Goal: Task Accomplishment & Management: Manage account settings

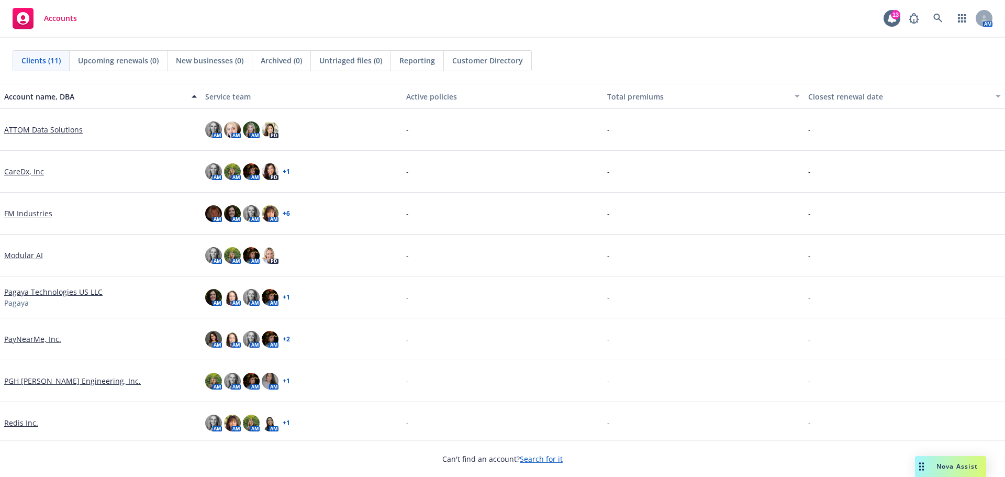
click at [620, 21] on div "Accounts 13 AM" at bounding box center [502, 19] width 1005 height 38
click at [149, 11] on div "Accounts 13 AM" at bounding box center [502, 19] width 1005 height 38
click at [274, 27] on div "Accounts 13 AM" at bounding box center [502, 19] width 1005 height 38
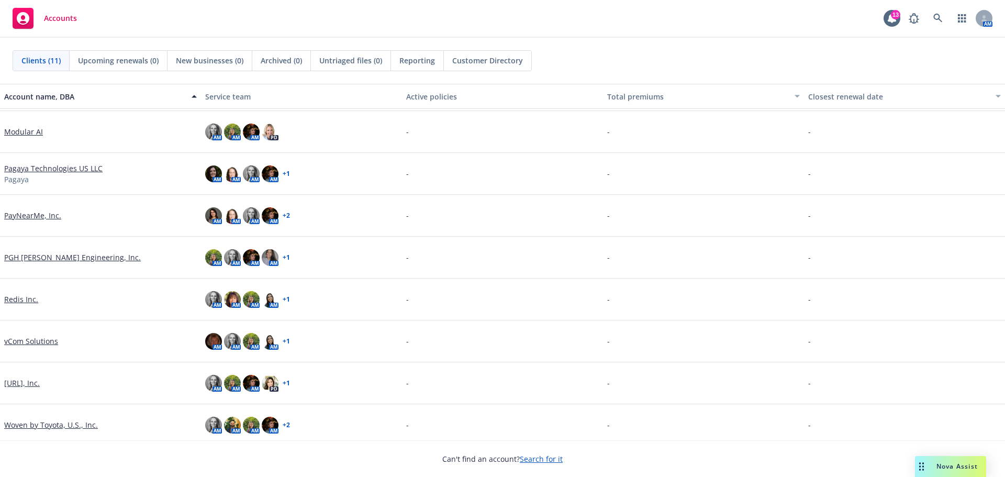
scroll to position [129, 0]
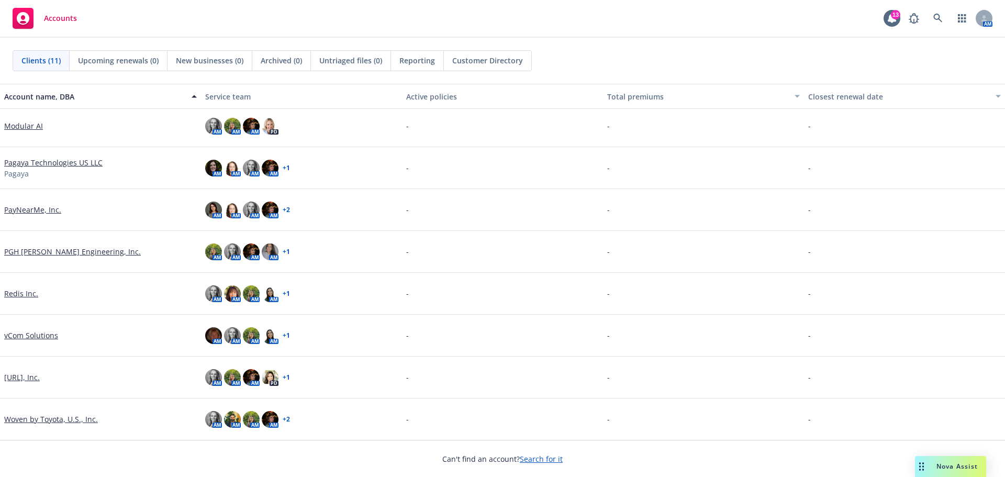
click at [238, 25] on div "Accounts 13 AM" at bounding box center [502, 19] width 1005 height 38
click at [18, 376] on link "Viz.ai, Inc." at bounding box center [22, 377] width 36 height 11
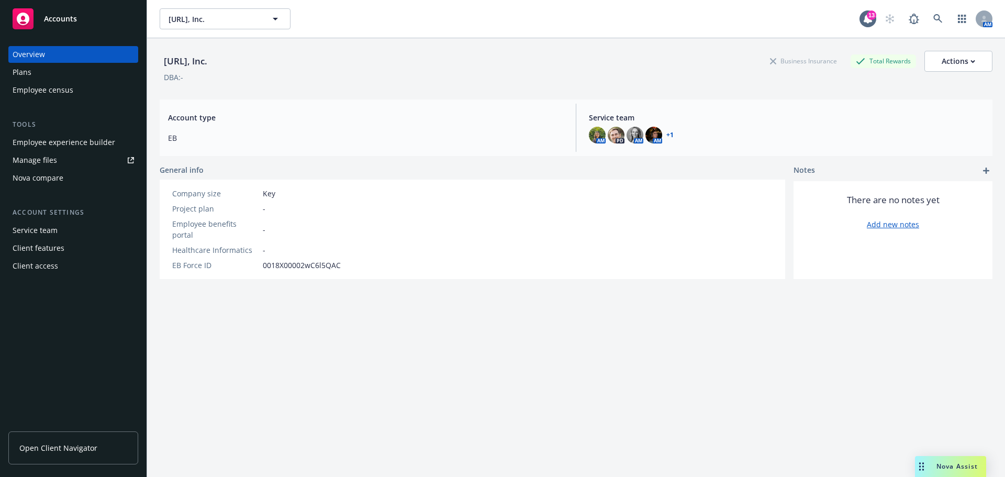
click at [457, 369] on div "Viz.ai, Inc. Business Insurance Total Rewards Actions DBA: - Account type EB Se…" at bounding box center [576, 270] width 833 height 464
click at [451, 348] on div "Viz.ai, Inc. Business Insurance Total Rewards Actions DBA: - Account type EB Se…" at bounding box center [576, 270] width 833 height 464
click at [452, 348] on div "Viz.ai, Inc. Business Insurance Total Rewards Actions DBA: - Account type EB Se…" at bounding box center [576, 270] width 833 height 464
click at [413, 341] on div "Viz.ai, Inc. Business Insurance Total Rewards Actions DBA: - Account type EB Se…" at bounding box center [576, 270] width 833 height 464
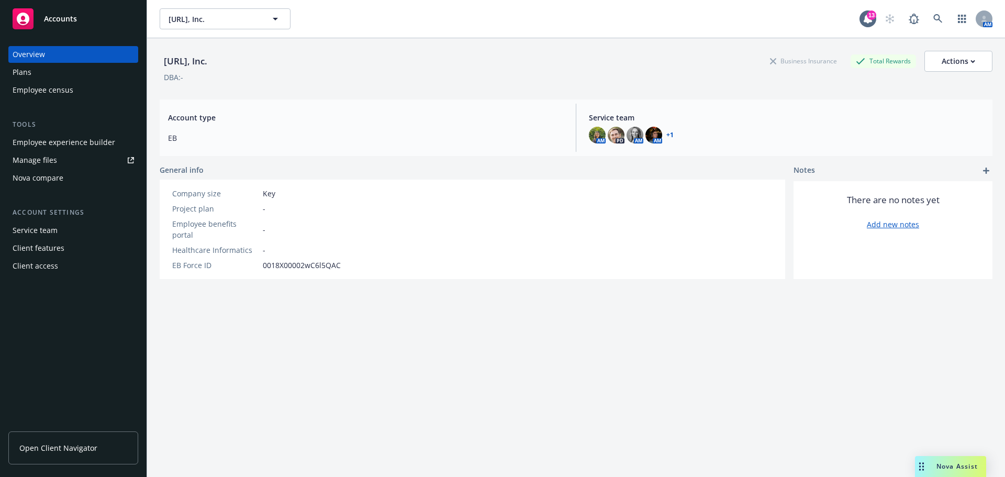
click at [34, 139] on div "Employee experience builder" at bounding box center [64, 142] width 103 height 17
click at [256, 18] on span "Viz.ai, Inc." at bounding box center [214, 19] width 91 height 11
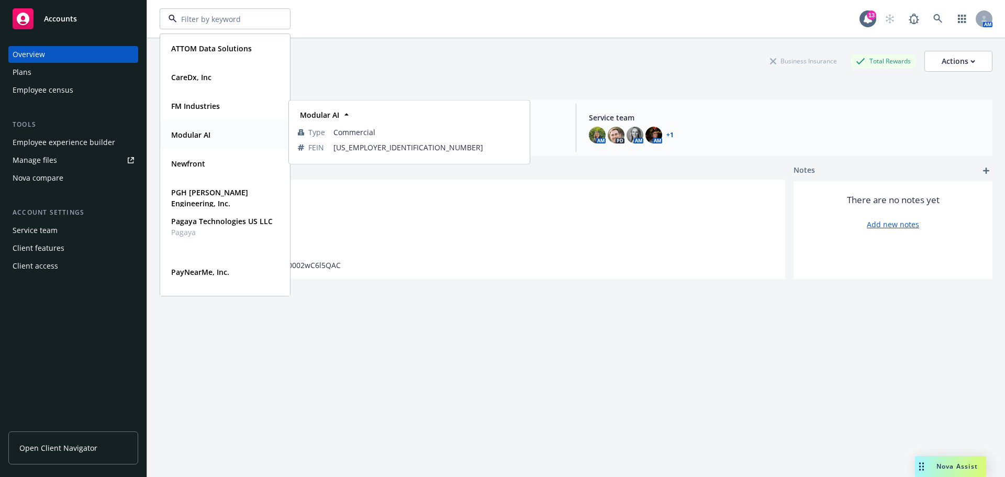
click at [220, 132] on div "Modular AI" at bounding box center [225, 134] width 116 height 15
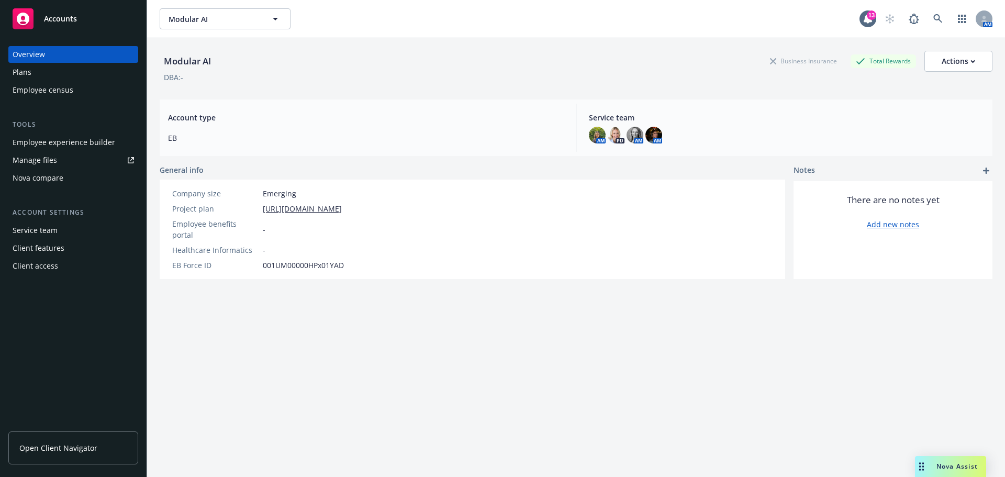
click at [48, 147] on div "Employee experience builder" at bounding box center [64, 142] width 103 height 17
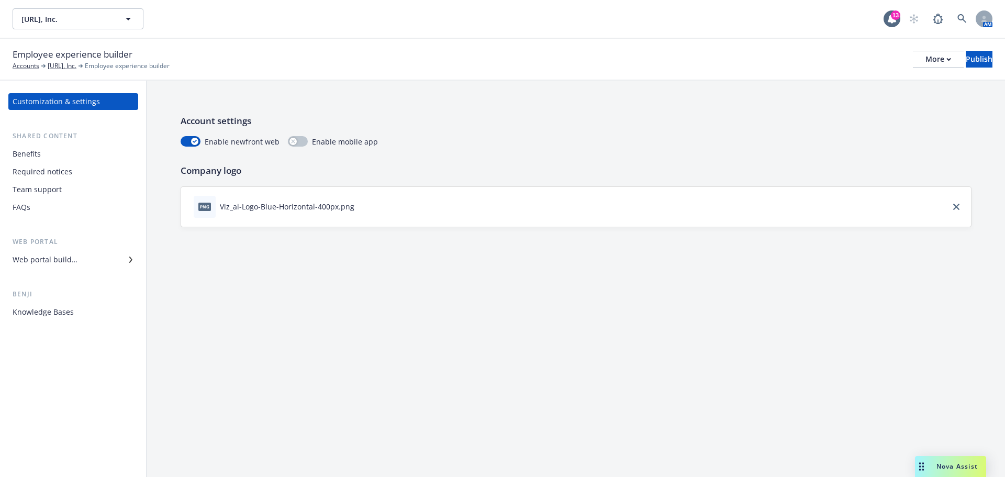
click at [24, 172] on div "Required notices" at bounding box center [43, 171] width 60 height 17
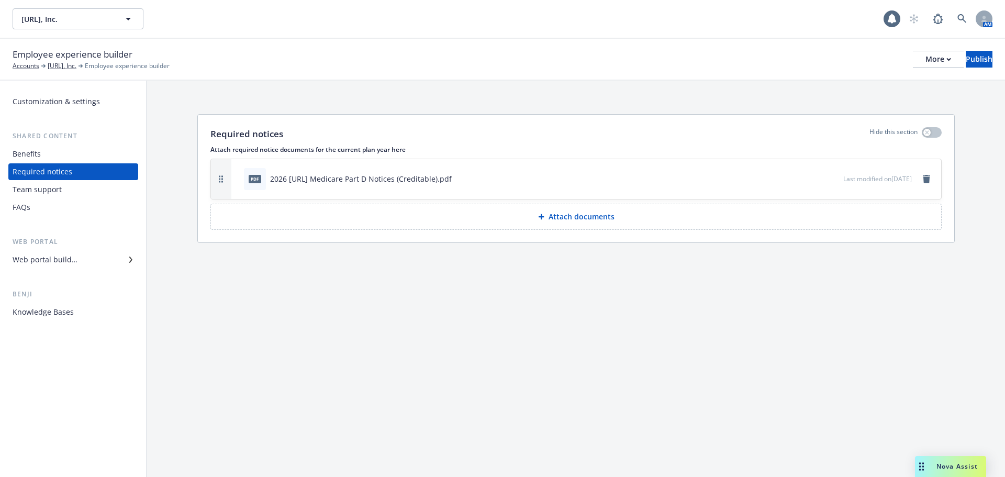
click at [45, 260] on div "Web portal builder" at bounding box center [45, 259] width 65 height 17
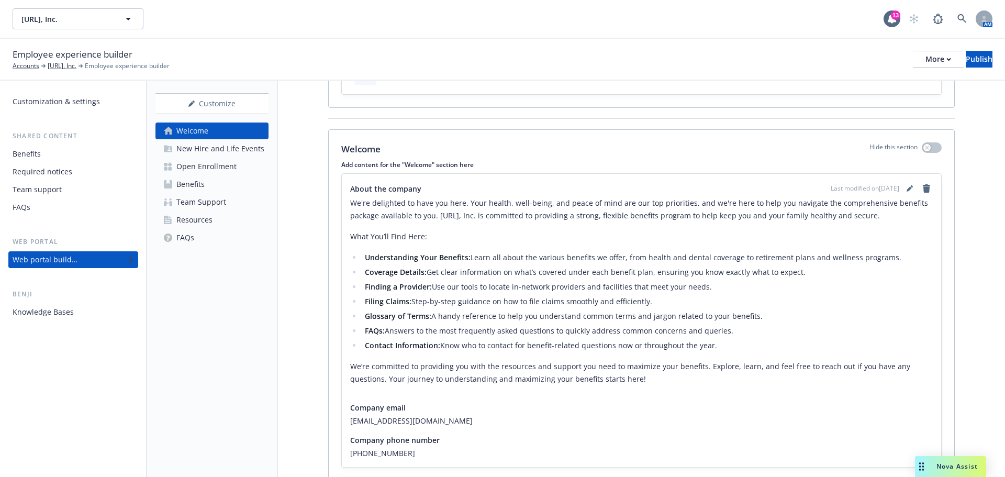
scroll to position [146, 0]
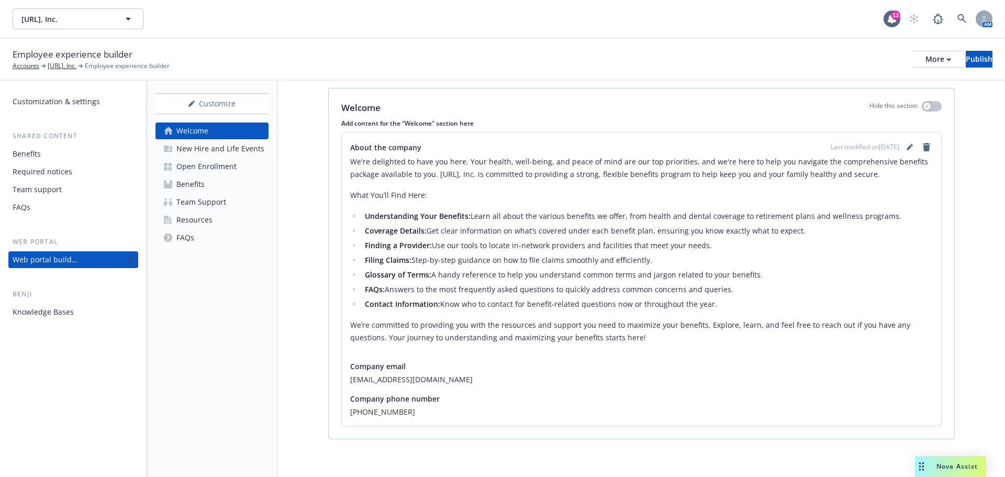
click at [207, 170] on div "Open Enrollment" at bounding box center [206, 166] width 60 height 17
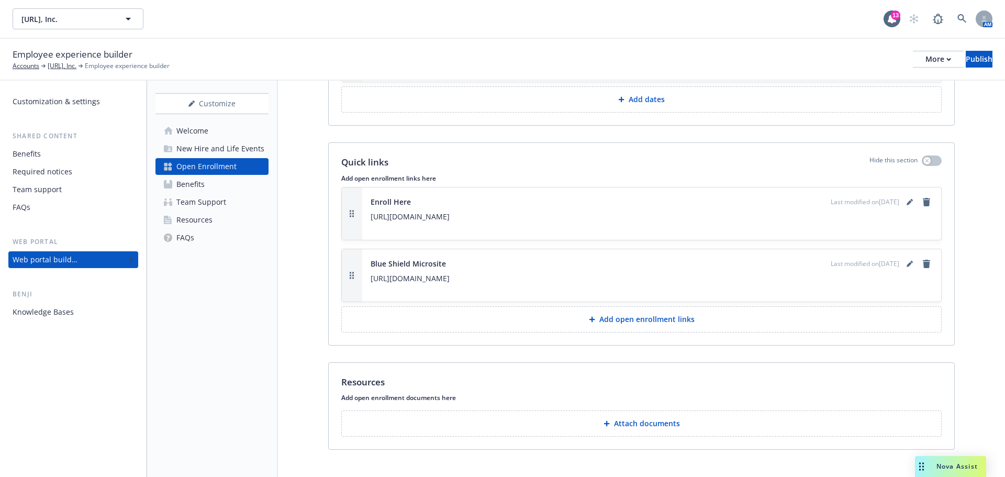
scroll to position [1860, 0]
click at [201, 181] on div "Benefits" at bounding box center [190, 184] width 28 height 17
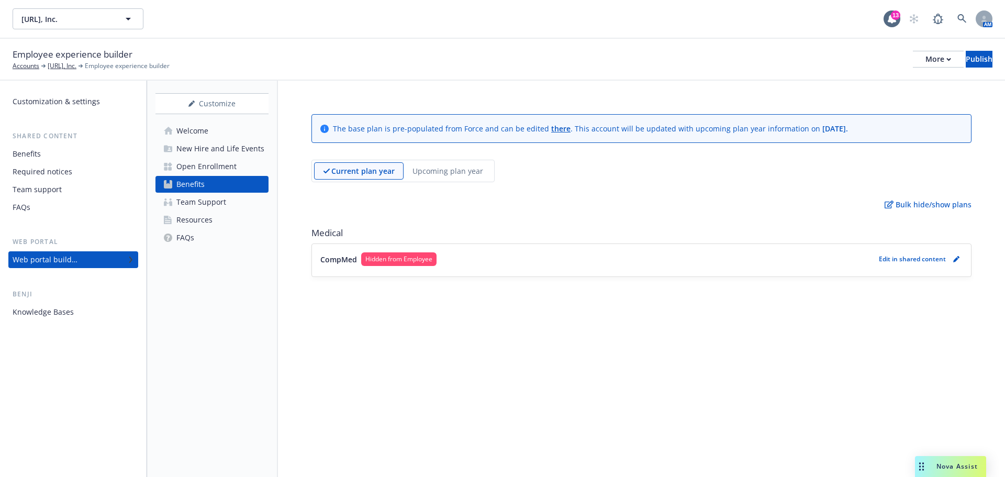
click at [436, 179] on div "Upcoming plan year" at bounding box center [448, 170] width 88 height 17
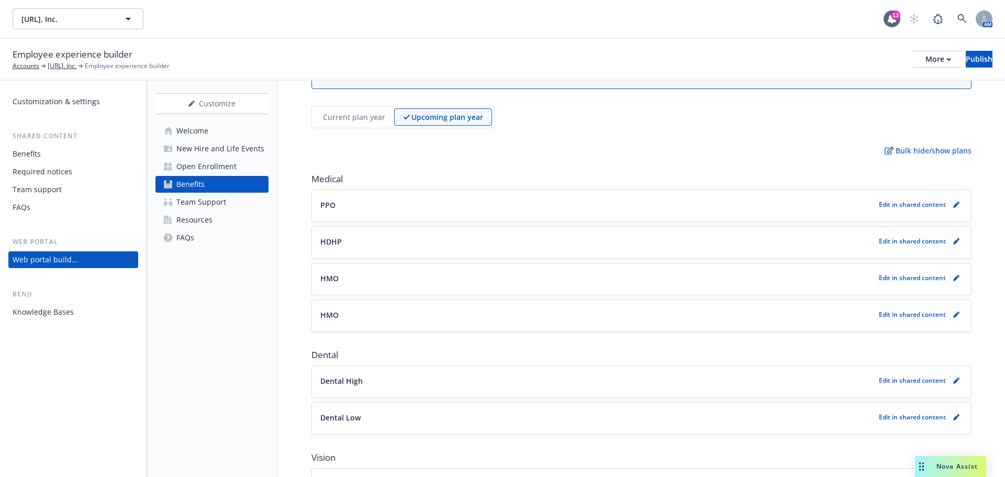
scroll to position [52, 0]
click at [493, 216] on div "PPO Edit in shared content" at bounding box center [641, 207] width 659 height 31
click at [486, 208] on button "PPO" at bounding box center [597, 206] width 554 height 11
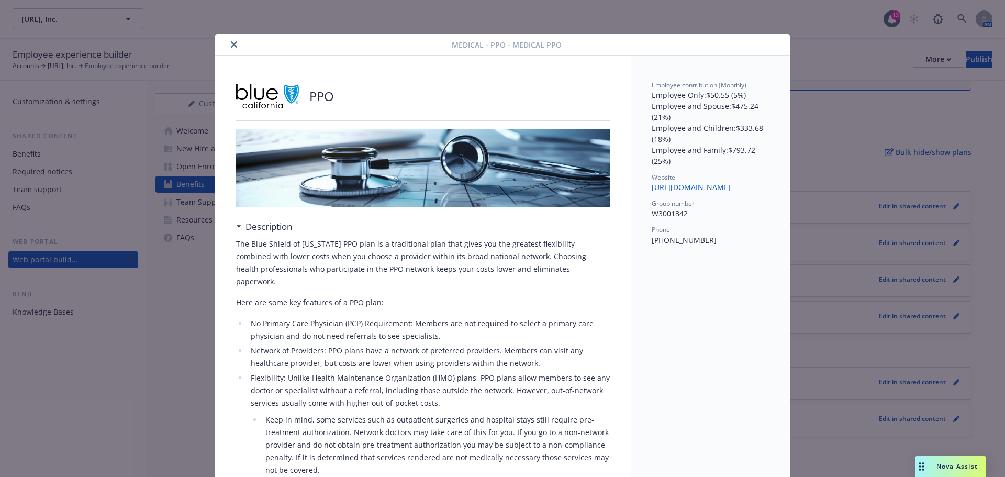
click at [231, 46] on icon "close" at bounding box center [234, 44] width 6 height 6
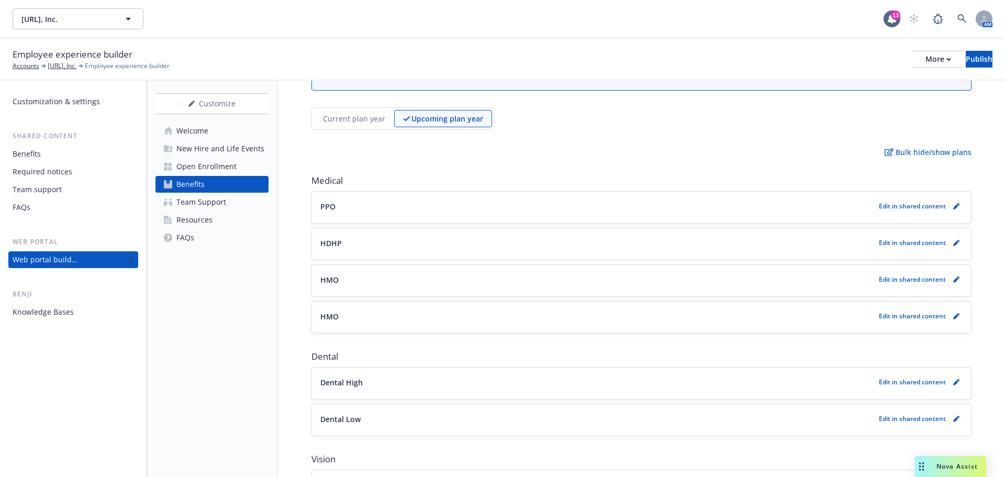
click at [662, 18] on div "Viz.ai, Inc. Viz.ai, Inc." at bounding box center [448, 18] width 871 height 21
click at [286, 28] on div "Viz.ai, Inc. Viz.ai, Inc." at bounding box center [448, 18] width 871 height 21
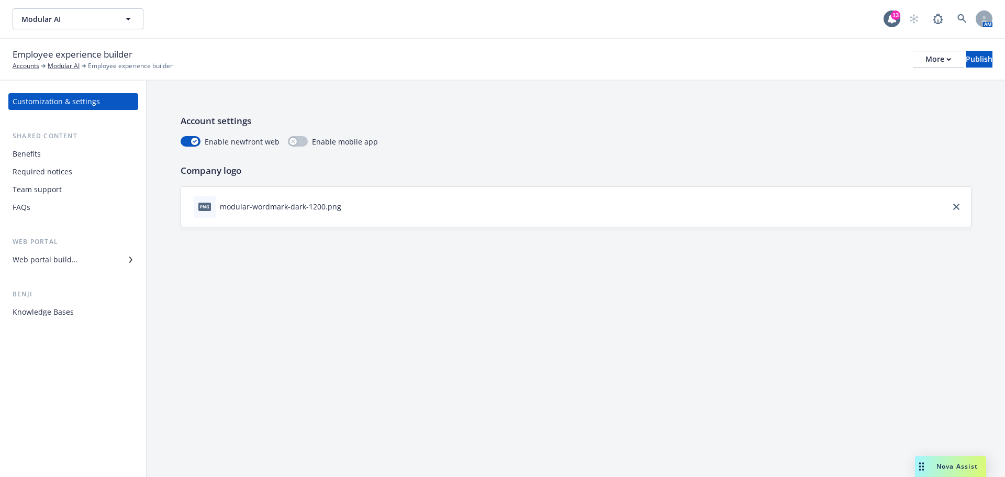
click at [73, 261] on div "Web portal builder" at bounding box center [45, 259] width 65 height 17
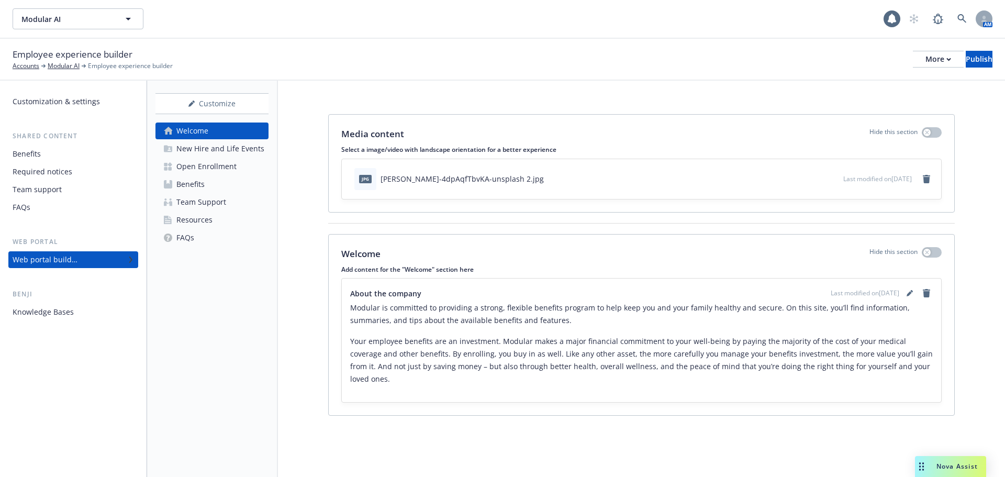
click at [213, 166] on div "Open Enrollment" at bounding box center [206, 166] width 60 height 17
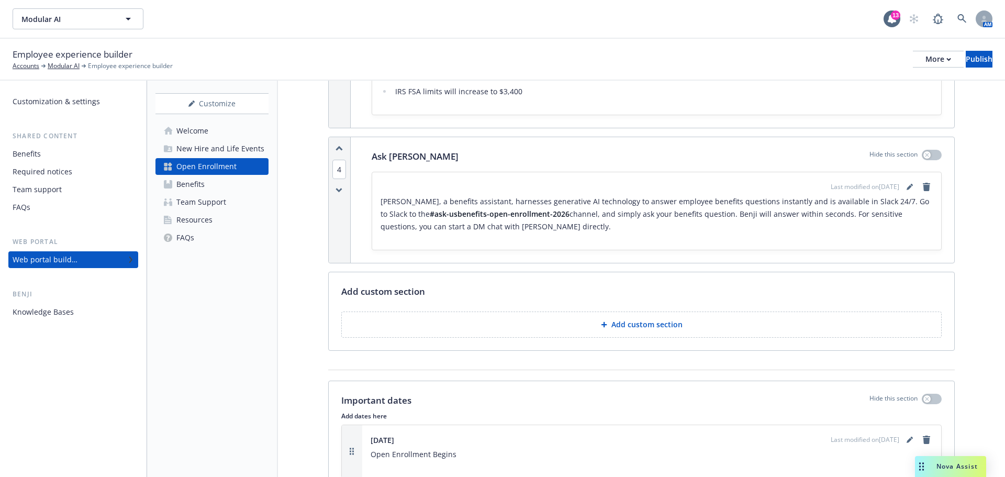
scroll to position [628, 0]
click at [309, 286] on div "Media content Hide this section Select a image/video with landscape orientation…" at bounding box center [641, 211] width 727 height 1518
click at [307, 299] on div "Media content Hide this section Select a image/video with landscape orientation…" at bounding box center [641, 211] width 727 height 1518
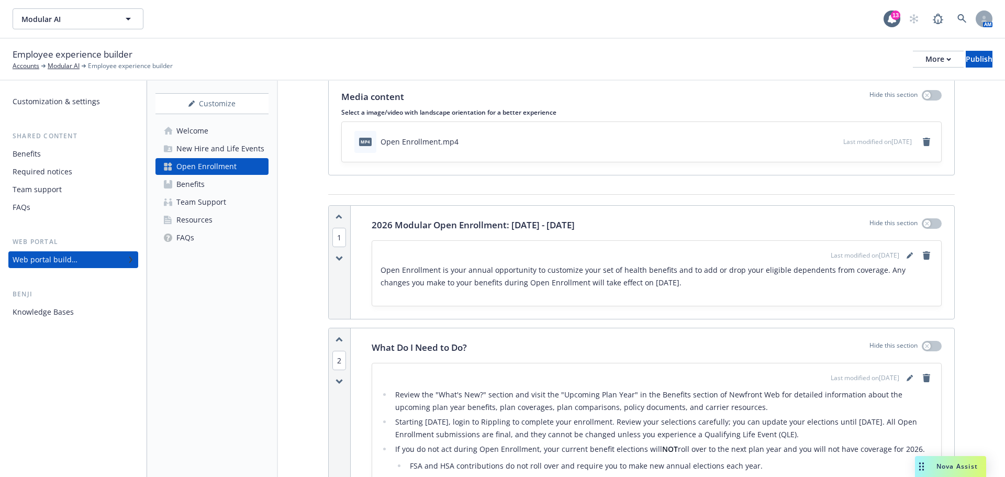
scroll to position [0, 0]
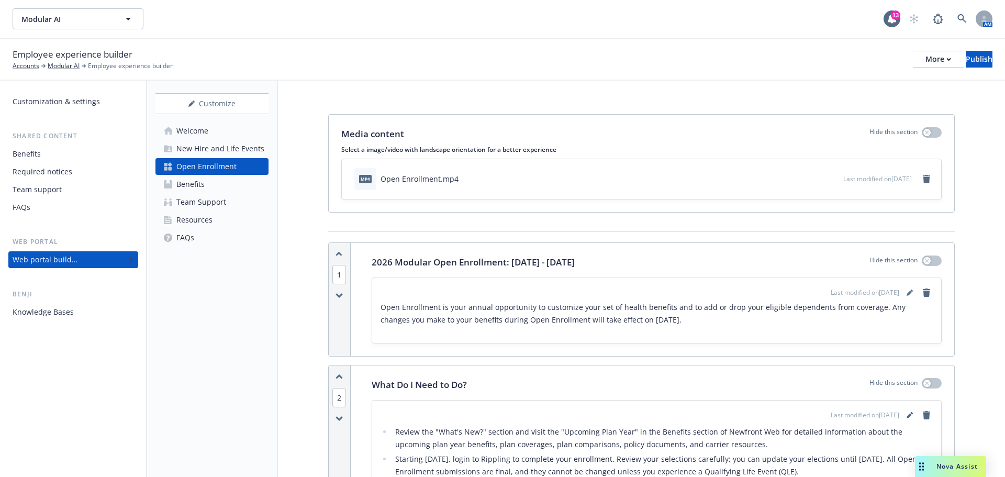
click at [467, 74] on div "Employee experience builder Accounts Modular AI Employee experience builder Mor…" at bounding box center [502, 60] width 1005 height 42
click at [912, 50] on div "Employee experience builder Accounts Modular AI Employee experience builder Mor…" at bounding box center [503, 59] width 980 height 23
click at [947, 58] on icon "button" at bounding box center [949, 60] width 5 height 4
click at [827, 103] on link "Copy portal link" at bounding box center [851, 103] width 155 height 21
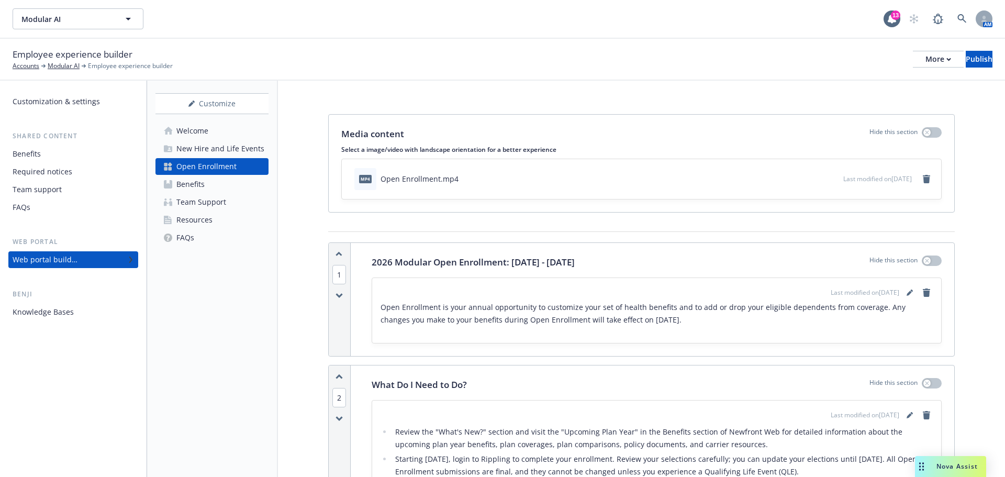
click at [926, 55] on div "More" at bounding box center [939, 59] width 26 height 16
click at [881, 84] on link "Copy preview link" at bounding box center [851, 82] width 155 height 21
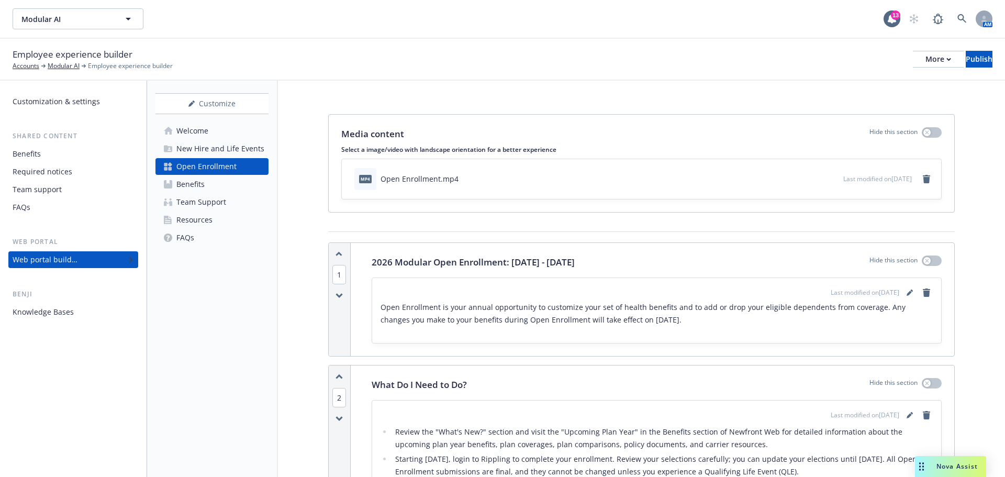
click at [225, 190] on link "Benefits" at bounding box center [211, 184] width 113 height 17
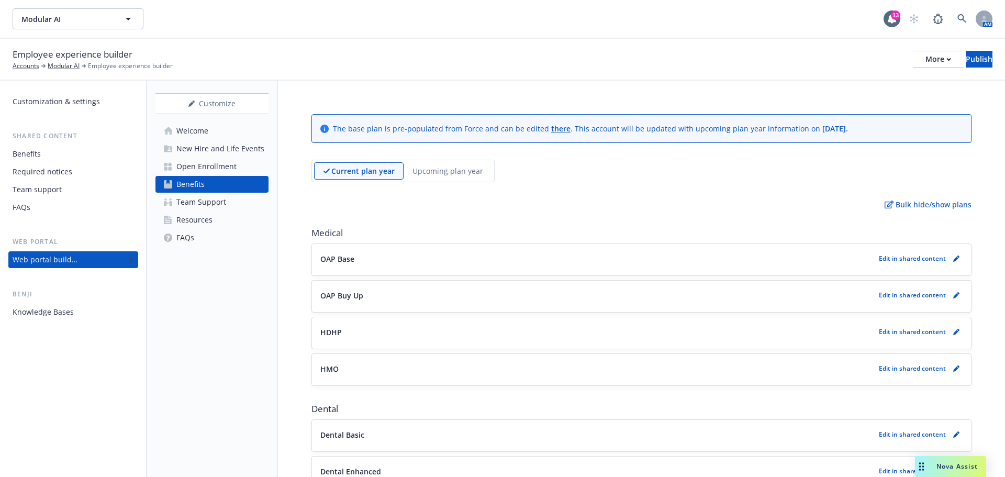
click at [456, 165] on p "Upcoming plan year" at bounding box center [448, 170] width 71 height 11
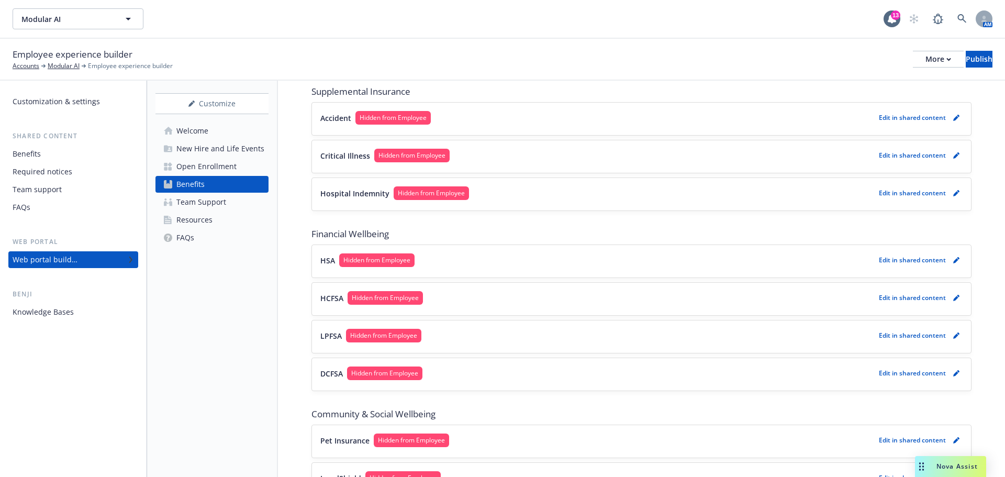
scroll to position [755, 0]
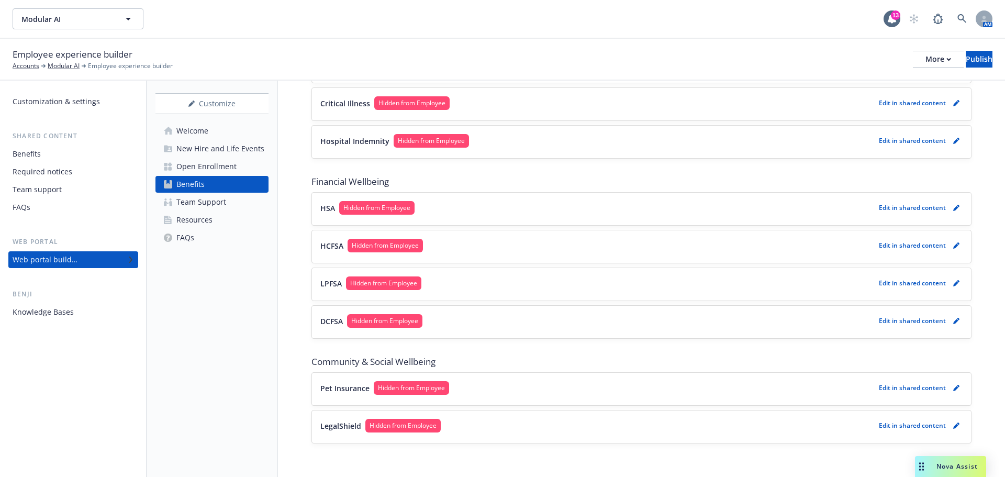
drag, startPoint x: 312, startPoint y: 181, endPoint x: 423, endPoint y: 180, distance: 111.0
click at [423, 180] on span "Financial Wellbeing" at bounding box center [641, 181] width 660 height 13
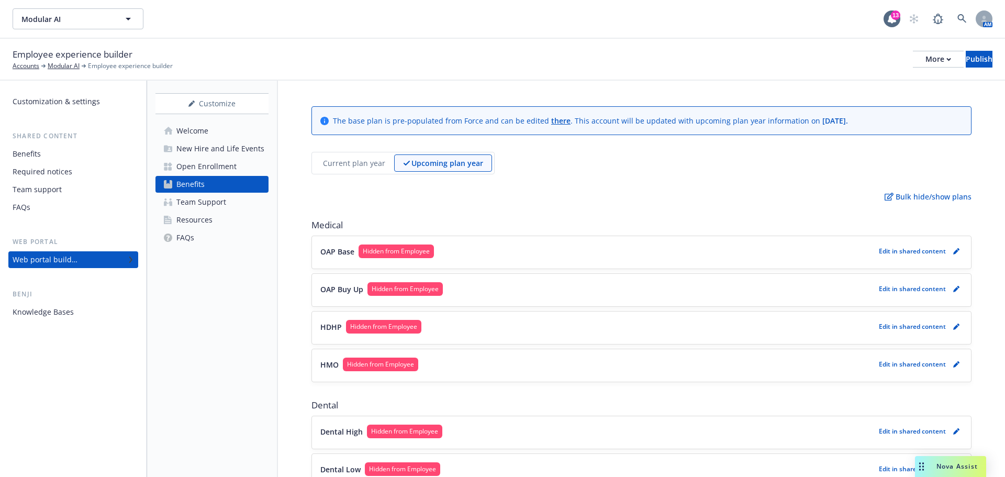
scroll to position [0, 0]
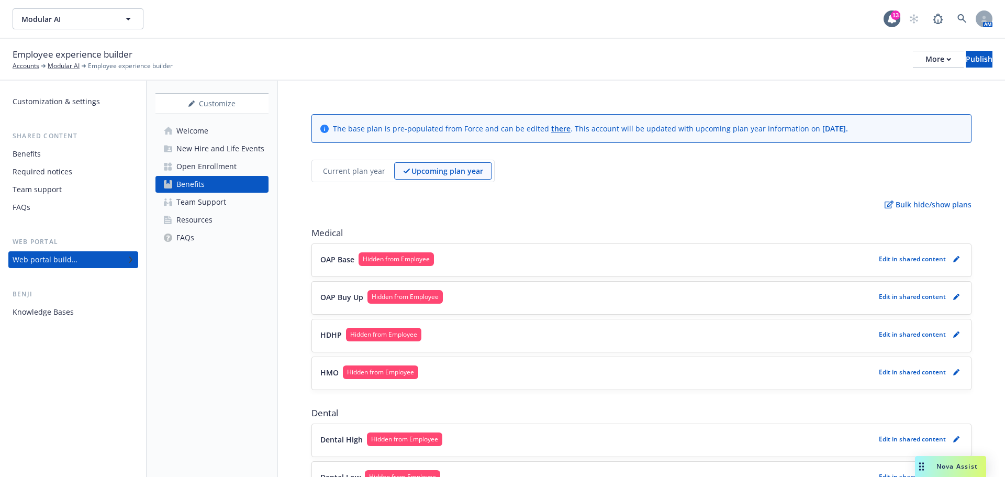
click at [385, 202] on div "Bulk hide/show plans" at bounding box center [641, 204] width 660 height 11
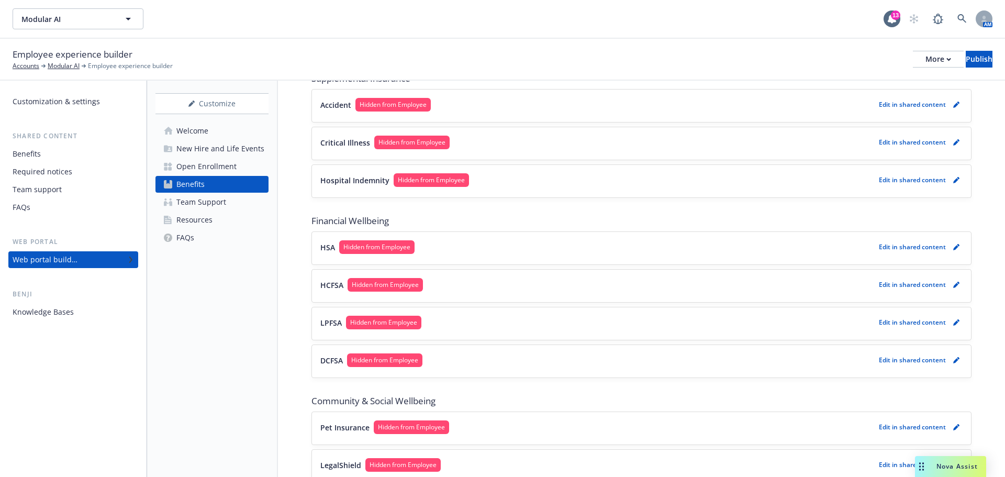
scroll to position [755, 0]
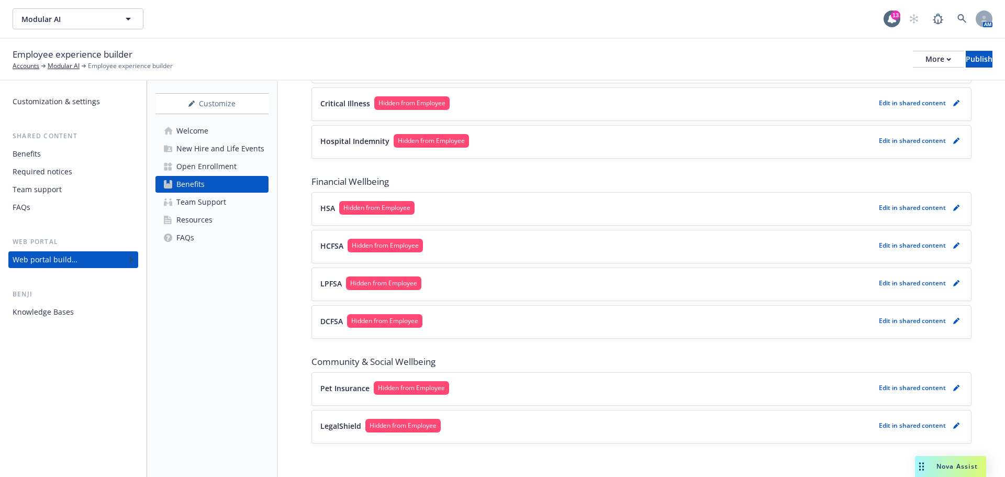
click at [492, 253] on div "HCFSA Hidden from Employee Edit in shared content" at bounding box center [641, 247] width 642 height 16
click at [500, 244] on button "HCFSA Hidden from Employee" at bounding box center [597, 246] width 554 height 14
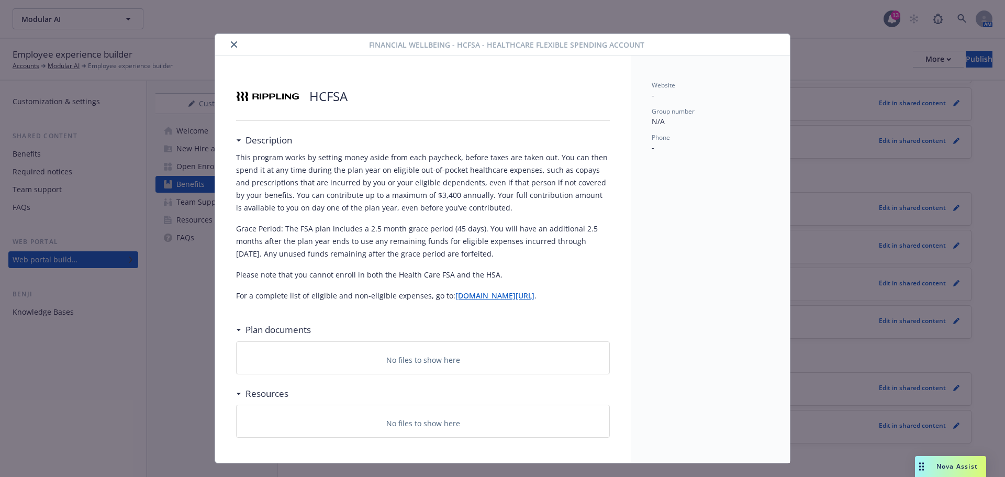
click at [230, 40] on button "close" at bounding box center [234, 44] width 13 height 13
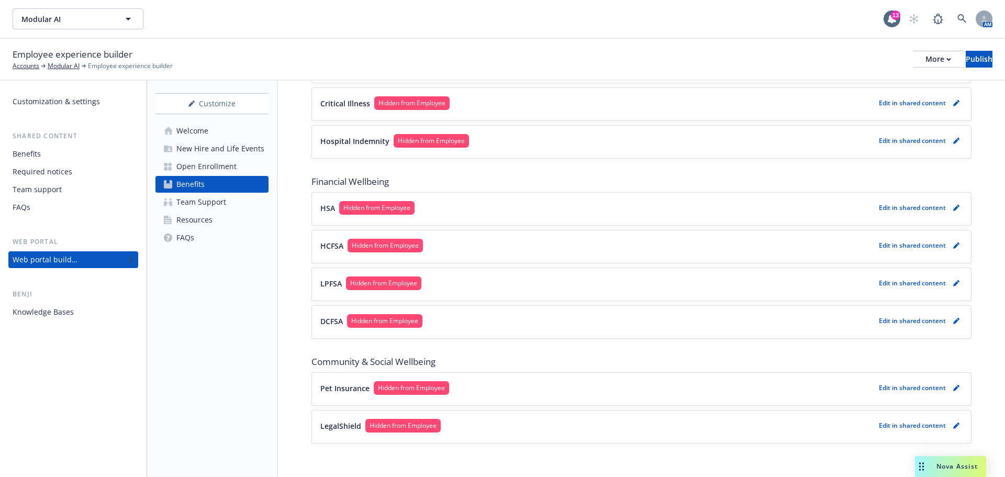
click at [209, 146] on div "New Hire and Life Events" at bounding box center [220, 148] width 88 height 17
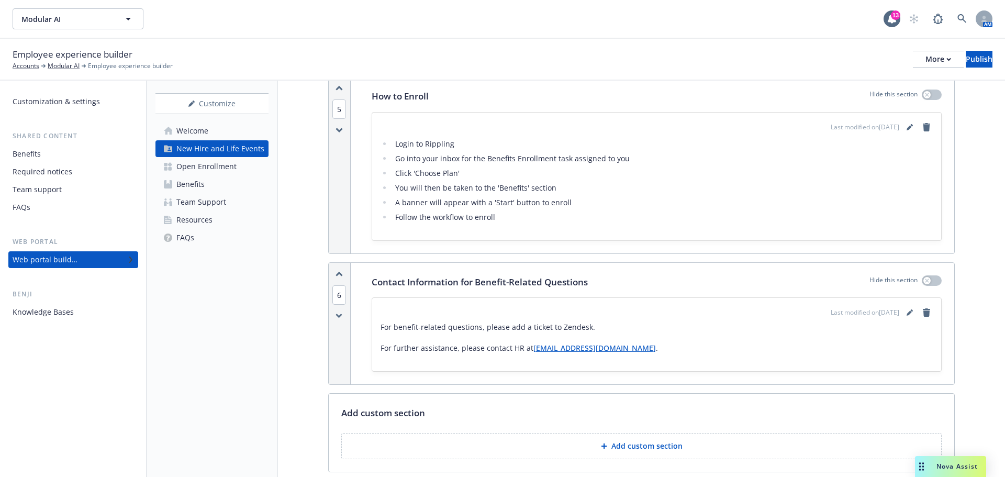
scroll to position [1152, 0]
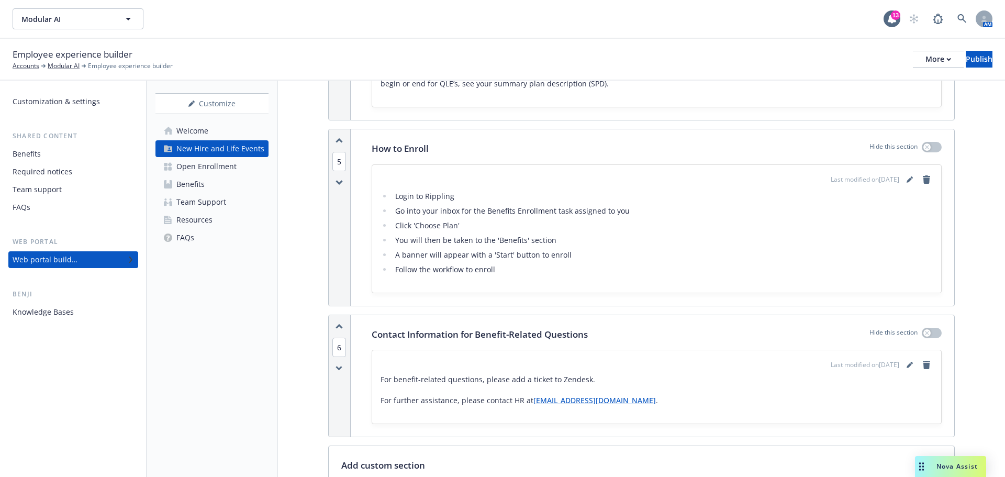
click at [216, 170] on div "Open Enrollment" at bounding box center [206, 166] width 60 height 17
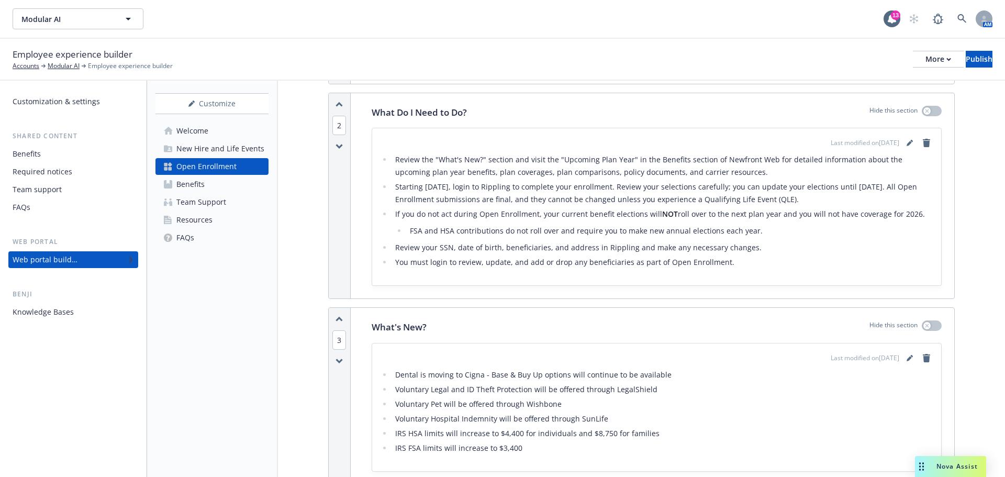
scroll to position [180, 0]
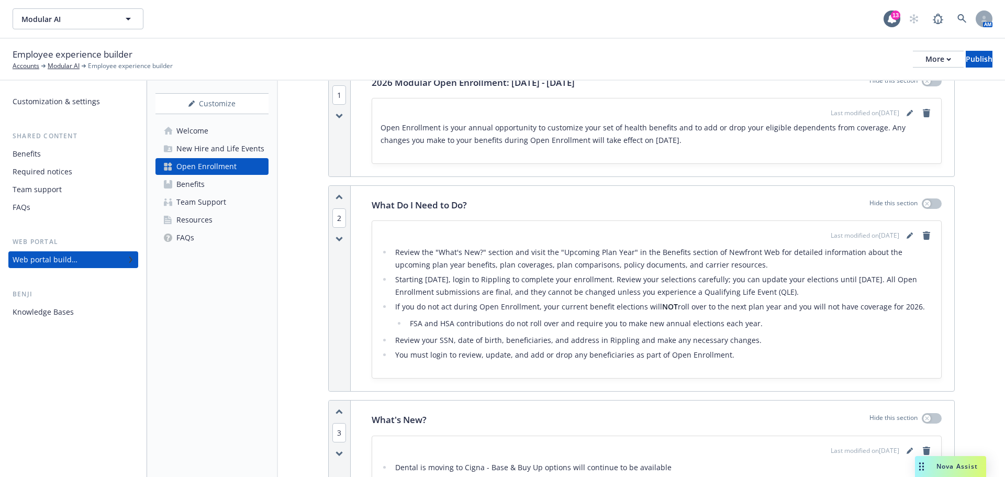
click at [570, 277] on li "Starting October 27, login to Rippling to complete your enrollment. Review your…" at bounding box center [662, 285] width 541 height 25
click at [571, 289] on li "Starting [DATE], login to Rippling to complete your enrollment. Review your sel…" at bounding box center [662, 285] width 541 height 25
click at [907, 236] on icon "editPencil" at bounding box center [910, 235] width 6 height 6
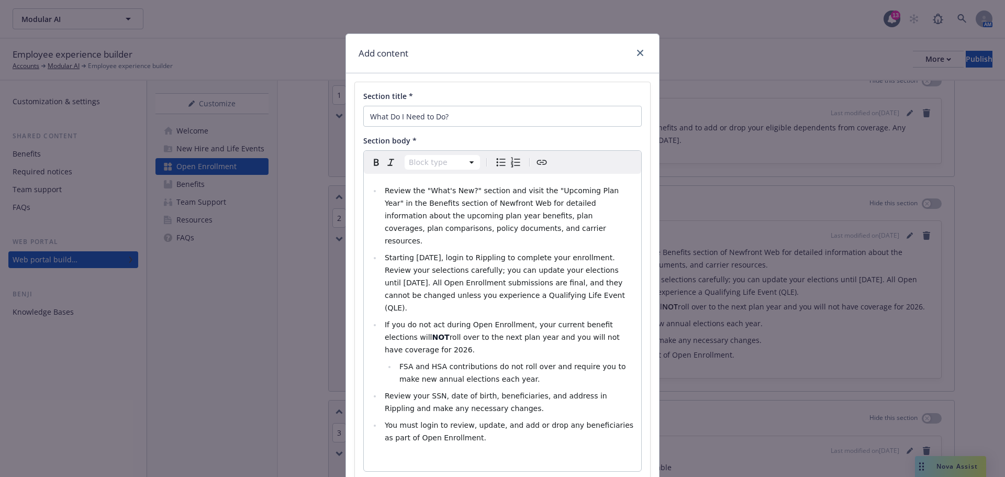
select select
click at [441, 258] on span "Starting [DATE], login to Rippling to complete your enrollment. Review your sel…" at bounding box center [506, 282] width 242 height 59
click at [520, 281] on span "Starting [DATE], login to Rippling to complete your enrollment. Review your sel…" at bounding box center [506, 282] width 242 height 59
click at [638, 52] on icon "close" at bounding box center [640, 53] width 6 height 6
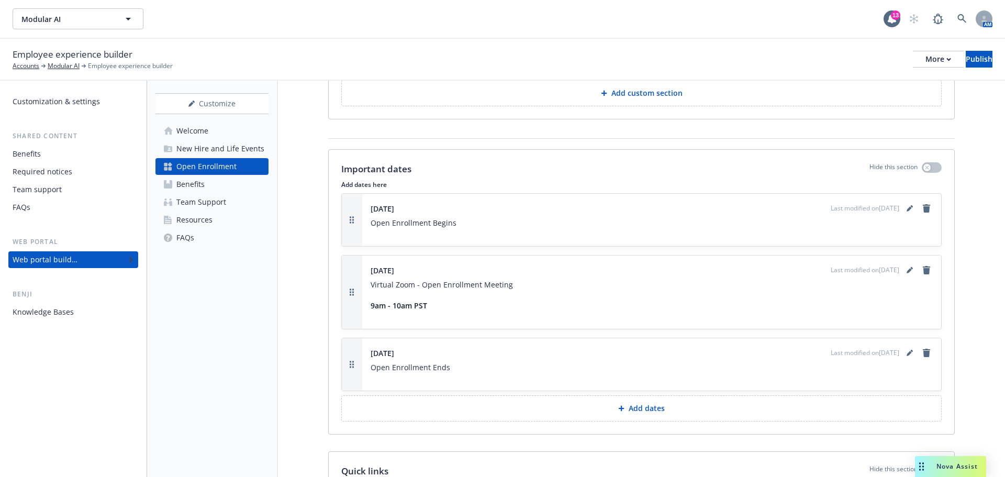
scroll to position [1122, 0]
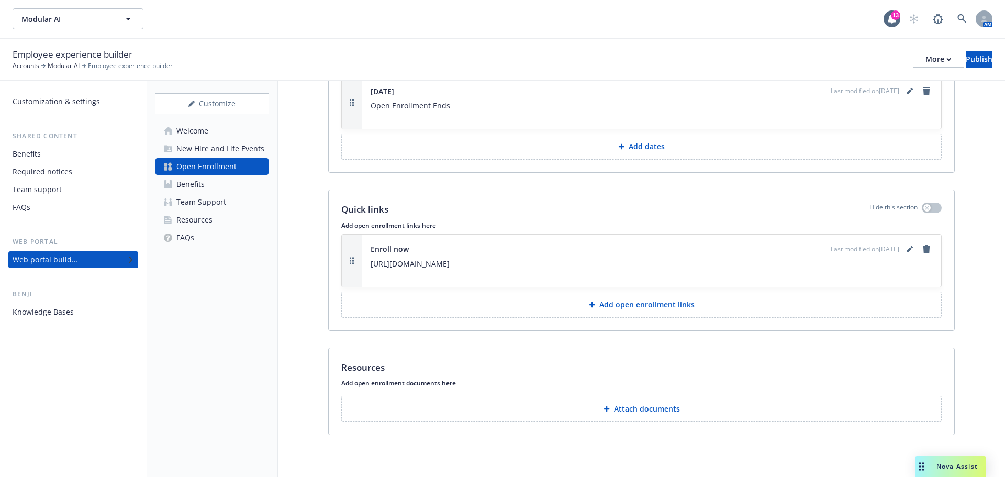
click at [448, 261] on p "https://app.rippling.com/sign-in/id" at bounding box center [652, 264] width 562 height 13
drag, startPoint x: 491, startPoint y: 264, endPoint x: 369, endPoint y: 263, distance: 122.5
click at [369, 263] on div "Enroll now Last modified on 10/07/2025 https://app.rippling.com/sign-in/id" at bounding box center [651, 261] width 579 height 52
copy p "https://app.rippling.com/sign-in/id"
click at [199, 185] on div "Benefits" at bounding box center [190, 184] width 28 height 17
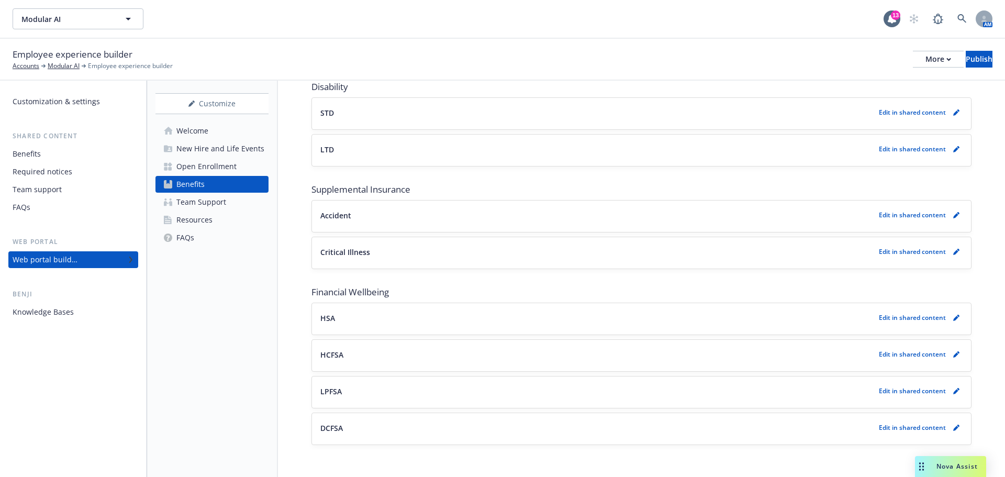
scroll to position [595, 0]
click at [502, 317] on button "HSA" at bounding box center [597, 316] width 554 height 11
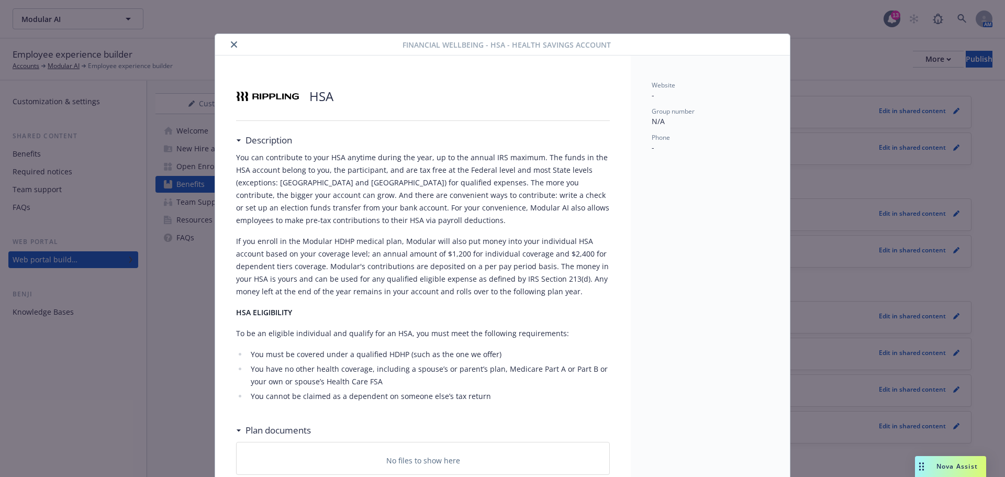
click at [231, 42] on icon "close" at bounding box center [234, 44] width 6 height 6
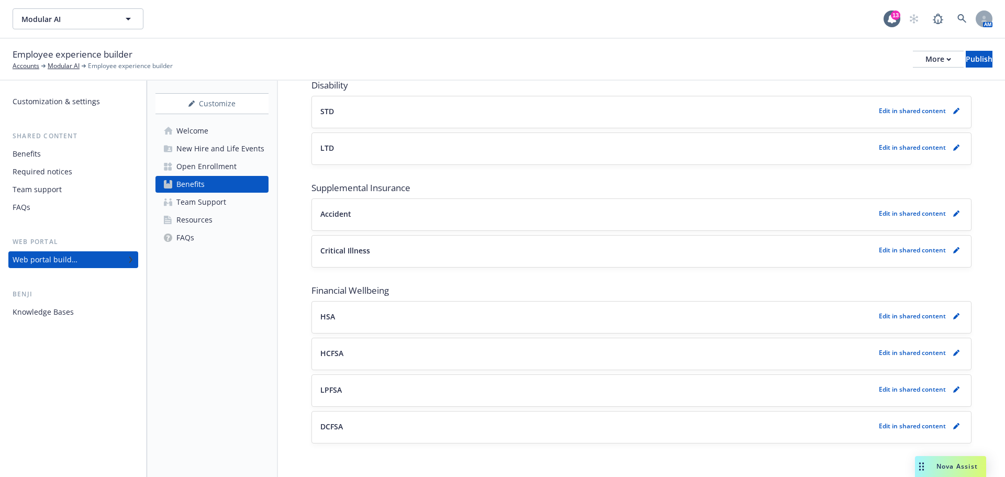
click at [886, 319] on p "Edit in shared content" at bounding box center [912, 315] width 67 height 9
click at [953, 316] on icon "pencil" at bounding box center [955, 316] width 5 height 5
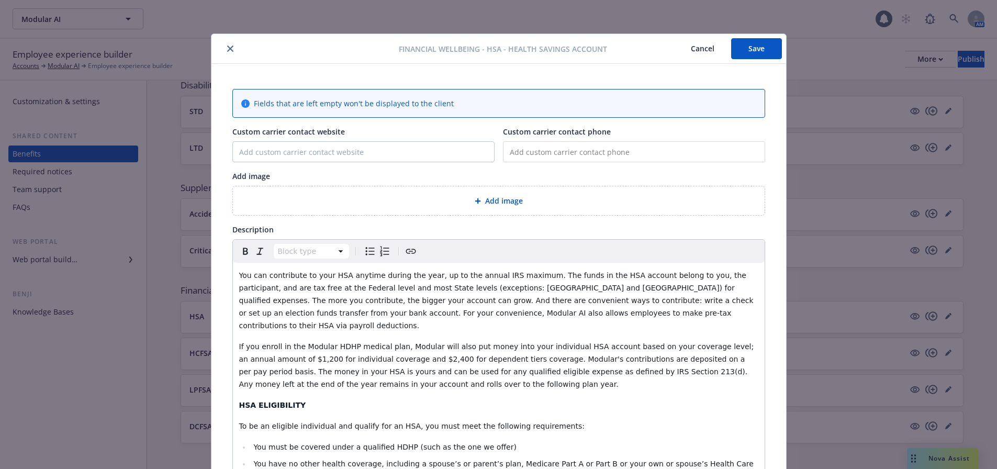
scroll to position [31, 0]
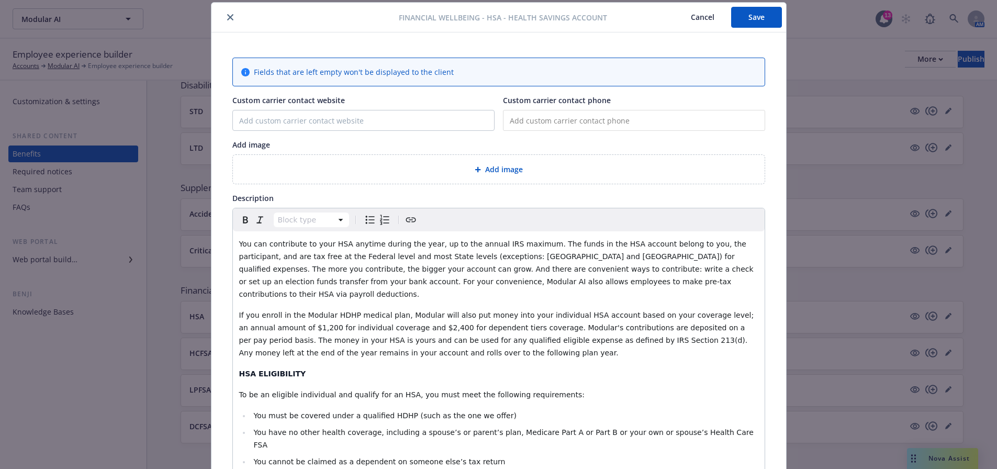
click at [599, 120] on input "tel" at bounding box center [634, 120] width 262 height 21
click at [386, 115] on input "Custom carrier contact website" at bounding box center [363, 120] width 261 height 20
paste input "https://app.rippling.com/sign-in/id"
type input "https://app.rippling.com/sign-in/id"
click at [734, 18] on button "Save" at bounding box center [756, 17] width 51 height 21
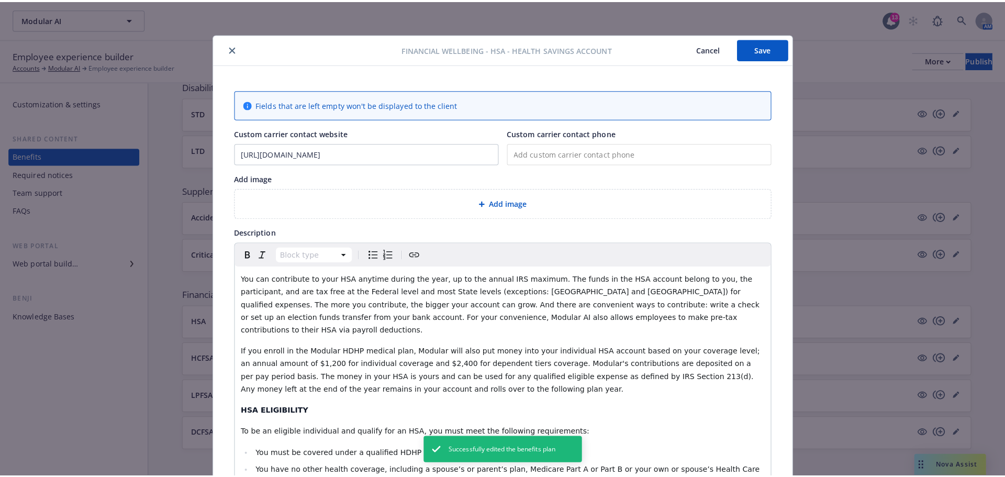
scroll to position [0, 0]
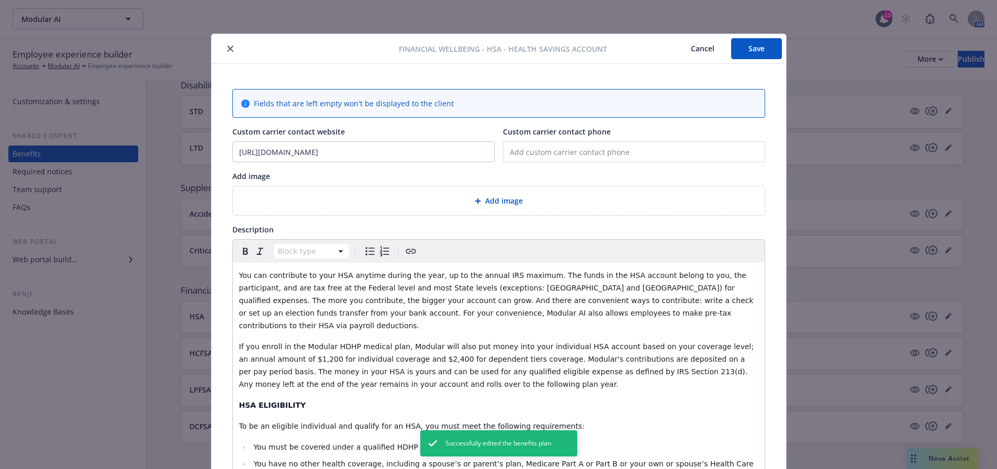
click at [227, 49] on icon "close" at bounding box center [230, 49] width 6 height 6
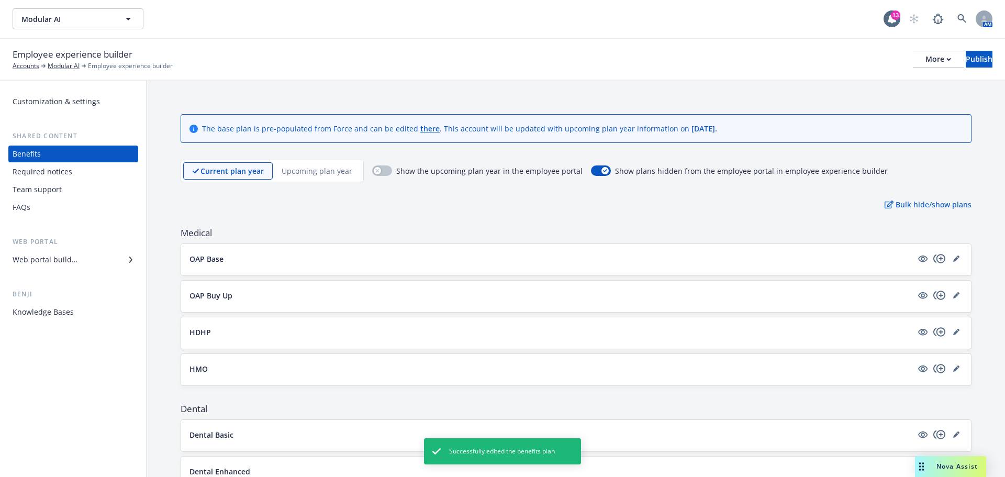
click at [316, 166] on p "Upcoming plan year" at bounding box center [317, 170] width 71 height 11
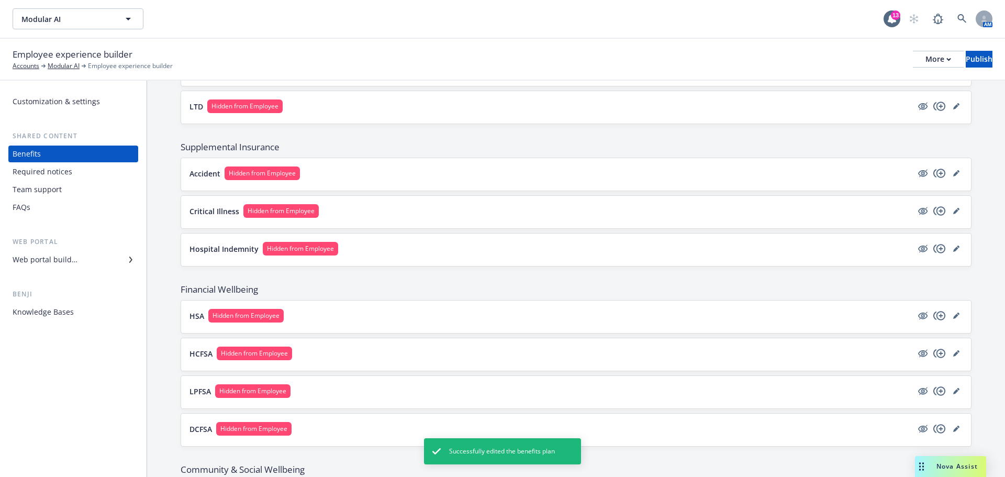
scroll to position [681, 0]
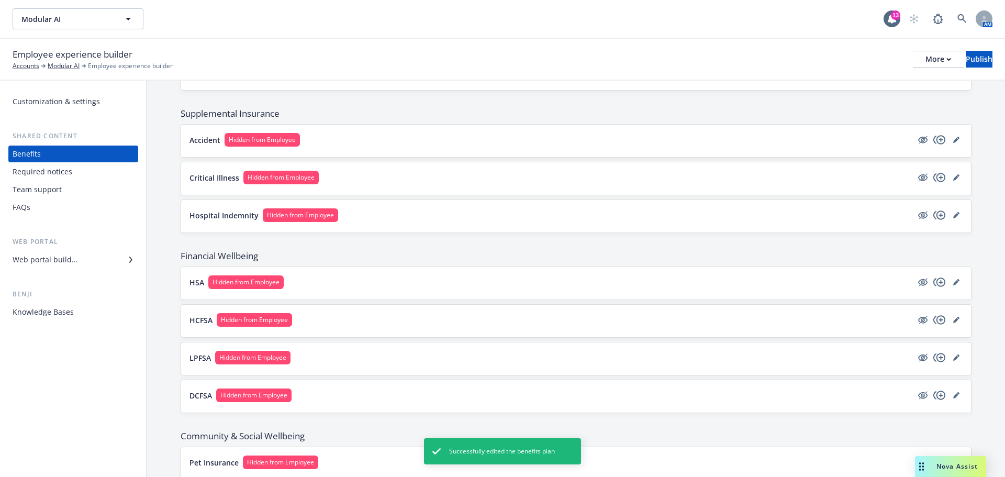
click at [380, 275] on button "HSA Hidden from Employee" at bounding box center [551, 282] width 723 height 14
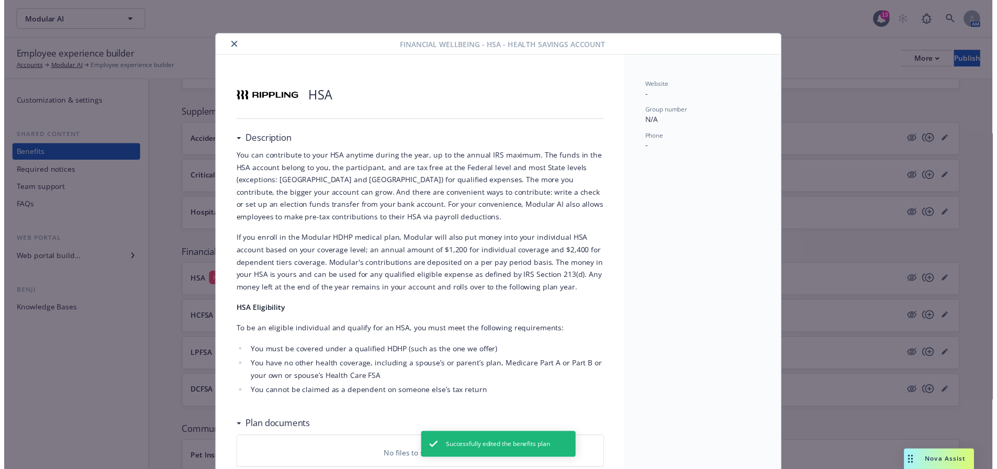
scroll to position [31, 0]
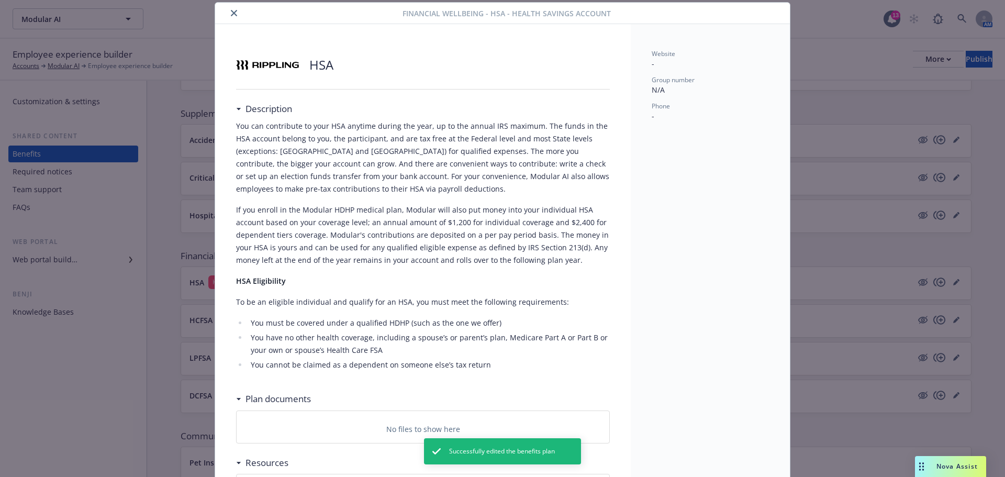
click at [229, 7] on button "close" at bounding box center [234, 13] width 13 height 13
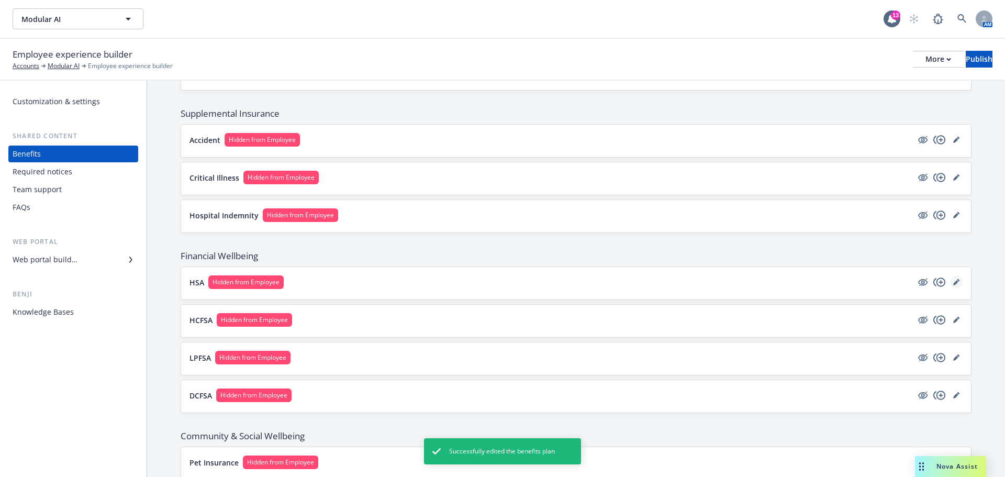
click at [953, 282] on icon "editPencil" at bounding box center [956, 282] width 6 height 6
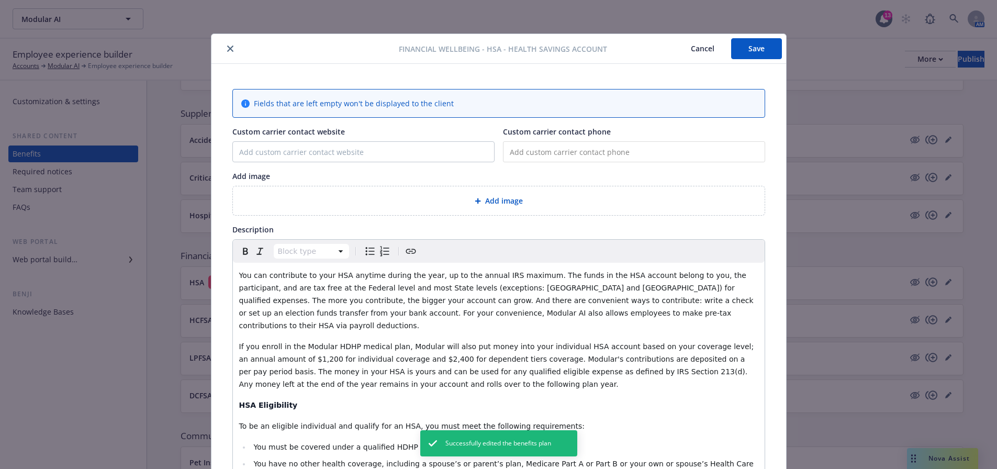
scroll to position [31, 0]
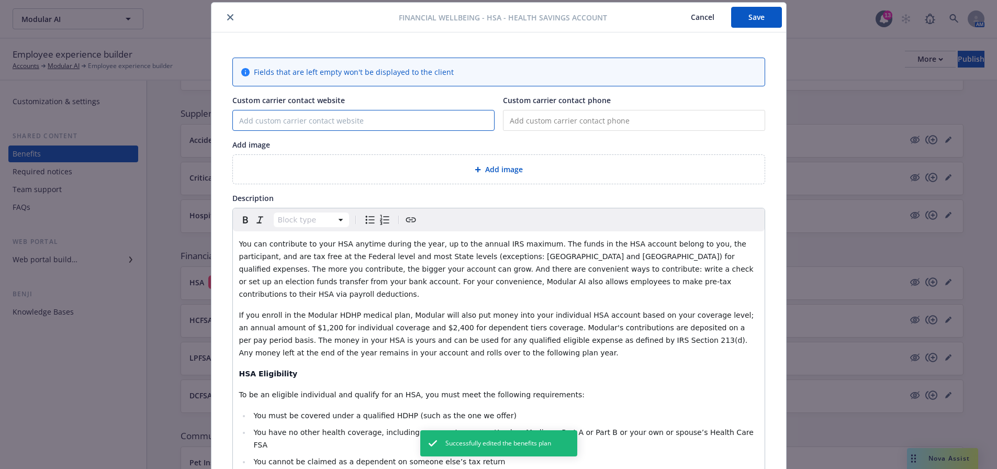
click at [435, 121] on input "Custom carrier contact website" at bounding box center [363, 120] width 261 height 20
paste input "https://app.rippling.com/sign-in/id"
type input "https://app.rippling.com/sign-in/id"
click at [752, 22] on button "Save" at bounding box center [756, 17] width 51 height 21
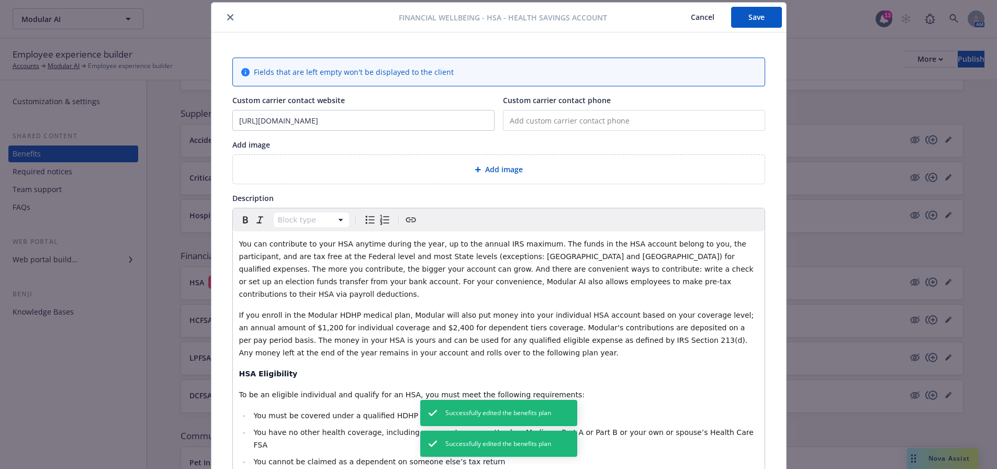
click at [230, 15] on button "close" at bounding box center [230, 17] width 13 height 13
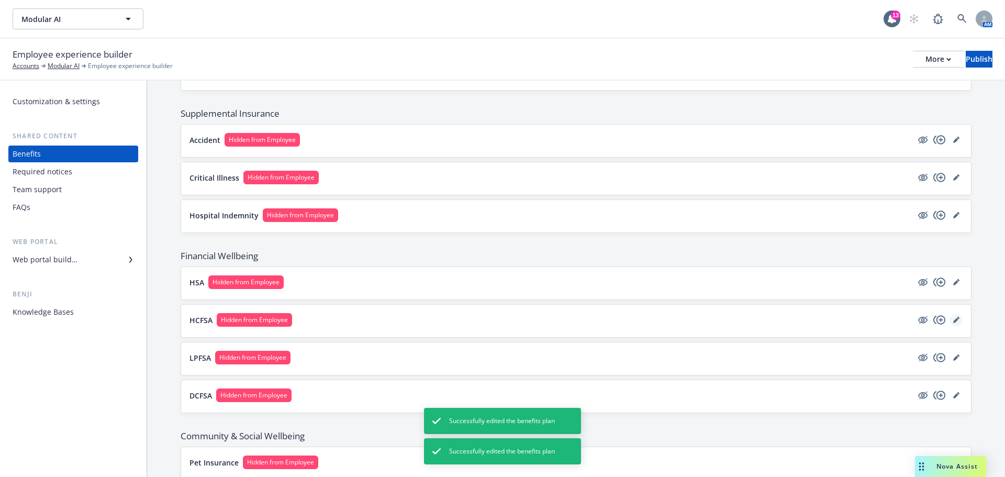
click at [950, 316] on link "editPencil" at bounding box center [956, 320] width 13 height 13
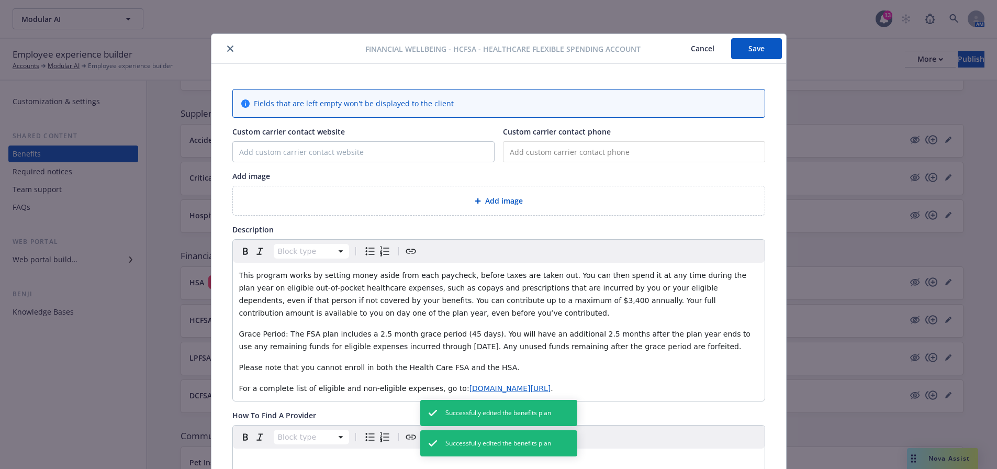
scroll to position [31, 0]
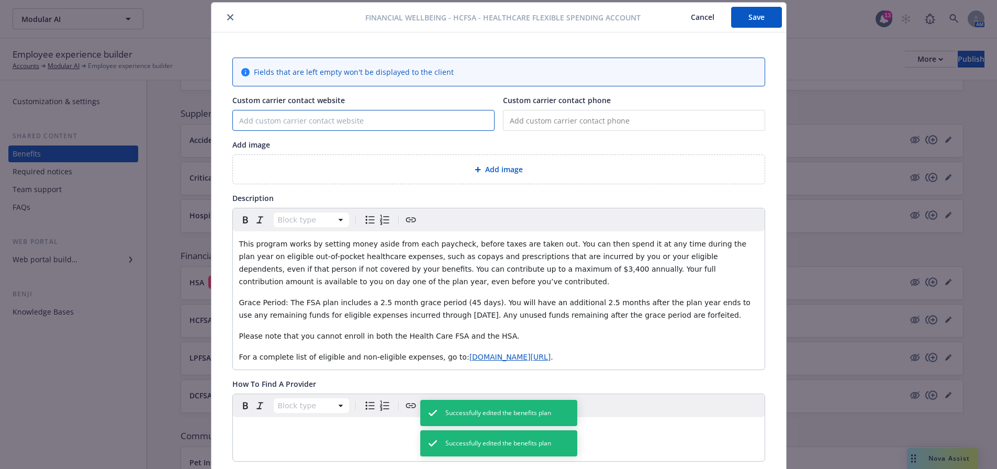
click at [350, 121] on input "Custom carrier contact website" at bounding box center [363, 120] width 261 height 20
paste input "https://app.rippling.com/sign-in/id"
type input "https://app.rippling.com/sign-in/id"
click at [760, 19] on button "Save" at bounding box center [756, 17] width 51 height 21
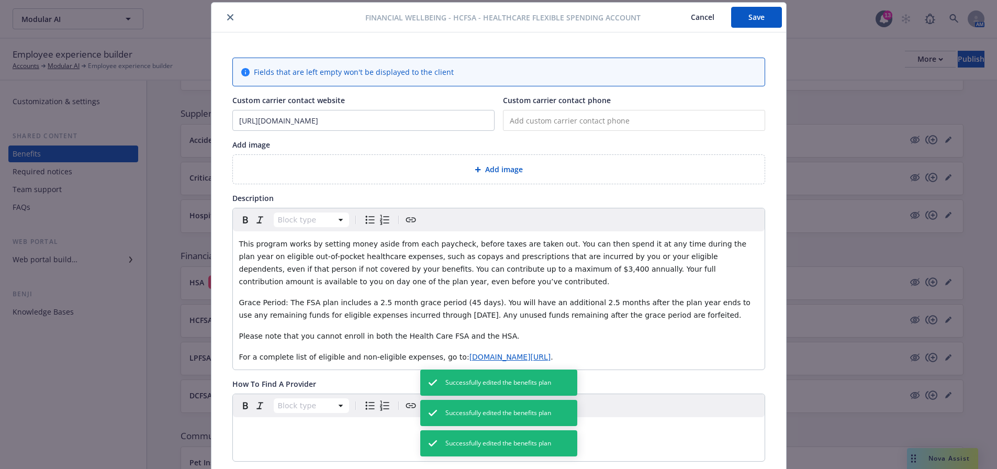
click at [227, 20] on button "close" at bounding box center [230, 17] width 13 height 13
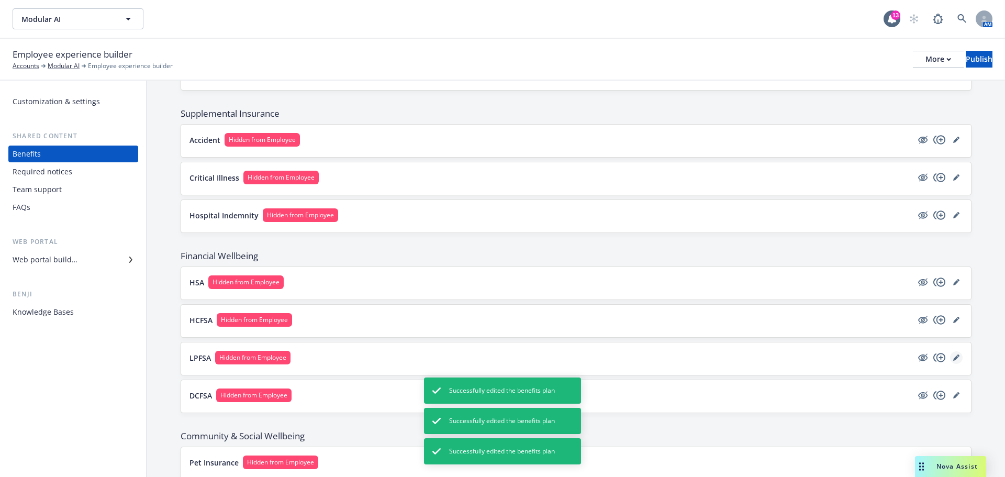
click at [950, 359] on link "editPencil" at bounding box center [956, 357] width 13 height 13
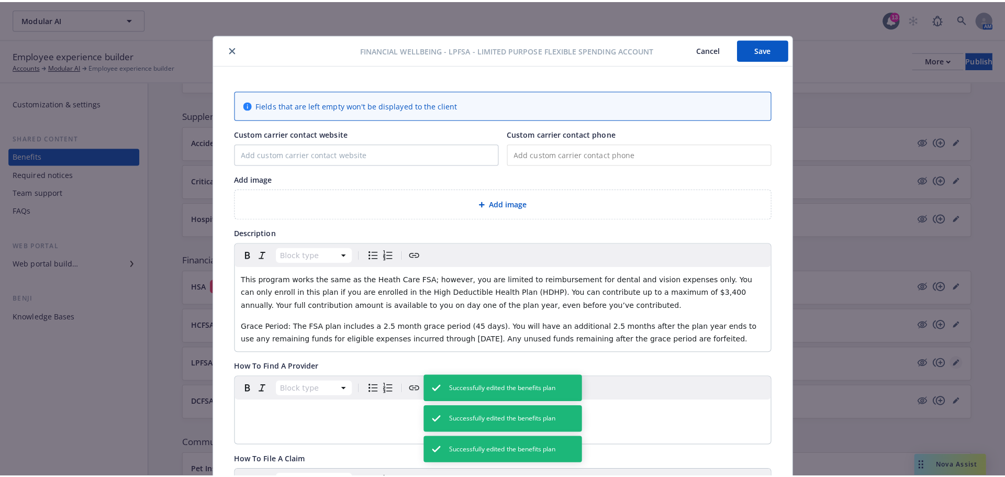
scroll to position [31, 0]
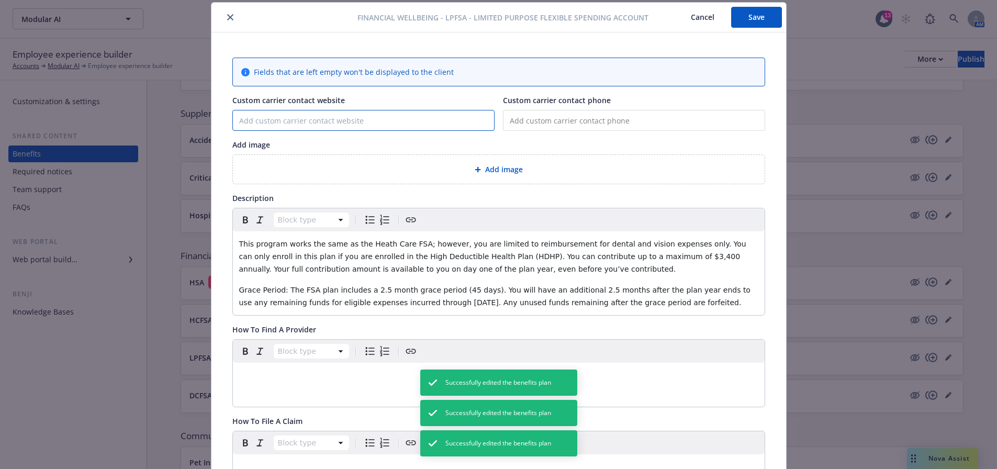
click at [341, 111] on input "Custom carrier contact website" at bounding box center [363, 120] width 261 height 20
paste input "https://app.rippling.com/sign-in/id"
type input "https://app.rippling.com/sign-in/id"
click at [764, 16] on button "Save" at bounding box center [756, 17] width 51 height 21
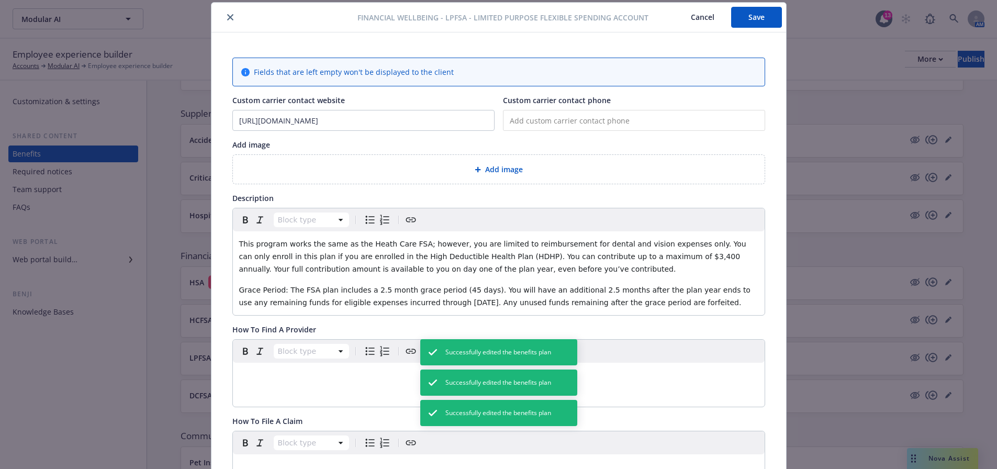
click at [227, 14] on icon "close" at bounding box center [230, 17] width 6 height 6
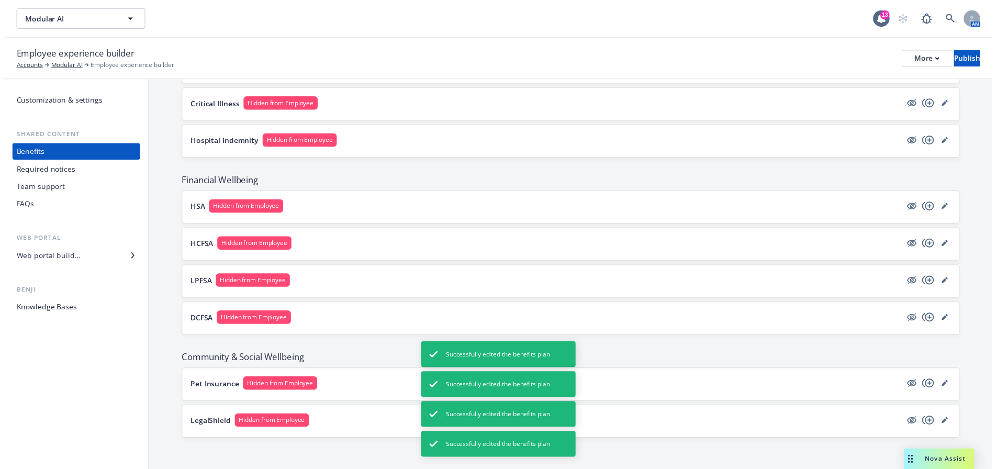
scroll to position [755, 0]
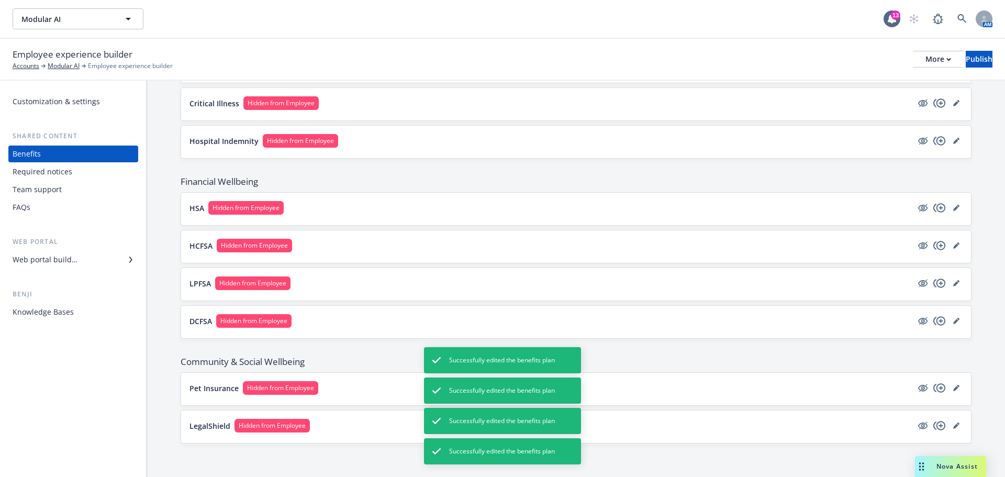
click at [589, 323] on button "DCFSA Hidden from Employee" at bounding box center [551, 321] width 723 height 14
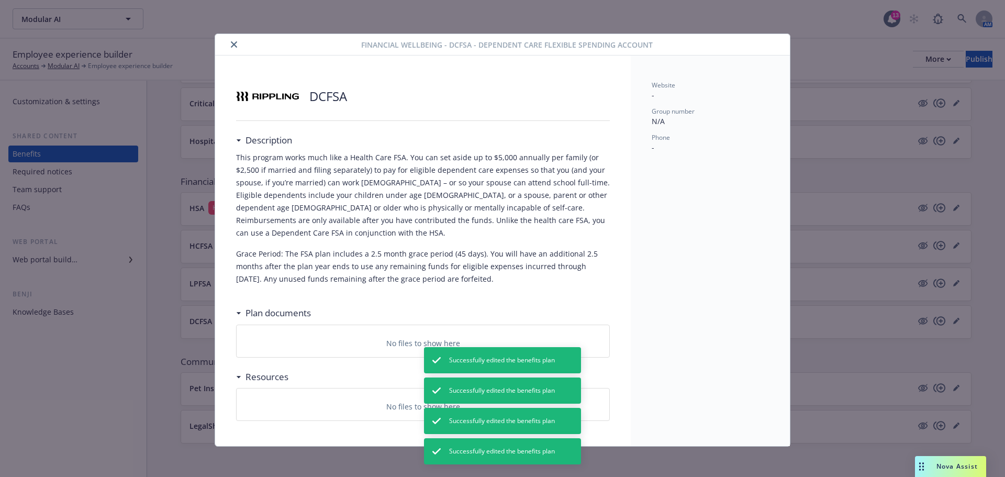
click at [229, 43] on button "close" at bounding box center [234, 44] width 13 height 13
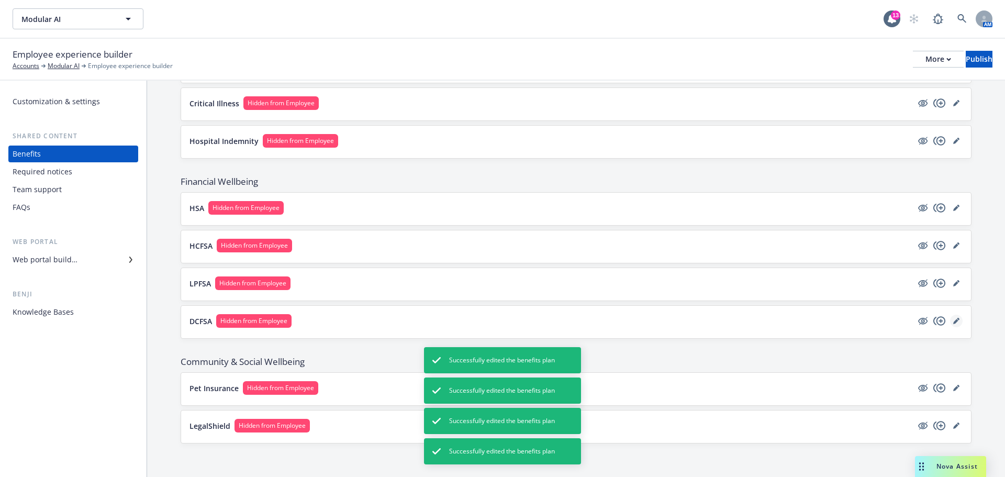
click at [953, 322] on icon "editPencil" at bounding box center [956, 321] width 6 height 6
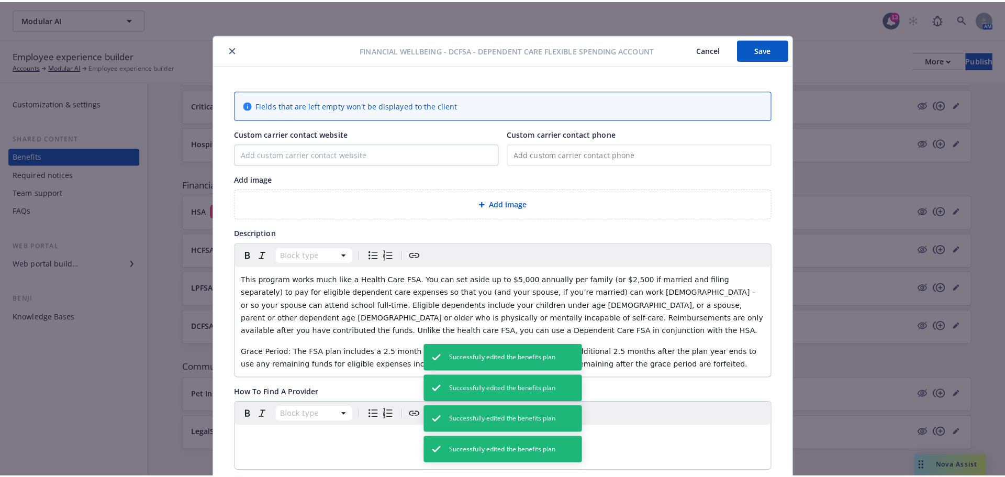
scroll to position [31, 0]
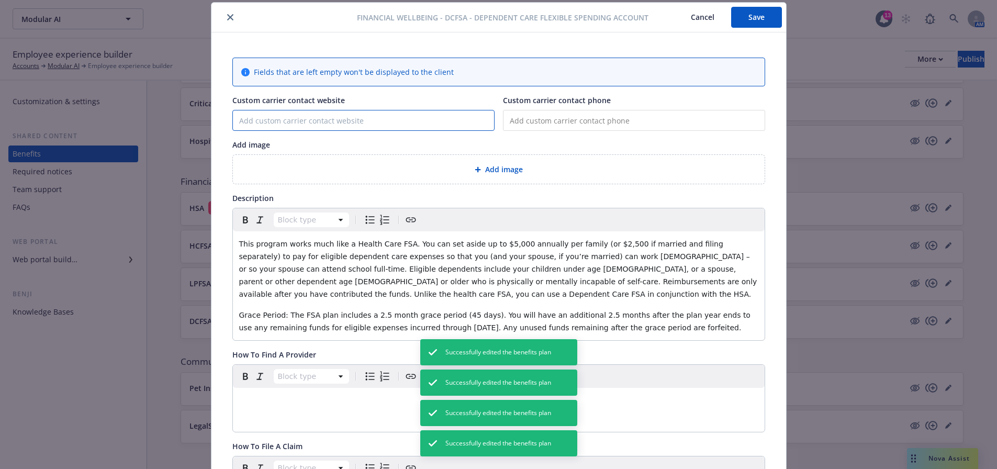
click at [372, 120] on input "Custom carrier contact website" at bounding box center [363, 120] width 261 height 20
paste input "https://app.rippling.com/sign-in/id"
type input "https://app.rippling.com/sign-in/id"
click at [770, 21] on button "Save" at bounding box center [756, 17] width 51 height 21
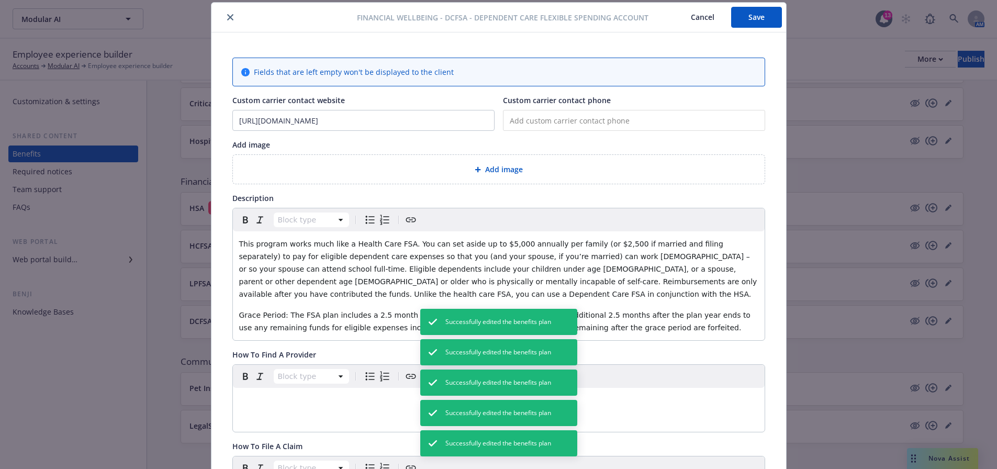
click at [227, 17] on icon "close" at bounding box center [230, 17] width 6 height 6
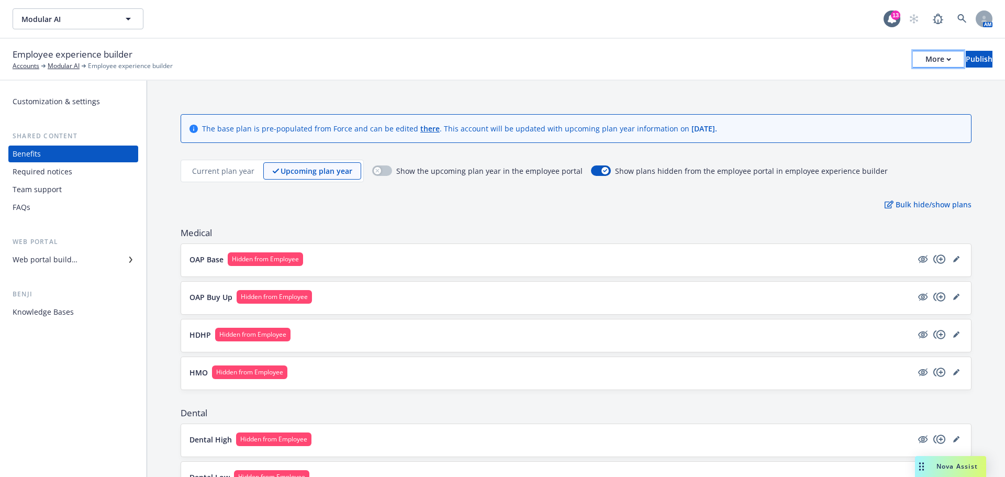
click at [926, 58] on div "More" at bounding box center [939, 59] width 26 height 16
click at [860, 86] on link "Copy preview link" at bounding box center [851, 82] width 155 height 21
click at [470, 61] on div "Employee experience builder Accounts Modular AI Employee experience builder Mor…" at bounding box center [503, 59] width 980 height 23
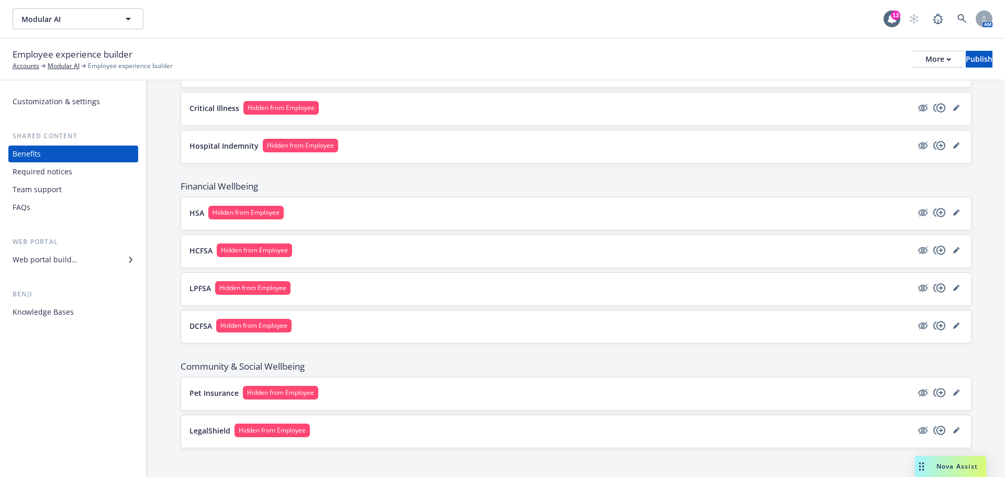
scroll to position [755, 0]
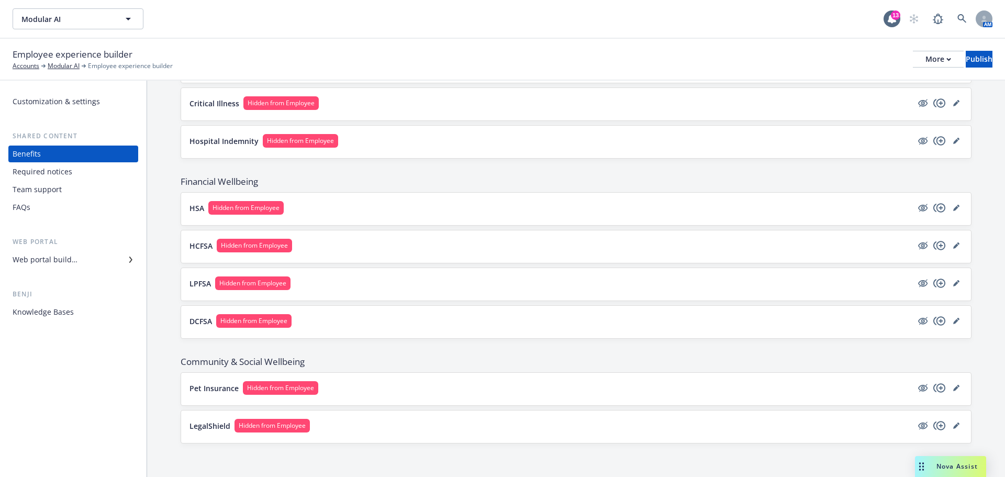
click at [462, 386] on button "Pet Insurance Hidden from Employee" at bounding box center [551, 388] width 723 height 14
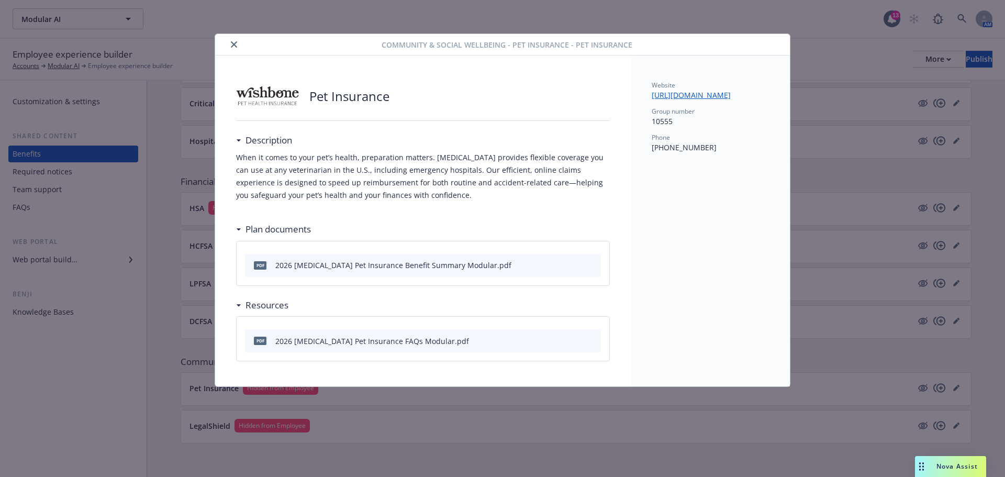
click at [237, 45] on icon "close" at bounding box center [234, 44] width 6 height 6
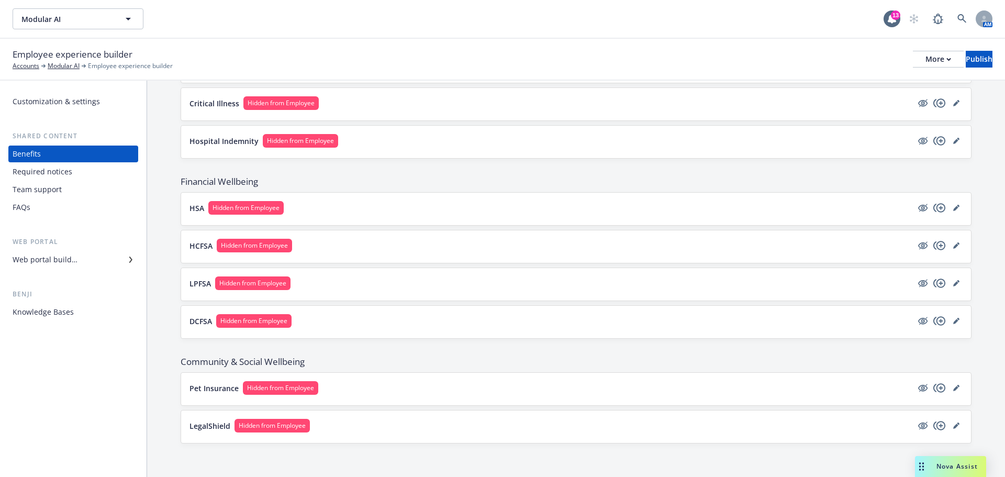
click at [414, 433] on div "LegalShield Hidden from Employee" at bounding box center [576, 427] width 773 height 16
click at [407, 426] on button "LegalShield Hidden from Employee" at bounding box center [551, 426] width 723 height 14
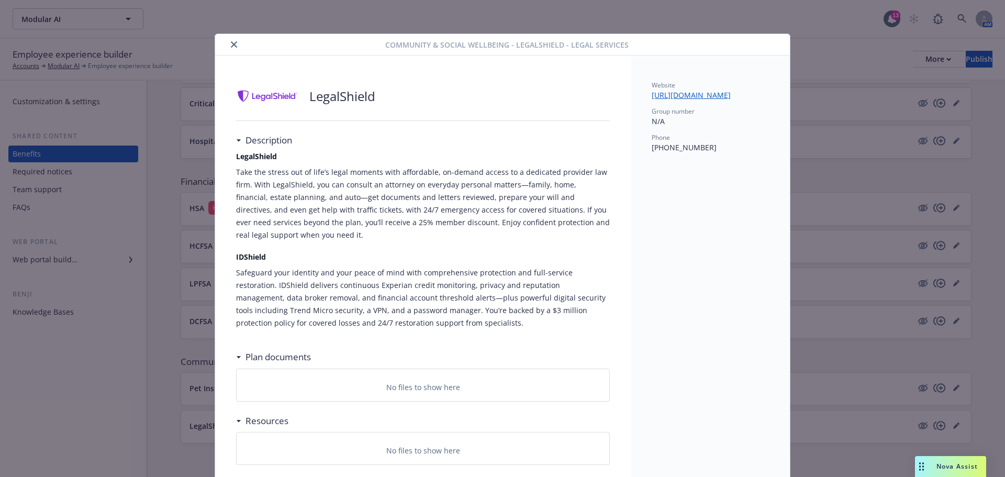
scroll to position [10, 0]
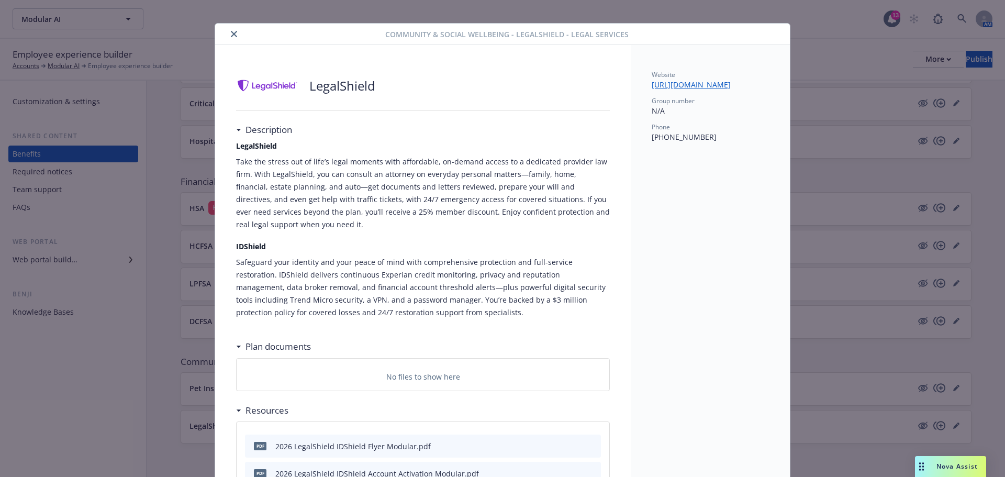
click at [231, 32] on icon "close" at bounding box center [234, 34] width 6 height 6
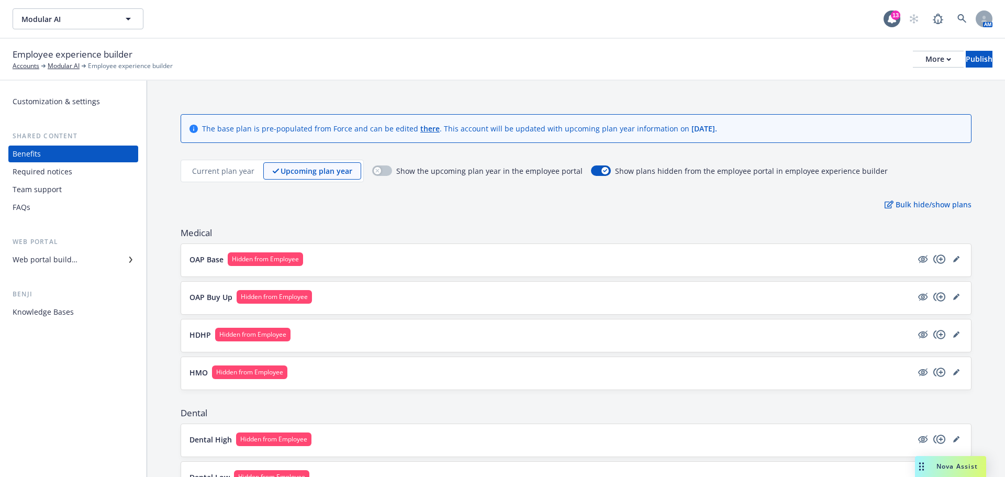
click at [36, 185] on div "Team support" at bounding box center [37, 189] width 49 height 17
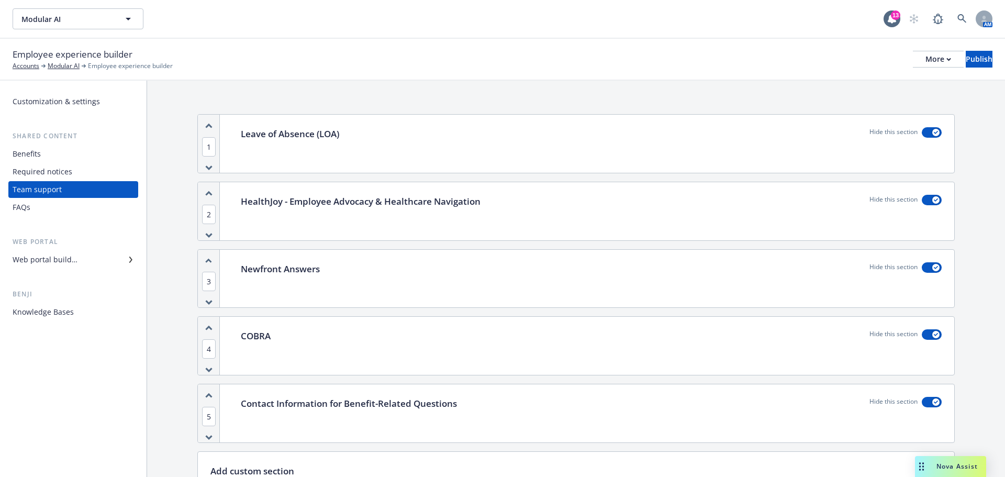
click at [168, 308] on div "1 Leave of Absence (LOA) Hide this section 2 HealthJoy - Employee Advocacy & He…" at bounding box center [576, 326] width 858 height 491
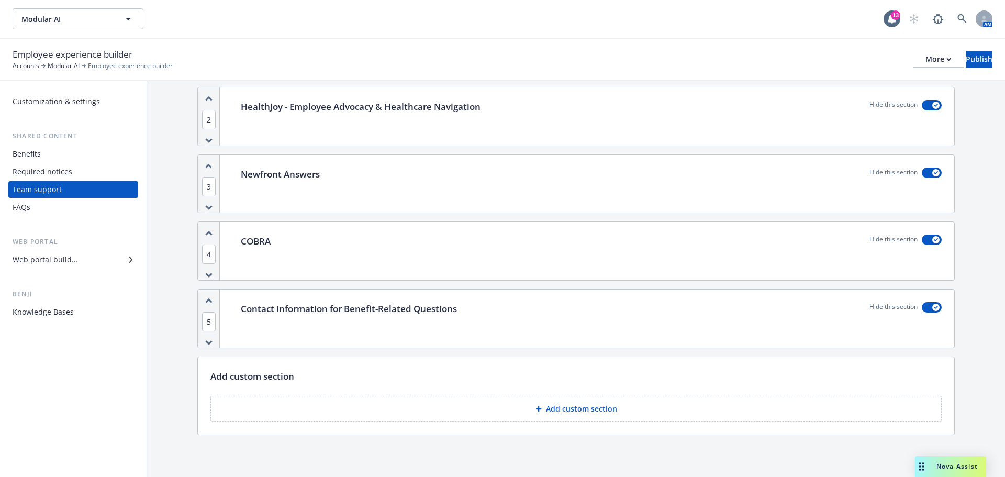
click at [378, 310] on p "Contact Information for Benefit-Related Questions" at bounding box center [349, 309] width 216 height 14
click at [934, 307] on icon "button" at bounding box center [936, 307] width 4 height 3
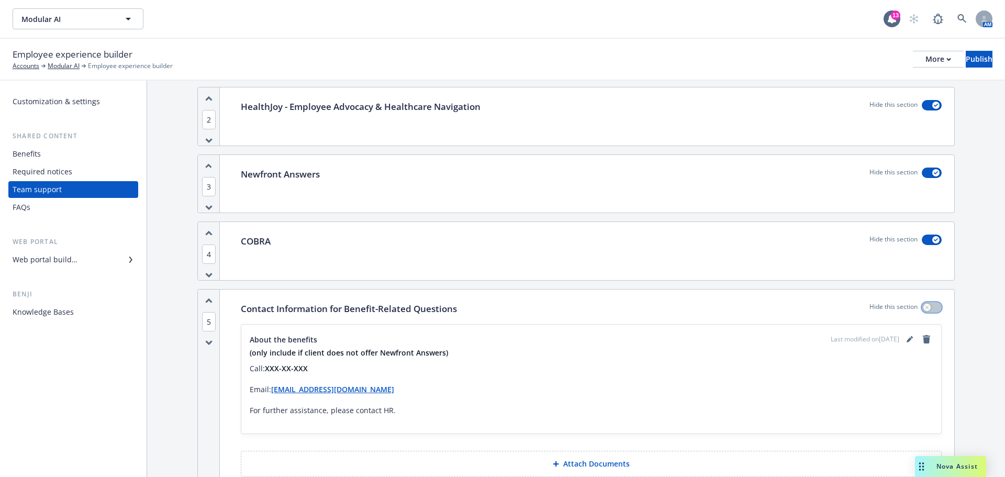
scroll to position [147, 0]
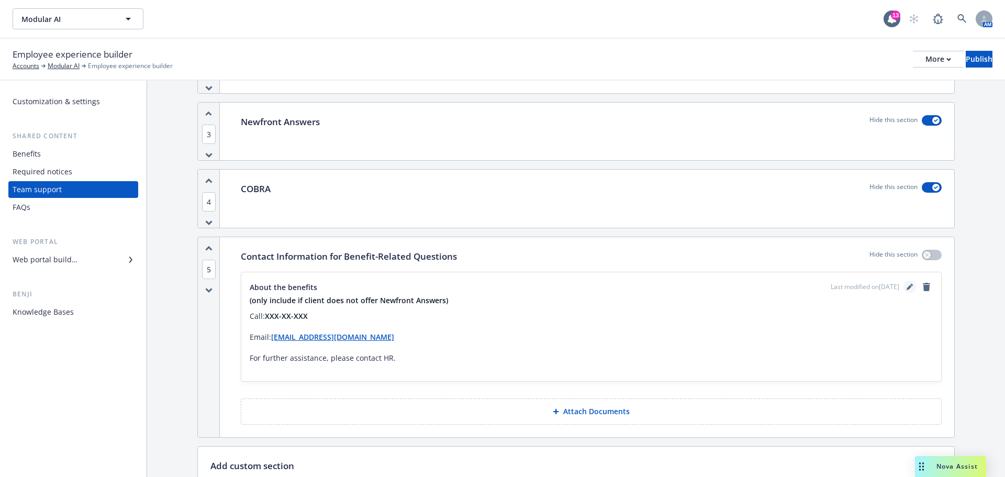
click at [907, 289] on icon "editPencil" at bounding box center [909, 287] width 5 height 5
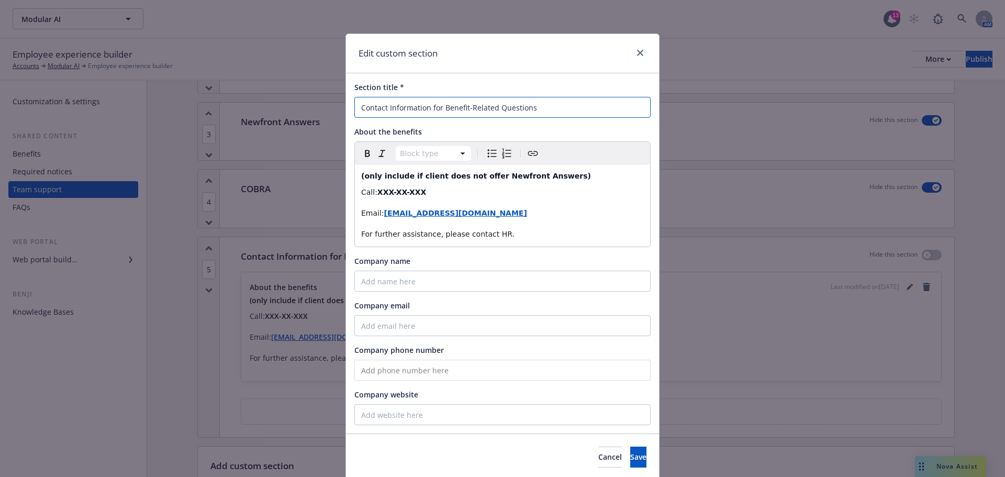
drag, startPoint x: 532, startPoint y: 108, endPoint x: 349, endPoint y: 107, distance: 182.7
click at [349, 107] on div "Section title * Contact Information for Benefit-Related Questions About the ben…" at bounding box center [502, 253] width 313 height 360
type input "Modular People Team"
drag, startPoint x: 430, startPoint y: 196, endPoint x: 351, endPoint y: 191, distance: 78.7
click at [355, 191] on div "(only include if client does not offer Newfront Answers) Call: XXX-XX-XXX Email…" at bounding box center [502, 206] width 295 height 82
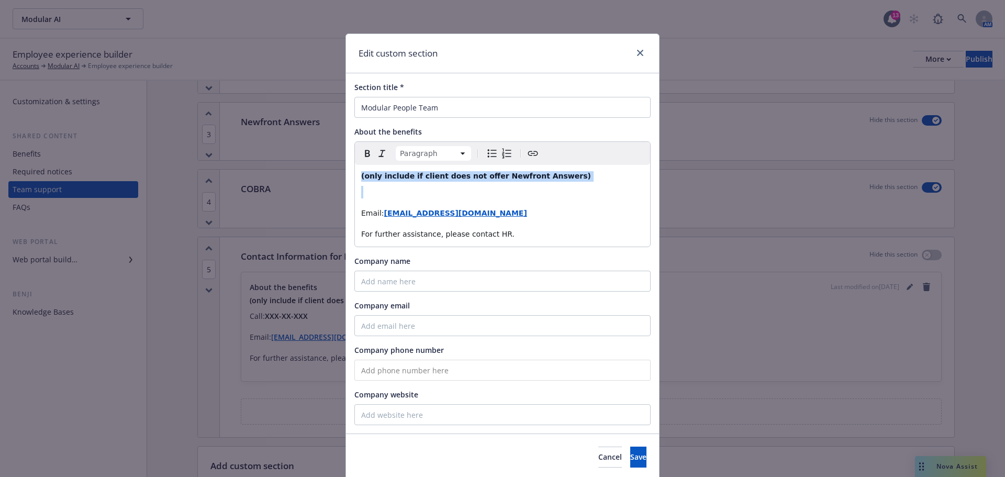
drag, startPoint x: 374, startPoint y: 191, endPoint x: 352, endPoint y: 177, distance: 25.9
click at [355, 177] on div "(only include if client does not offer Newfront Answers) Email: Contact@email.c…" at bounding box center [502, 206] width 295 height 82
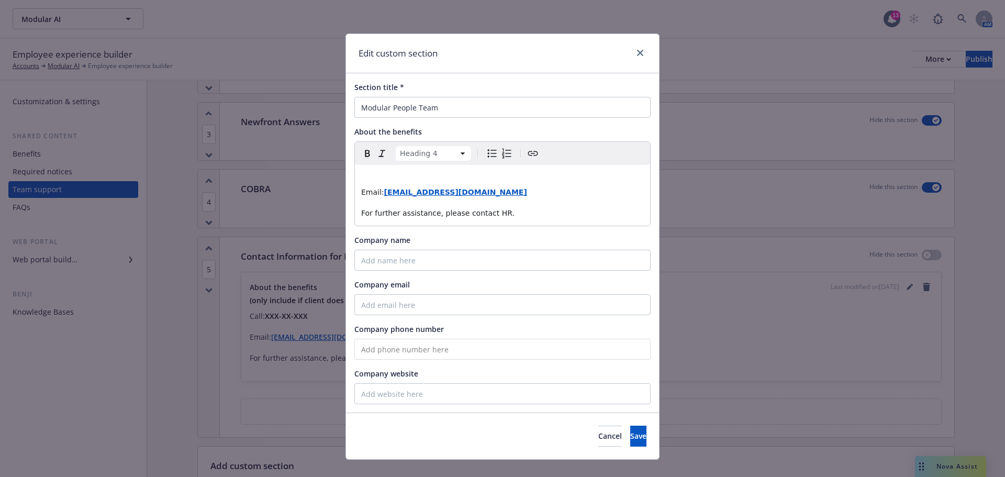
select select "paragraph"
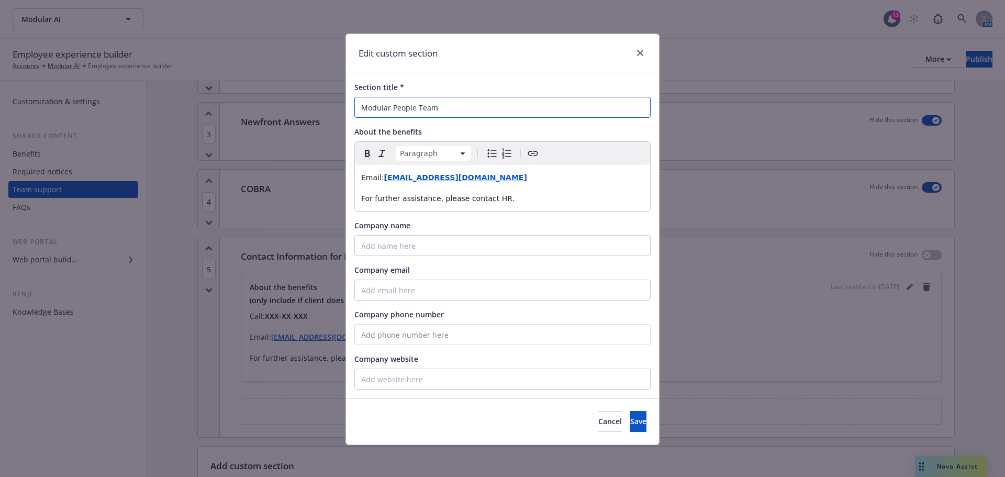
click at [404, 108] on input "Modular People Team" at bounding box center [502, 107] width 296 height 21
drag, startPoint x: 409, startPoint y: 107, endPoint x: 390, endPoint y: 106, distance: 19.4
click at [390, 106] on input "Modular People Team" at bounding box center [502, 107] width 296 height 21
click at [414, 107] on input "Modular People Team" at bounding box center [502, 107] width 296 height 21
click at [454, 112] on input "Modular HR Team" at bounding box center [502, 107] width 296 height 21
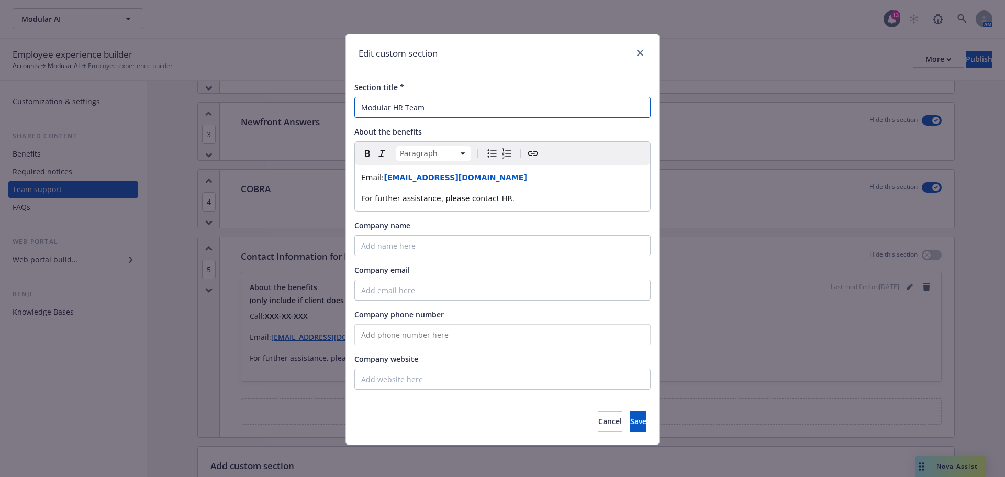
type input "Modular HR Team"
drag, startPoint x: 466, startPoint y: 178, endPoint x: 379, endPoint y: 179, distance: 86.9
click at [379, 179] on p "Email: Contact@email.com" at bounding box center [502, 177] width 283 height 13
click at [382, 202] on span "For further assistance, please contact HR." at bounding box center [437, 198] width 153 height 8
drag, startPoint x: 506, startPoint y: 195, endPoint x: 345, endPoint y: 199, distance: 160.8
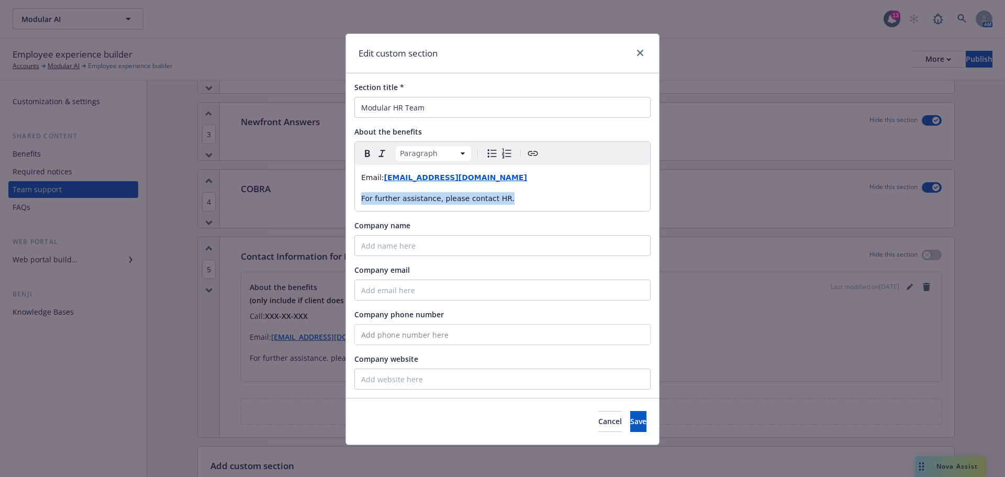
click at [346, 199] on div "Section title * Modular HR Team About the benefits Paragraph Paragraph Heading …" at bounding box center [502, 235] width 313 height 325
click at [630, 422] on span "Save" at bounding box center [638, 421] width 16 height 10
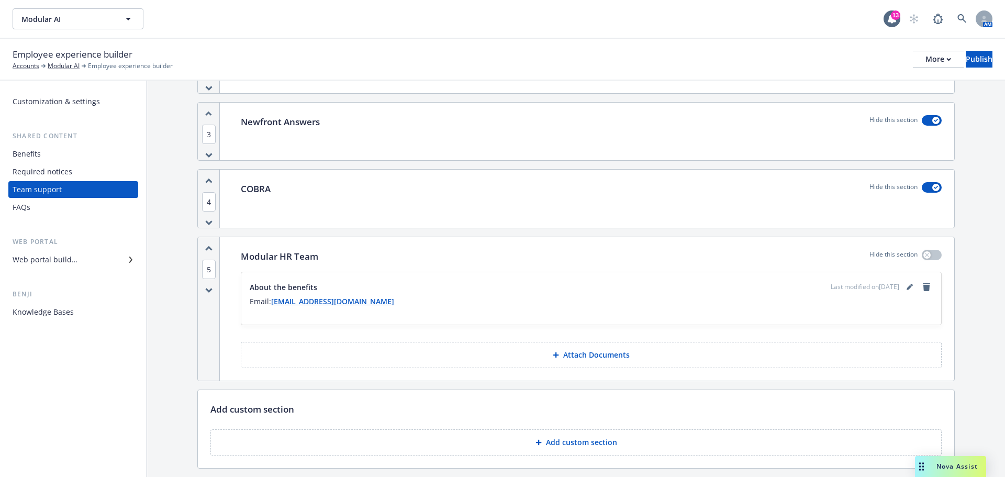
click at [171, 297] on div "1 Leave of Absence (LOA) Hide this section 2 HealthJoy - Employee Advocacy & He…" at bounding box center [576, 222] width 858 height 577
click at [170, 318] on div "1 Leave of Absence (LOA) Hide this section 2 HealthJoy - Employee Advocacy & He…" at bounding box center [576, 222] width 858 height 577
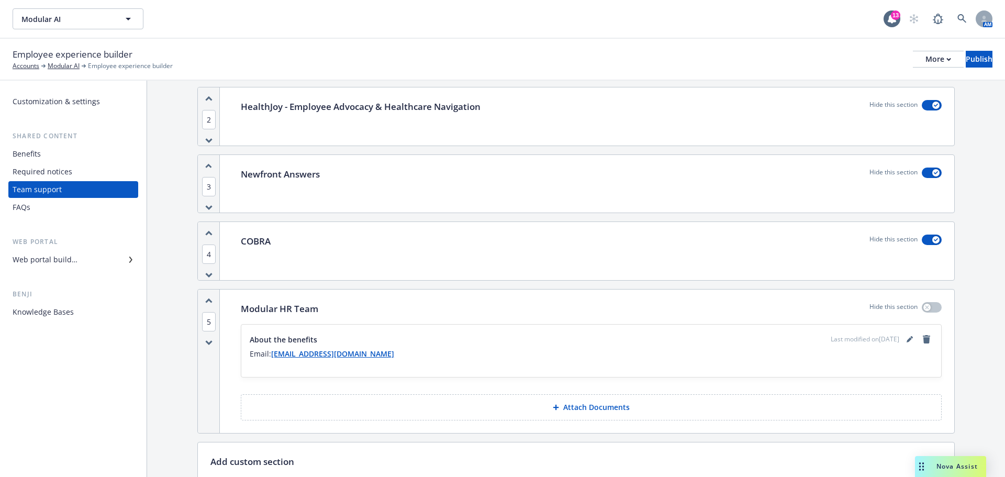
click at [207, 302] on icon "button" at bounding box center [208, 301] width 7 height 6
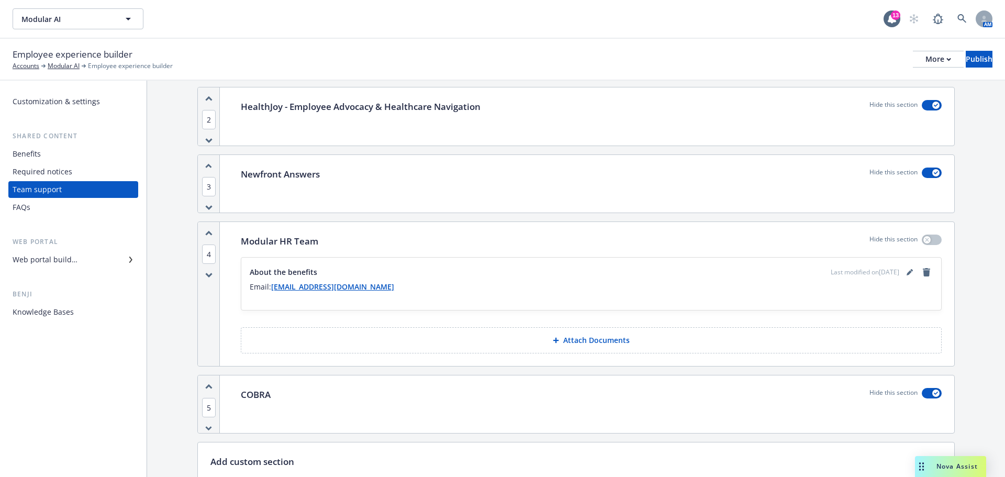
click at [207, 232] on icon "button" at bounding box center [208, 233] width 7 height 6
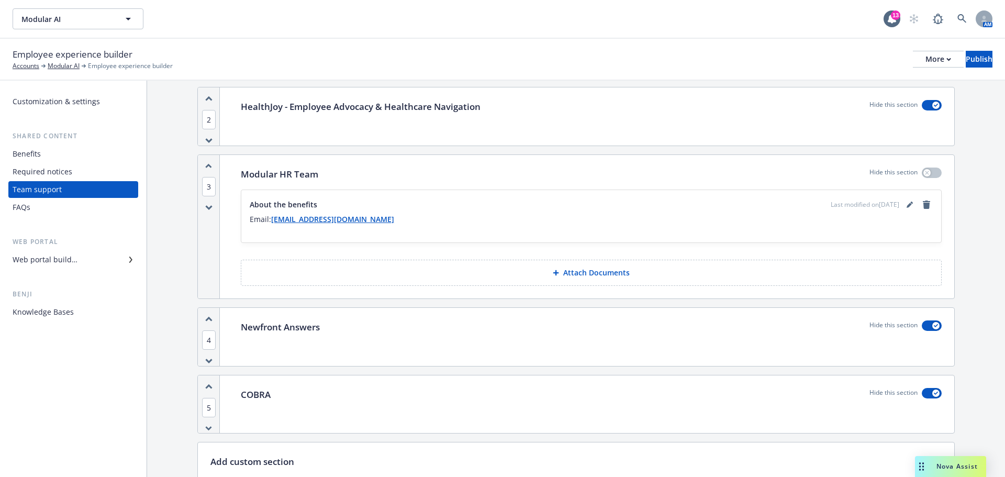
click at [207, 160] on div "3" at bounding box center [209, 226] width 22 height 143
click at [206, 166] on icon "button" at bounding box center [209, 165] width 6 height 3
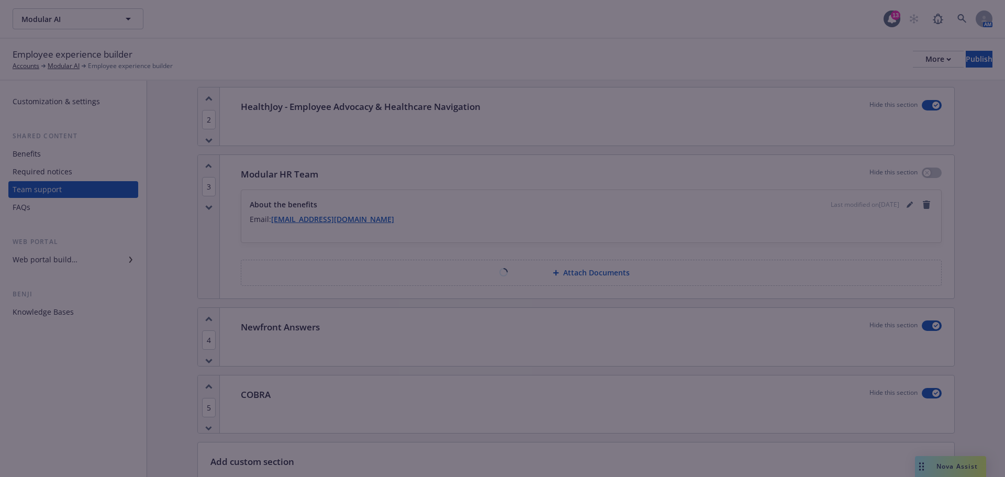
scroll to position [27, 0]
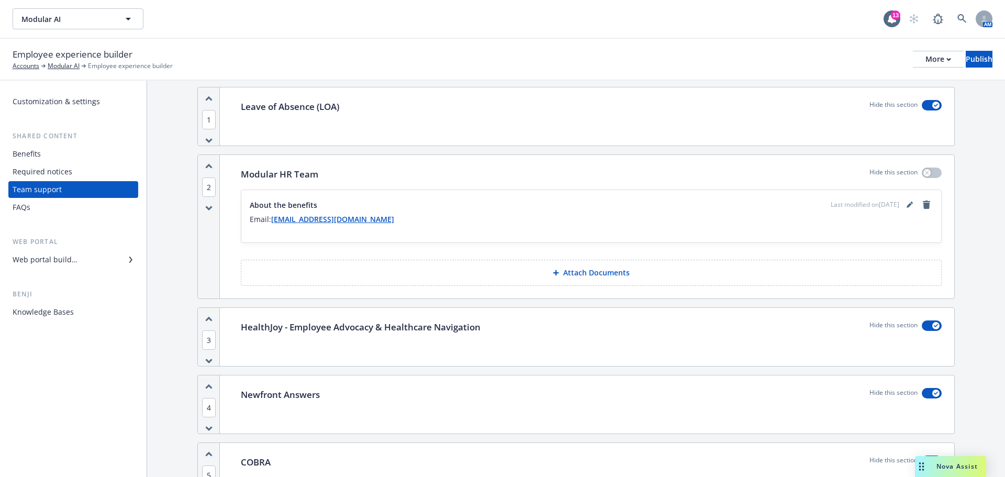
click at [208, 167] on icon "button" at bounding box center [208, 166] width 7 height 6
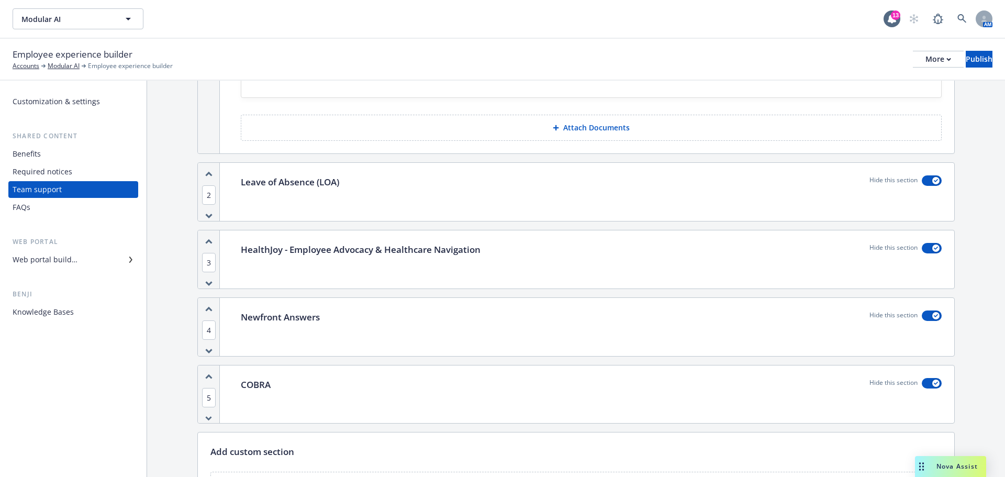
scroll to position [0, 0]
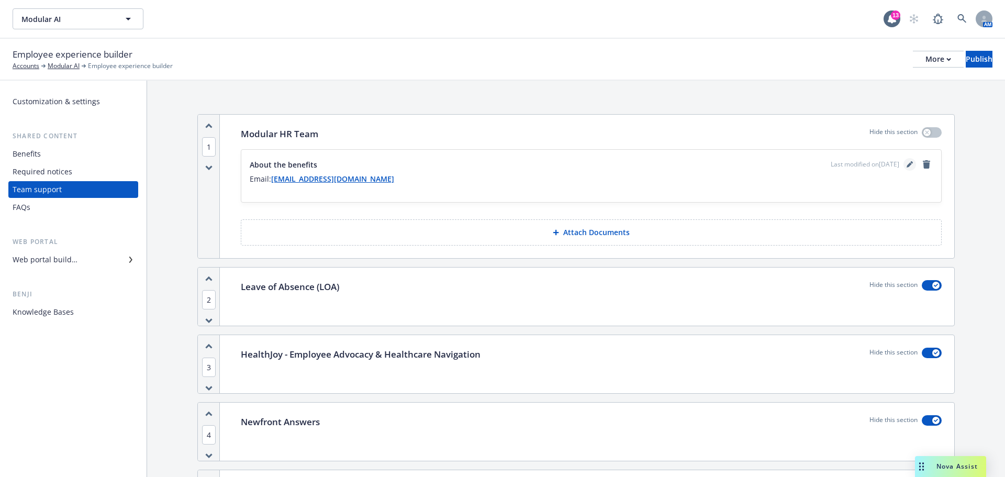
click at [907, 163] on icon "editPencil" at bounding box center [910, 164] width 6 height 6
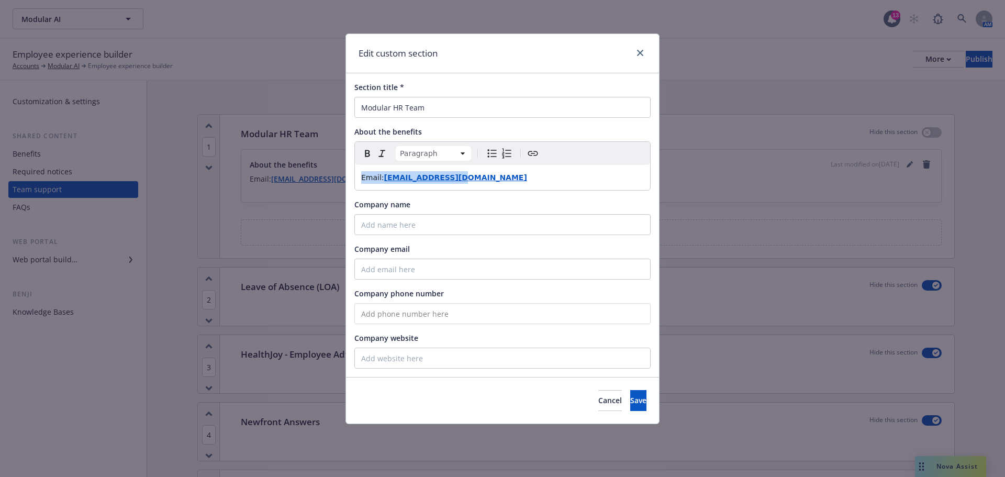
drag, startPoint x: 466, startPoint y: 179, endPoint x: 355, endPoint y: 173, distance: 111.7
click at [355, 173] on div "Email: askHR@modular.com" at bounding box center [502, 177] width 295 height 25
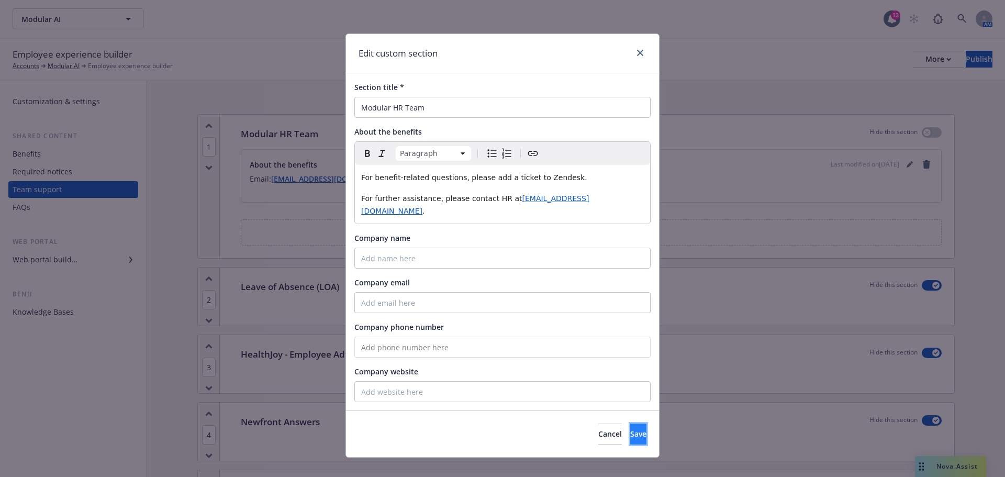
click at [632, 427] on button "Save" at bounding box center [638, 434] width 16 height 21
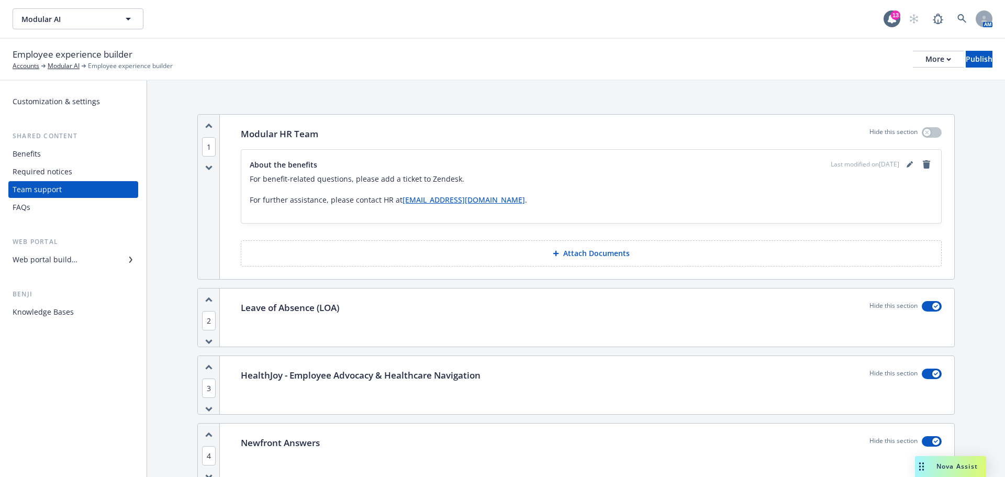
click at [170, 271] on div "1 Modular HR Team Hide this section About the benefits Last modified on 08/06/2…" at bounding box center [576, 380] width 858 height 598
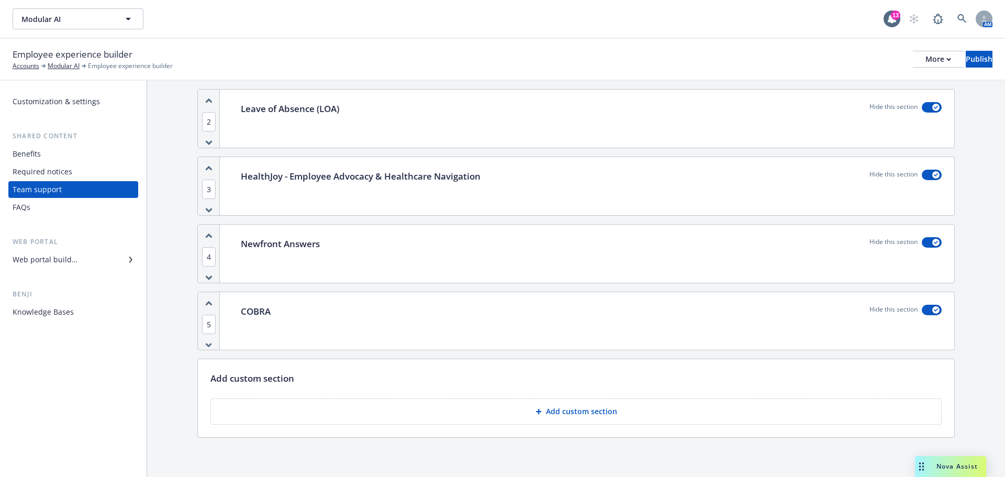
scroll to position [202, 0]
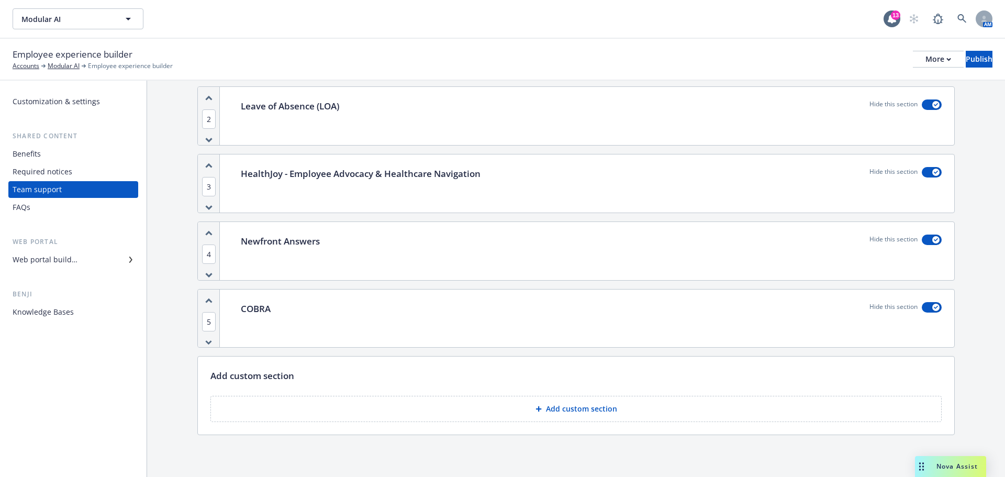
click at [425, 315] on div "COBRA Hide this section" at bounding box center [591, 309] width 701 height 14
click at [789, 308] on div "COBRA Hide this section" at bounding box center [591, 309] width 701 height 14
click at [261, 297] on div "COBRA Hide this section" at bounding box center [591, 319] width 726 height 58
click at [848, 307] on div "COBRA Hide this section" at bounding box center [591, 309] width 701 height 14
click at [248, 315] on p "COBRA" at bounding box center [256, 309] width 30 height 14
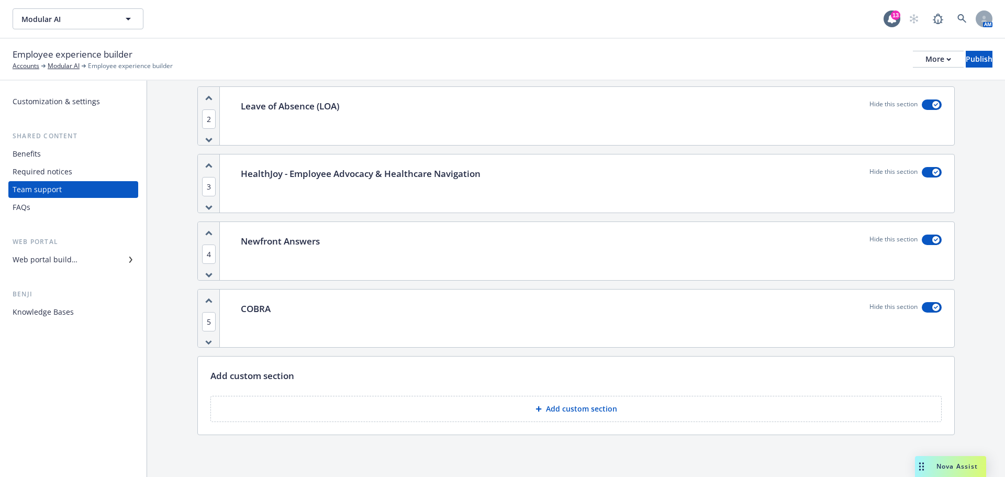
click at [378, 326] on div "COBRA Hide this section" at bounding box center [591, 319] width 726 height 58
click at [392, 310] on div "COBRA Hide this section" at bounding box center [591, 309] width 701 height 14
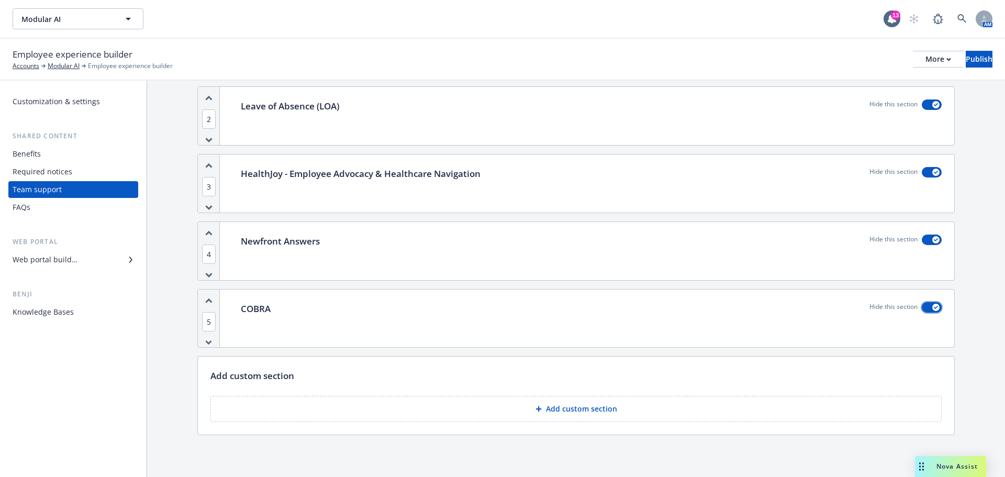
click at [922, 309] on button "button" at bounding box center [932, 307] width 20 height 10
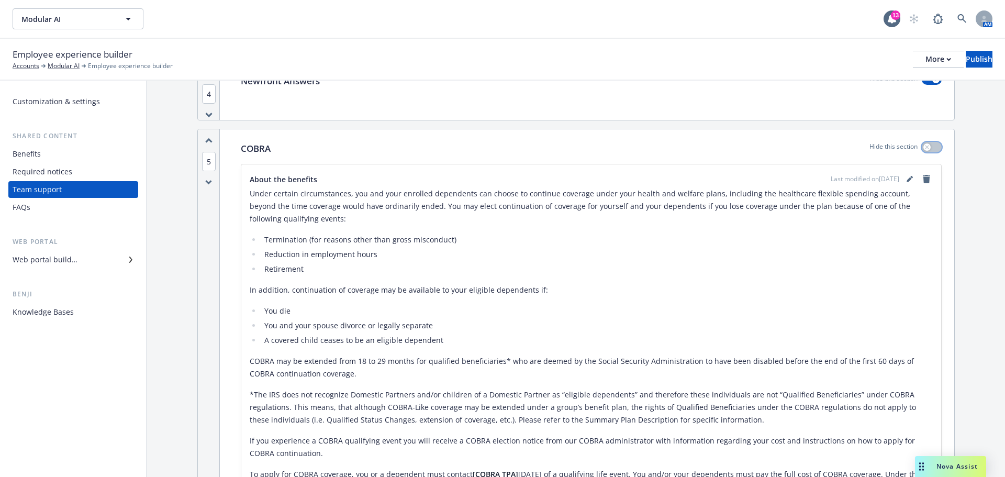
scroll to position [359, 0]
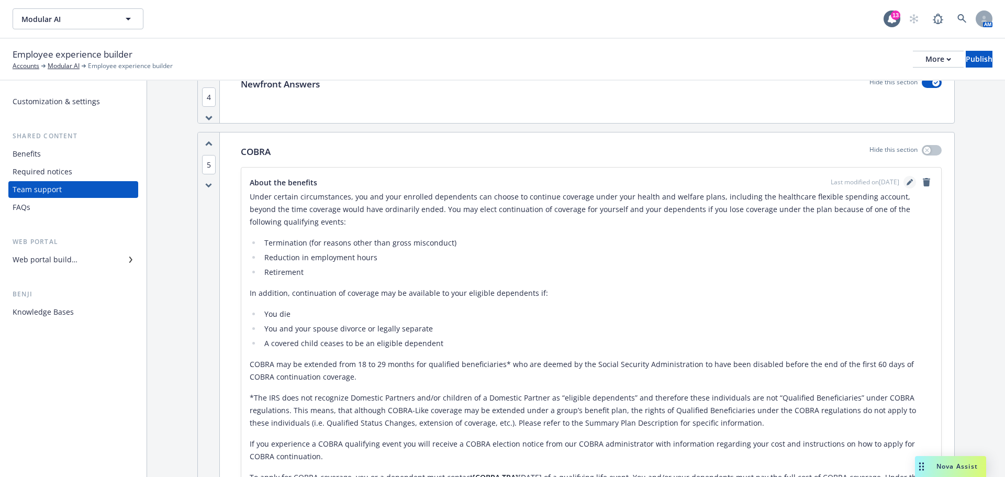
click at [904, 179] on link "editPencil" at bounding box center [910, 182] width 13 height 13
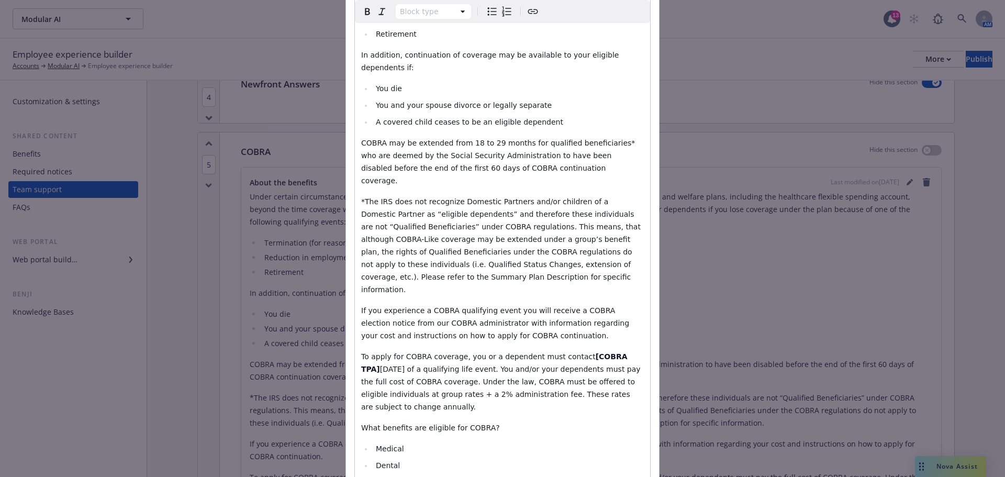
scroll to position [262, 0]
click at [512, 249] on div "Under certain circumstances, you and your enrolled dependents can choose to con…" at bounding box center [502, 307] width 295 height 808
click at [506, 238] on p "​*The IRS does not recognize Domestic Partners and/or children of a Domestic Pa…" at bounding box center [502, 244] width 283 height 101
click at [463, 364] on span "WITHIN 60 DAYS of a qualifying life event. You and/or your dependents must pay …" at bounding box center [502, 387] width 282 height 46
click at [497, 364] on span "WITHIN 60 DAYS of a qualifying life event. You and/or your dependents must pay …" at bounding box center [502, 387] width 282 height 46
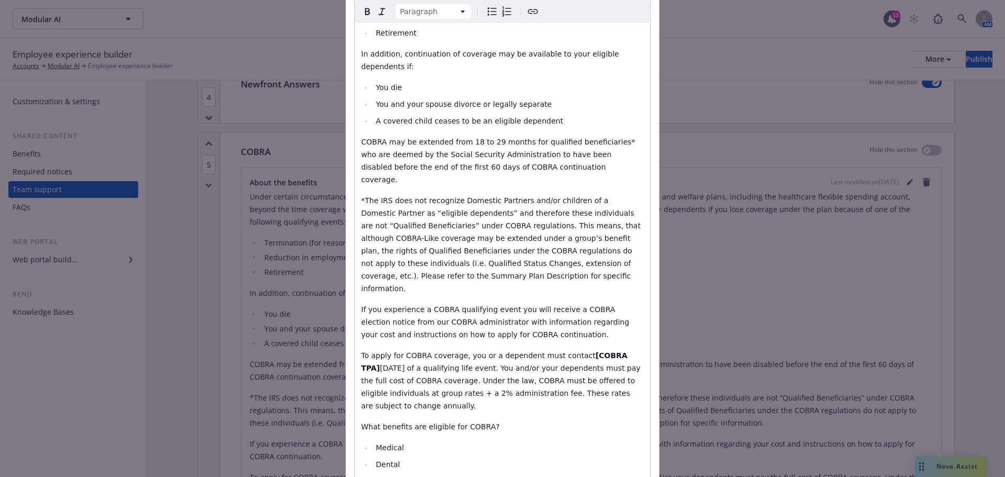
click at [525, 353] on div "Under certain circumstances, you and your enrolled dependents can choose to con…" at bounding box center [502, 307] width 295 height 808
drag, startPoint x: 610, startPoint y: 305, endPoint x: 565, endPoint y: 302, distance: 45.7
click at [565, 349] on p "​To apply for COBRA coverage, you or a dependent must contact [COBRA TPA] WITHI…" at bounding box center [502, 380] width 283 height 63
click at [485, 364] on span "WITHIN 60 DAYS of a qualifying life event. You and/or your dependents must pay …" at bounding box center [491, 387] width 260 height 46
click at [493, 364] on span "WITHIN 60 DAYS of a qualifying life event. You and/or your dependents must pay …" at bounding box center [491, 387] width 260 height 46
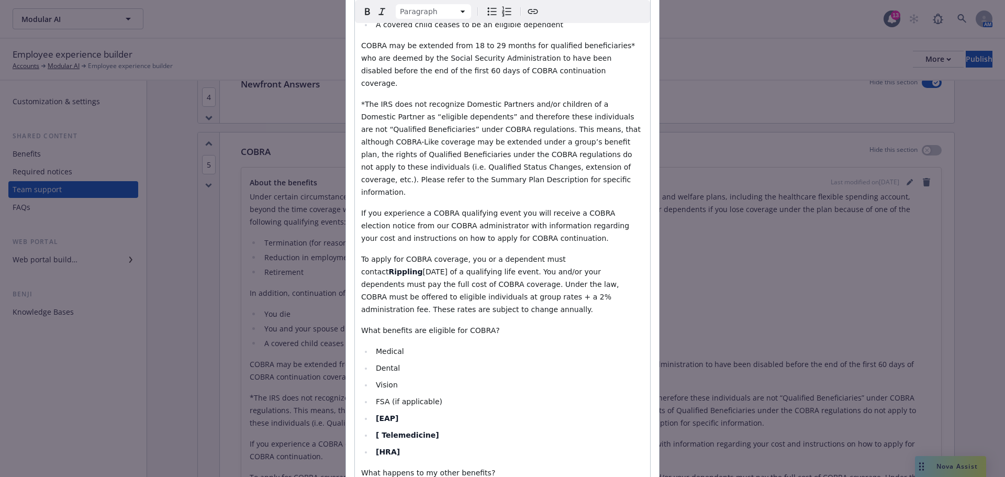
scroll to position [366, 0]
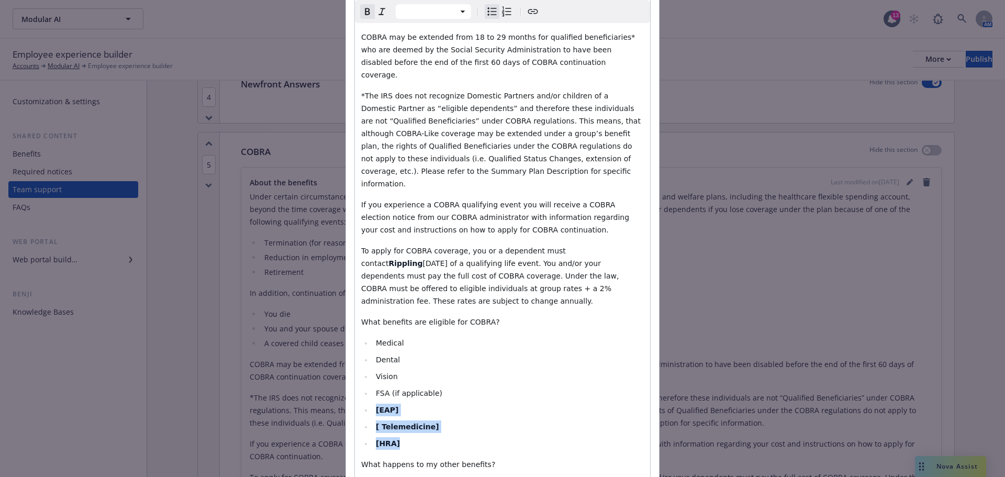
drag, startPoint x: 420, startPoint y: 384, endPoint x: 362, endPoint y: 342, distance: 70.9
click at [362, 342] on ul "Medical​ Dental​ Vision​ FSA (if applicable)​ [EAP​] [ Telemedicine​​] [HRA]" at bounding box center [502, 393] width 283 height 113
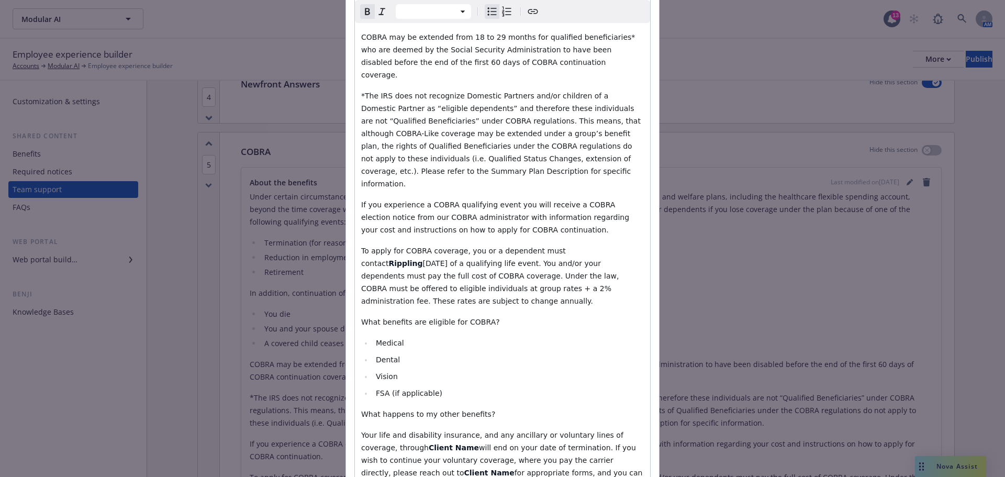
click at [529, 353] on li "Dental​" at bounding box center [508, 359] width 271 height 13
click at [540, 370] on li "Vision​" at bounding box center [508, 376] width 271 height 13
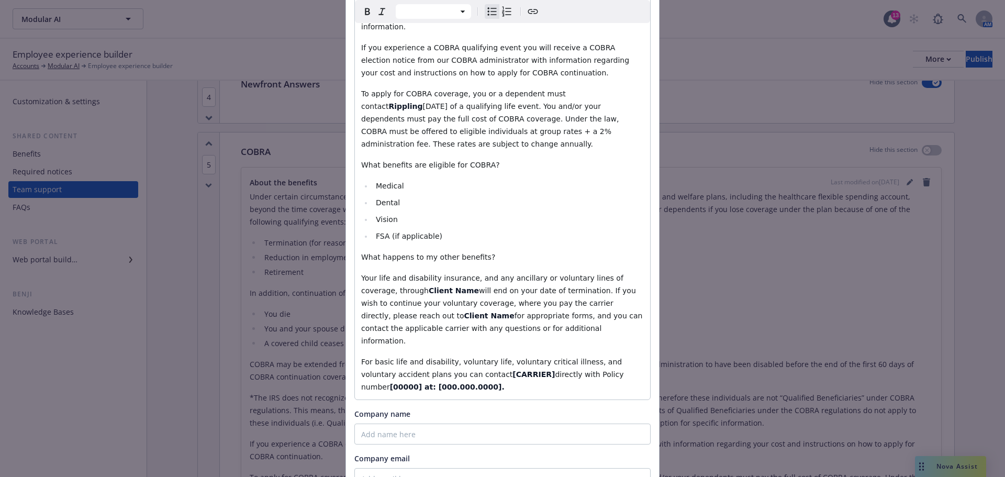
scroll to position [471, 0]
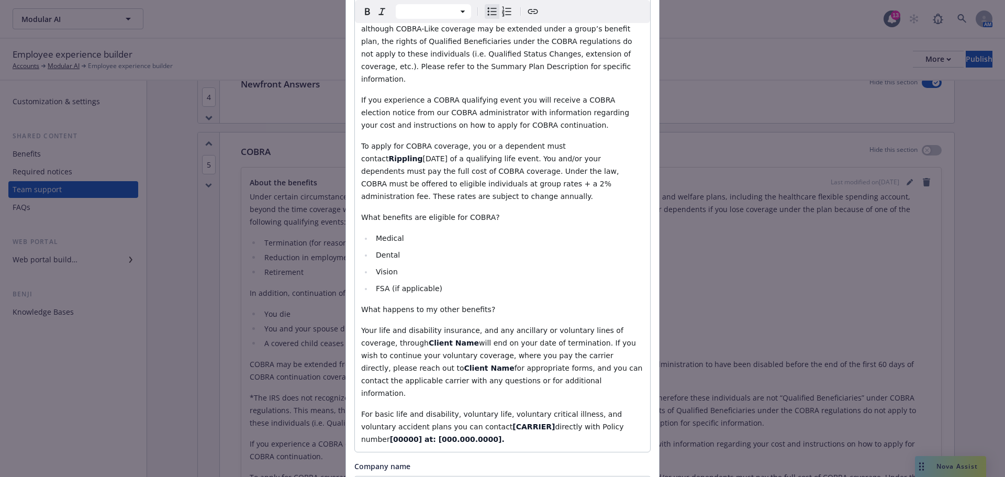
select select "paragraph"
click at [540, 324] on p "Your life and disability insurance, and any ancillary or voluntary lines of cov…" at bounding box center [502, 361] width 283 height 75
drag, startPoint x: 428, startPoint y: 278, endPoint x: 387, endPoint y: 277, distance: 40.8
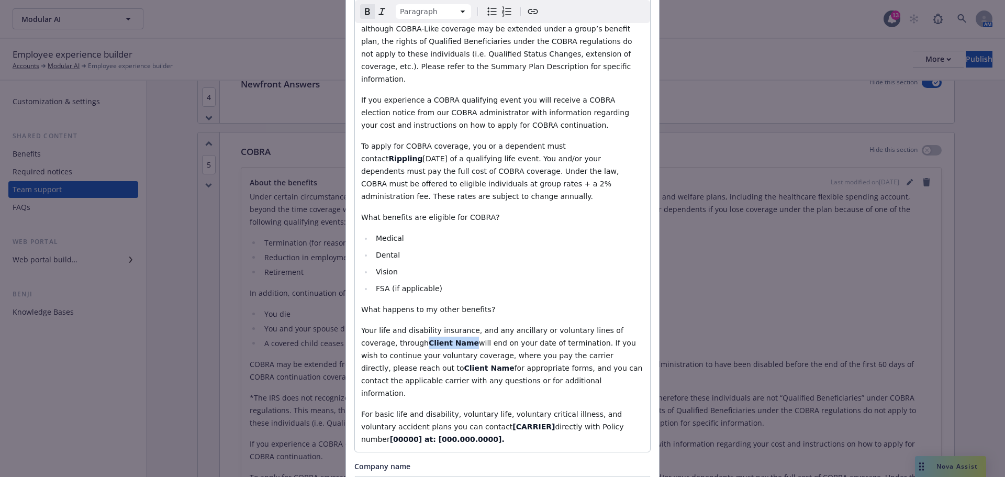
click at [387, 324] on p "Your life and disability insurance, and any ancillary or voluntary lines of cov…" at bounding box center [502, 361] width 283 height 75
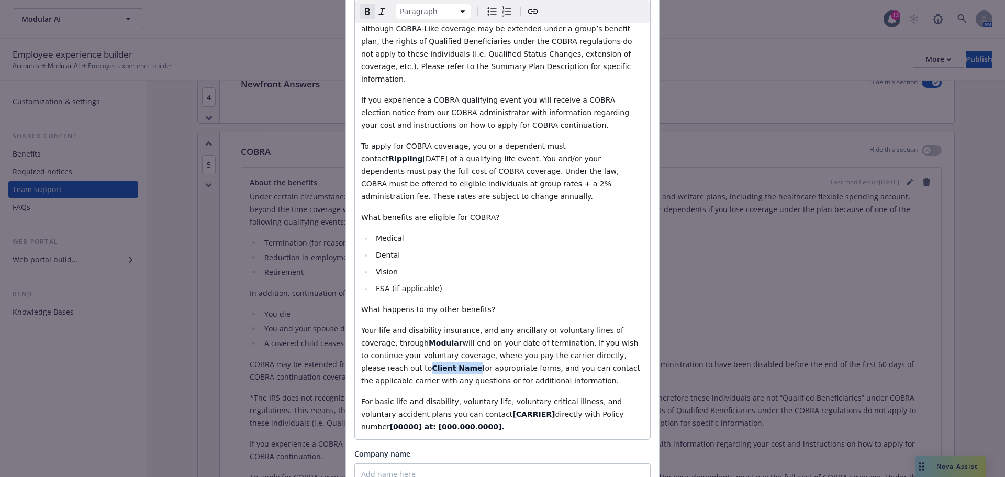
drag, startPoint x: 378, startPoint y: 305, endPoint x: 599, endPoint y: 295, distance: 221.7
click at [599, 324] on p "Your life and disability insurance, and any ancillary or voluntary lines of cov…" at bounding box center [502, 355] width 283 height 63
click at [514, 364] on span "for appropriate forms, and you can contact the applicable carrier with any ques…" at bounding box center [501, 374] width 280 height 21
click at [514, 324] on p "Your life and disability insurance, and any ancillary or voluntary lines of cov…" at bounding box center [502, 355] width 283 height 63
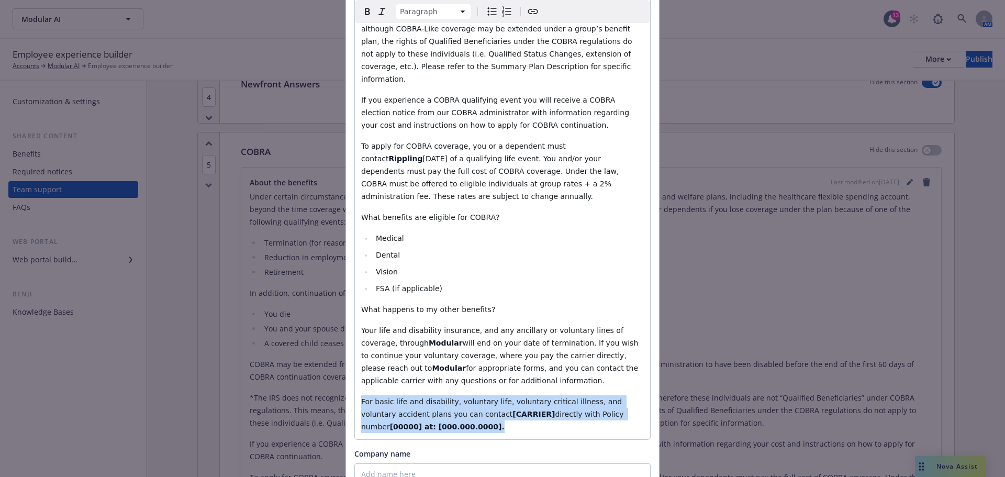
drag, startPoint x: 419, startPoint y: 364, endPoint x: 339, endPoint y: 340, distance: 84.0
click at [339, 340] on div "Edit custom section Section title * COBRA About the benefits Paragraph Paragrap…" at bounding box center [502, 238] width 1005 height 477
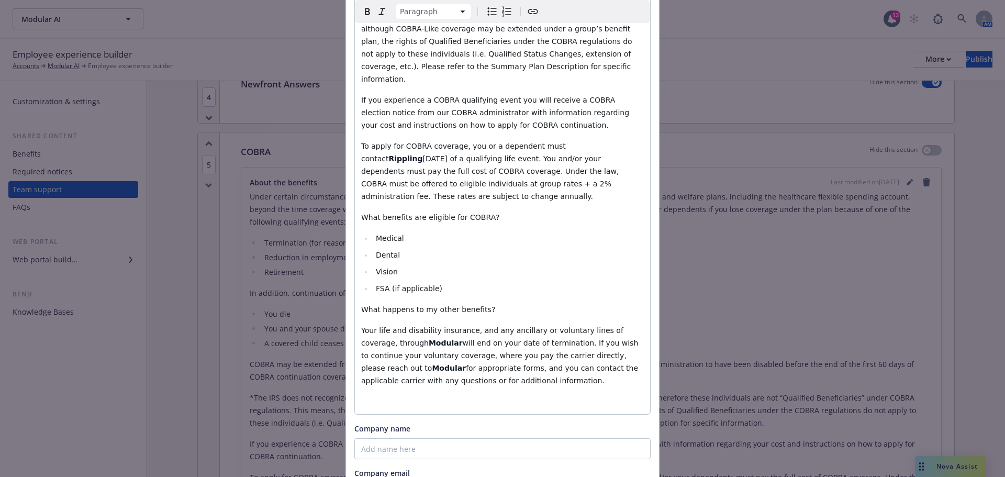
drag, startPoint x: 501, startPoint y: 321, endPoint x: 338, endPoint y: 266, distance: 172.0
click at [338, 266] on div "Edit custom section Section title * COBRA About the benefits Paragraph Paragrap…" at bounding box center [502, 238] width 1005 height 477
click at [364, 14] on icon "Bold" at bounding box center [367, 11] width 13 height 13
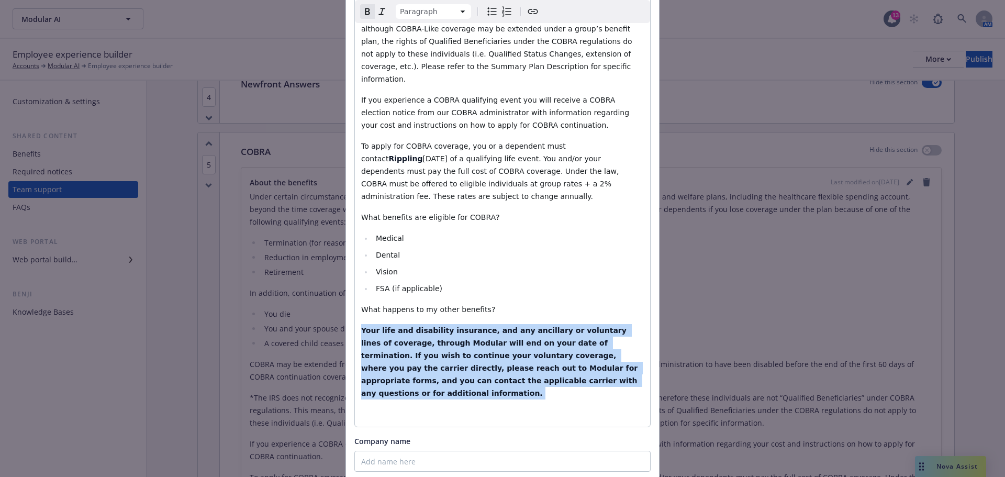
click at [364, 14] on icon "Remove bold" at bounding box center [367, 11] width 13 height 13
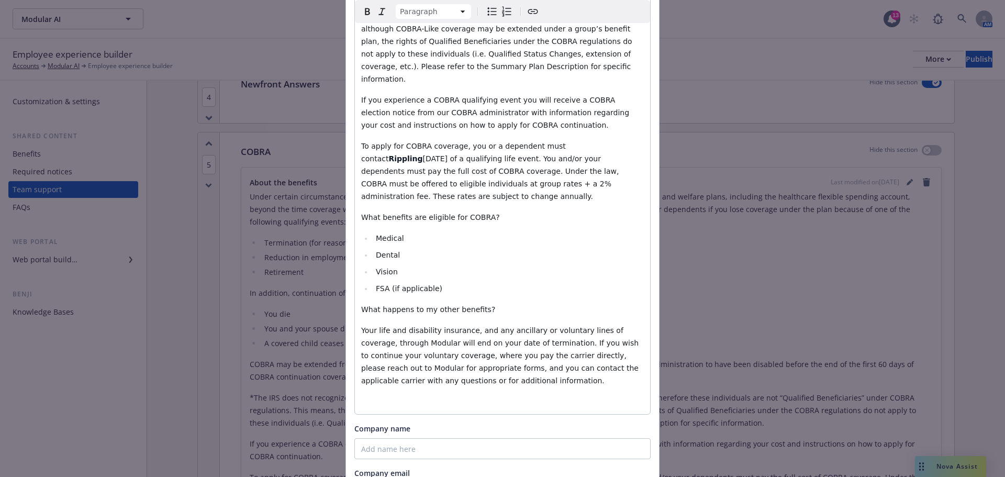
select select
click at [559, 282] on li "FSA (if applicable)​" at bounding box center [508, 288] width 271 height 13
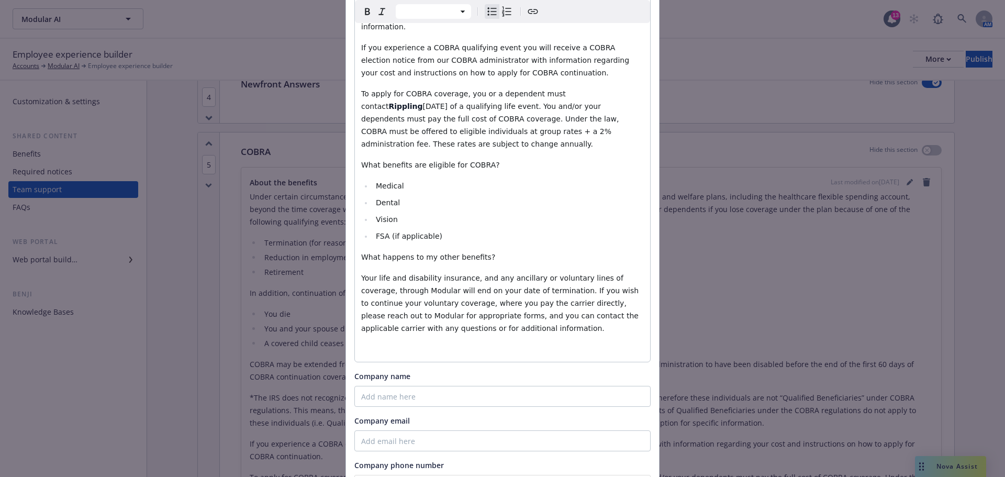
scroll to position [613, 0]
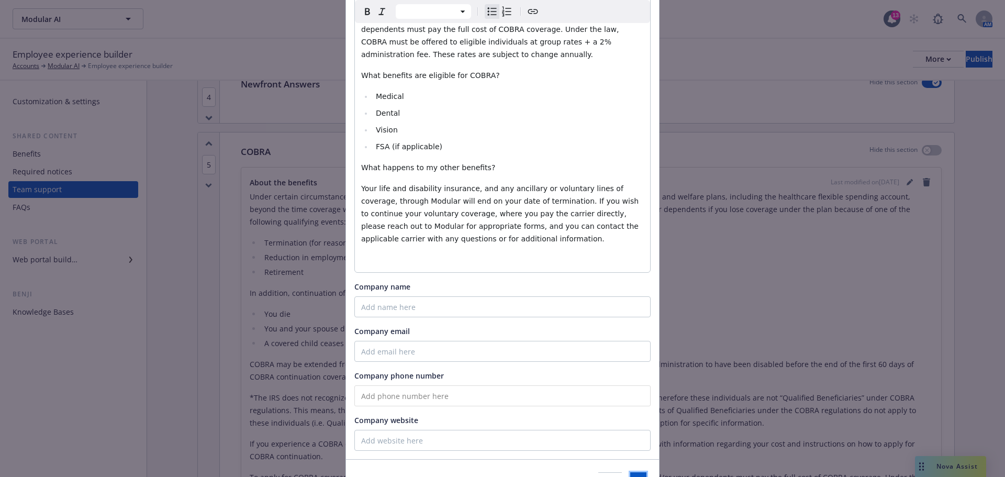
drag, startPoint x: 607, startPoint y: 424, endPoint x: 466, endPoint y: 419, distance: 140.9
click at [466, 459] on div "Cancel Save" at bounding box center [502, 482] width 313 height 47
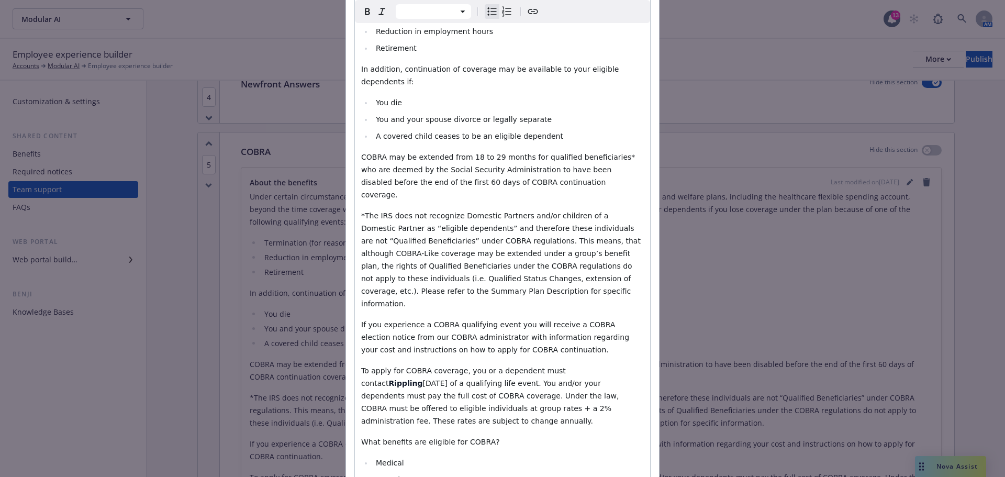
scroll to position [561, 0]
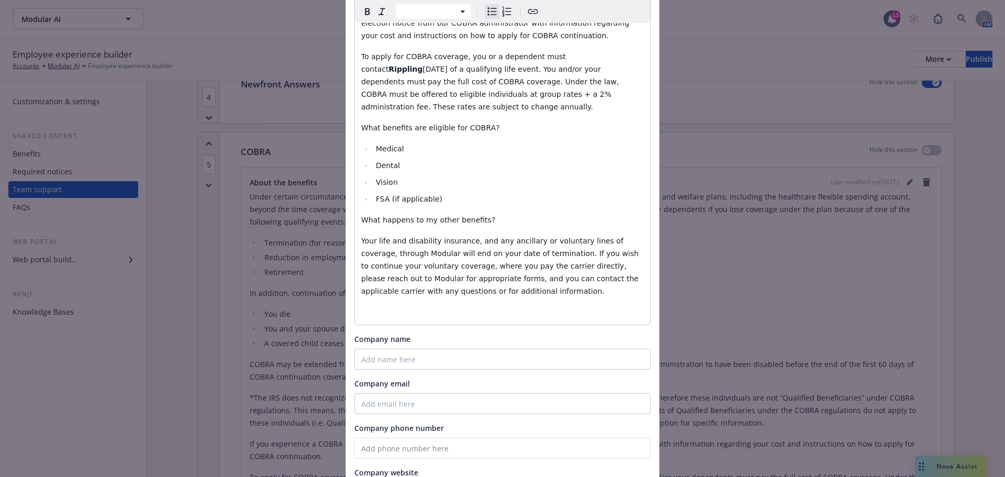
paste input "https://help.rippling.com/login"
type input "https://help.rippling.com/login"
click at [389, 349] on input "Company name" at bounding box center [502, 359] width 296 height 21
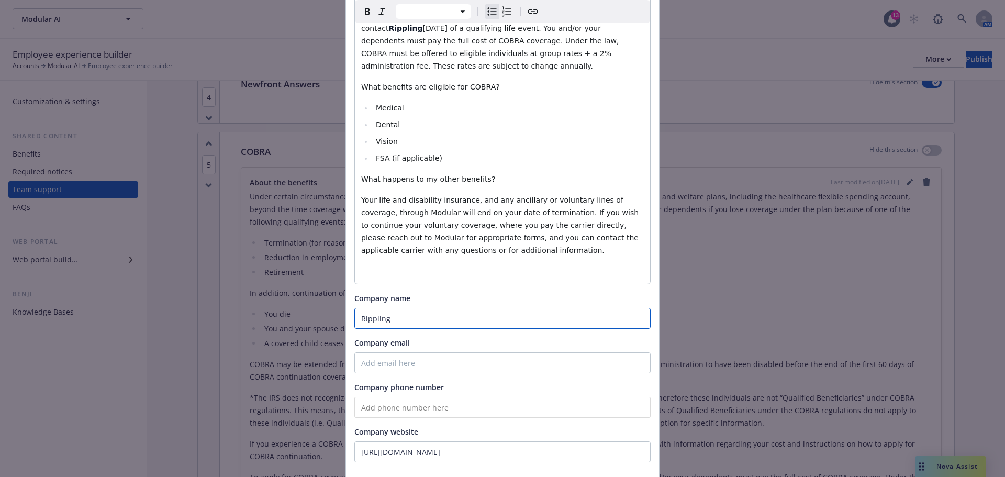
scroll to position [613, 0]
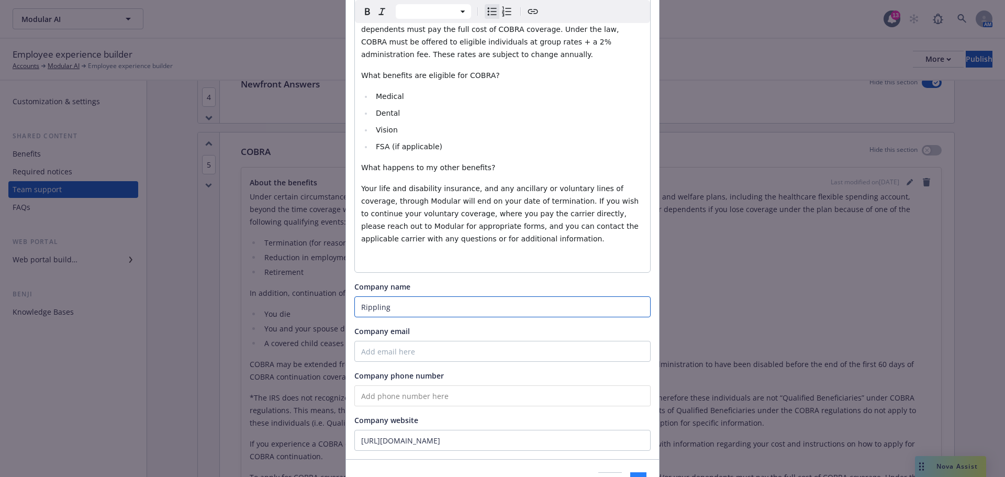
type input "Rippling"
click at [630, 472] on button "Save" at bounding box center [638, 482] width 16 height 21
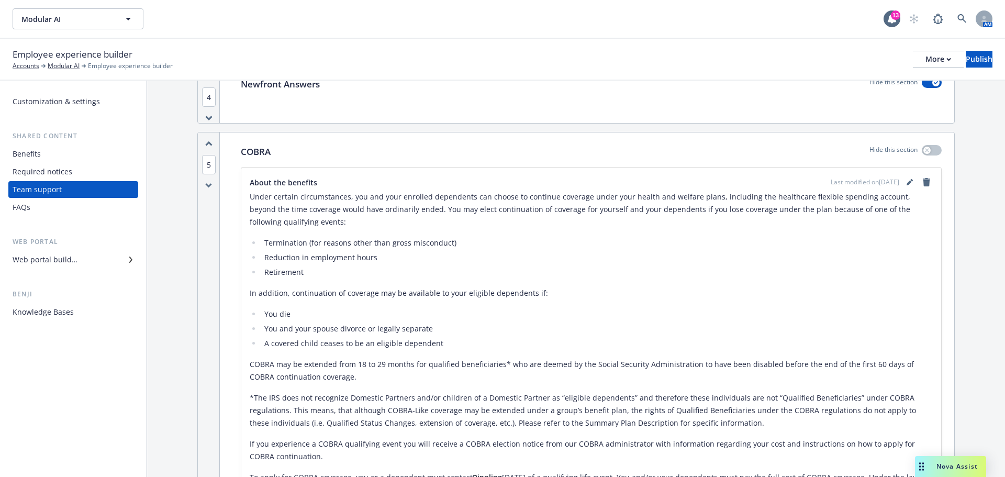
click at [371, 46] on div "Employee experience builder Accounts Modular AI Employee experience builder Mor…" at bounding box center [502, 60] width 1005 height 42
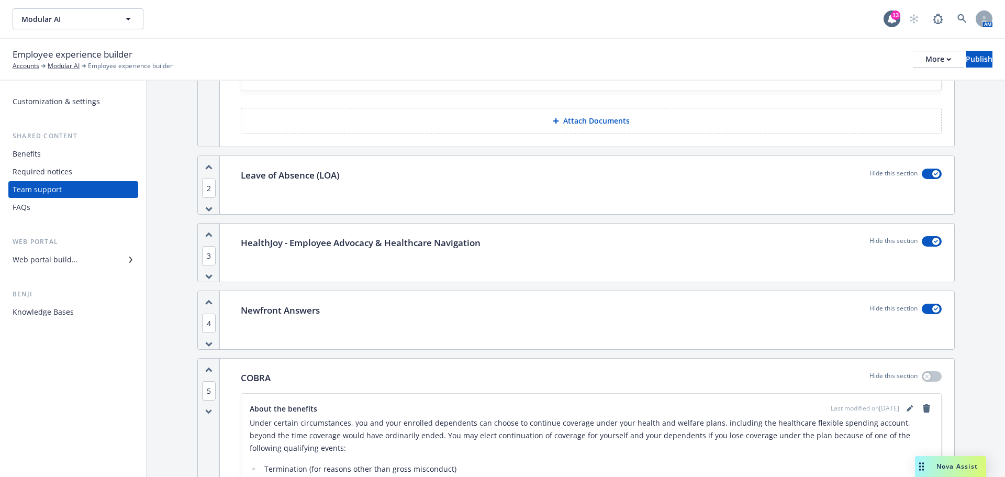
scroll to position [97, 0]
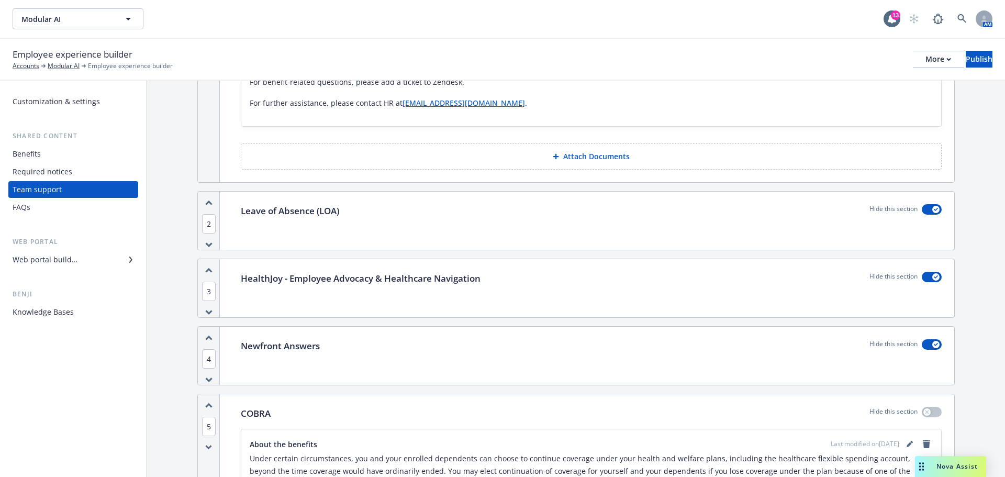
click at [206, 407] on icon "button" at bounding box center [209, 405] width 6 height 3
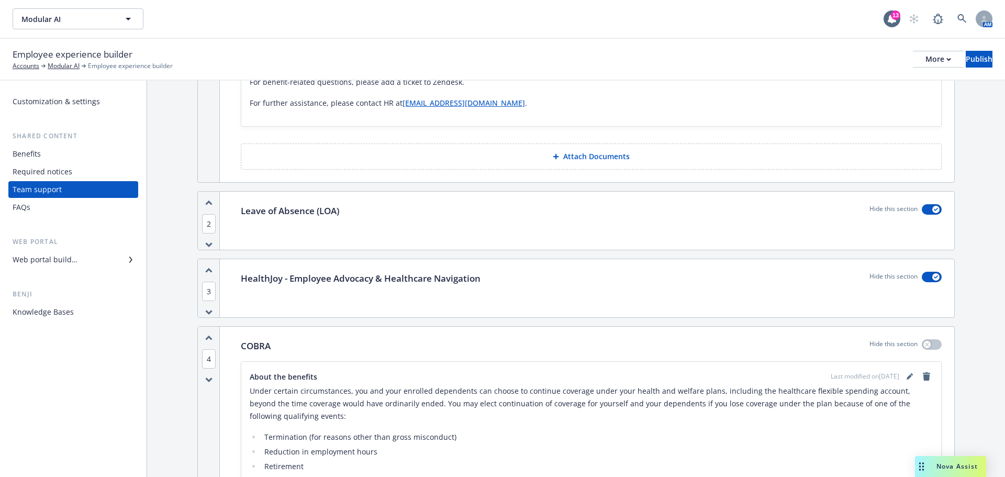
click at [209, 337] on icon "button" at bounding box center [209, 338] width 6 height 3
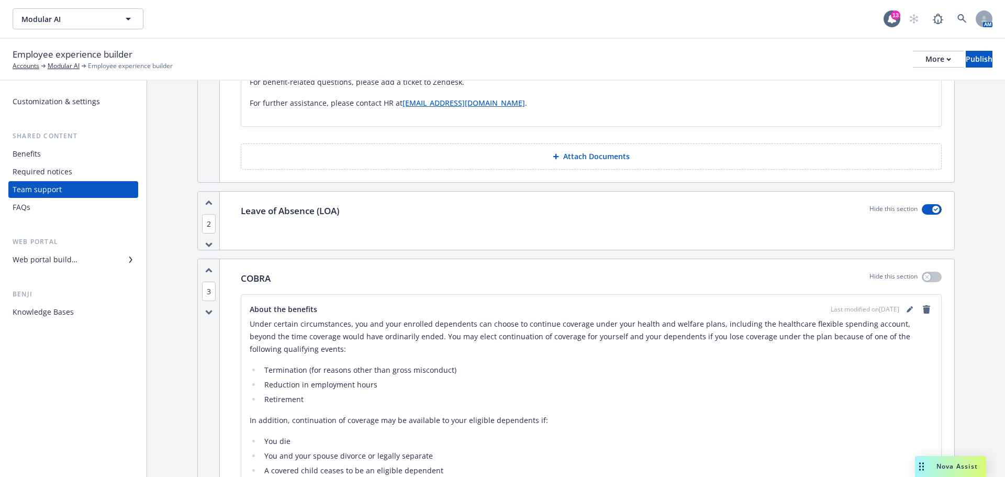
click at [208, 268] on icon "button" at bounding box center [208, 271] width 7 height 6
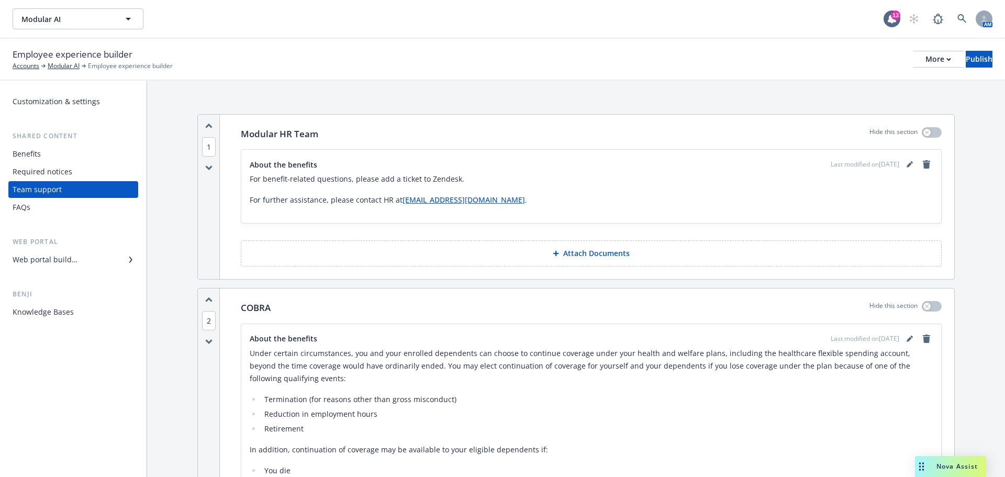
click at [46, 155] on div "Benefits" at bounding box center [73, 154] width 121 height 17
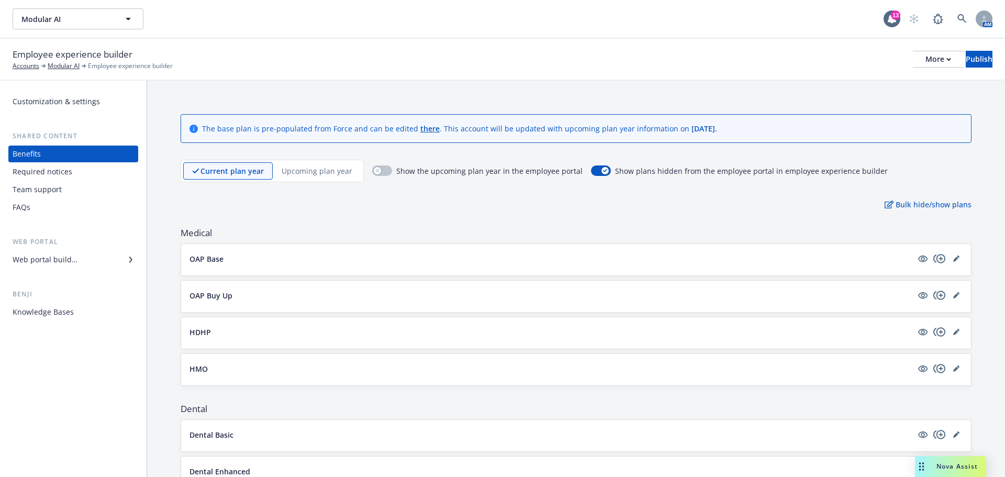
click at [56, 170] on div "Required notices" at bounding box center [43, 171] width 60 height 17
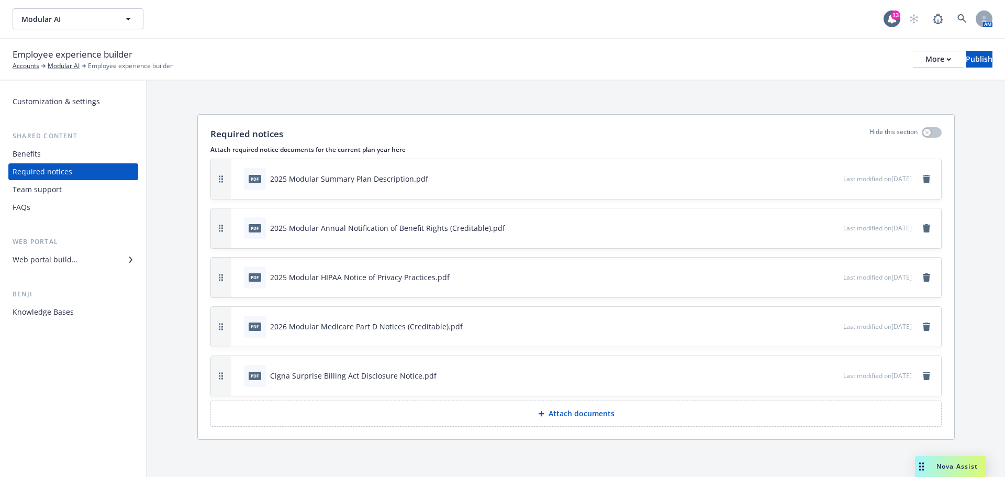
click at [61, 183] on div "Team support" at bounding box center [73, 189] width 121 height 17
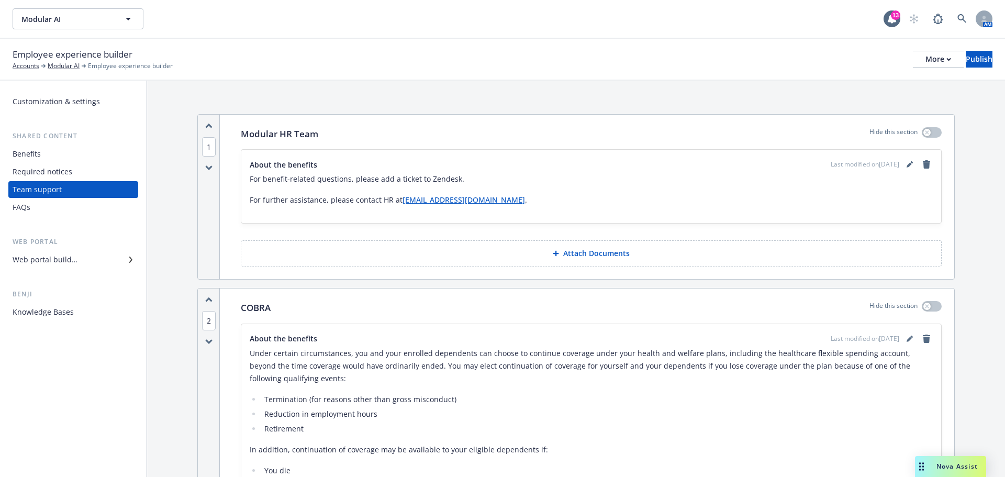
click at [50, 205] on div "FAQs" at bounding box center [73, 207] width 121 height 17
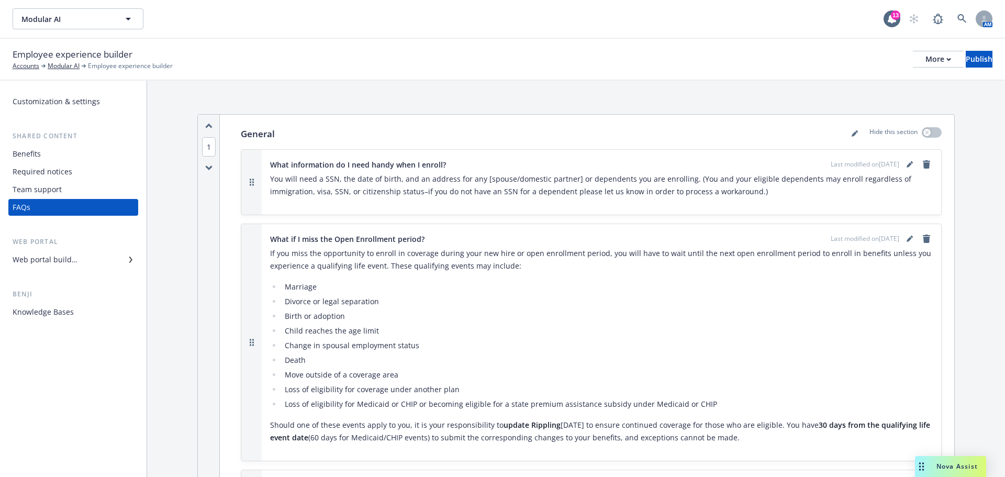
click at [49, 160] on div "Benefits" at bounding box center [73, 154] width 121 height 17
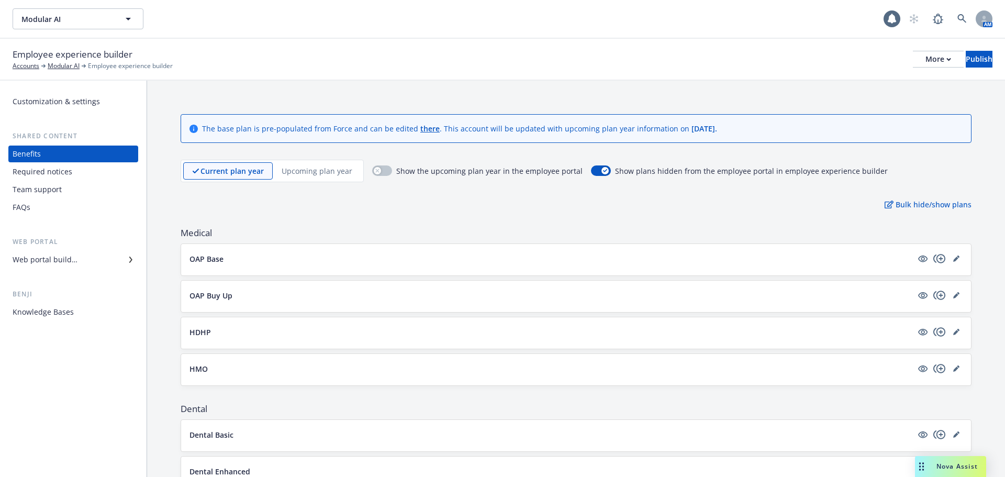
click at [95, 257] on div "Web portal builder" at bounding box center [73, 259] width 121 height 17
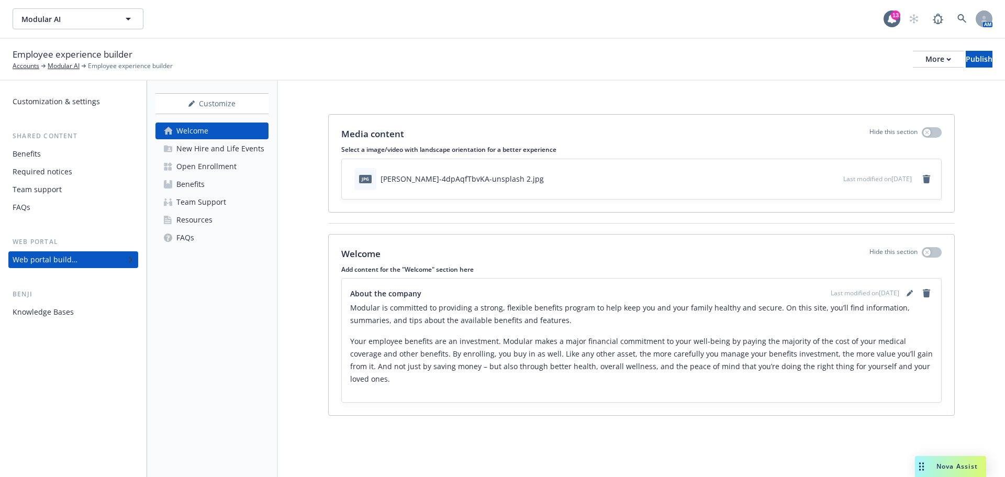
click at [229, 184] on link "Benefits" at bounding box center [211, 184] width 113 height 17
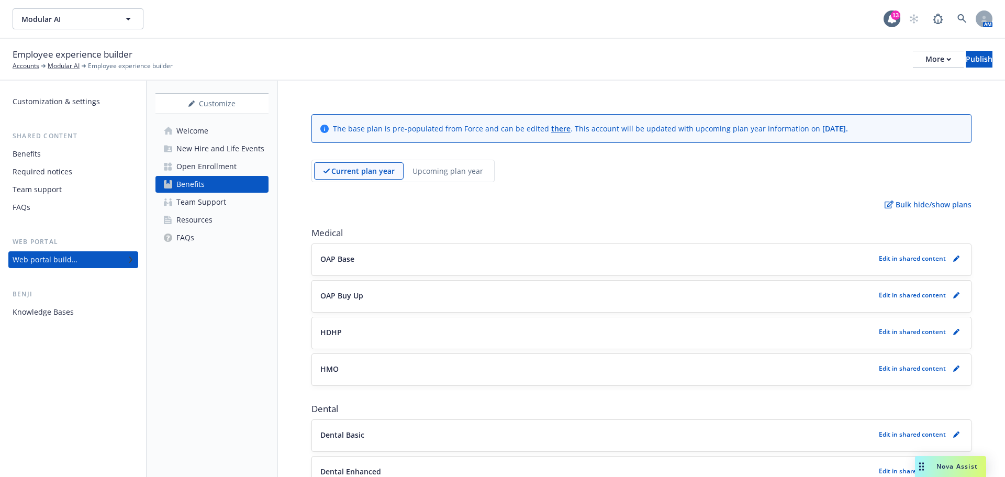
click at [454, 171] on p "Upcoming plan year" at bounding box center [448, 170] width 71 height 11
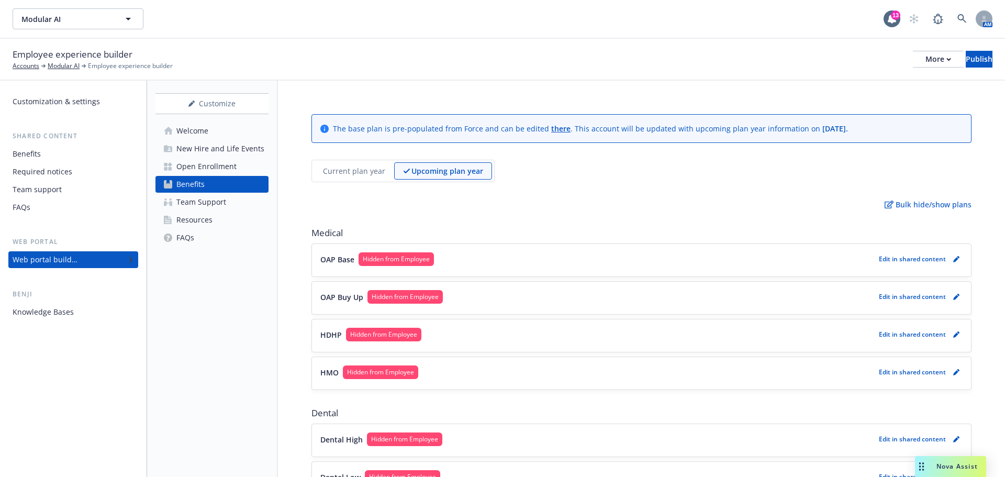
click at [486, 259] on button "OAP Base Hidden from Employee" at bounding box center [597, 259] width 554 height 14
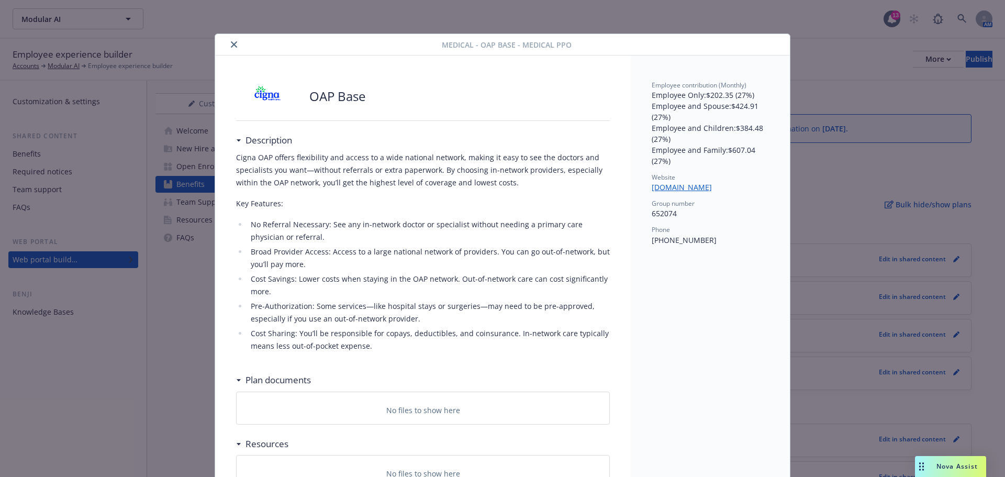
scroll to position [31, 0]
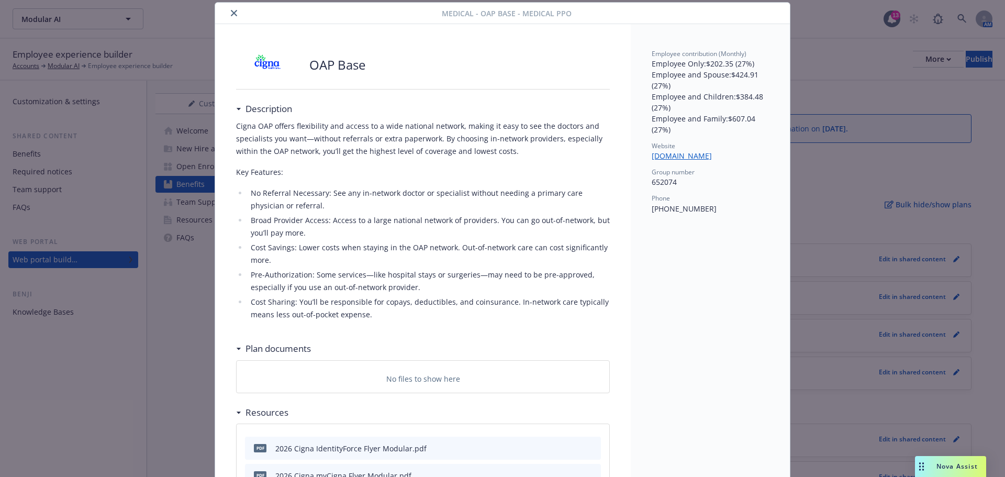
click at [231, 16] on button "close" at bounding box center [234, 13] width 13 height 13
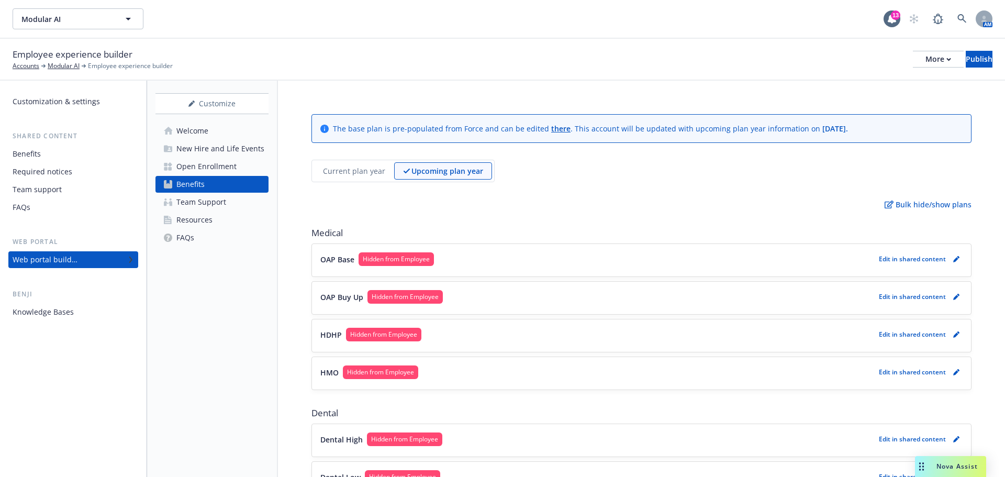
click at [480, 304] on div "OAP Buy Up Hidden from Employee Edit in shared content" at bounding box center [641, 298] width 642 height 16
click at [477, 295] on button "OAP Buy Up Hidden from Employee" at bounding box center [597, 297] width 554 height 14
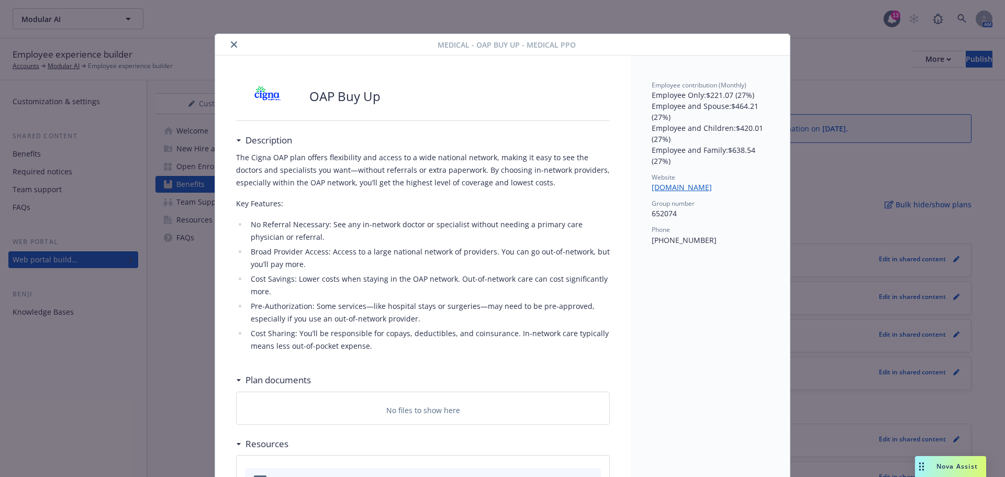
scroll to position [31, 0]
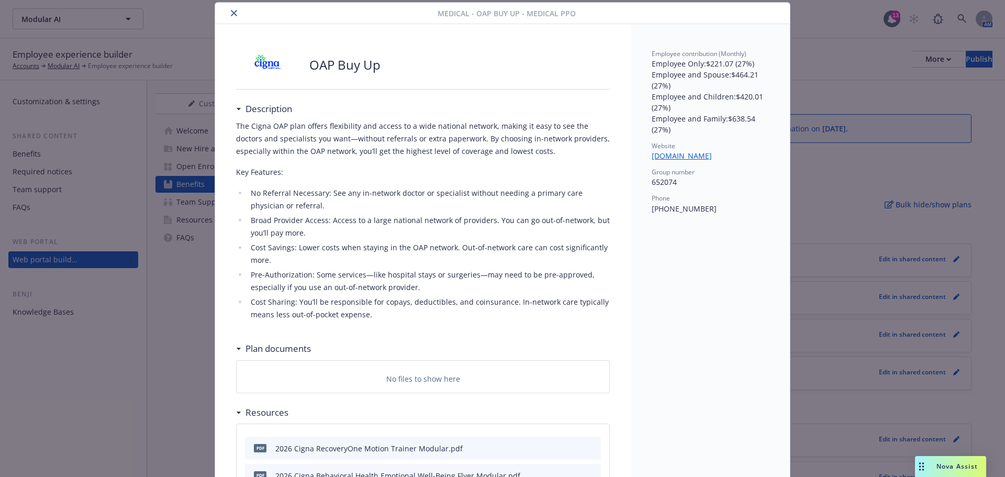
click at [232, 15] on icon "close" at bounding box center [234, 13] width 6 height 6
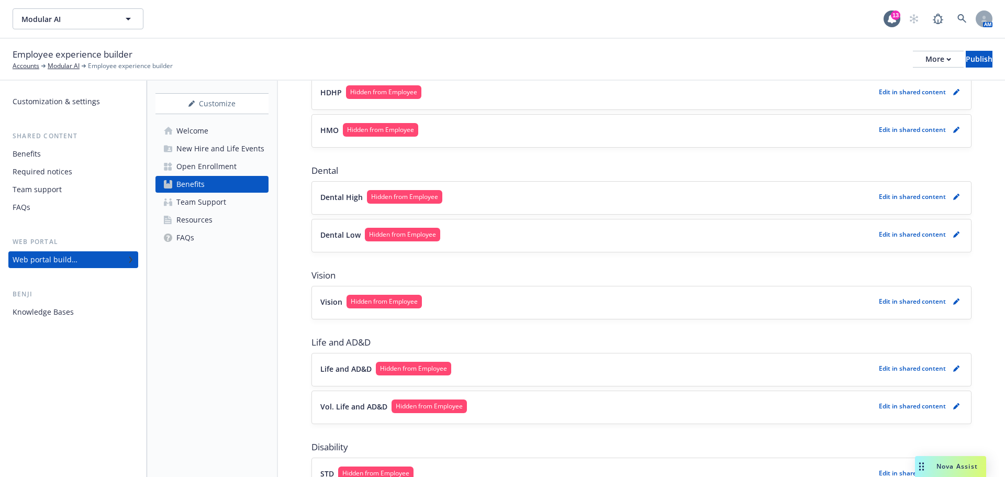
scroll to position [209, 0]
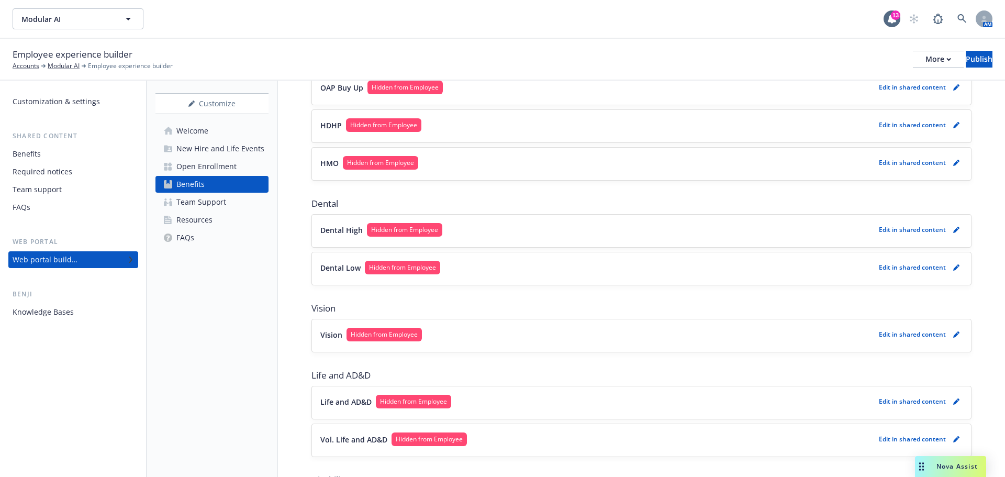
click at [464, 229] on button "Dental High Hidden from Employee" at bounding box center [597, 230] width 554 height 14
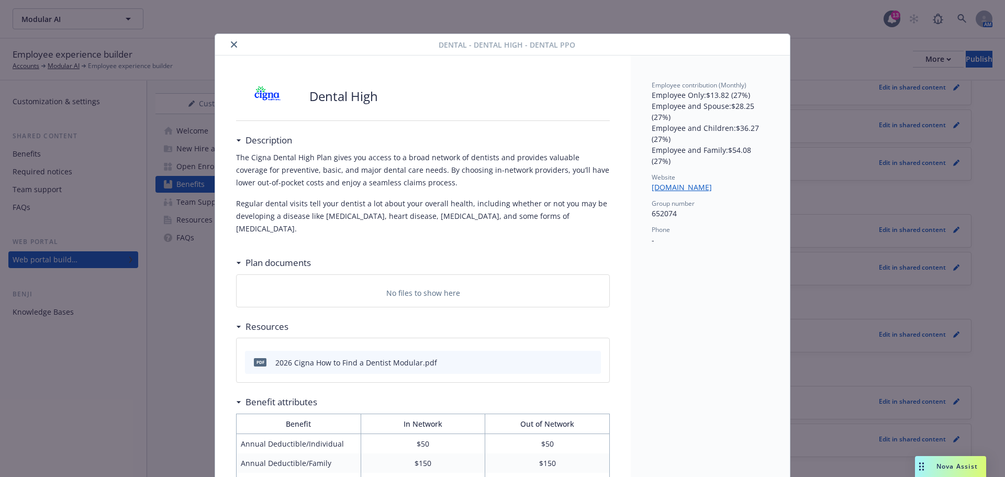
click at [230, 48] on button "close" at bounding box center [234, 44] width 13 height 13
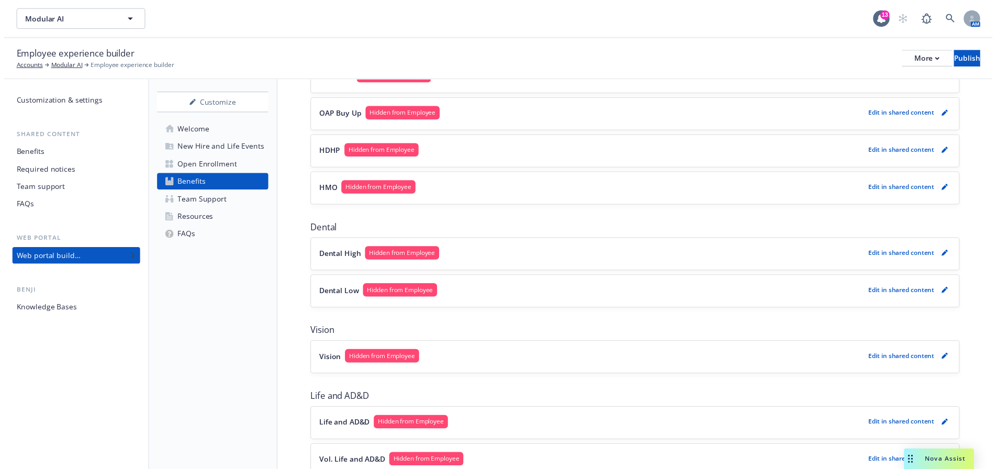
scroll to position [157, 0]
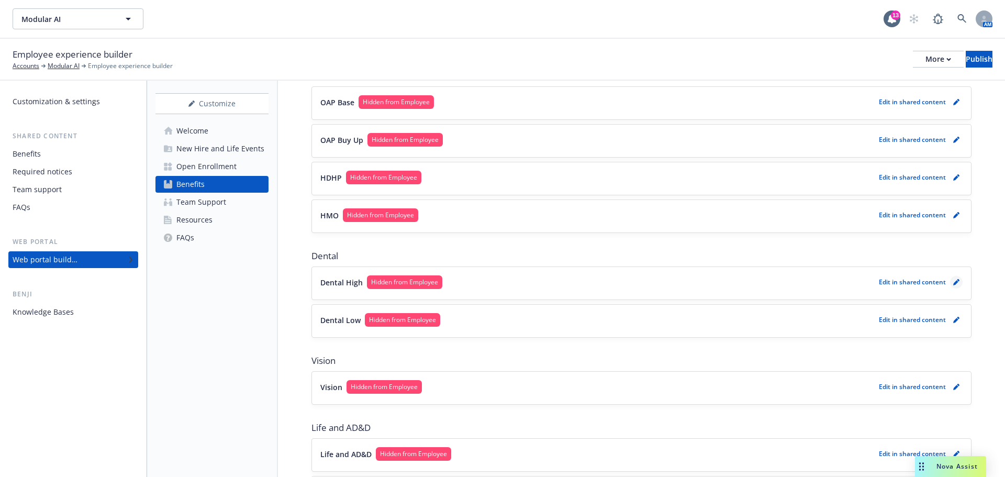
click at [953, 282] on icon "pencil" at bounding box center [955, 282] width 5 height 5
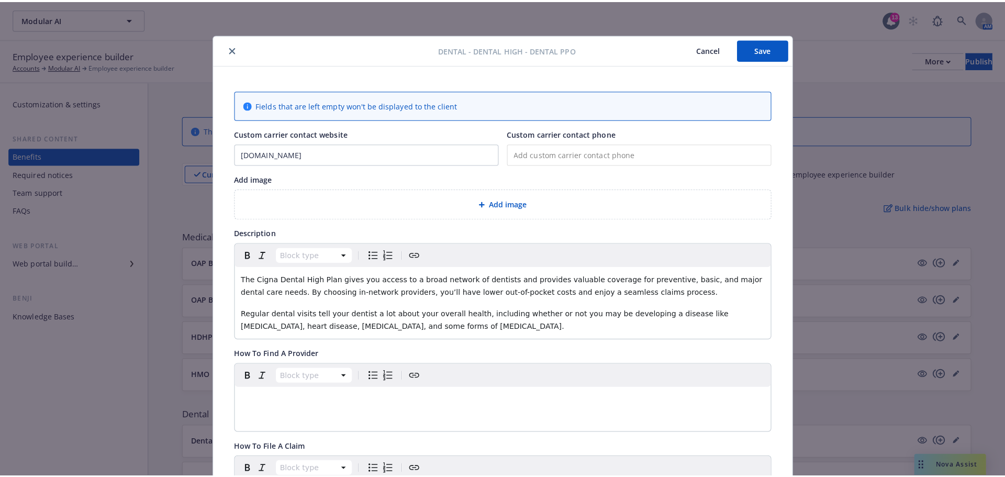
scroll to position [31, 0]
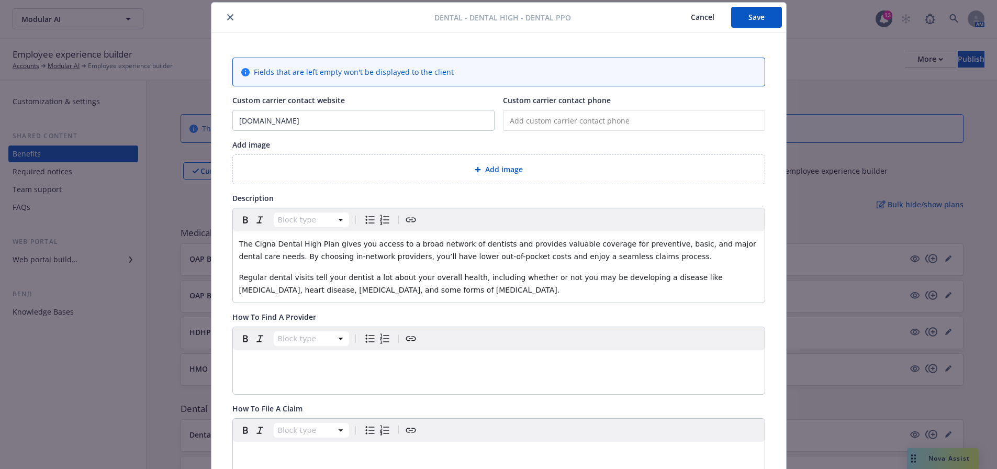
click at [227, 17] on icon "close" at bounding box center [230, 17] width 6 height 6
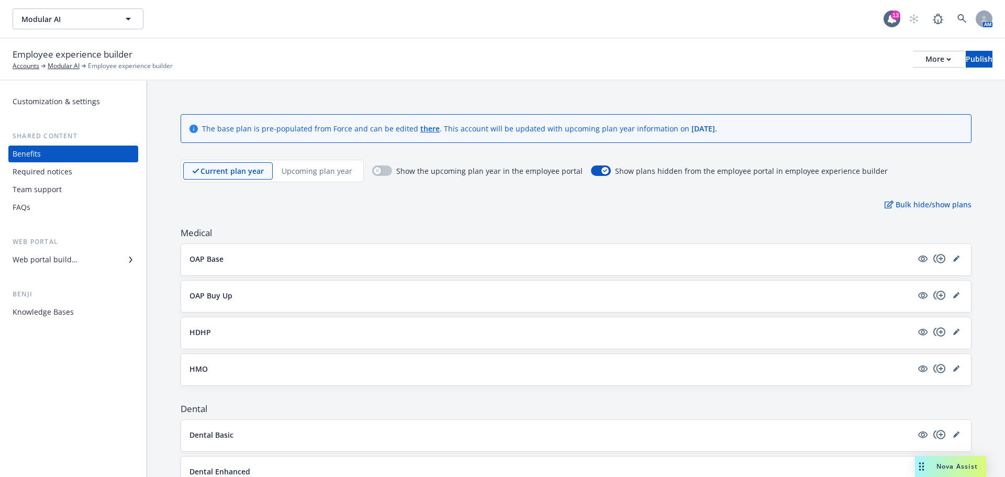
click at [333, 172] on p "Upcoming plan year" at bounding box center [317, 170] width 71 height 11
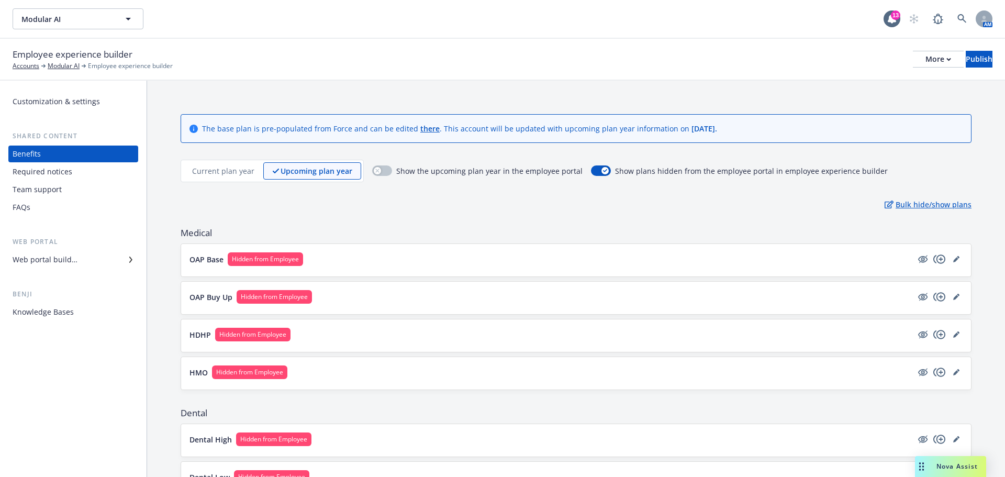
click at [899, 207] on p "Bulk hide/show plans" at bounding box center [928, 204] width 87 height 11
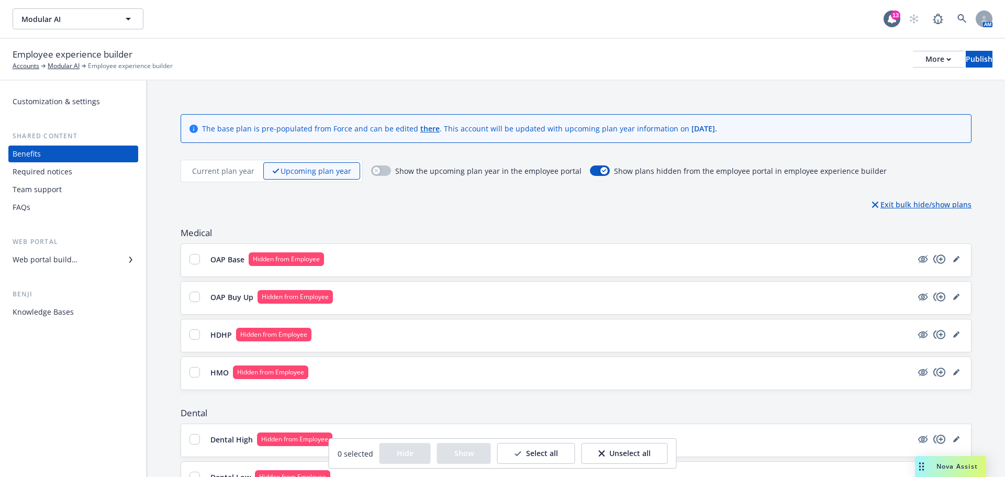
click at [926, 205] on p "Exit bulk hide/show plans" at bounding box center [921, 204] width 99 height 11
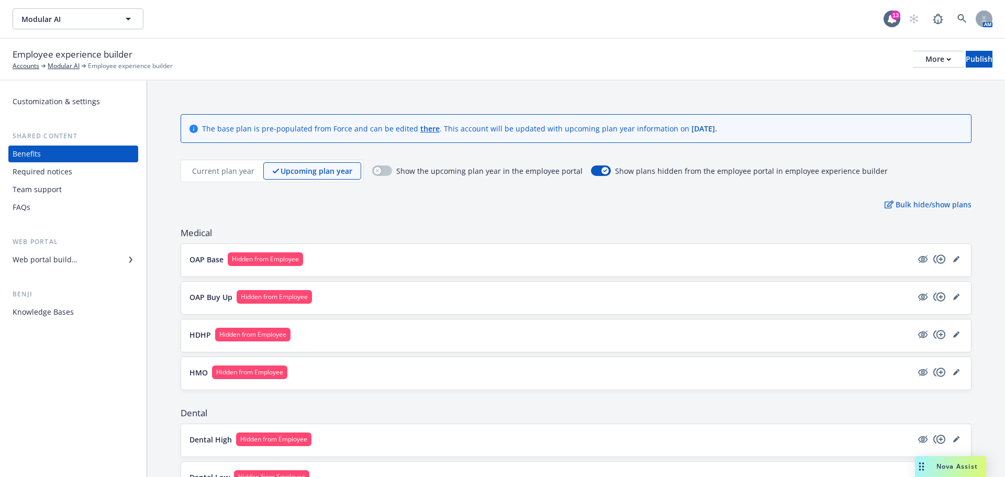
click at [71, 268] on div "Customization & settings Shared content Benefits Required notices Team support …" at bounding box center [73, 206] width 130 height 227
click at [68, 260] on div "Web portal builder" at bounding box center [45, 259] width 65 height 17
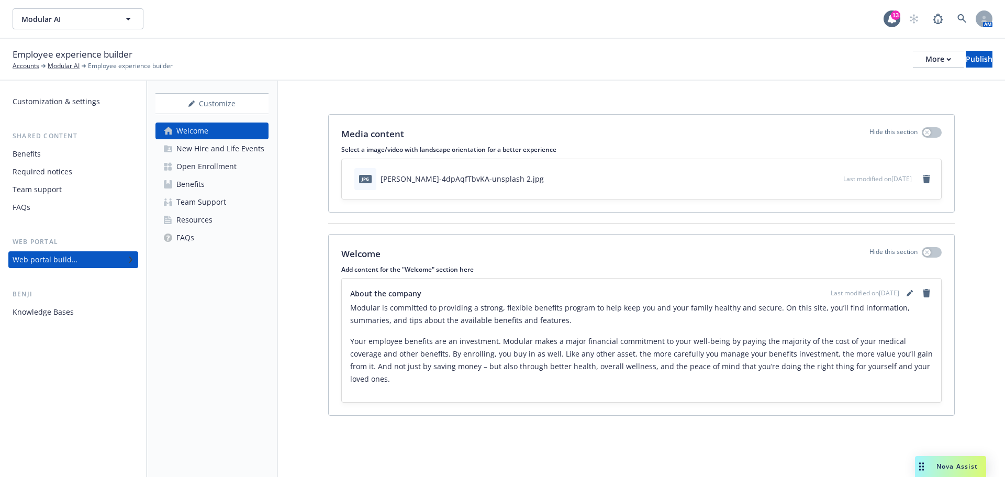
click at [202, 171] on div "Open Enrollment" at bounding box center [206, 166] width 60 height 17
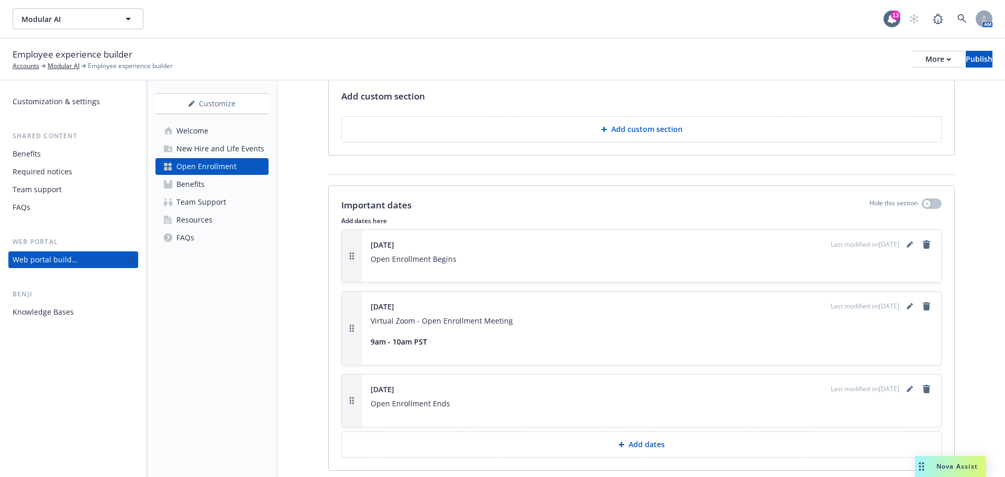
scroll to position [838, 0]
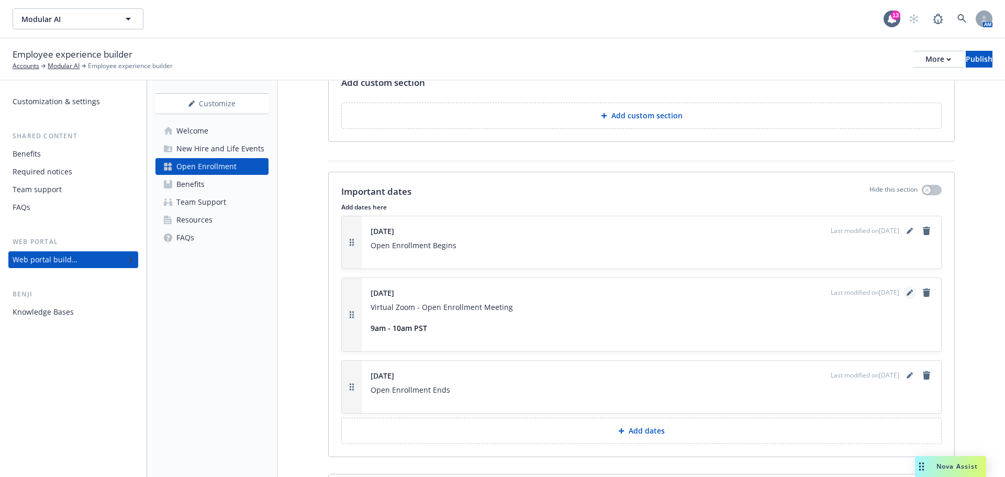
click at [907, 293] on icon "editPencil" at bounding box center [909, 293] width 5 height 5
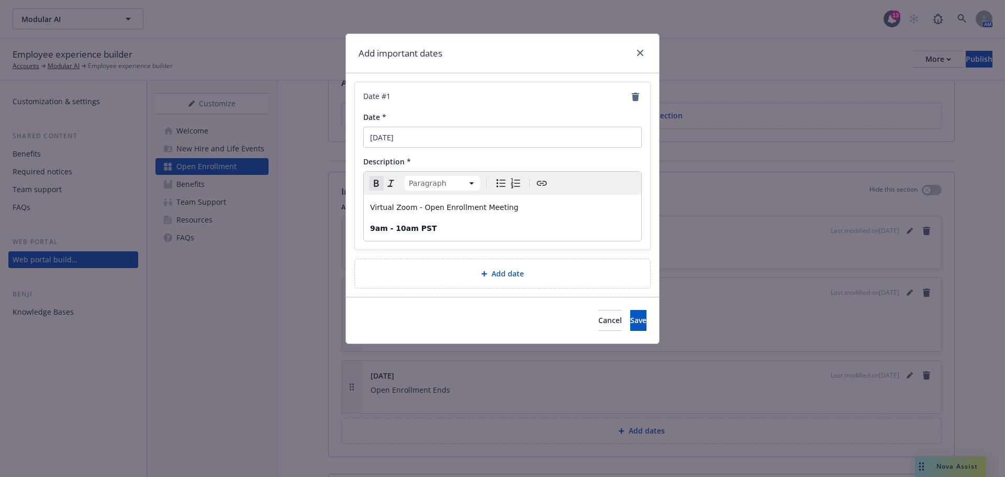
click at [459, 228] on p "9am - 10am PST" at bounding box center [502, 228] width 265 height 13
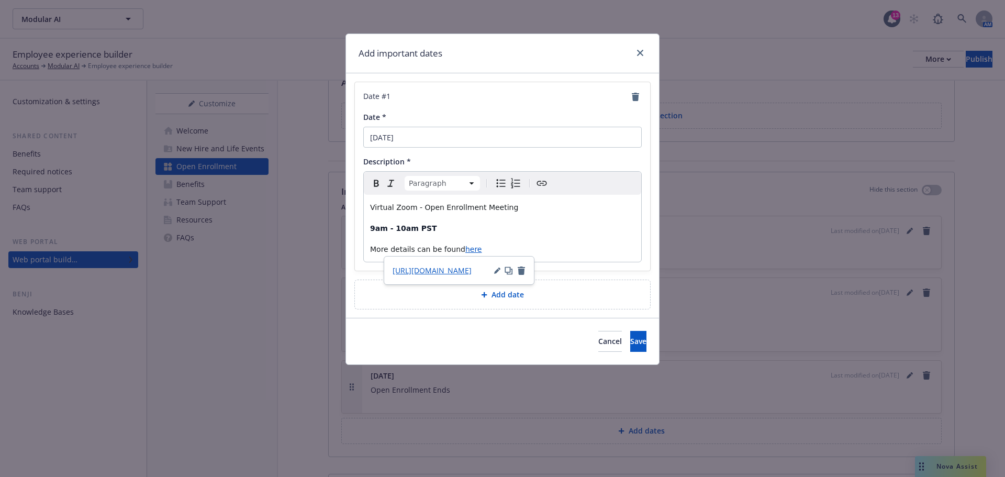
click at [452, 233] on p "9am - 10am PST" at bounding box center [502, 228] width 265 height 13
click at [529, 253] on p "More details can be found here" at bounding box center [502, 249] width 265 height 13
drag, startPoint x: 494, startPoint y: 249, endPoint x: 335, endPoint y: 250, distance: 159.7
click at [335, 250] on div "Add important dates Date # 1 Date * October 24 Description * Paragraph Paragrap…" at bounding box center [502, 238] width 1005 height 477
click at [505, 215] on div "Virtual Zoom - Open Enrollment Meeting 9am - 10am PST / 12pm - 1pm EST Join Her…" at bounding box center [502, 228] width 277 height 67
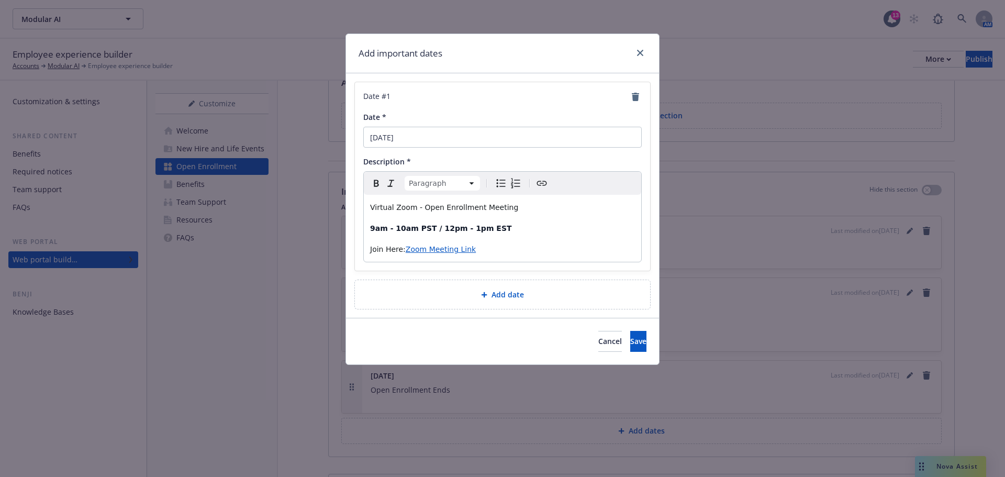
click at [476, 211] on span "Virtual Zoom - Open Enrollment Meeting" at bounding box center [444, 207] width 148 height 8
click at [381, 254] on p "Join Here: Zoom Meeting Link" at bounding box center [502, 249] width 265 height 13
click at [561, 230] on p "9am - 10am PST / 12pm - 1pm EST" at bounding box center [502, 228] width 265 height 13
click at [561, 244] on p "Join Here: Zoom Meeting Link" at bounding box center [502, 249] width 265 height 13
click at [633, 338] on button "Save" at bounding box center [638, 341] width 16 height 21
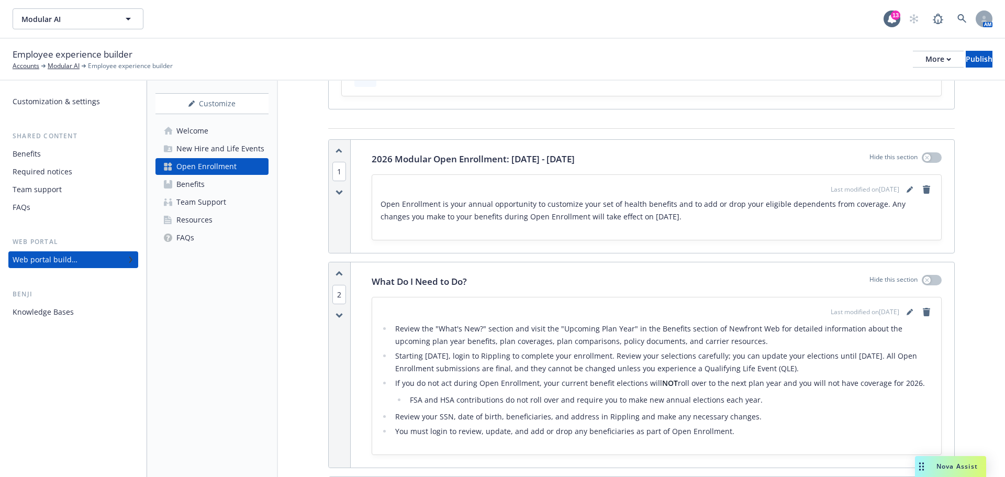
scroll to position [0, 0]
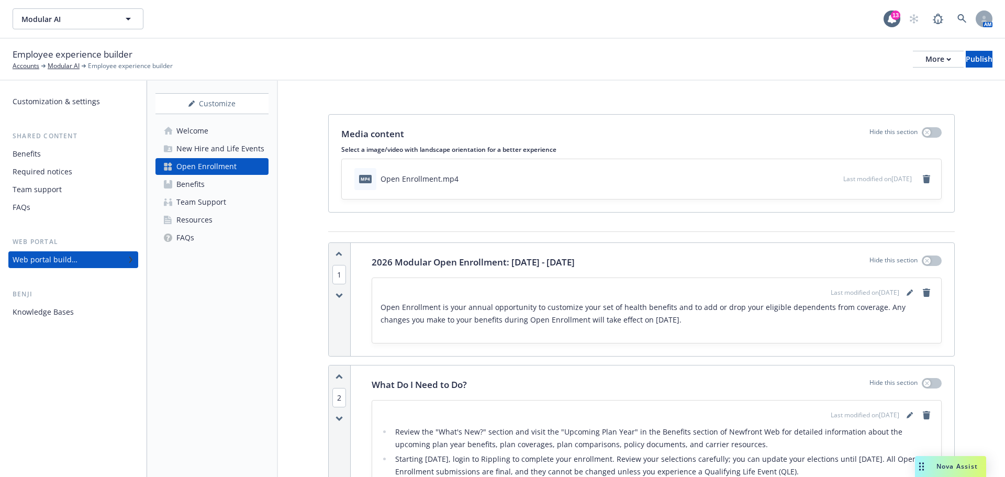
click at [215, 246] on link "FAQs" at bounding box center [211, 237] width 113 height 17
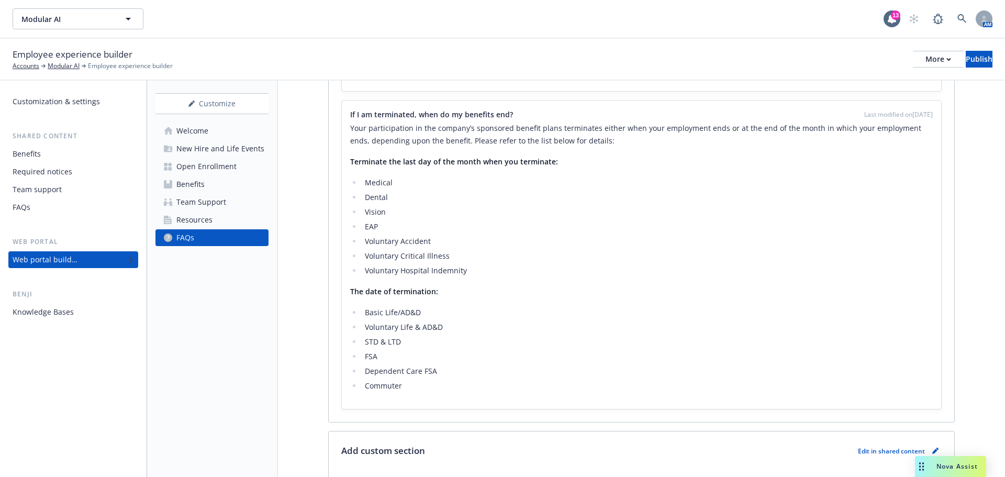
scroll to position [411, 0]
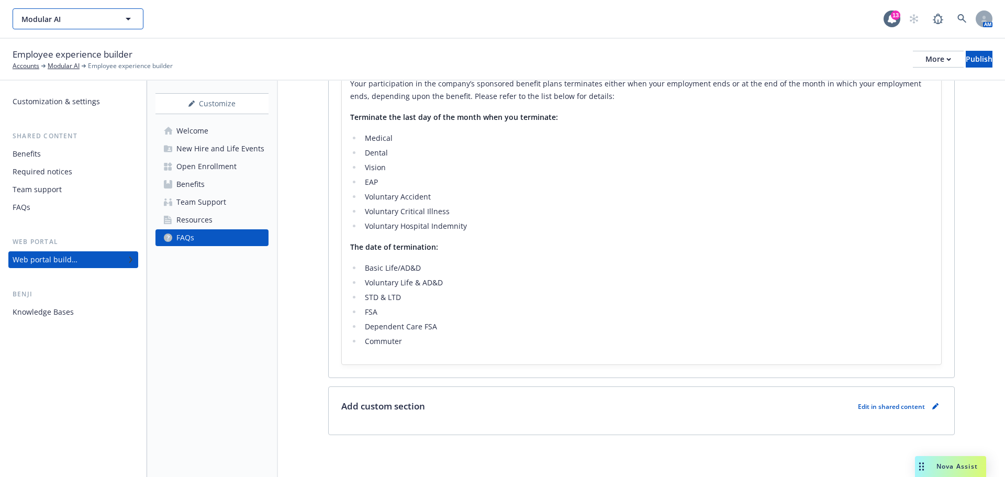
click at [85, 22] on span "Modular AI" at bounding box center [66, 19] width 91 height 11
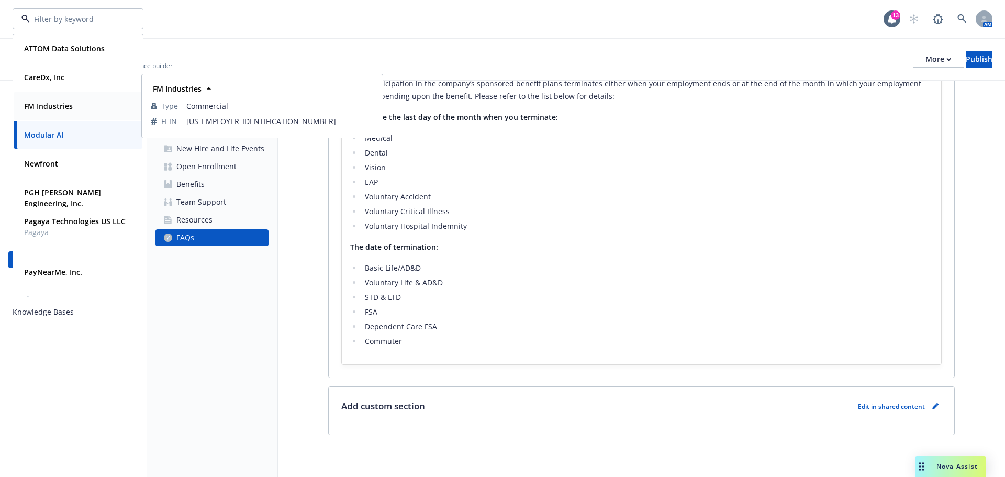
click at [83, 104] on div "FM Industries" at bounding box center [78, 105] width 116 height 15
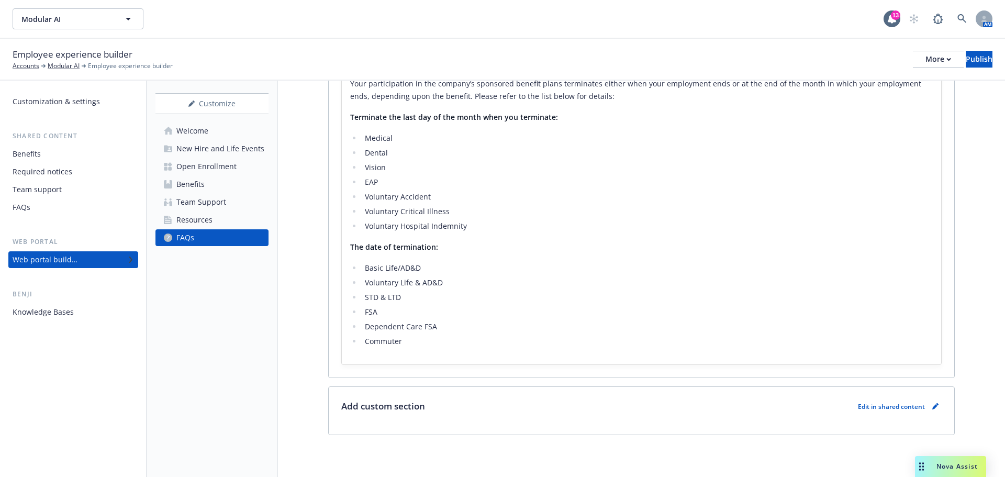
scroll to position [424, 0]
click at [204, 239] on link "FAQs" at bounding box center [211, 237] width 113 height 17
click at [214, 283] on div "Customize Welcome New Hire and Life Events Open Enrollment Benefits Team Suppor…" at bounding box center [212, 279] width 131 height 396
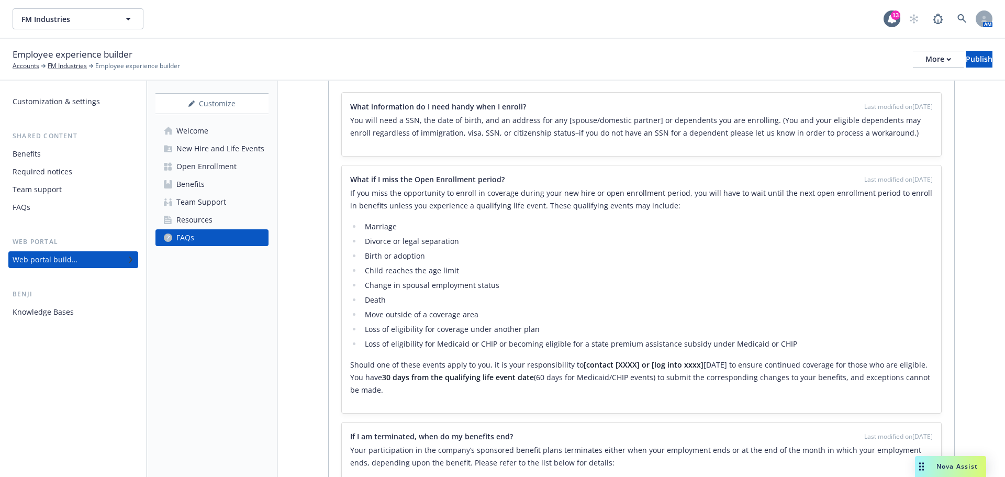
scroll to position [0, 0]
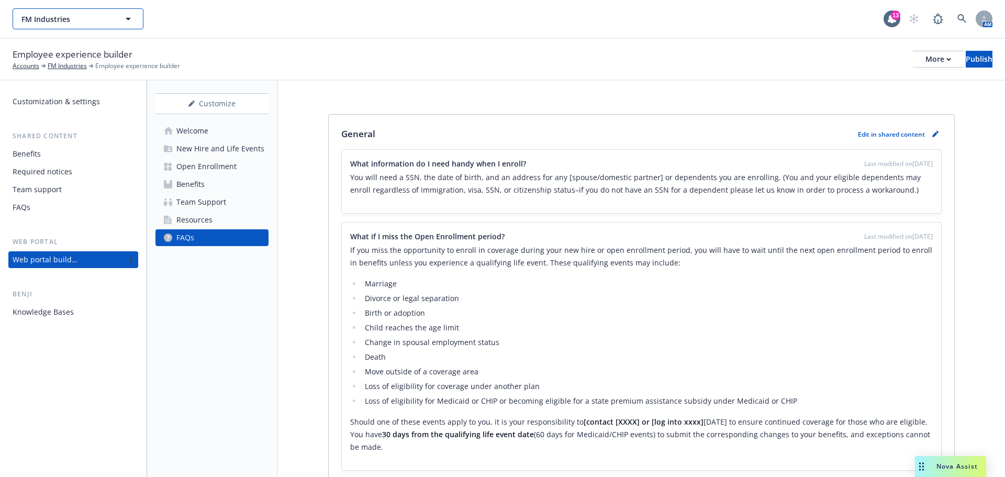
click at [90, 16] on span "FM Industries" at bounding box center [66, 19] width 91 height 11
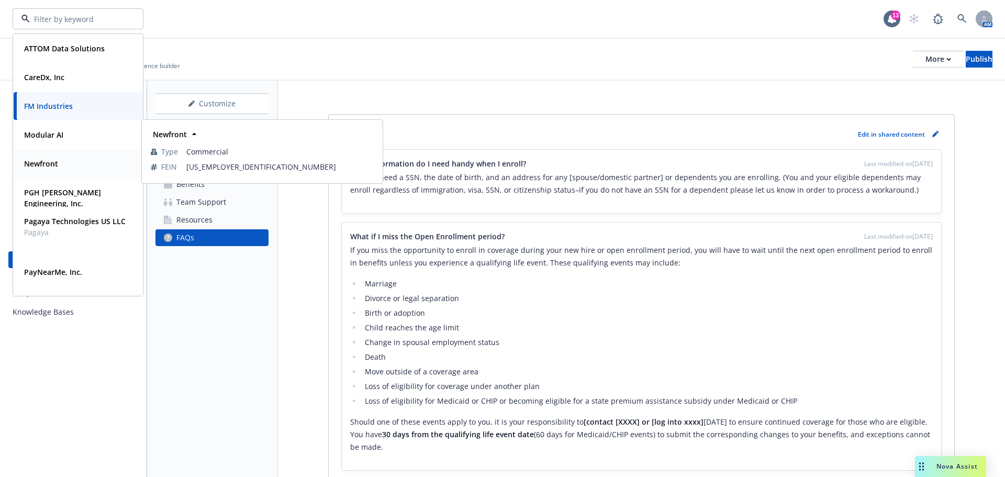
scroll to position [52, 0]
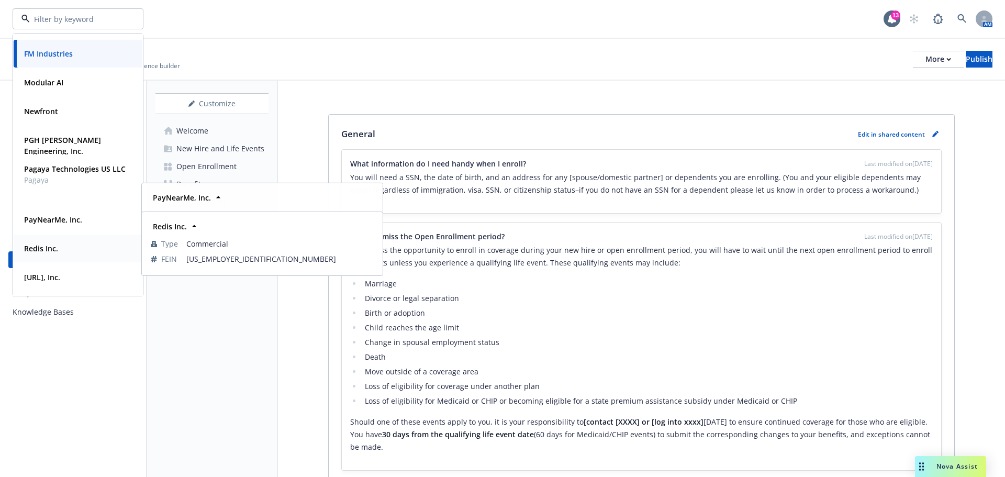
click at [48, 251] on strong "Redis Inc." at bounding box center [41, 248] width 34 height 10
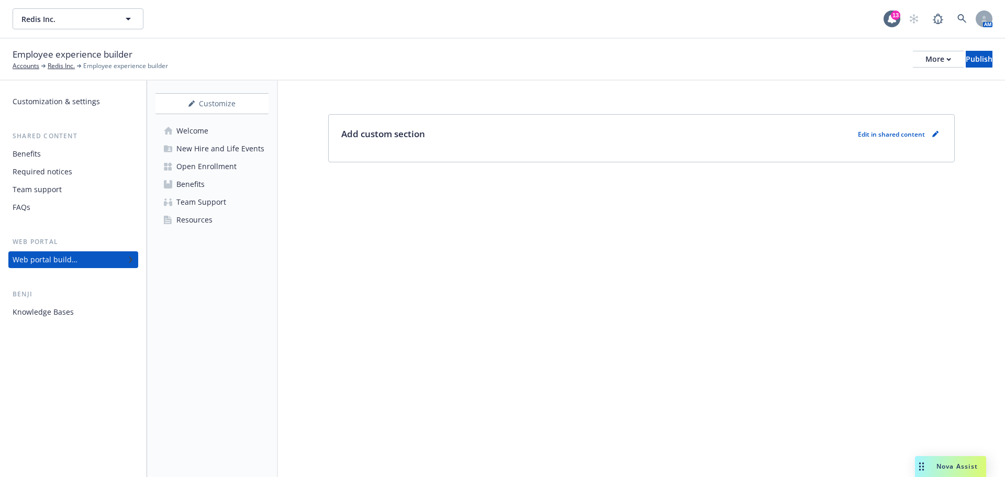
click at [202, 282] on div "Customize Welcome New Hire and Life Events Open Enrollment Benefits Team Suppor…" at bounding box center [212, 279] width 131 height 396
click at [90, 17] on span "Redis Inc." at bounding box center [66, 19] width 91 height 11
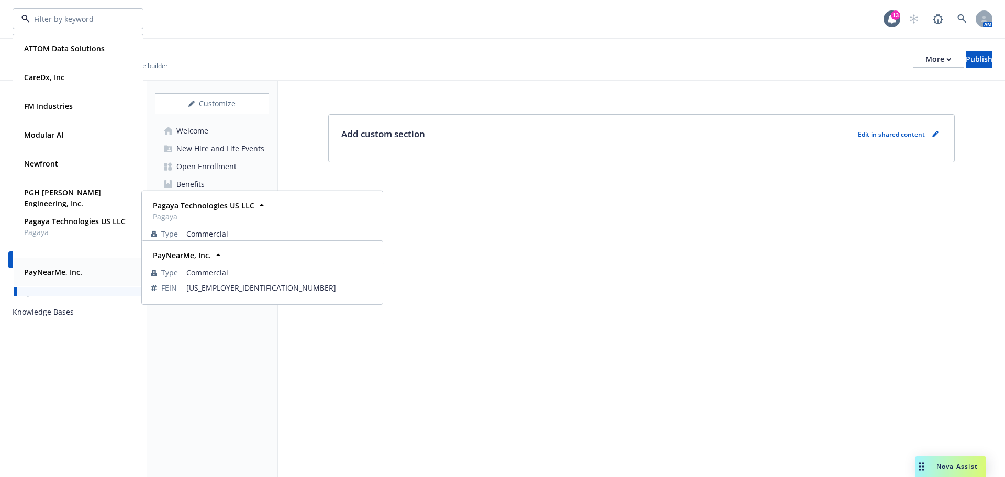
click at [98, 269] on div "PayNearMe, Inc." at bounding box center [78, 271] width 116 height 15
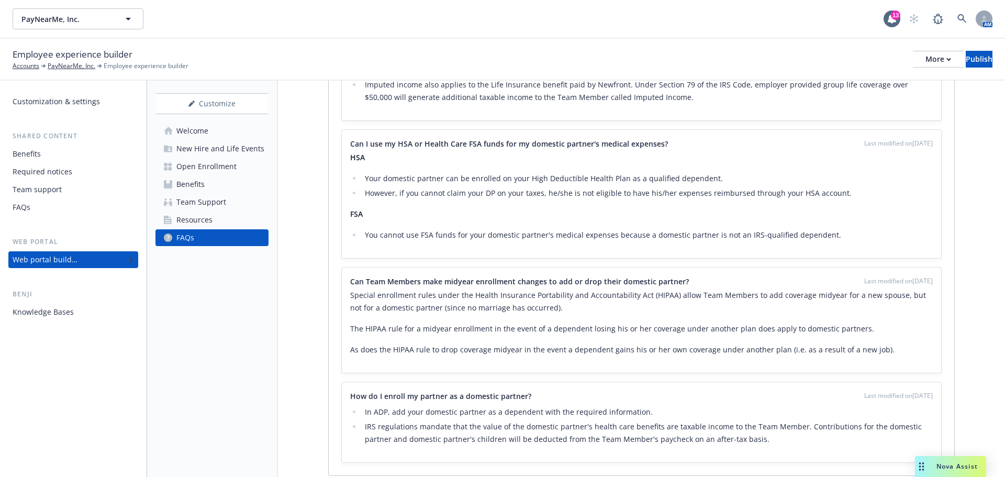
scroll to position [4280, 0]
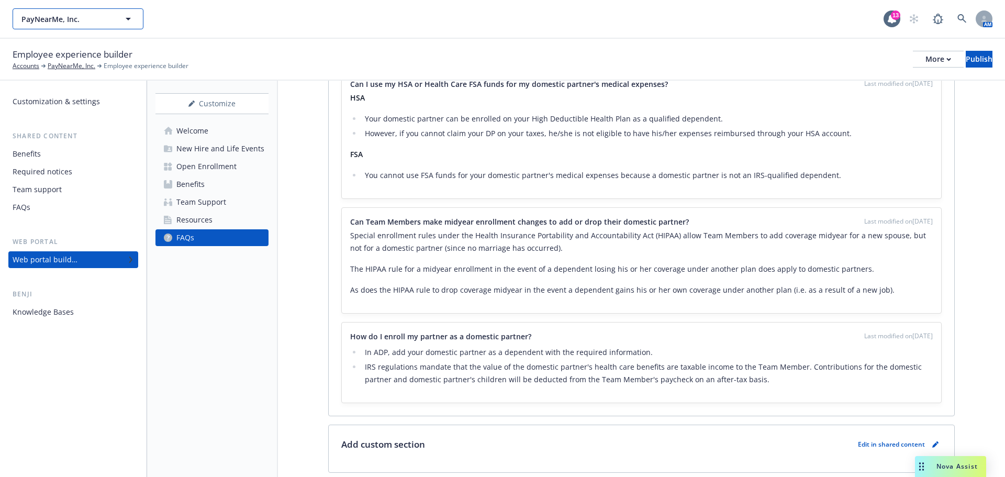
click at [106, 15] on span "PayNearMe, Inc." at bounding box center [66, 19] width 91 height 11
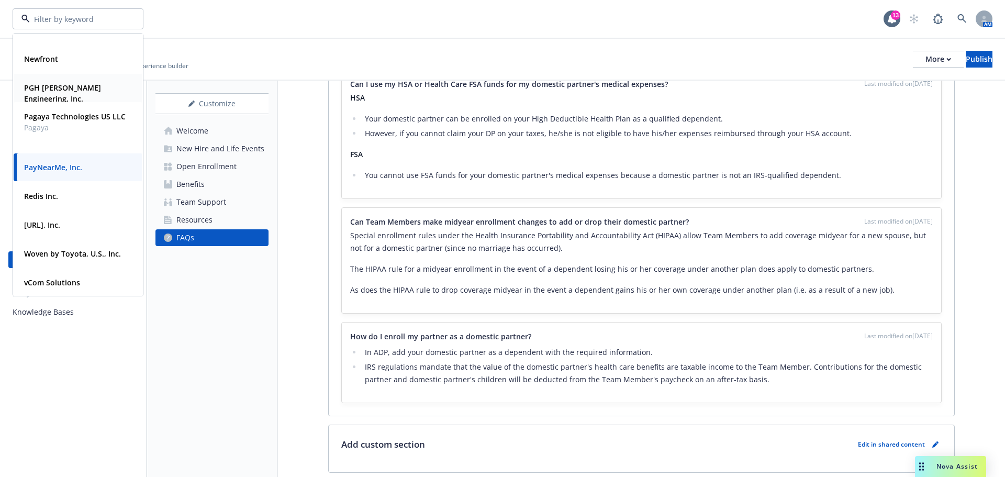
scroll to position [106, 0]
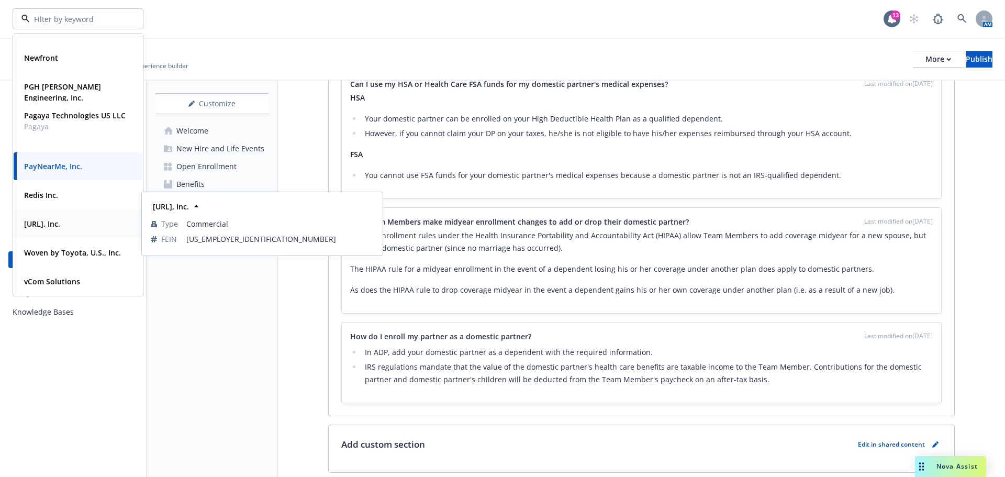
click at [51, 225] on strong "Viz.ai, Inc." at bounding box center [42, 224] width 36 height 10
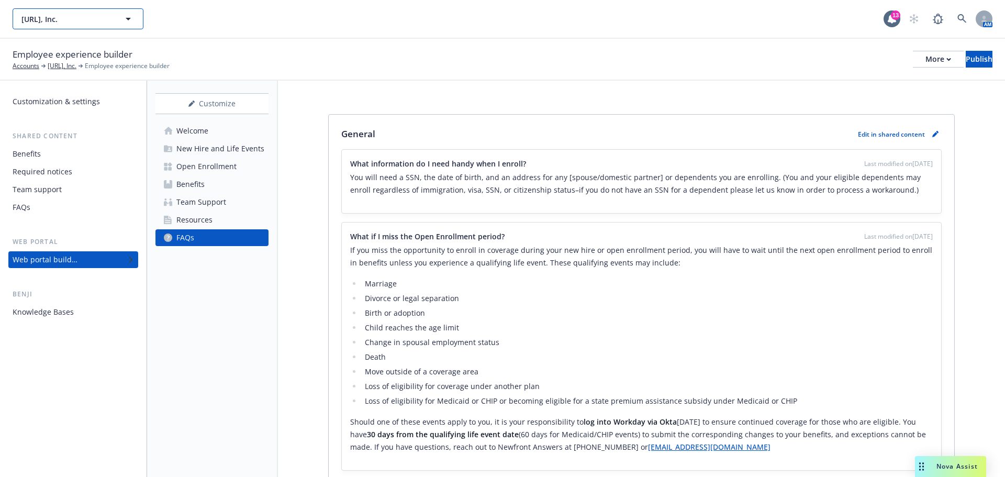
click at [111, 16] on span "Viz.ai, Inc." at bounding box center [66, 19] width 91 height 11
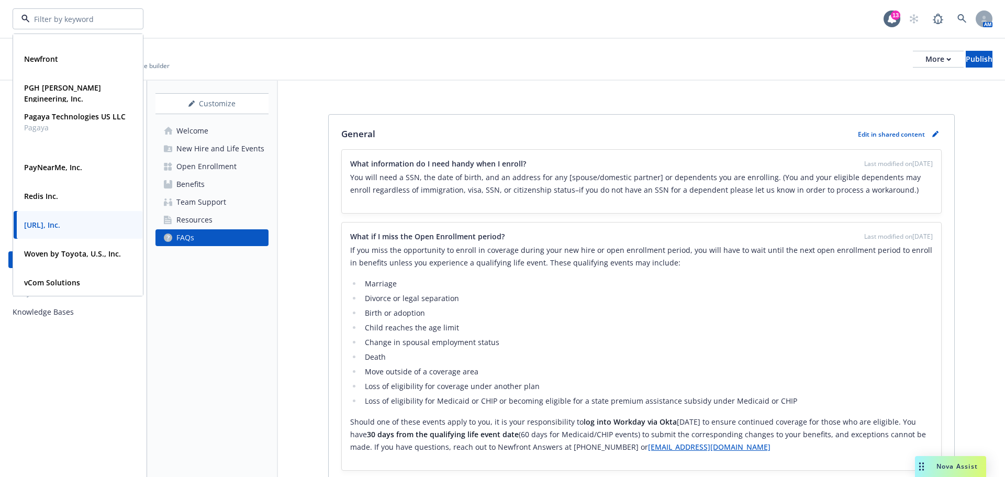
scroll to position [106, 0]
click at [77, 297] on div "Benji" at bounding box center [73, 294] width 130 height 10
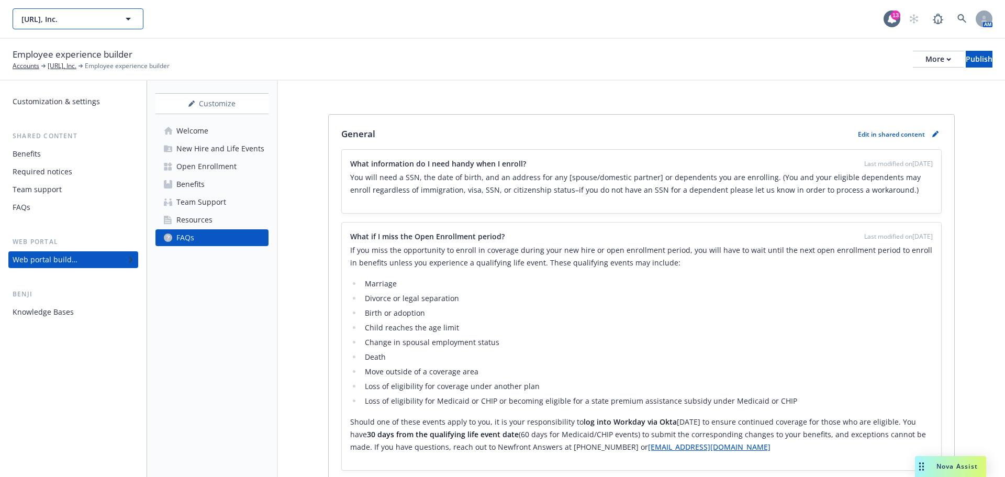
click at [111, 25] on button "Viz.ai, Inc." at bounding box center [78, 18] width 131 height 21
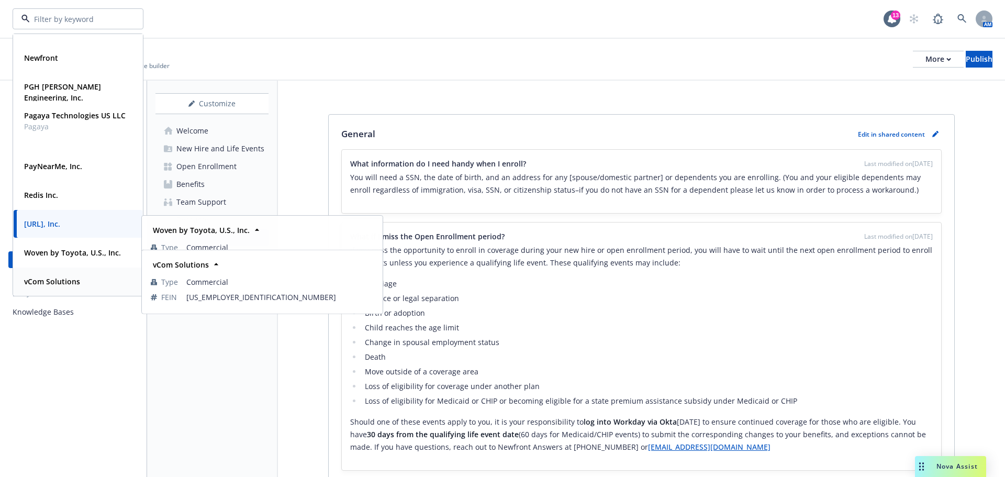
click at [72, 279] on strong "vCom Solutions" at bounding box center [52, 281] width 56 height 10
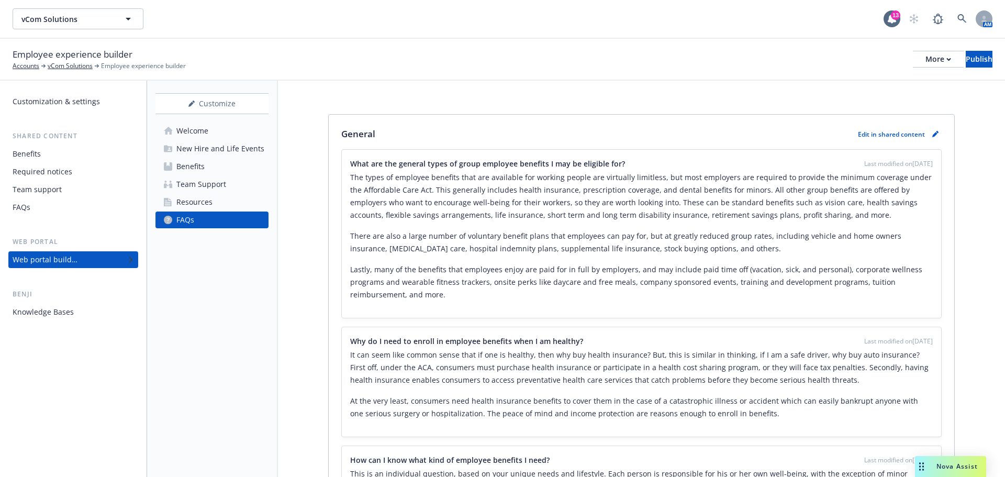
click at [235, 349] on div "Customize Welcome New Hire and Life Events Benefits Team Support Resources FAQs" at bounding box center [212, 279] width 131 height 396
click at [237, 200] on link "Resources" at bounding box center [211, 202] width 113 height 17
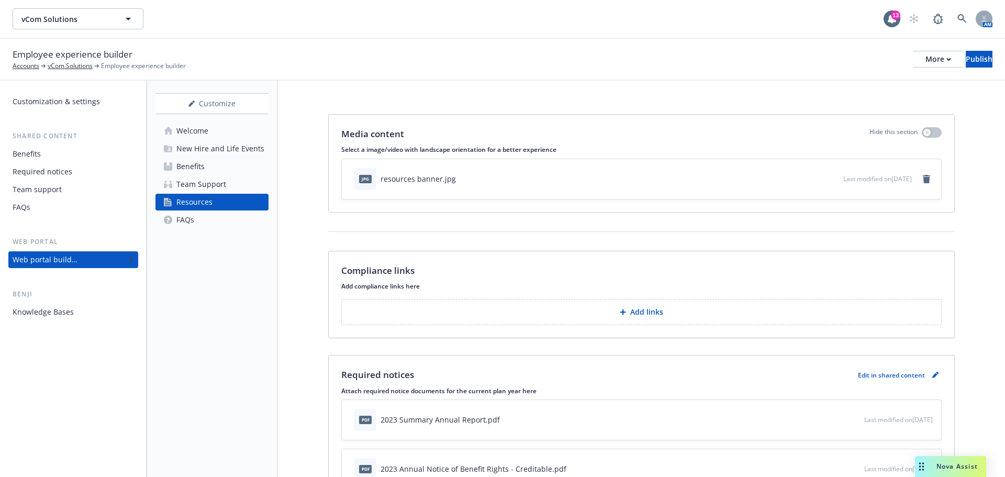
click at [191, 117] on div "Customize Welcome New Hire and Life Events Benefits Team Support Resources FAQs" at bounding box center [211, 160] width 113 height 135
click at [191, 131] on div "Welcome" at bounding box center [192, 131] width 32 height 17
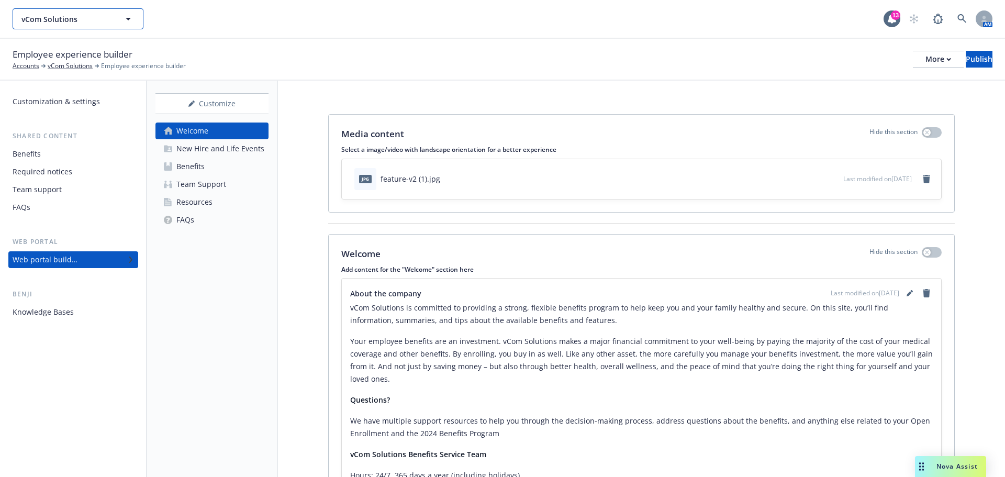
click at [114, 17] on button "vCom Solutions" at bounding box center [78, 18] width 131 height 21
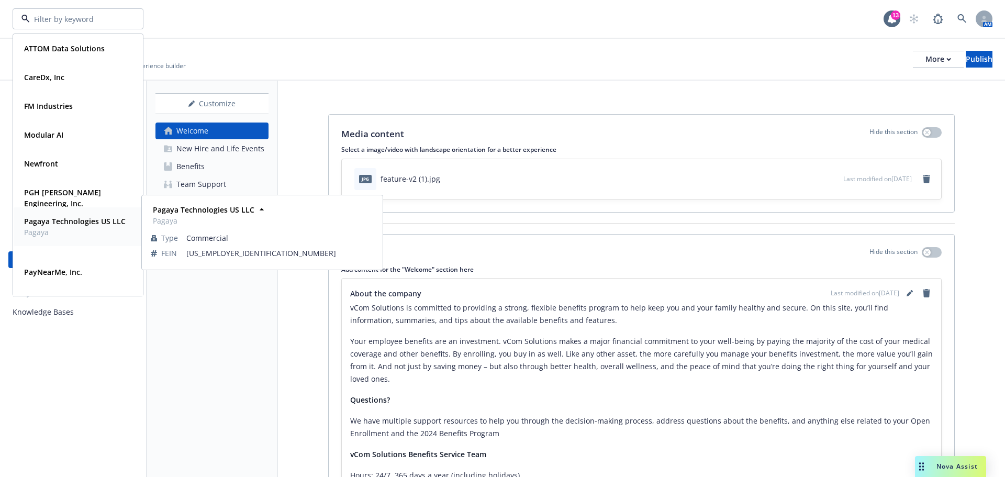
click at [68, 225] on strong "Pagaya Technologies US LLC" at bounding box center [75, 221] width 102 height 10
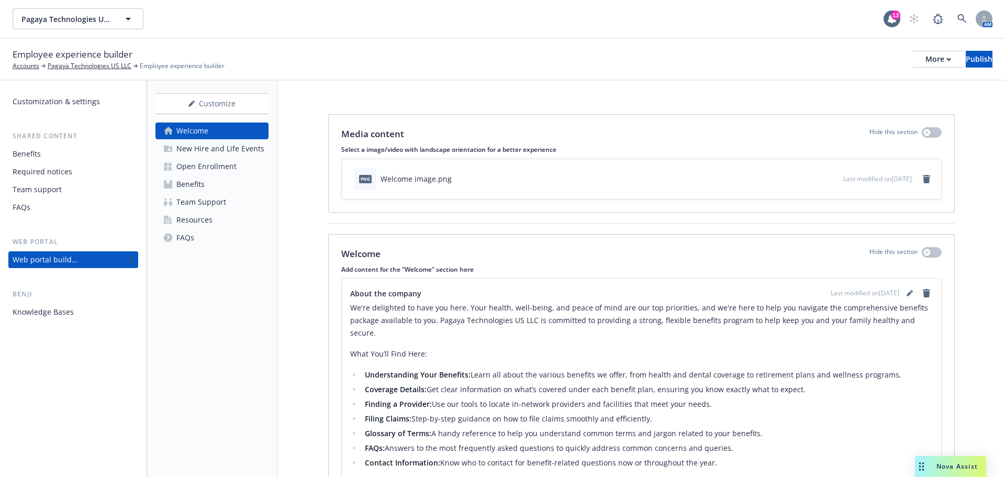
click at [205, 151] on div "New Hire and Life Events" at bounding box center [220, 148] width 88 height 17
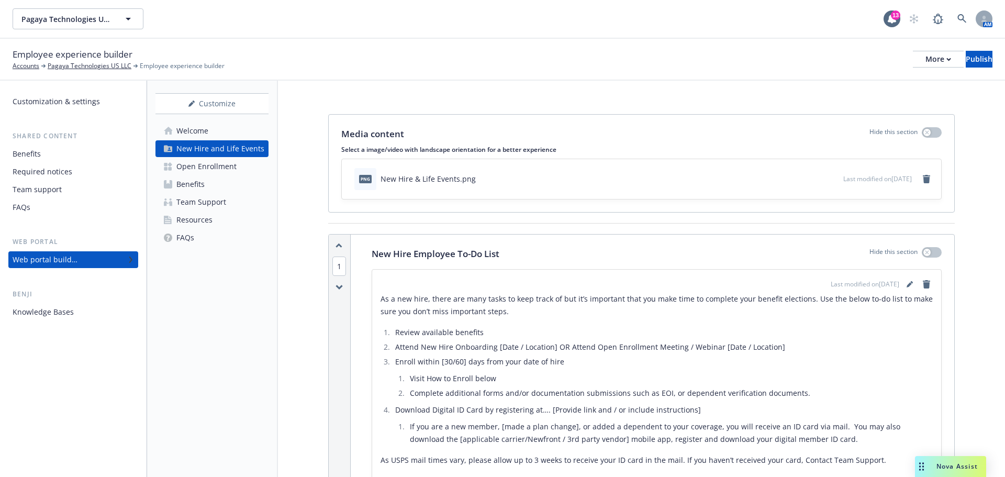
click at [202, 135] on div "Welcome" at bounding box center [192, 131] width 32 height 17
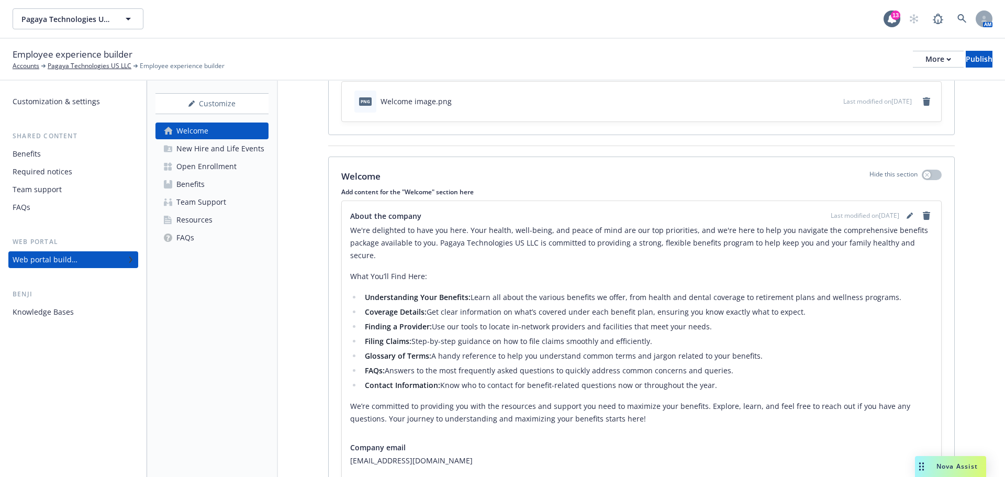
scroll to position [159, 0]
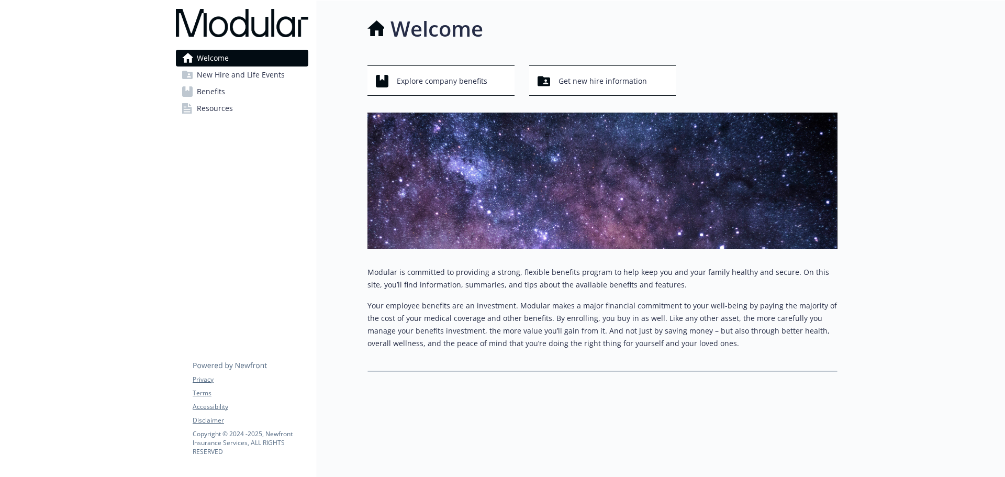
click at [331, 177] on div "Welcome Explore company benefits Get new hire information Modular is committed …" at bounding box center [577, 193] width 520 height 384
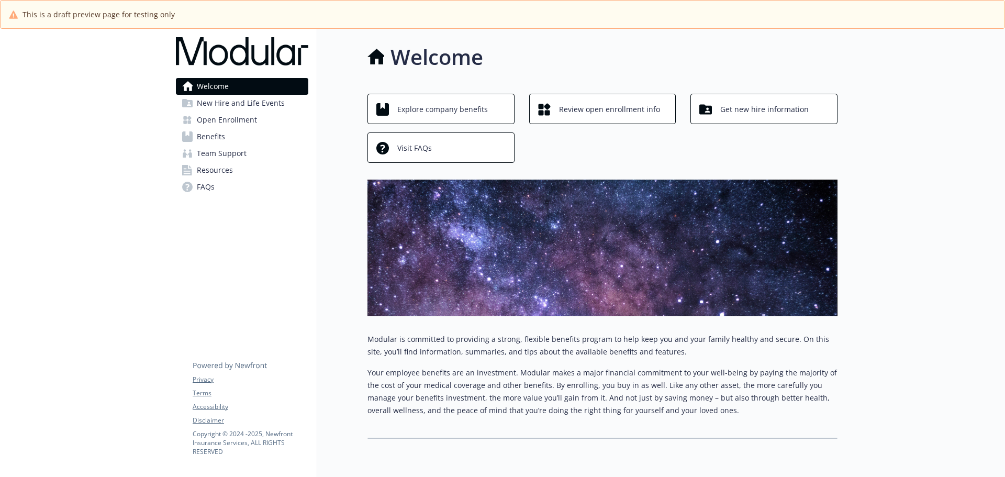
click at [220, 114] on span "Open Enrollment" at bounding box center [227, 120] width 60 height 17
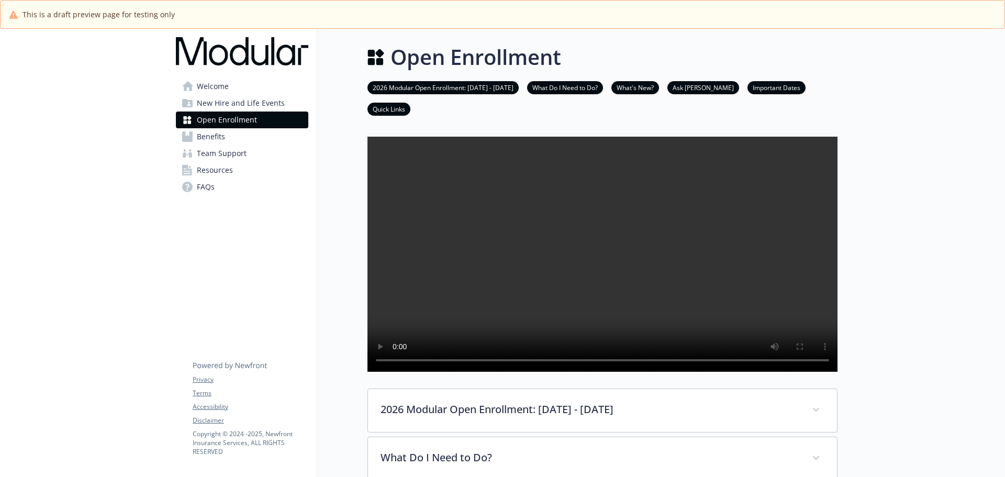
click at [336, 165] on div "Open Enrollment 2026 Modular Open Enrollment: [DATE] - [DATE] What Do I Need to…" at bounding box center [577, 432] width 520 height 806
click at [659, 93] on li "What's New?" at bounding box center [635, 87] width 48 height 13
click at [659, 84] on link "What's New?" at bounding box center [635, 87] width 48 height 10
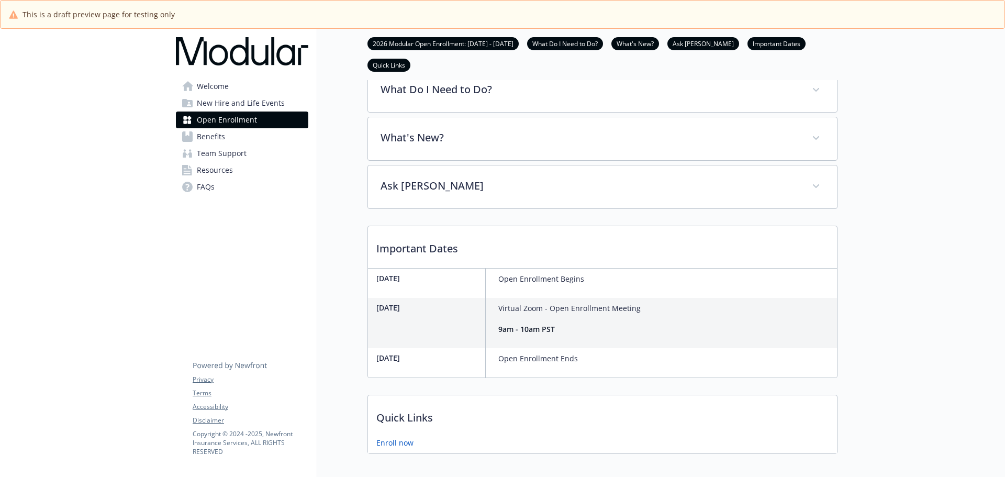
scroll to position [432, 8]
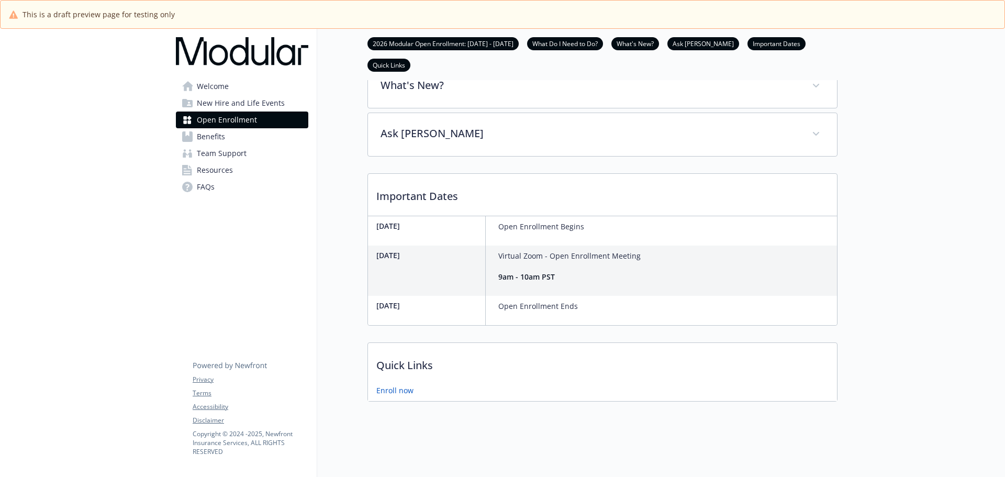
click at [720, 46] on link "Ask Benji" at bounding box center [703, 43] width 72 height 10
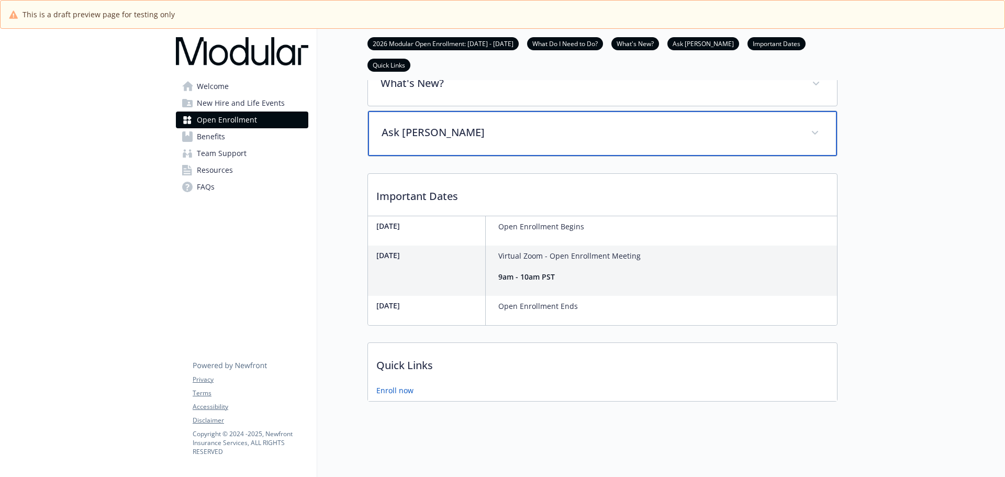
click at [670, 134] on p "Ask [PERSON_NAME]" at bounding box center [590, 133] width 417 height 16
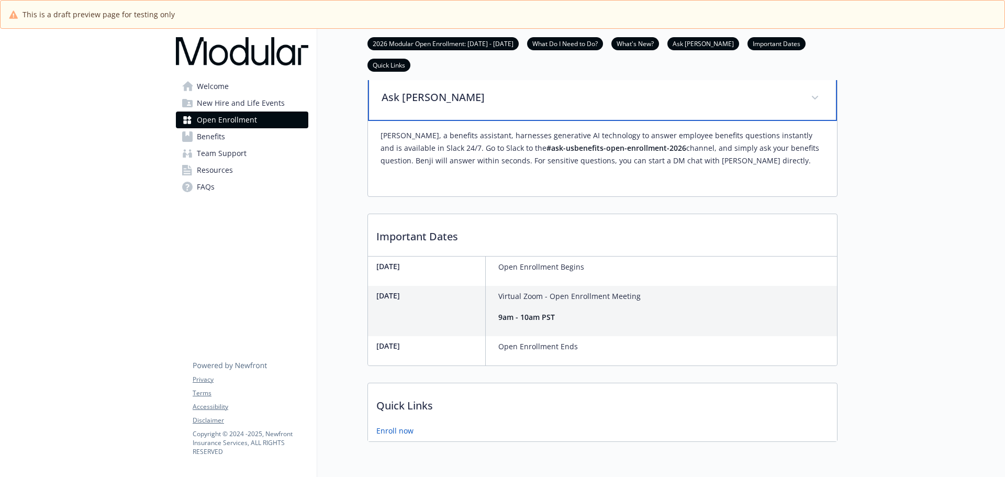
click at [670, 105] on p "Ask Benji" at bounding box center [590, 98] width 417 height 16
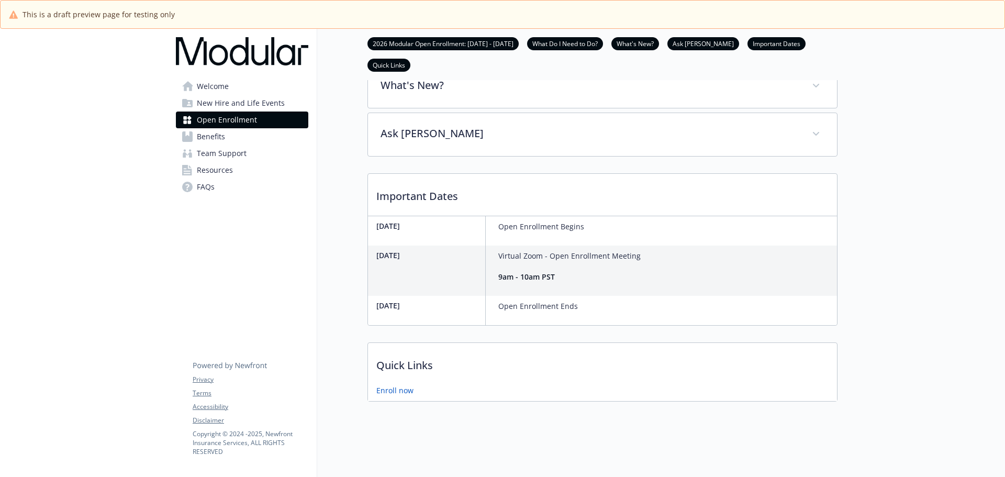
click at [895, 193] on div at bounding box center [922, 42] width 168 height 869
click at [889, 183] on div at bounding box center [922, 42] width 168 height 869
click at [368, 271] on div "Important Dates October 27 Open Enrollment Begins October 24 Virtual Zoom - Ope…" at bounding box center [603, 249] width 470 height 152
click at [249, 139] on link "Benefits" at bounding box center [242, 136] width 132 height 17
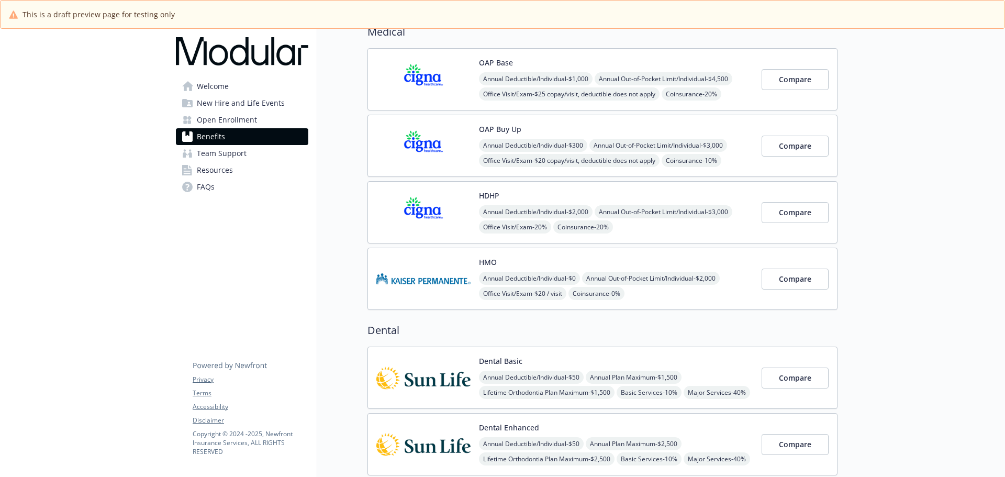
scroll to position [0, 8]
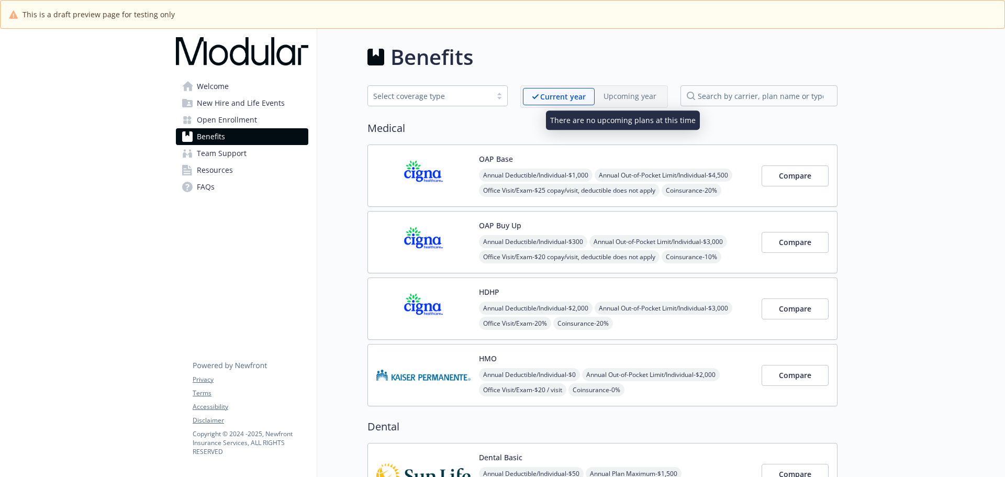
click at [608, 98] on p "Upcoming year" at bounding box center [630, 96] width 53 height 11
click at [617, 94] on p "Upcoming year" at bounding box center [630, 96] width 53 height 11
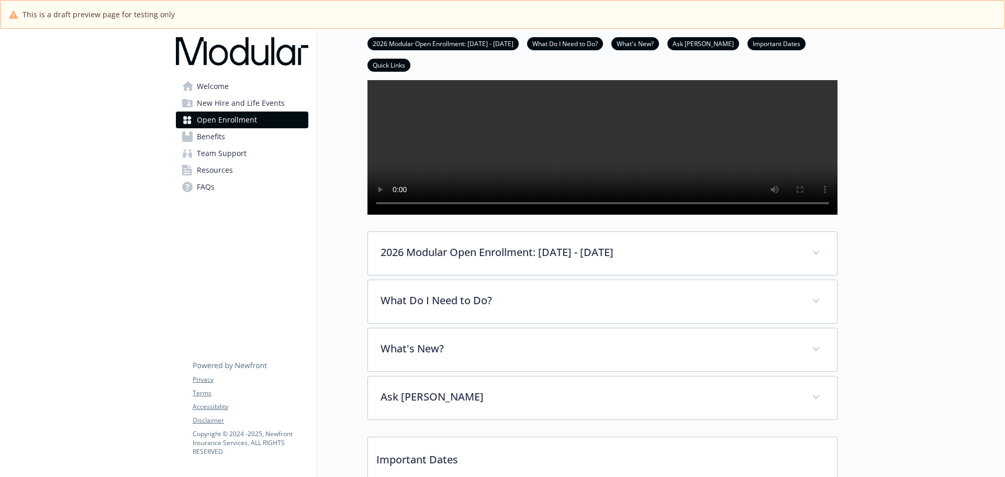
scroll to position [209, 0]
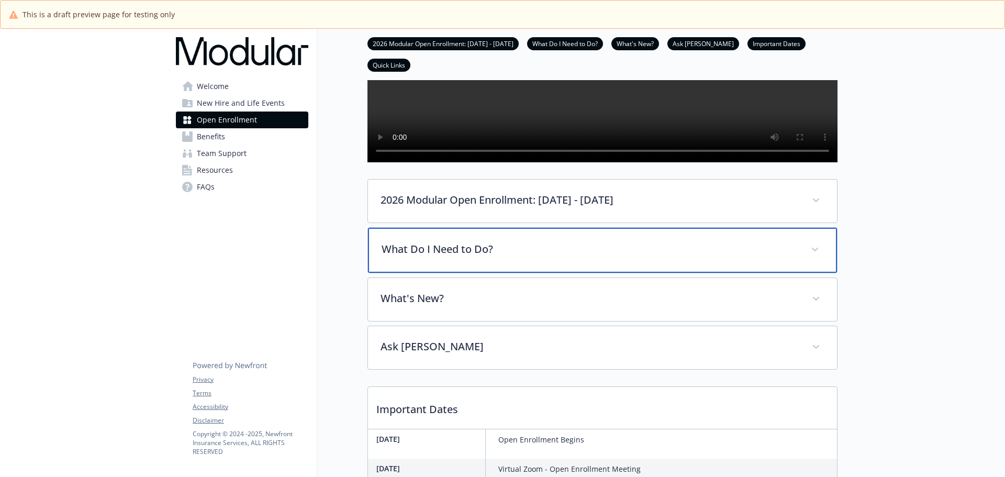
click at [433, 257] on p "What Do I Need to Do?" at bounding box center [590, 249] width 417 height 16
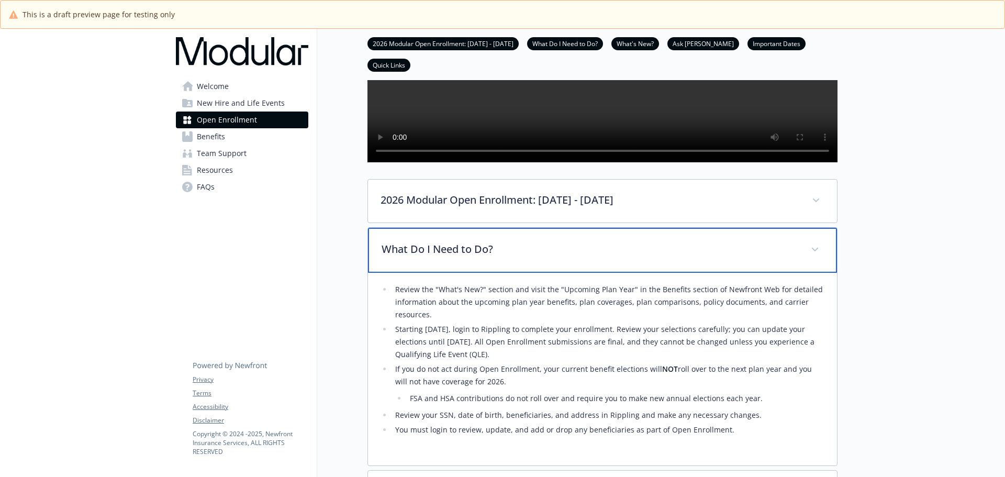
click at [441, 257] on p "What Do I Need to Do?" at bounding box center [590, 249] width 417 height 16
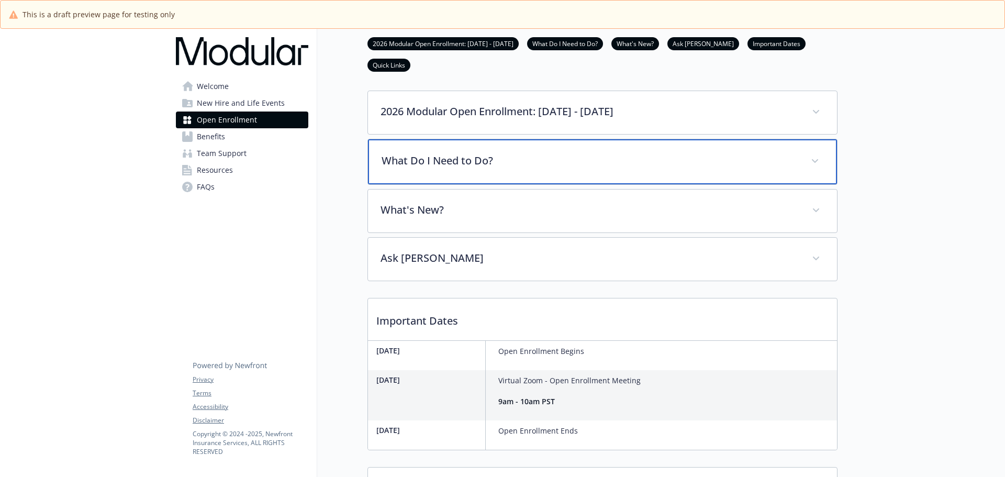
scroll to position [314, 0]
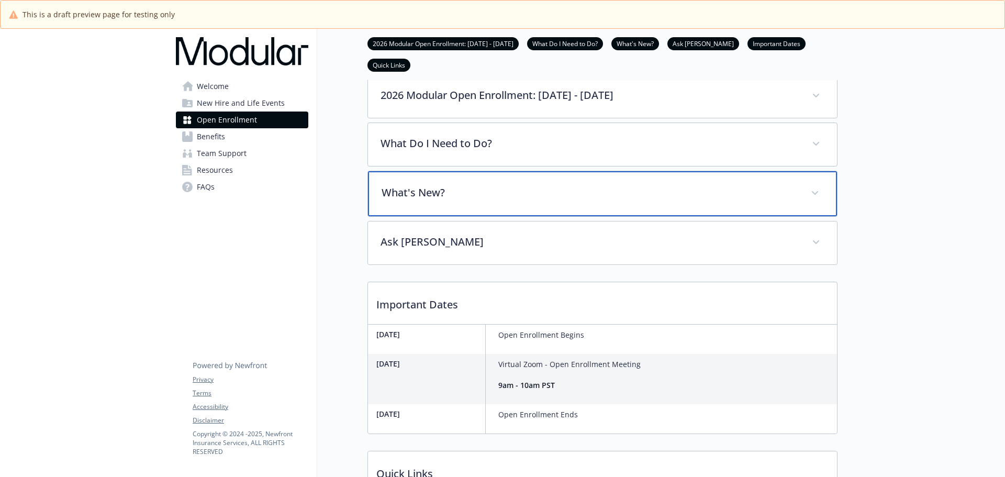
click at [431, 216] on div "What's New?" at bounding box center [602, 193] width 469 height 45
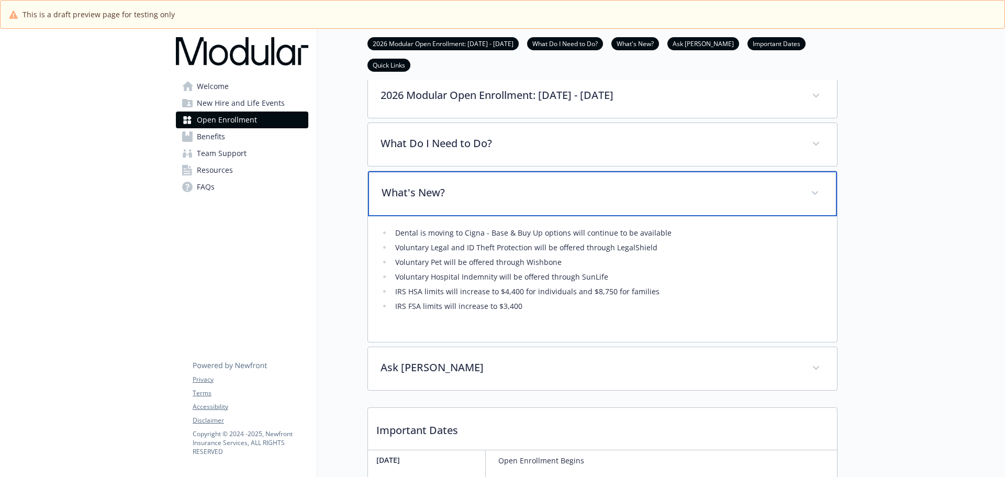
click at [431, 216] on div "What's New?" at bounding box center [602, 193] width 469 height 45
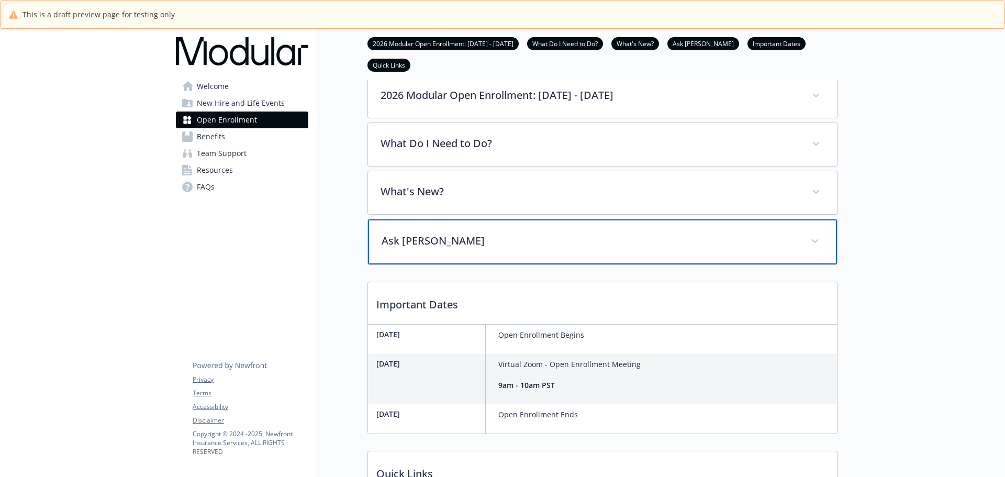
click at [445, 264] on div "Ask [PERSON_NAME]" at bounding box center [602, 241] width 469 height 45
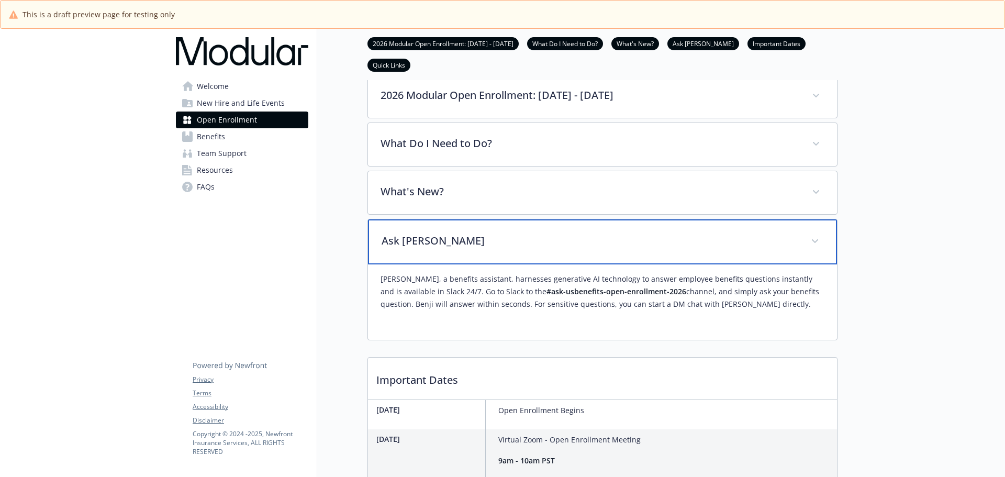
click at [445, 264] on div "Ask [PERSON_NAME]" at bounding box center [602, 241] width 469 height 45
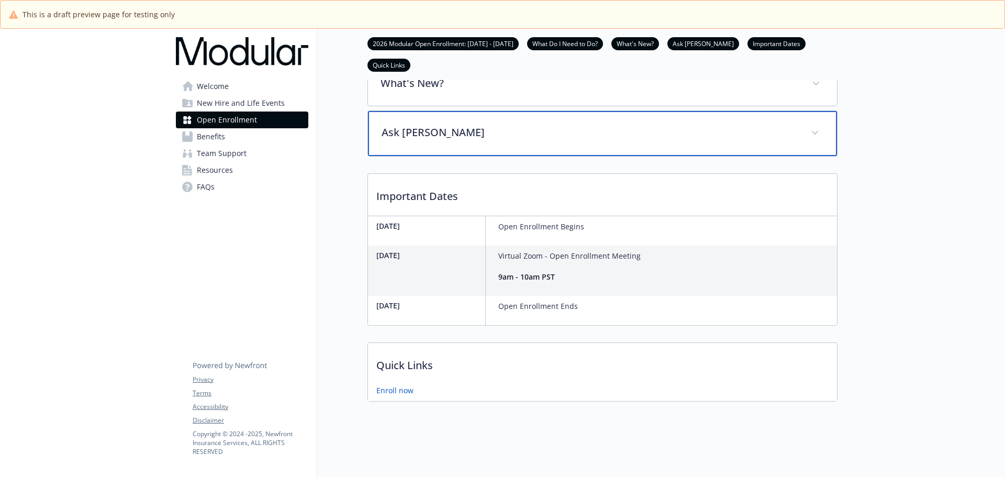
scroll to position [460, 0]
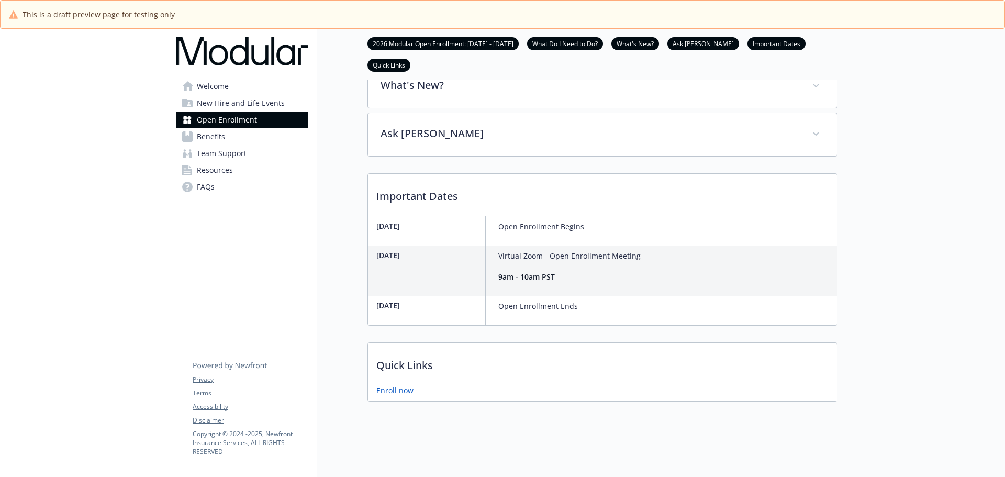
click at [360, 243] on div "Open Enrollment 2026 Modular Open Enrollment: [DATE] - [DATE] What Do I Need to…" at bounding box center [577, 11] width 520 height 806
click at [444, 184] on p "Important Dates" at bounding box center [602, 193] width 469 height 39
click at [344, 205] on div "Open Enrollment 2026 Modular Open Enrollment: [DATE] - [DATE] What Do I Need to…" at bounding box center [577, 11] width 520 height 806
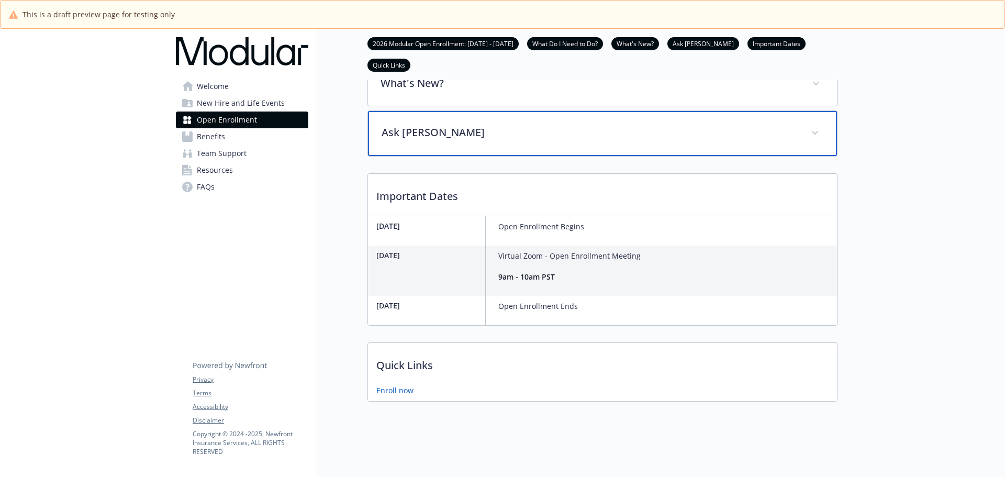
click at [506, 114] on div "Ask [PERSON_NAME]" at bounding box center [602, 133] width 469 height 45
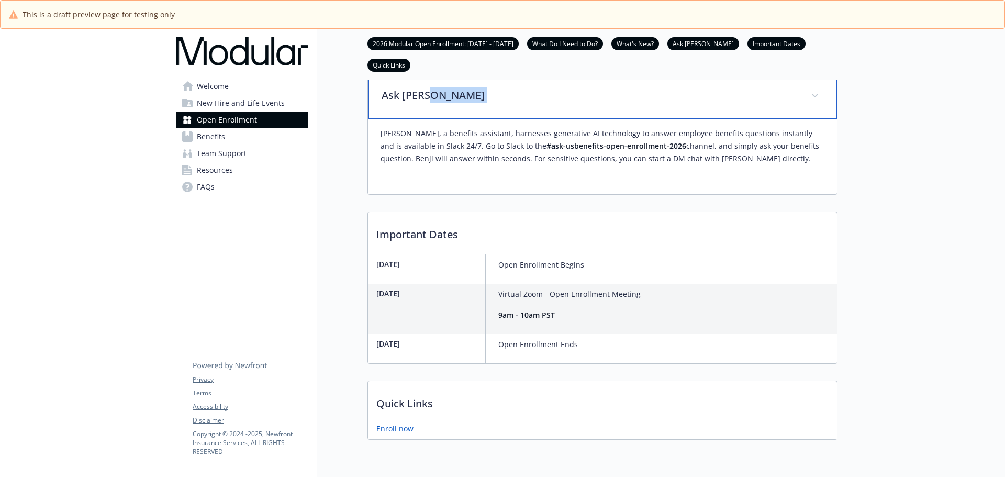
click at [506, 114] on div "Ask [PERSON_NAME]" at bounding box center [602, 96] width 469 height 45
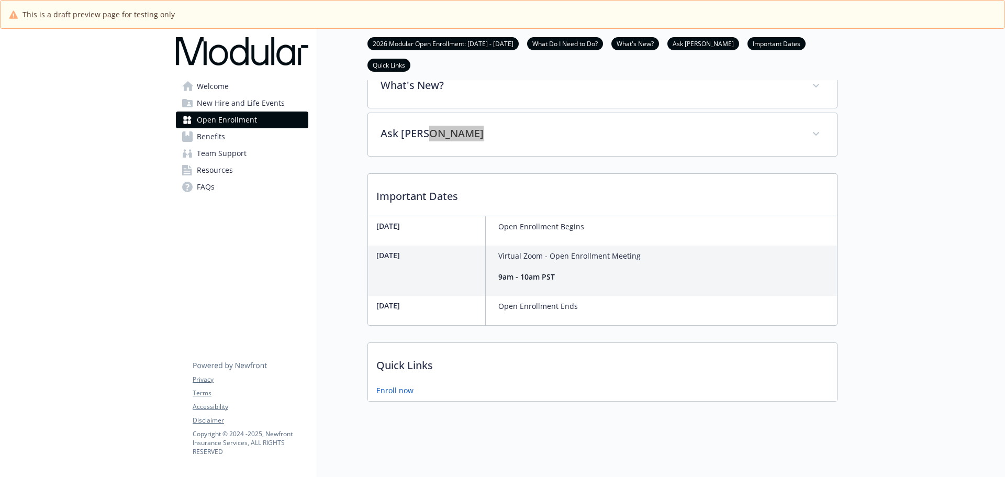
scroll to position [458, 0]
click at [936, 229] on div at bounding box center [922, 42] width 168 height 869
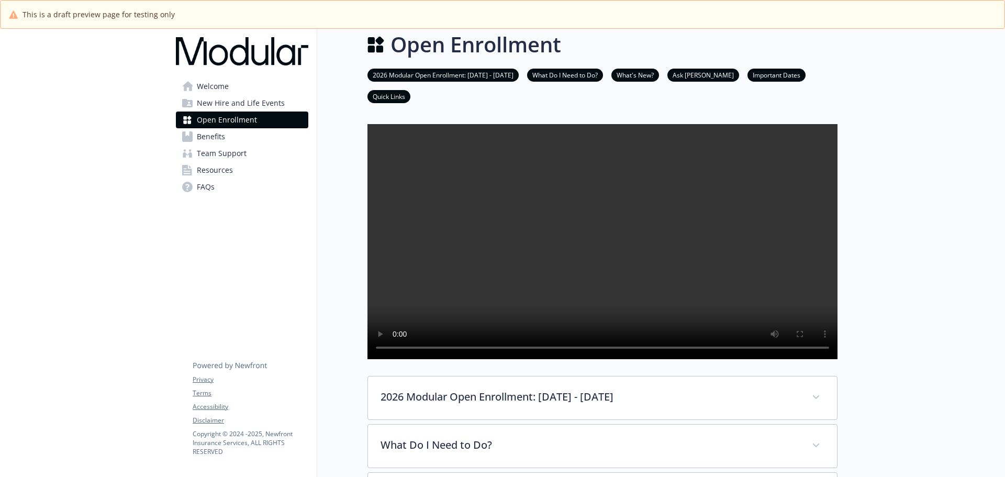
scroll to position [0, 0]
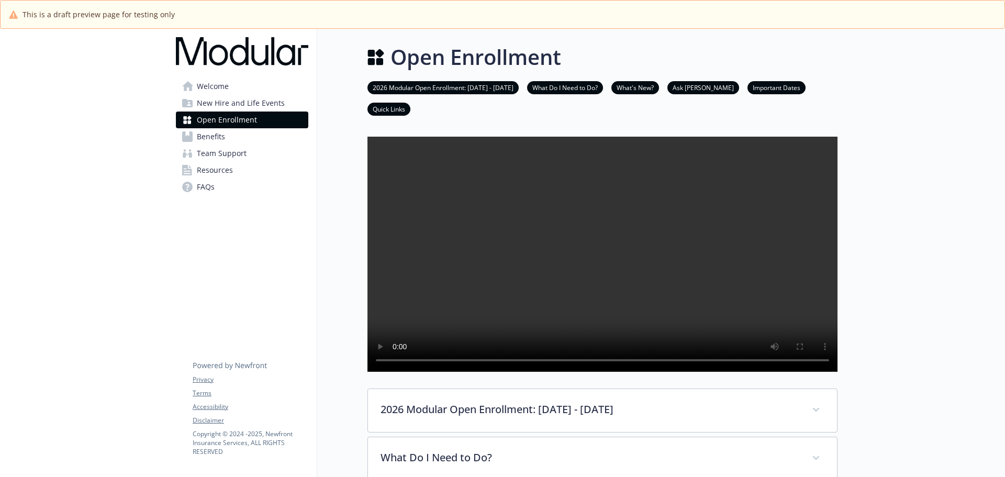
click at [133, 249] on div at bounding box center [84, 463] width 168 height 869
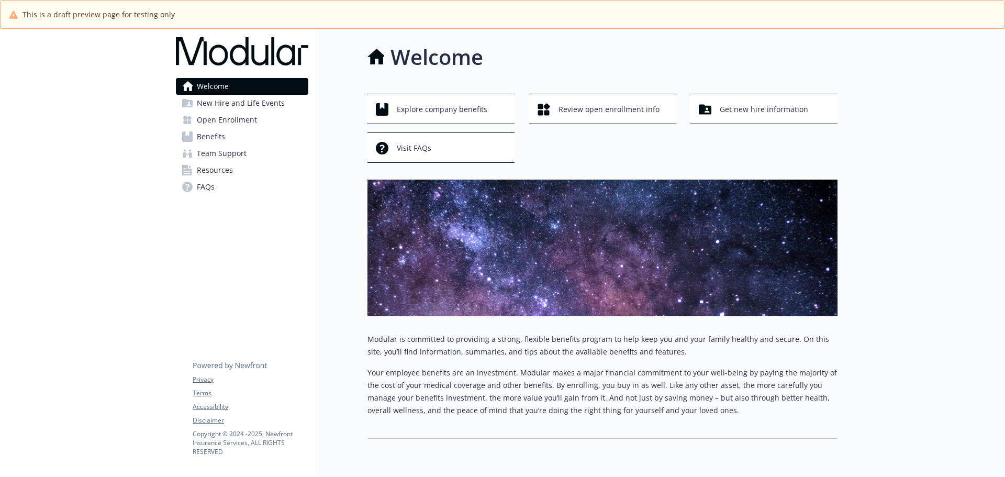
click at [299, 130] on link "Benefits" at bounding box center [242, 136] width 132 height 17
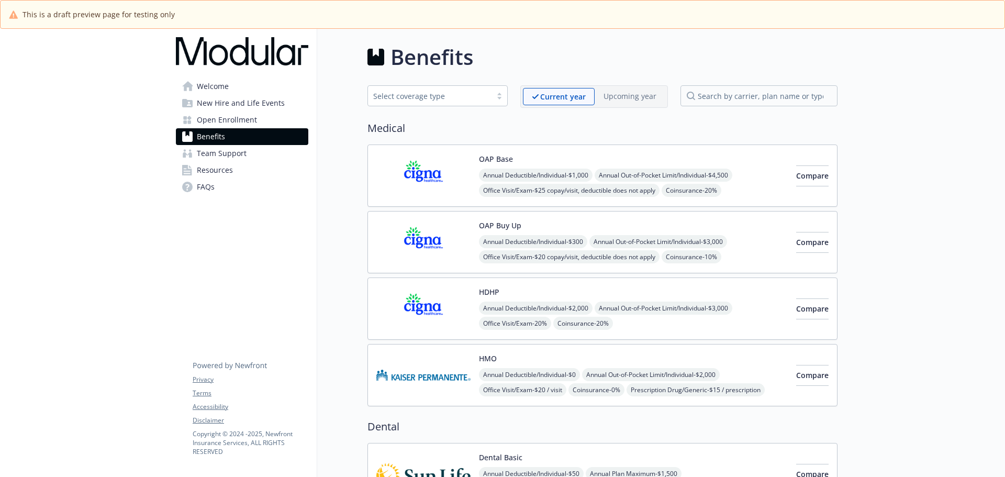
click at [619, 89] on div "Upcoming year" at bounding box center [630, 96] width 71 height 16
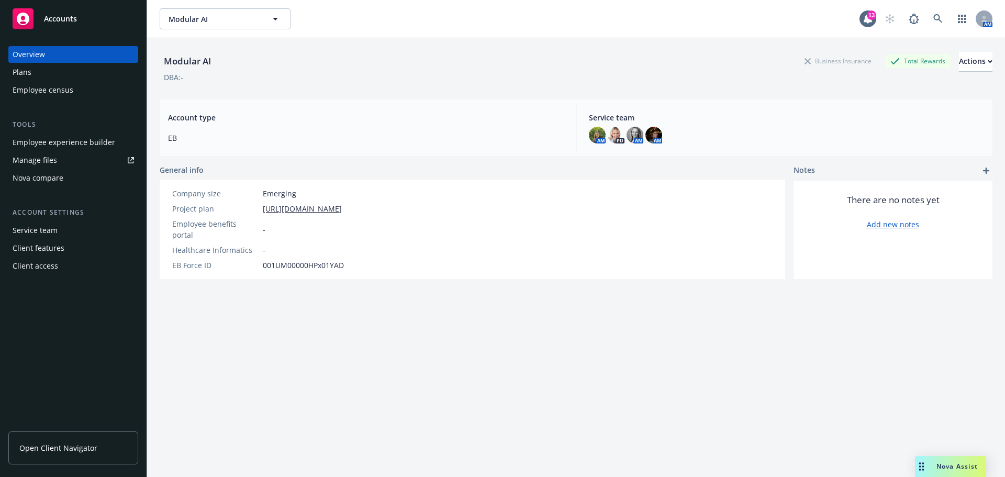
click at [413, 273] on div "Modular AI Business Insurance Total Rewards Actions DBA: - Account type EB Serv…" at bounding box center [576, 270] width 833 height 464
click at [421, 314] on div "Modular AI Business Insurance Total Rewards Actions DBA: - Account type EB Serv…" at bounding box center [576, 270] width 833 height 464
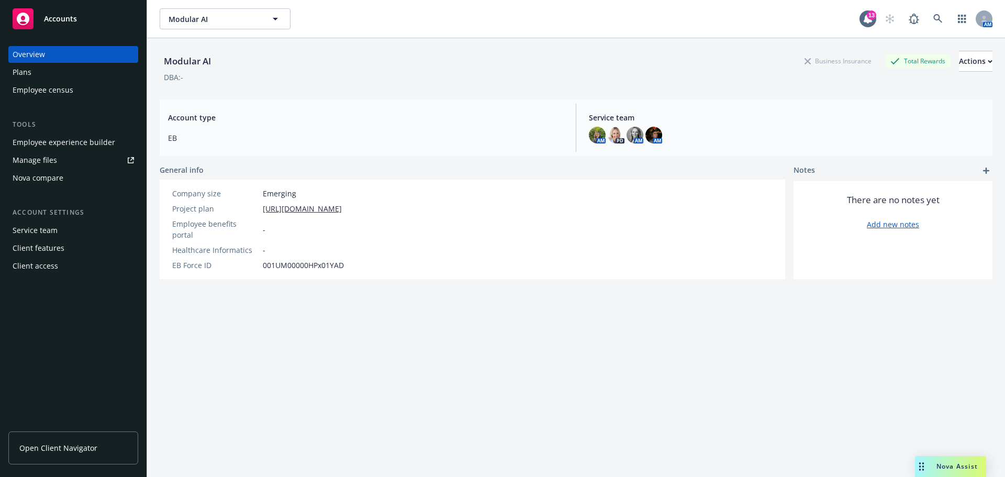
click at [421, 314] on div "Modular AI Business Insurance Total Rewards Actions DBA: - Account type EB Serv…" at bounding box center [576, 270] width 833 height 464
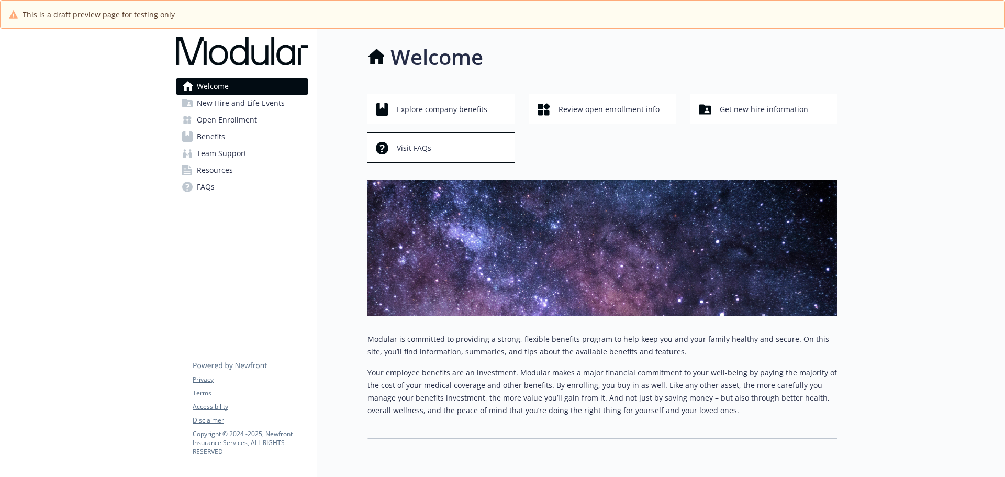
click at [236, 118] on span "Open Enrollment" at bounding box center [227, 120] width 60 height 17
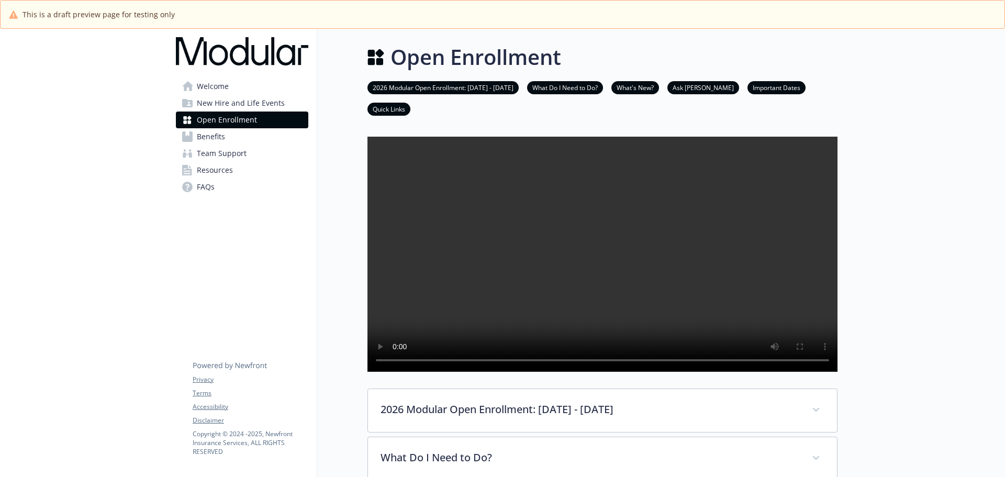
click at [220, 156] on span "Team Support" at bounding box center [222, 153] width 50 height 17
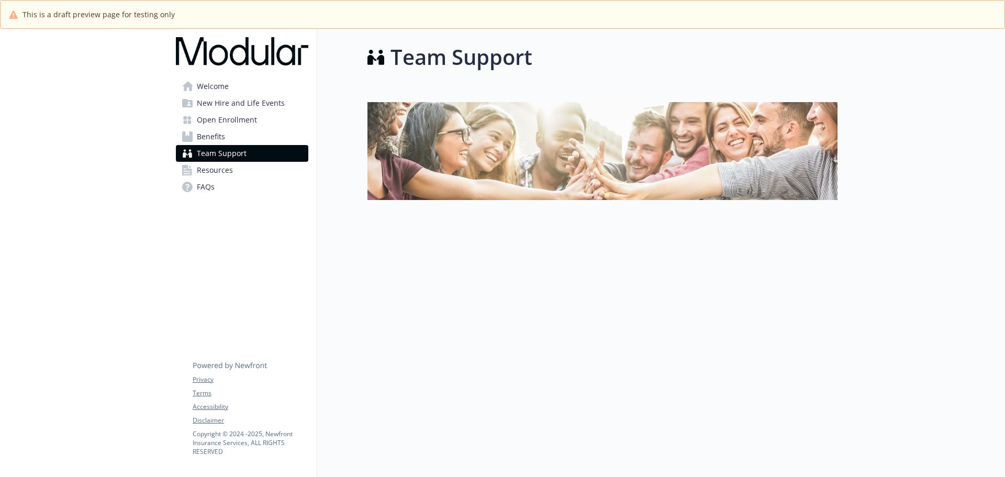
click at [231, 173] on span "Resources" at bounding box center [215, 170] width 36 height 17
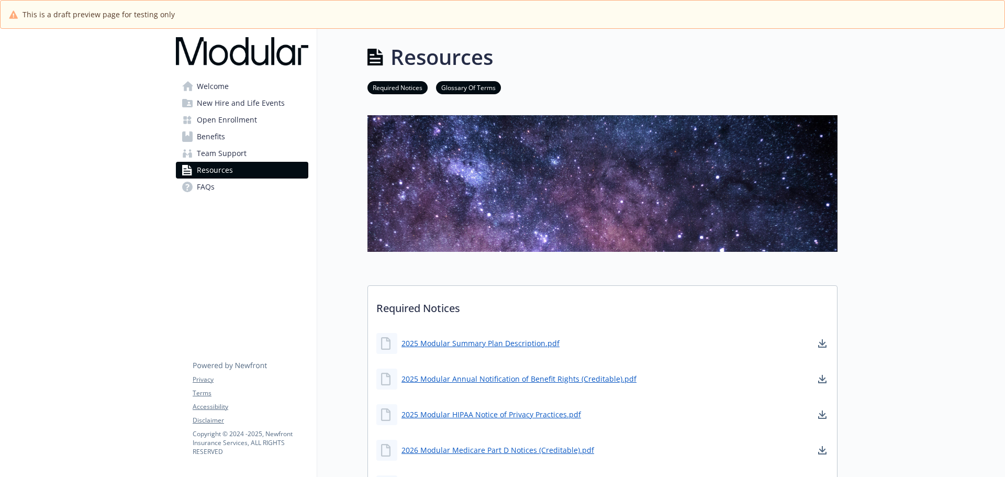
click at [225, 157] on span "Team Support" at bounding box center [222, 153] width 50 height 17
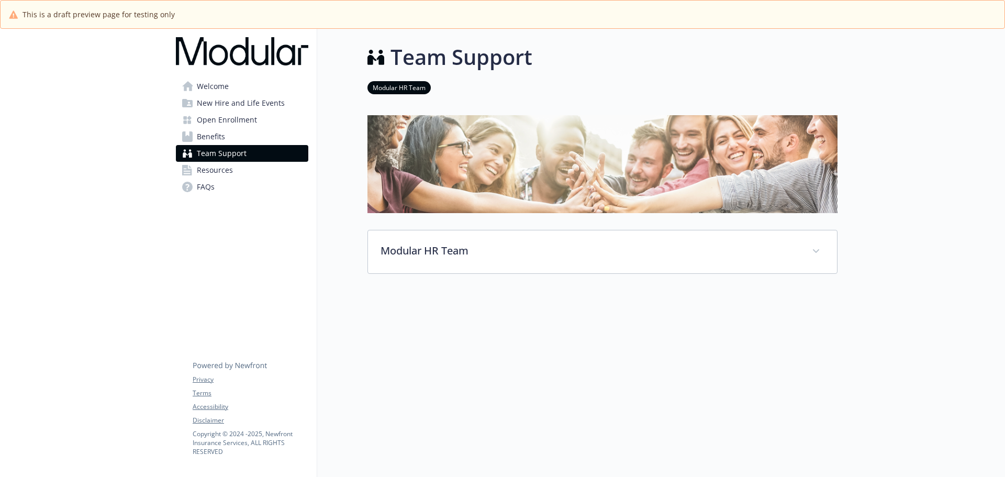
click at [241, 183] on link "FAQs" at bounding box center [242, 187] width 132 height 17
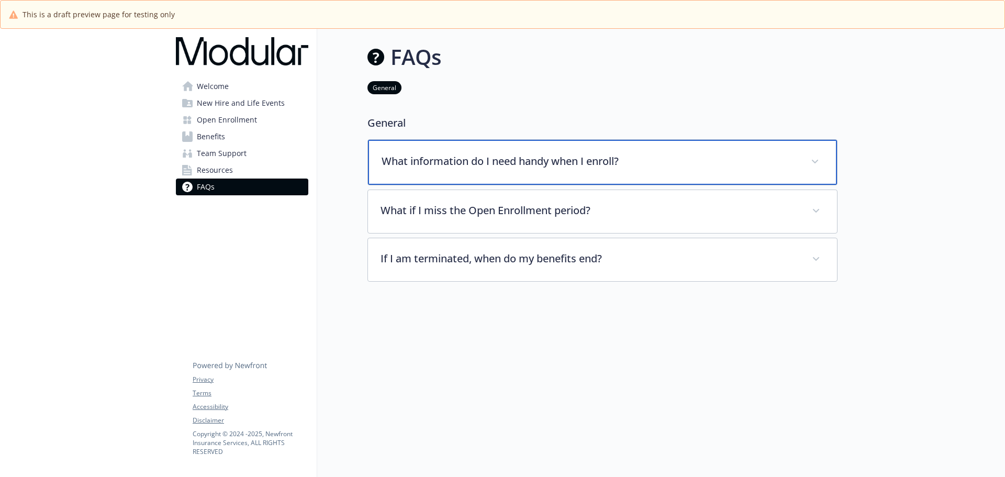
click at [476, 161] on p "What information do I need handy when I enroll?" at bounding box center [590, 161] width 417 height 16
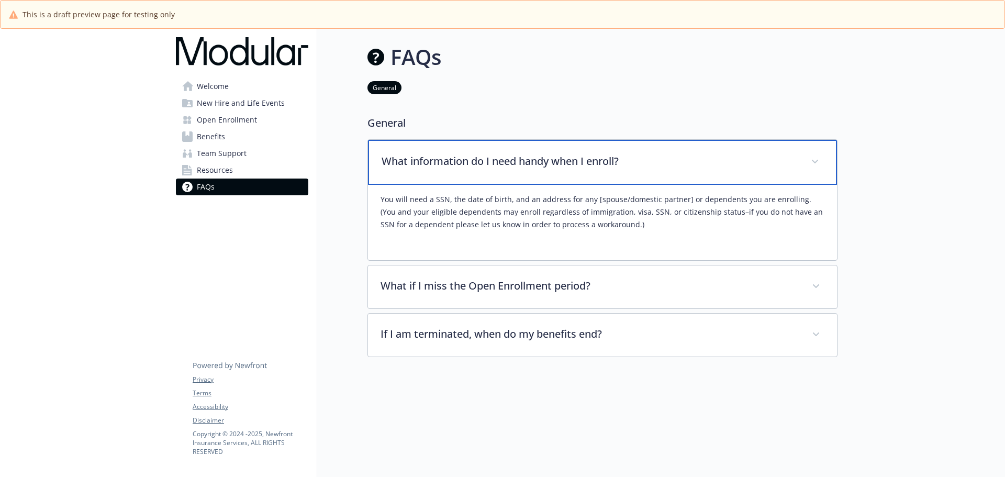
click at [476, 161] on p "What information do I need handy when I enroll?" at bounding box center [590, 161] width 417 height 16
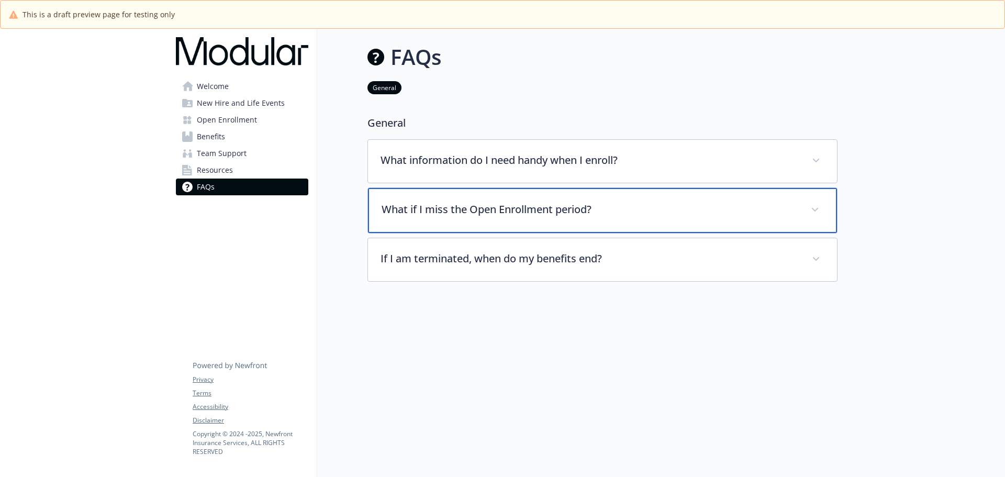
click at [479, 220] on div "What if I miss the Open Enrollment period?" at bounding box center [602, 210] width 469 height 45
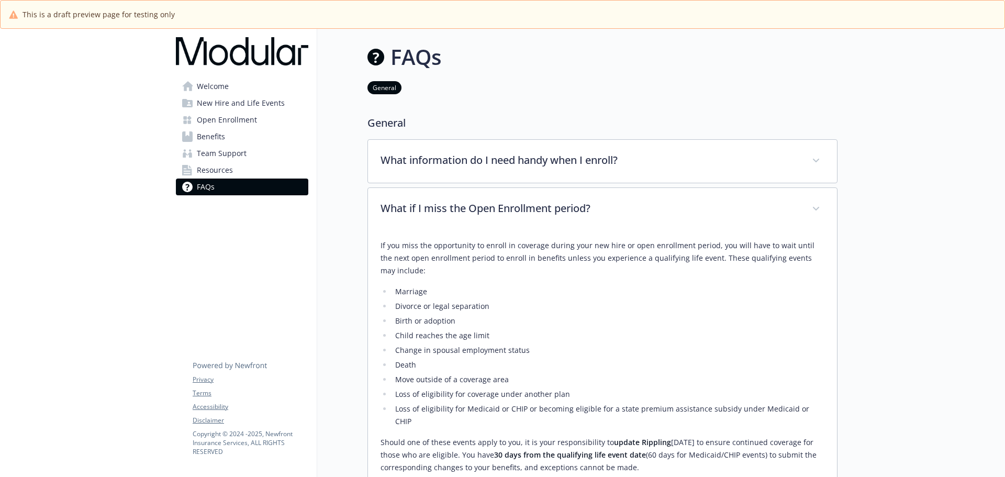
click at [479, 186] on div "What information do I need handy when I enroll? You will need a SSN, the date o…" at bounding box center [603, 345] width 470 height 413
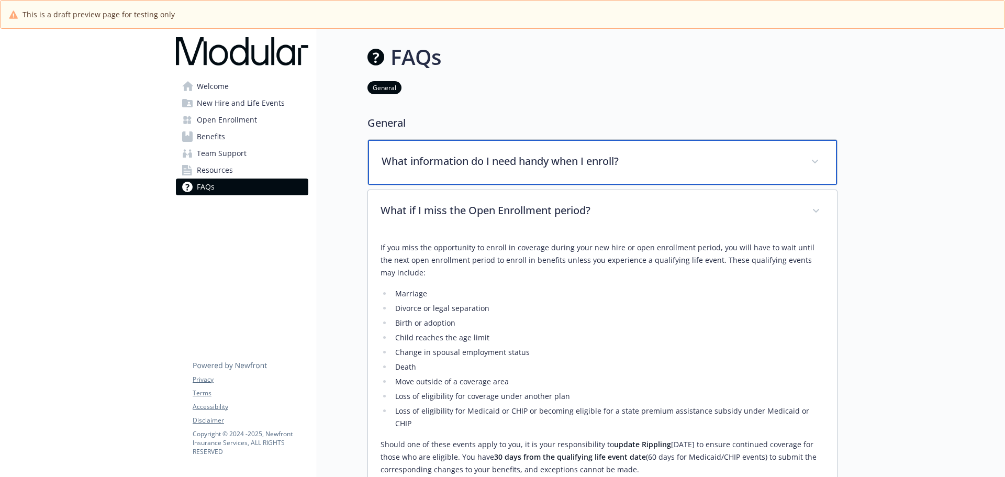
click at [479, 169] on div "What information do I need handy when I enroll?" at bounding box center [602, 162] width 469 height 45
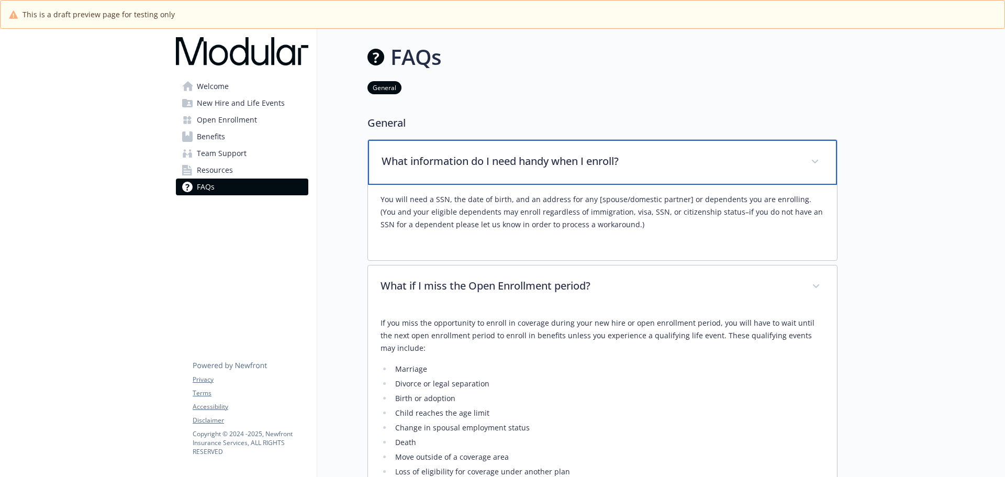
click at [479, 169] on p "What information do I need handy when I enroll?" at bounding box center [590, 161] width 417 height 16
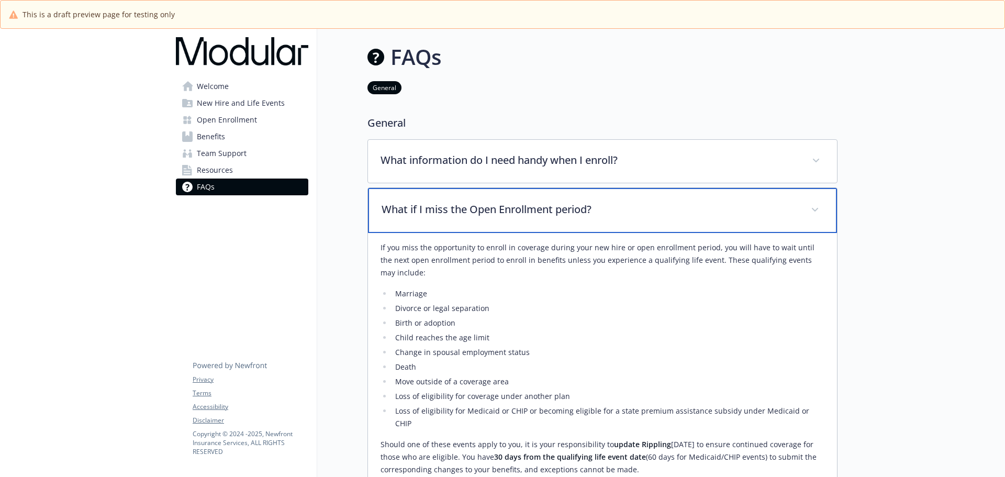
click at [479, 213] on p "What if I miss the Open Enrollment period?" at bounding box center [590, 210] width 417 height 16
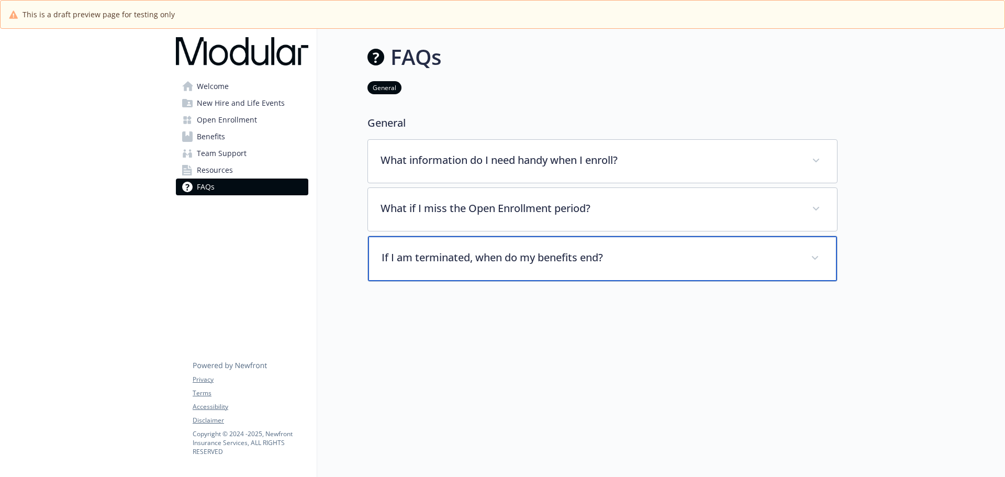
click at [486, 259] on p "If I am terminated, when do my benefits end?" at bounding box center [590, 258] width 417 height 16
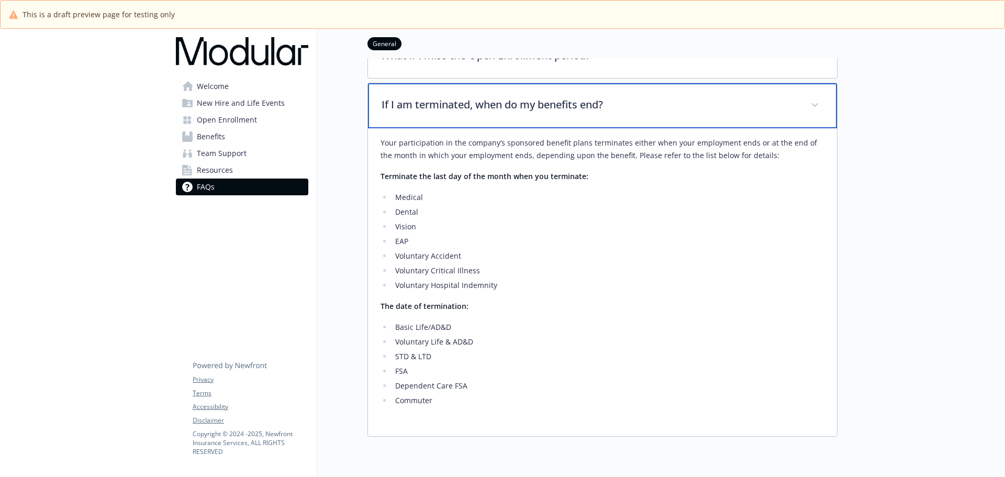
scroll to position [157, 0]
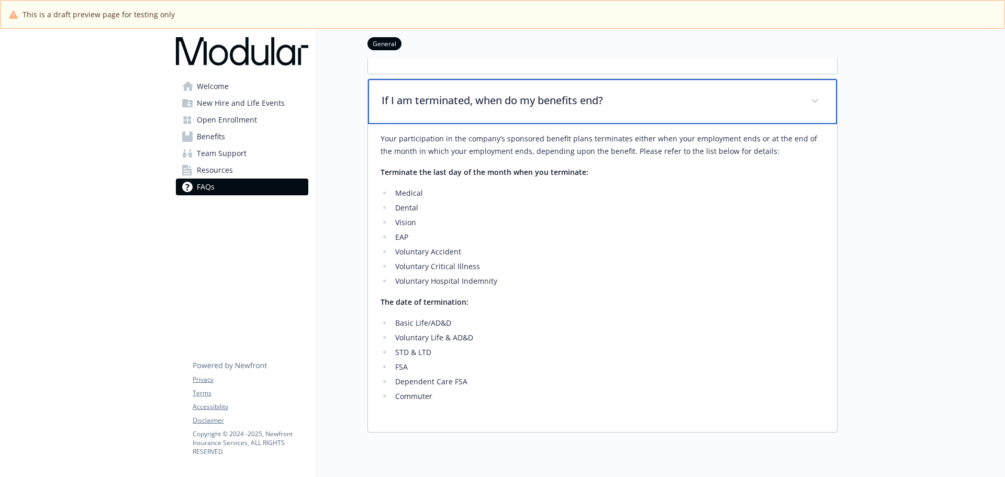
click at [470, 101] on p "If I am terminated, when do my benefits end?" at bounding box center [590, 101] width 417 height 16
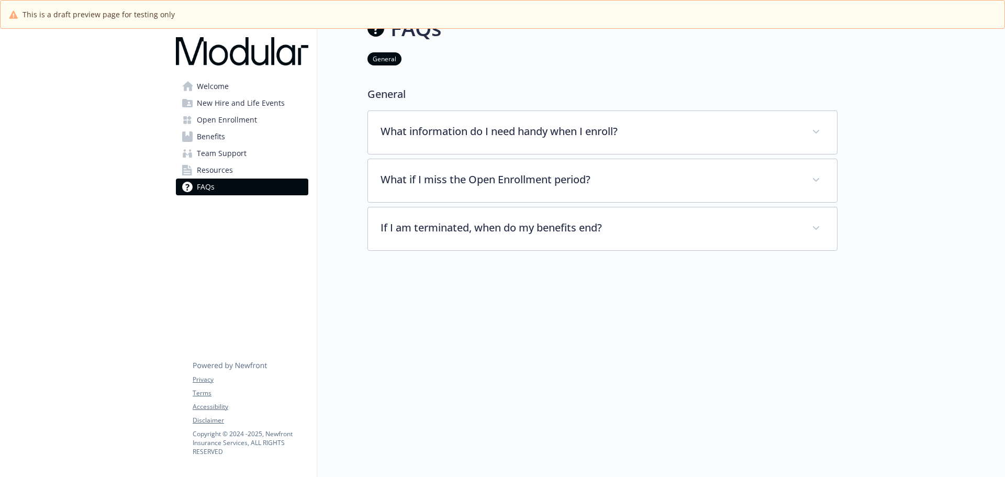
click at [431, 291] on div at bounding box center [603, 290] width 470 height 79
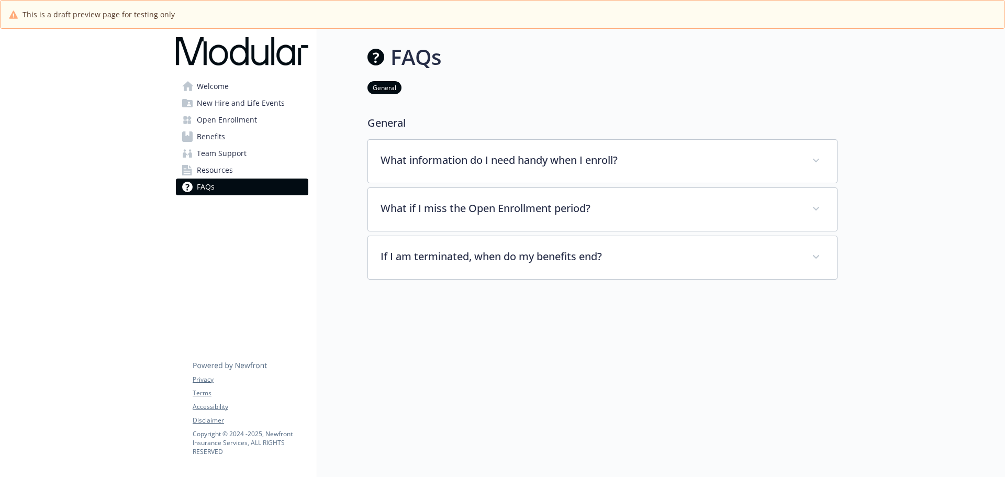
click at [325, 175] on div "FAQs General General What information do I need handy when I enroll? You will n…" at bounding box center [577, 200] width 520 height 342
click at [237, 123] on span "Open Enrollment" at bounding box center [227, 120] width 60 height 17
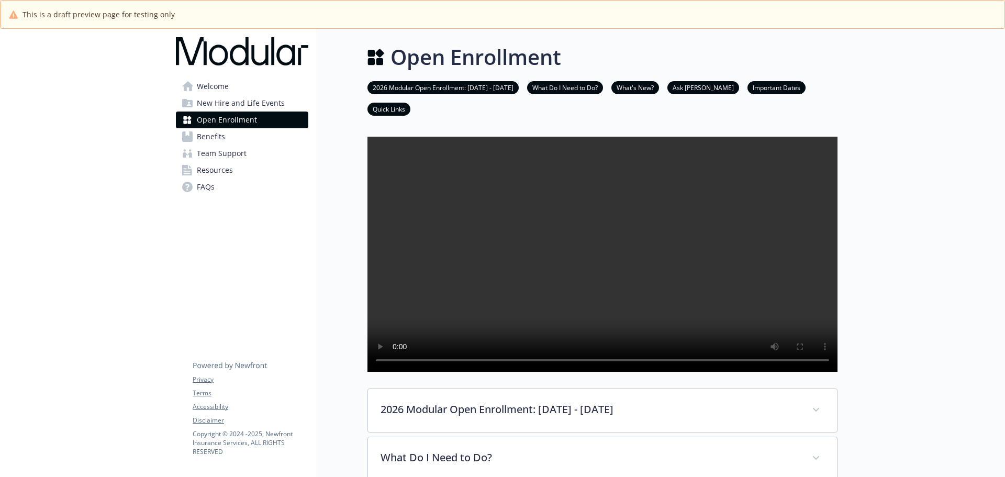
click at [253, 152] on link "Team Support" at bounding box center [242, 153] width 132 height 17
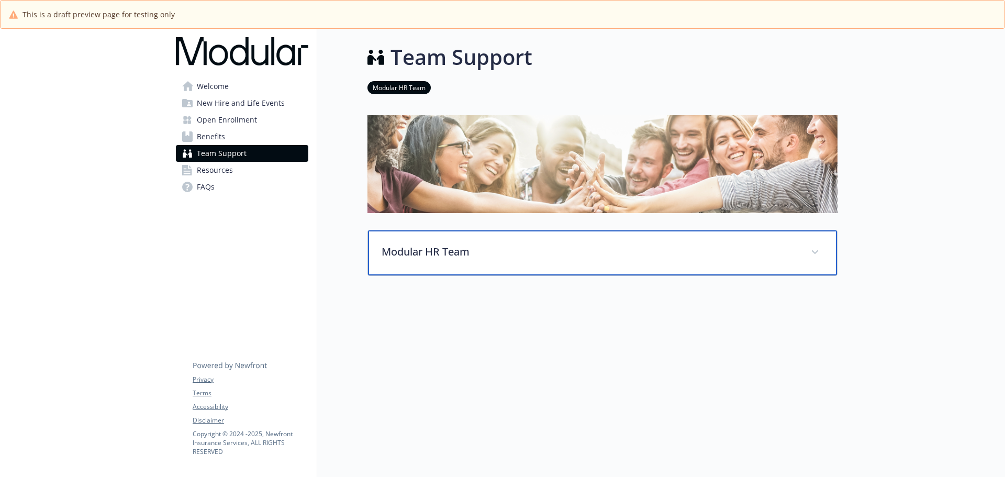
click at [464, 270] on div "Modular HR Team" at bounding box center [602, 252] width 469 height 45
click at [458, 260] on p "Modular HR Team" at bounding box center [590, 252] width 417 height 16
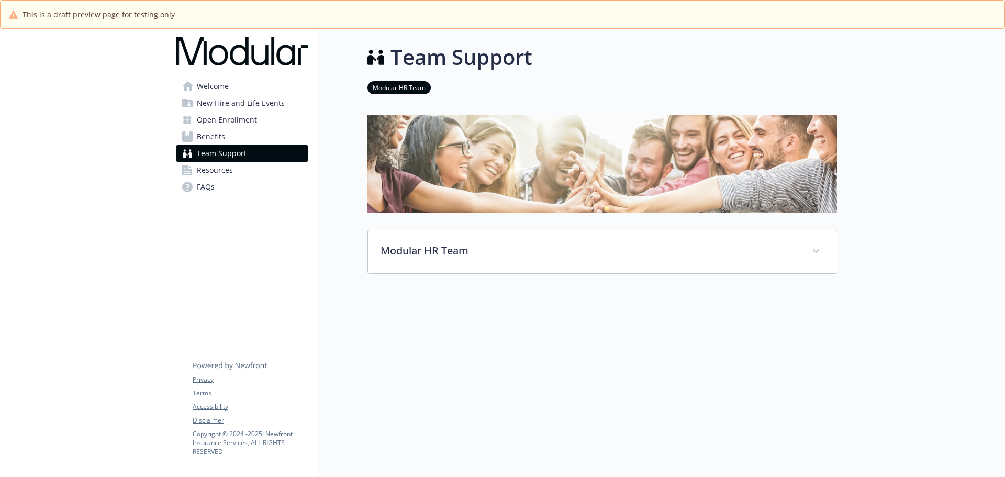
click at [346, 201] on div "Team Support Modular HR Team Modular HR Team Email: askHR@modular.com" at bounding box center [577, 223] width 520 height 388
click at [268, 167] on link "Resources" at bounding box center [242, 170] width 132 height 17
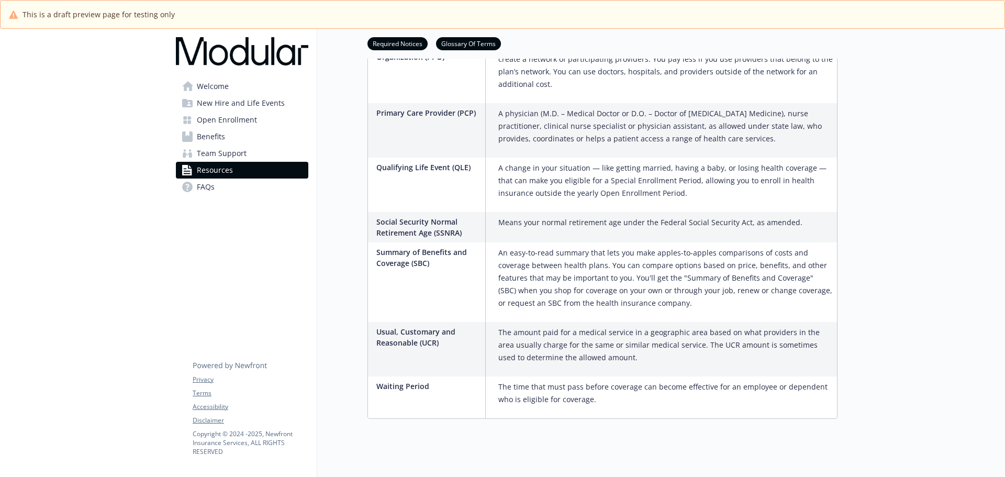
click at [238, 180] on link "FAQs" at bounding box center [242, 187] width 132 height 17
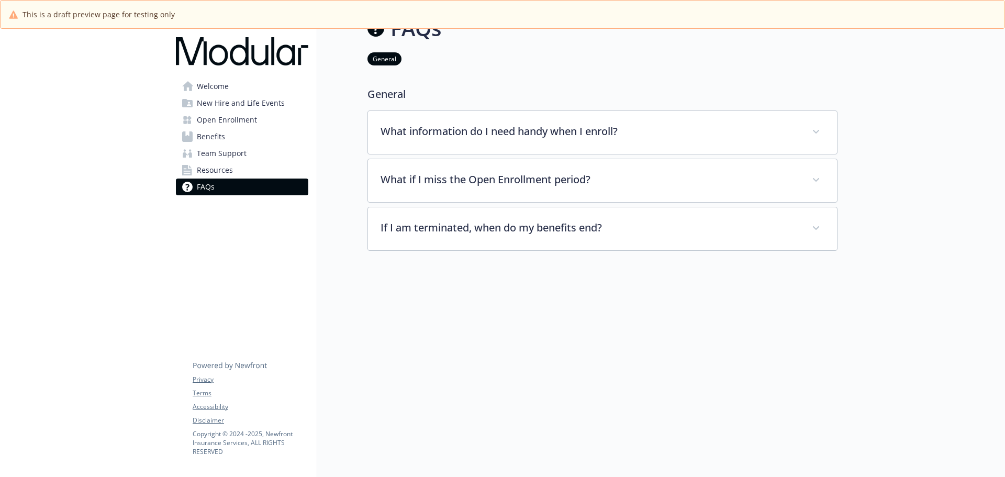
scroll to position [37, 0]
click at [216, 132] on span "Benefits" at bounding box center [211, 136] width 28 height 17
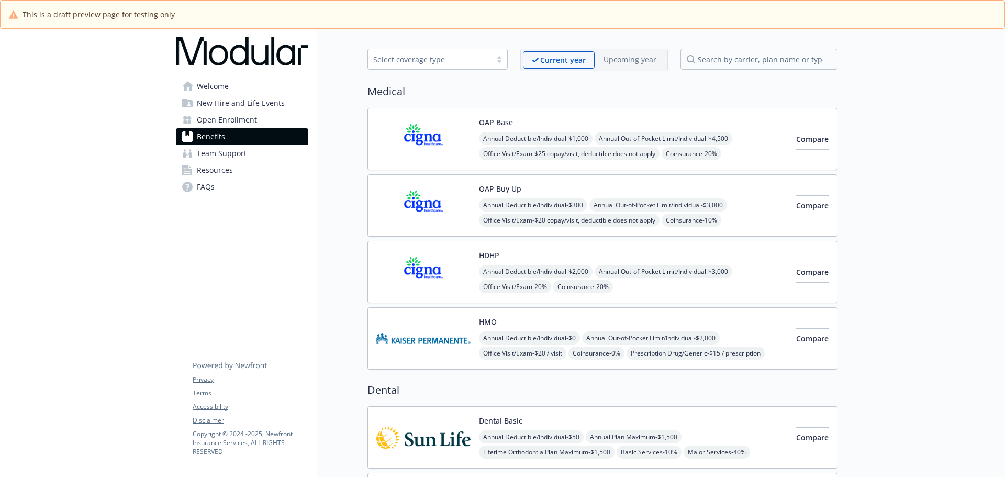
click at [218, 116] on span "Open Enrollment" at bounding box center [227, 120] width 60 height 17
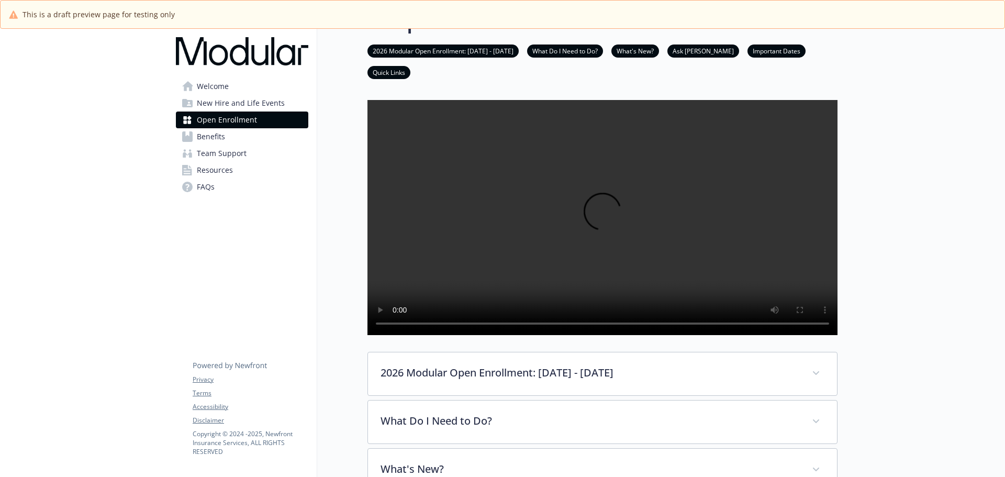
click at [216, 105] on span "New Hire and Life Events" at bounding box center [241, 103] width 88 height 17
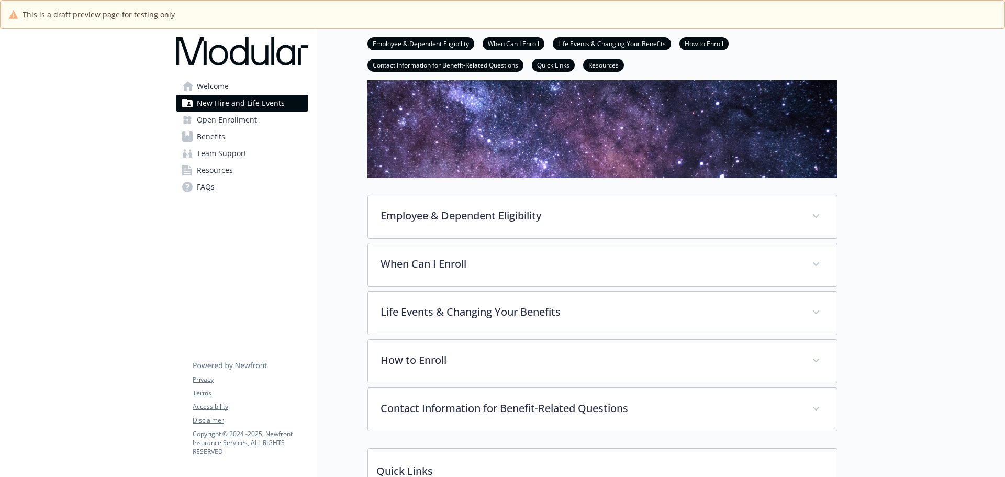
scroll to position [157, 0]
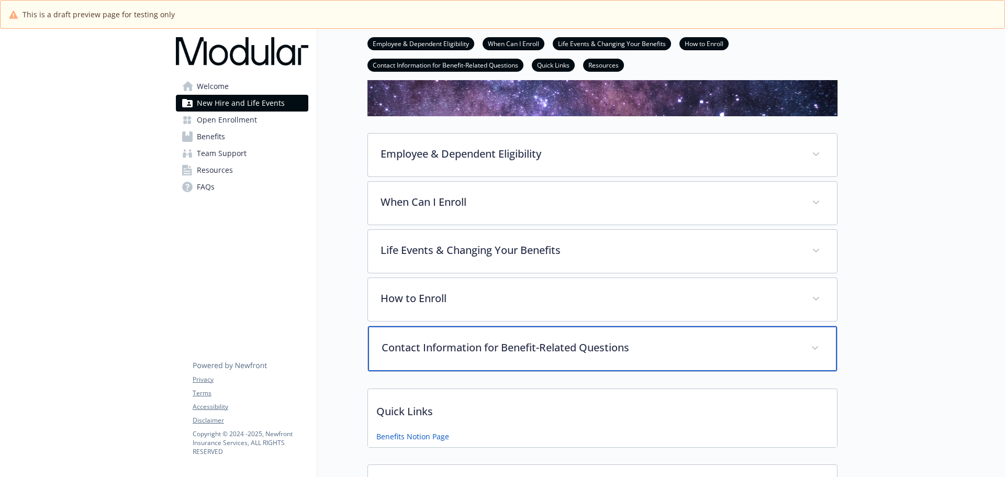
click at [511, 349] on p "Contact Information for Benefit-Related Questions" at bounding box center [590, 348] width 417 height 16
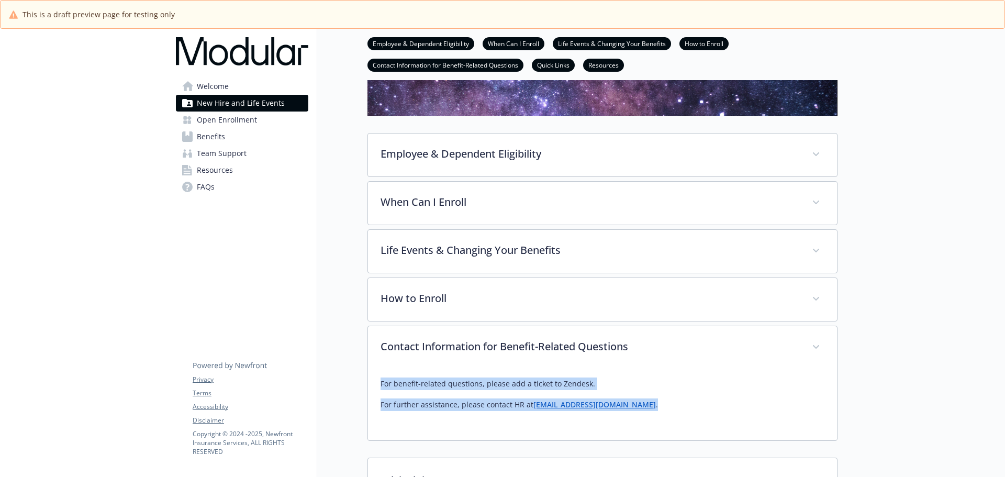
drag, startPoint x: 627, startPoint y: 404, endPoint x: 381, endPoint y: 382, distance: 247.1
click at [381, 382] on div "For benefit-related questions, please add a ticket to Zendesk. For further assi…" at bounding box center [603, 394] width 444 height 34
copy div "For benefit-related questions, please add a ticket to Zendesk. For further assi…"
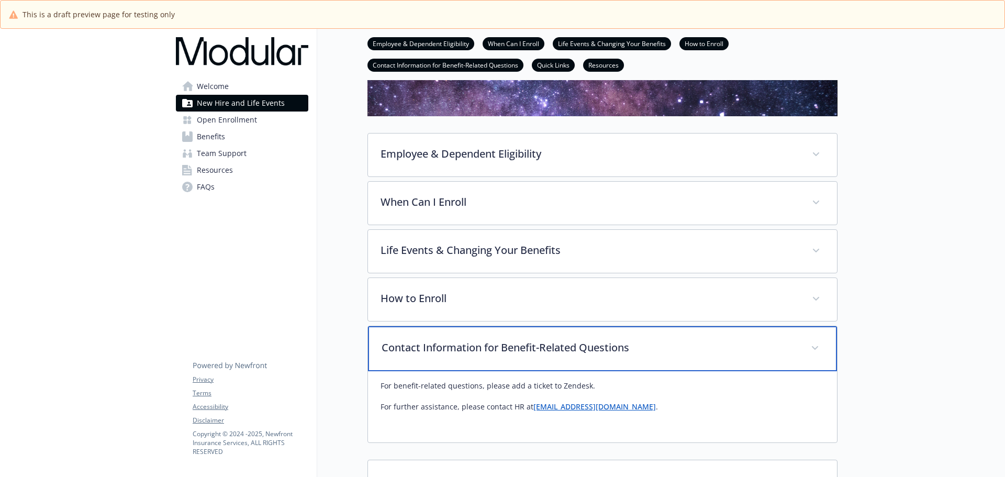
click at [410, 345] on p "Contact Information for Benefit-Related Questions" at bounding box center [590, 348] width 417 height 16
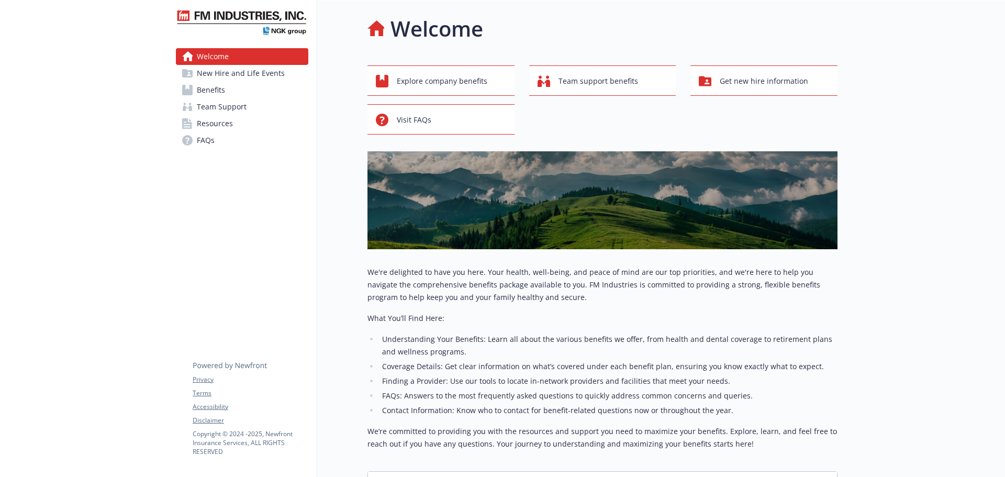
click at [208, 112] on span "Team Support" at bounding box center [222, 106] width 50 height 17
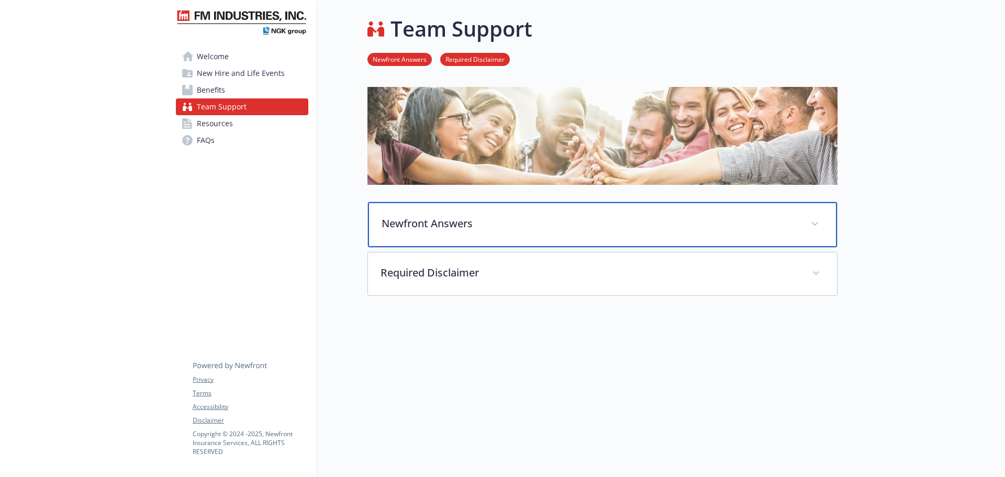
click at [442, 221] on p "Newfront Answers" at bounding box center [590, 224] width 417 height 16
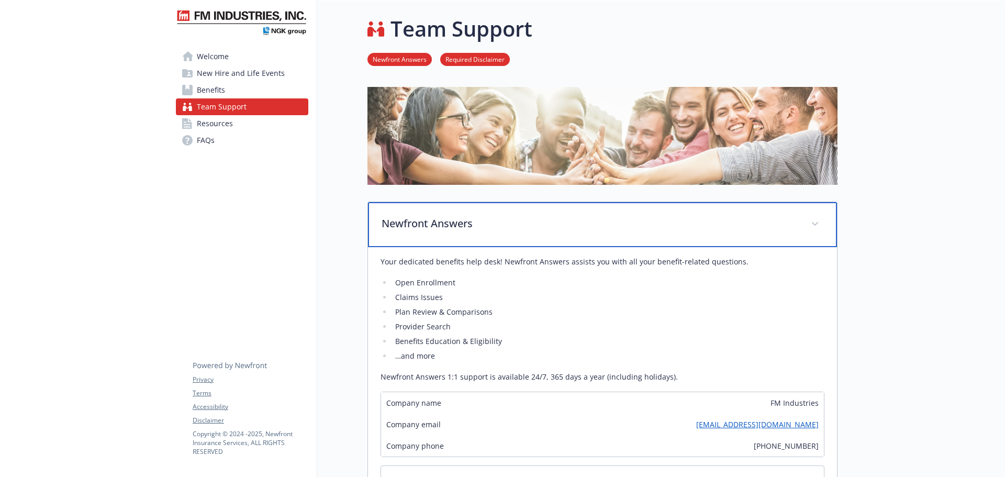
click at [442, 221] on p "Newfront Answers" at bounding box center [590, 224] width 417 height 16
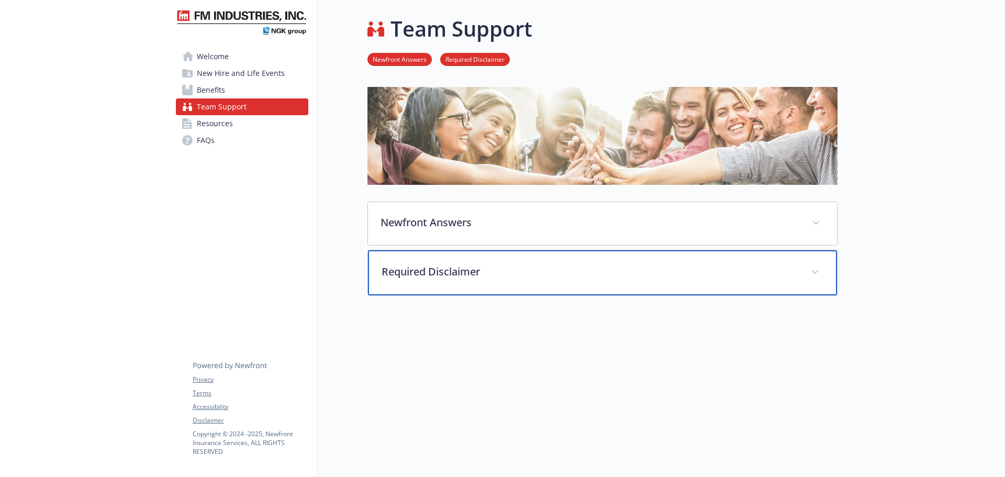
click at [453, 274] on p "Required Disclaimer" at bounding box center [590, 272] width 417 height 16
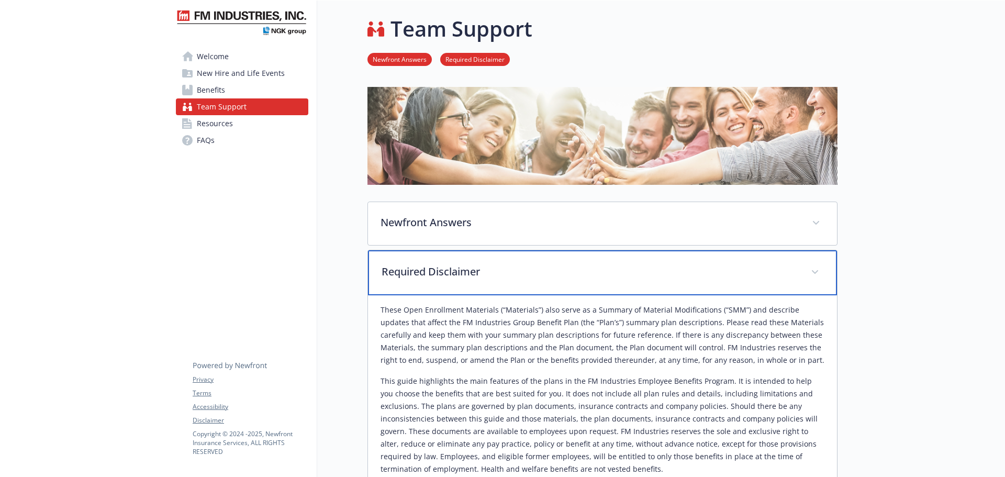
click at [451, 271] on p "Required Disclaimer" at bounding box center [590, 272] width 417 height 16
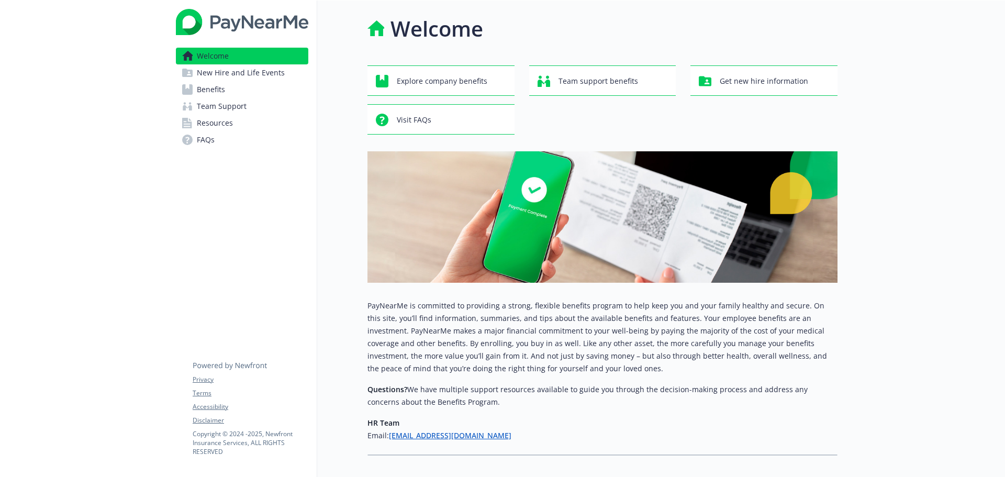
click at [252, 110] on link "Team Support" at bounding box center [242, 106] width 132 height 17
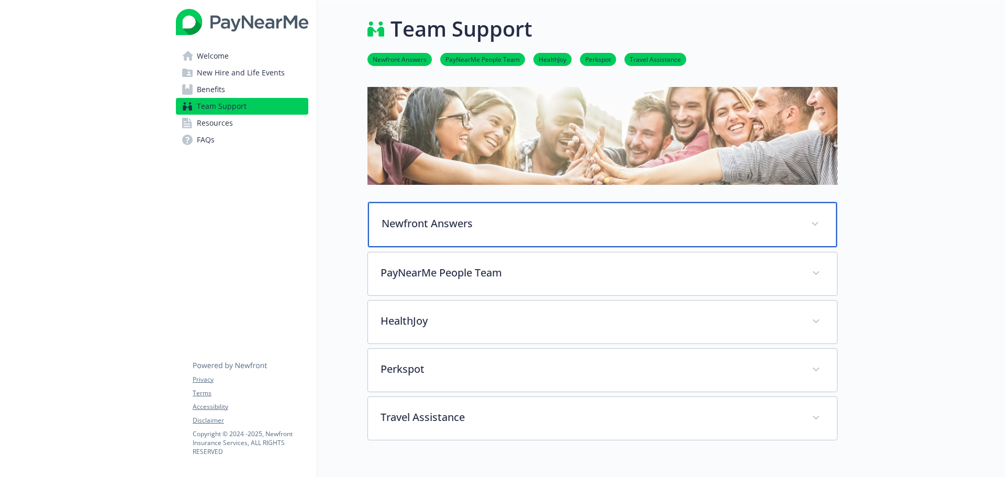
click at [449, 235] on div "Newfront Answers" at bounding box center [602, 224] width 469 height 45
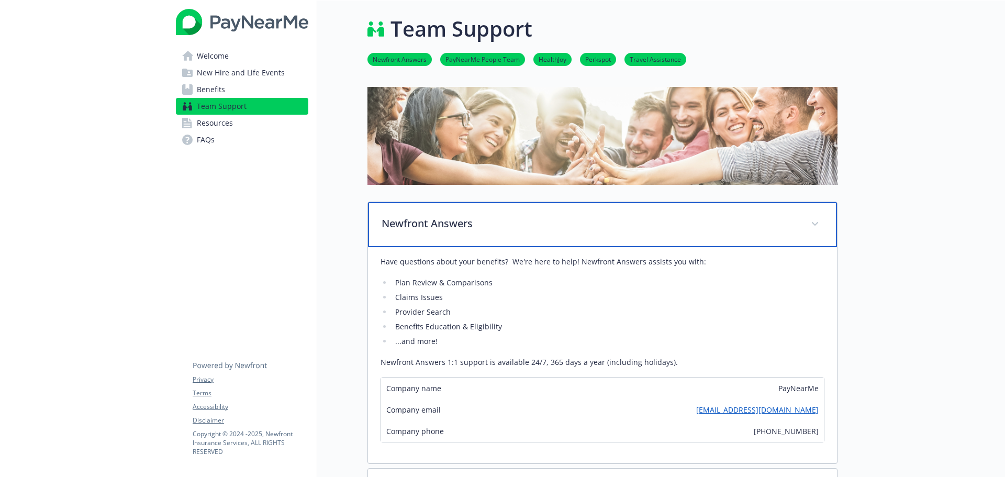
click at [449, 235] on div "Newfront Answers" at bounding box center [602, 224] width 469 height 45
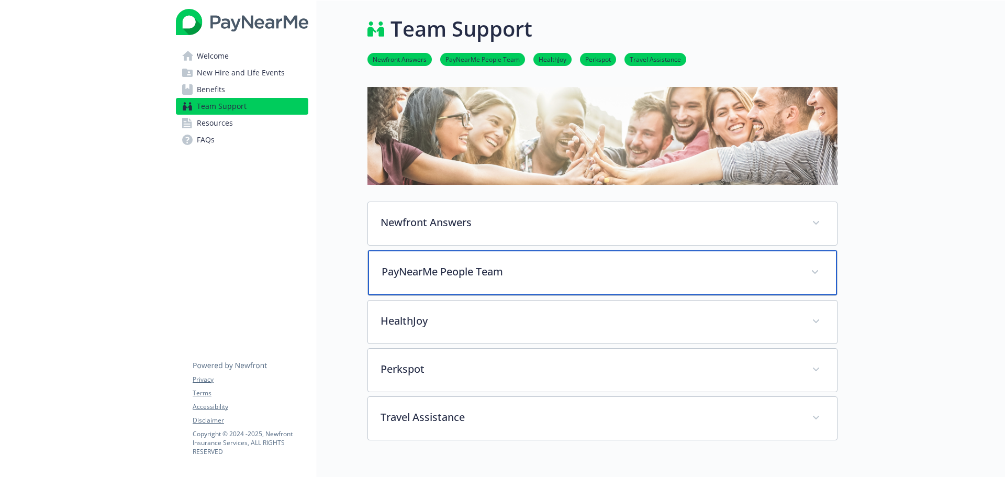
click at [452, 270] on p "PayNearMe People Team" at bounding box center [590, 272] width 417 height 16
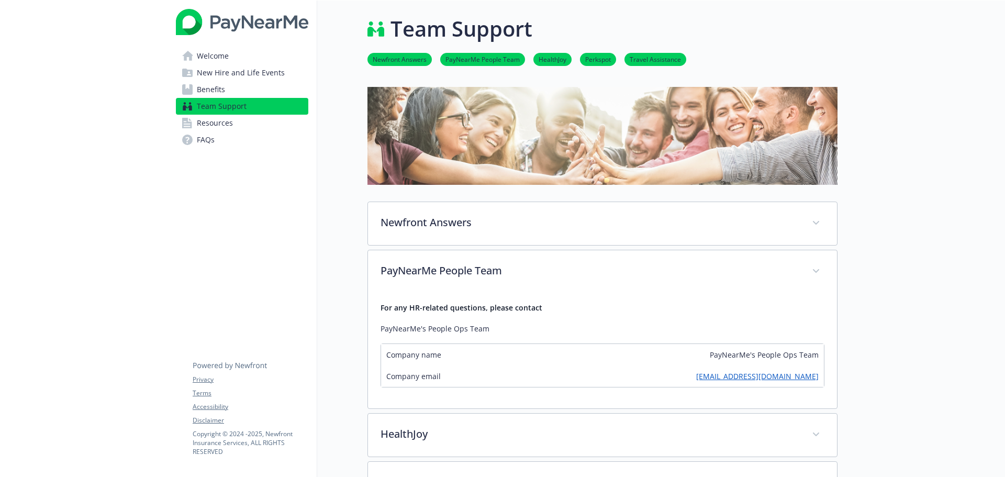
click at [351, 319] on div "Team Support Newfront Answers PayNearMe People Team HealthJoy Perkspot Travel A…" at bounding box center [577, 349] width 520 height 696
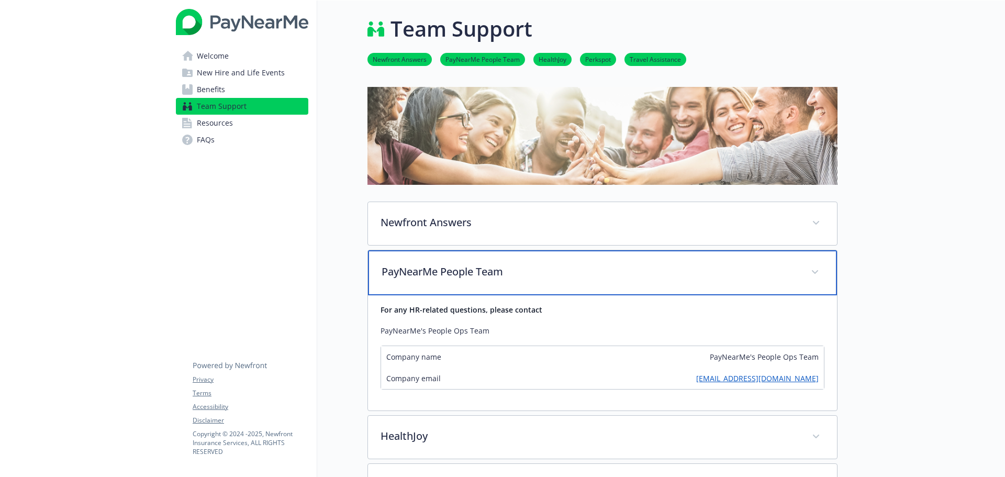
click at [461, 264] on p "PayNearMe People Team" at bounding box center [590, 272] width 417 height 16
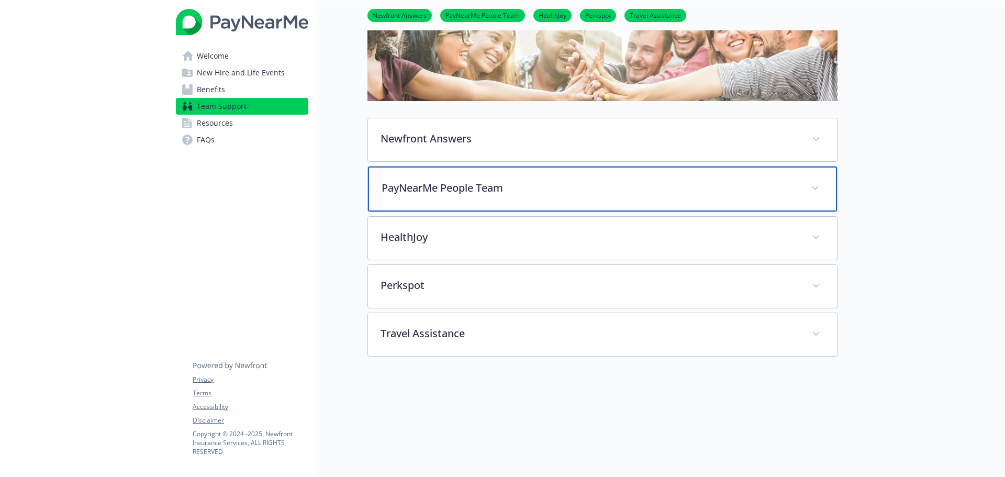
scroll to position [105, 0]
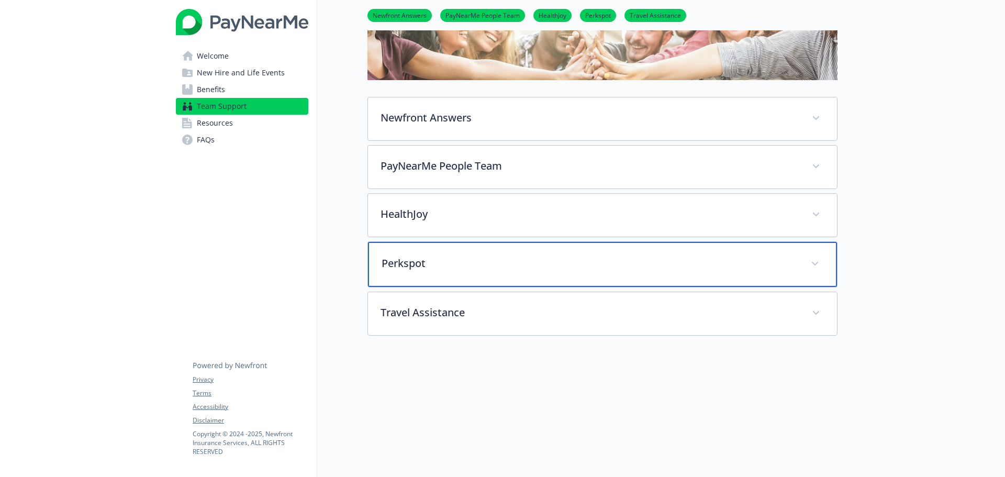
click at [452, 273] on div "Perkspot" at bounding box center [602, 264] width 469 height 45
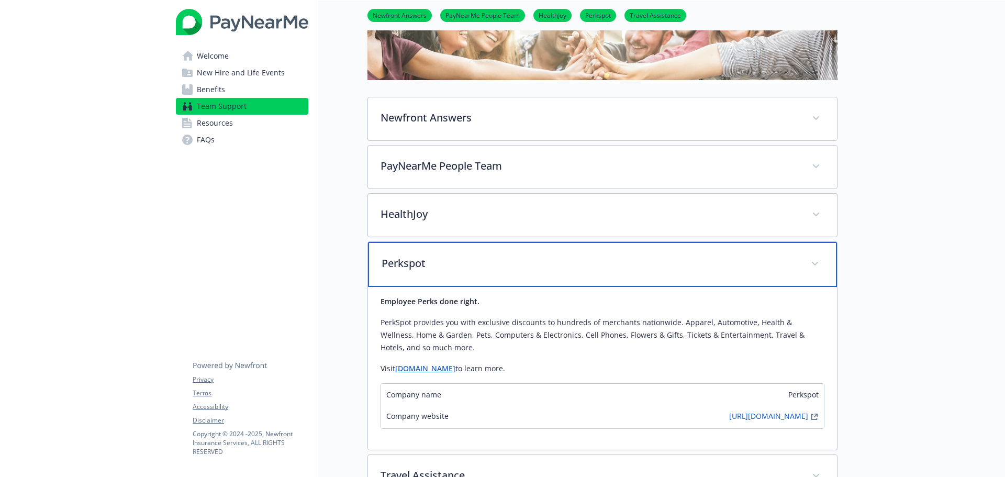
click at [452, 273] on div "Perkspot" at bounding box center [602, 264] width 469 height 45
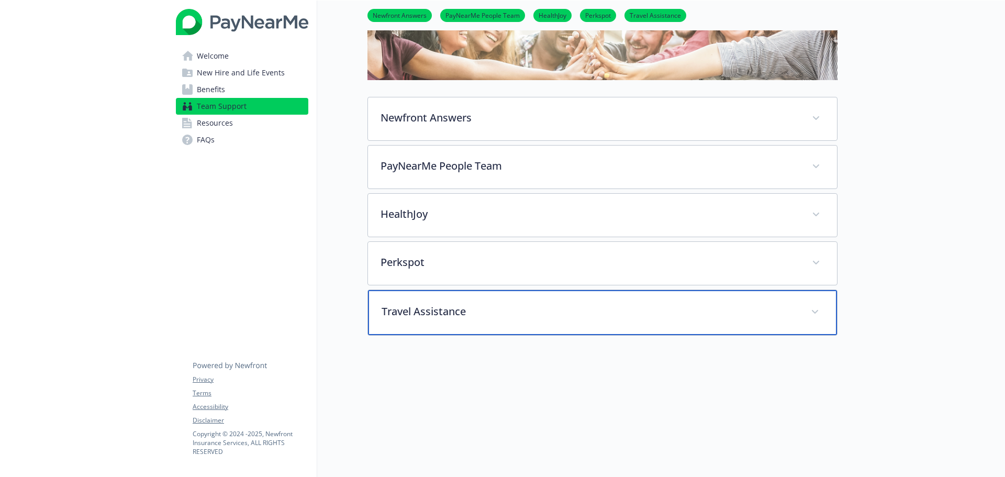
click at [471, 315] on p "Travel Assistance" at bounding box center [590, 312] width 417 height 16
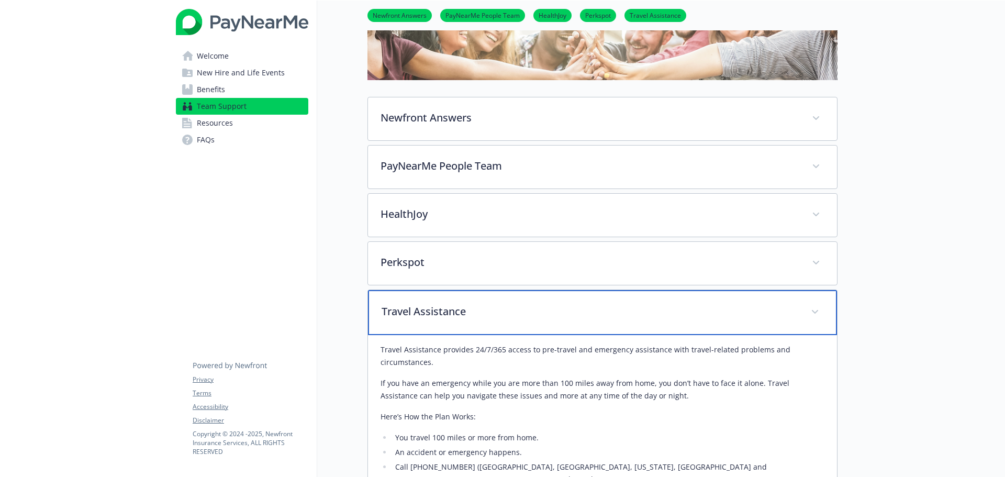
click at [471, 315] on p "Travel Assistance" at bounding box center [590, 312] width 417 height 16
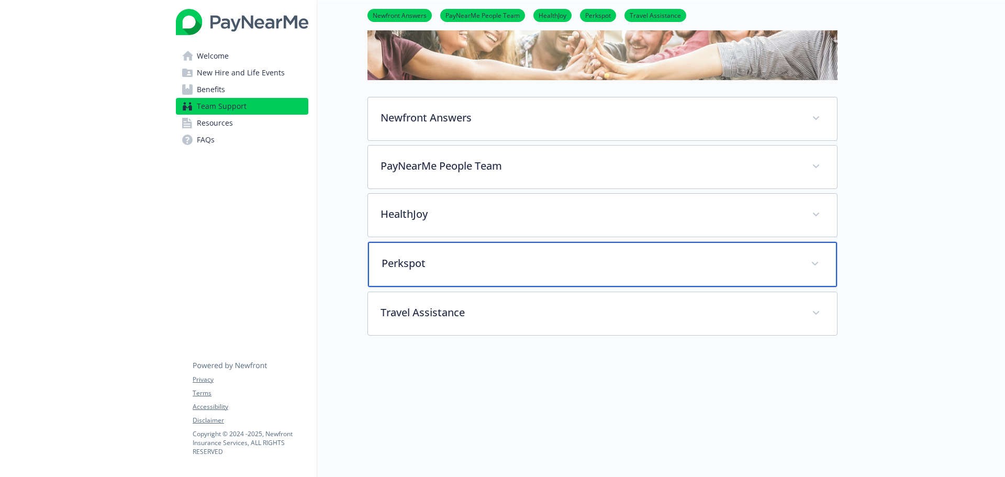
click at [436, 266] on p "Perkspot" at bounding box center [590, 263] width 417 height 16
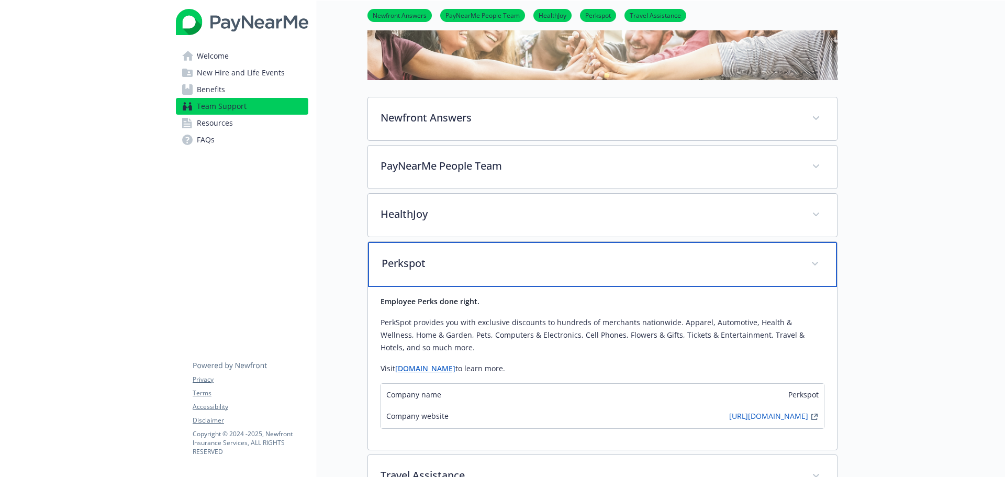
click at [436, 266] on p "Perkspot" at bounding box center [590, 263] width 417 height 16
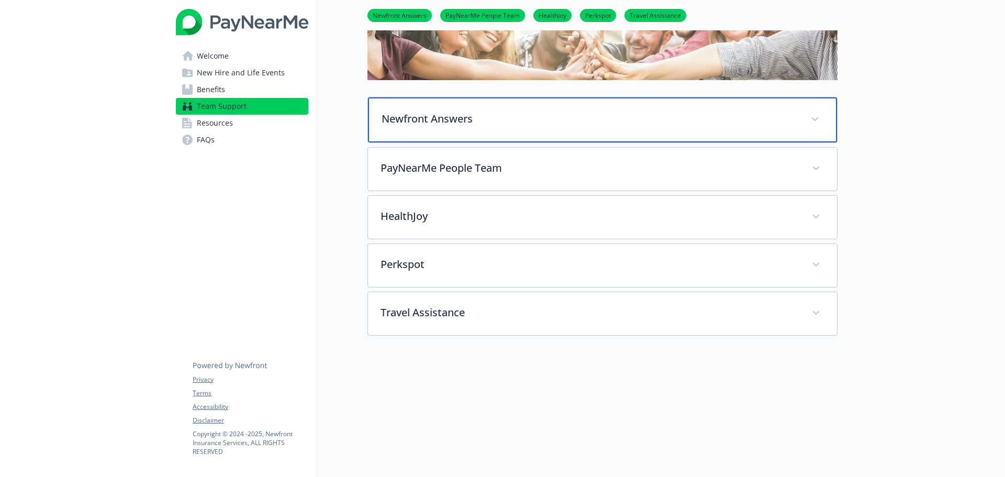
click at [474, 118] on p "Newfront Answers" at bounding box center [590, 119] width 417 height 16
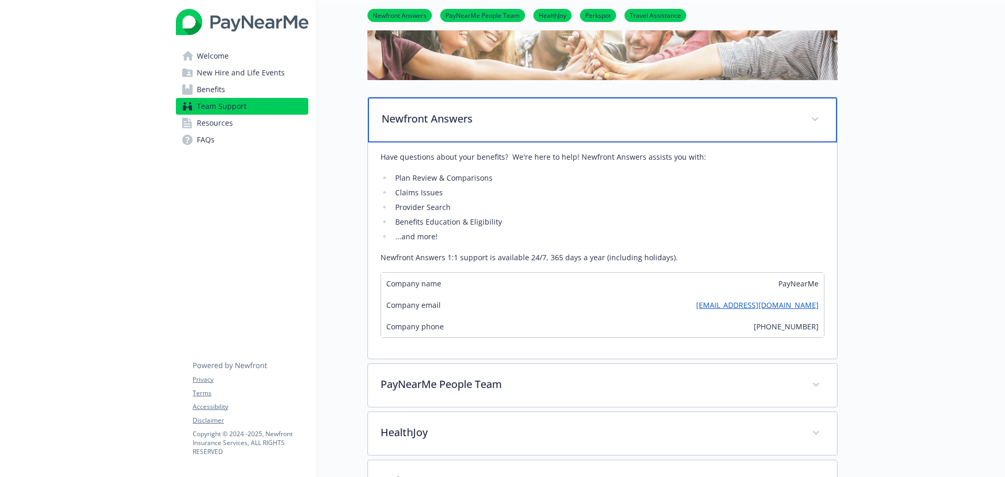
click at [474, 118] on p "Newfront Answers" at bounding box center [590, 119] width 417 height 16
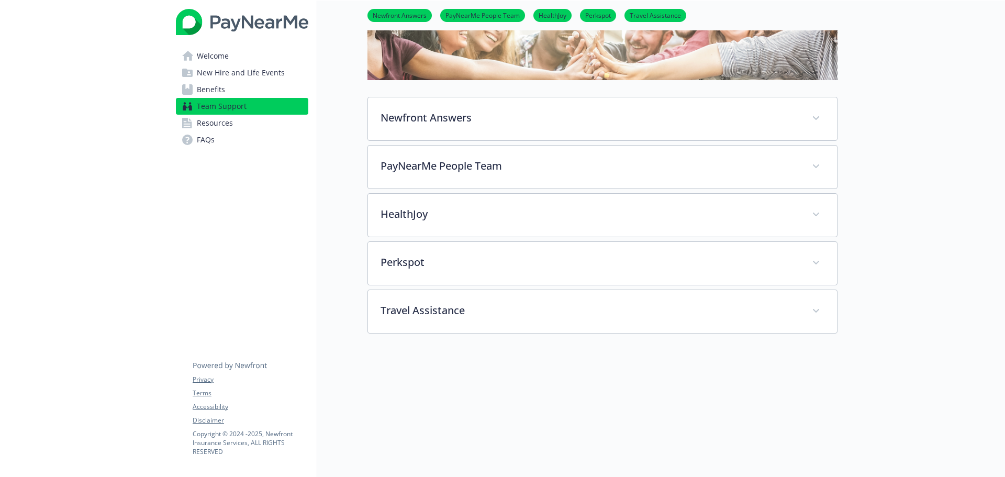
click at [874, 281] on div at bounding box center [922, 218] width 168 height 644
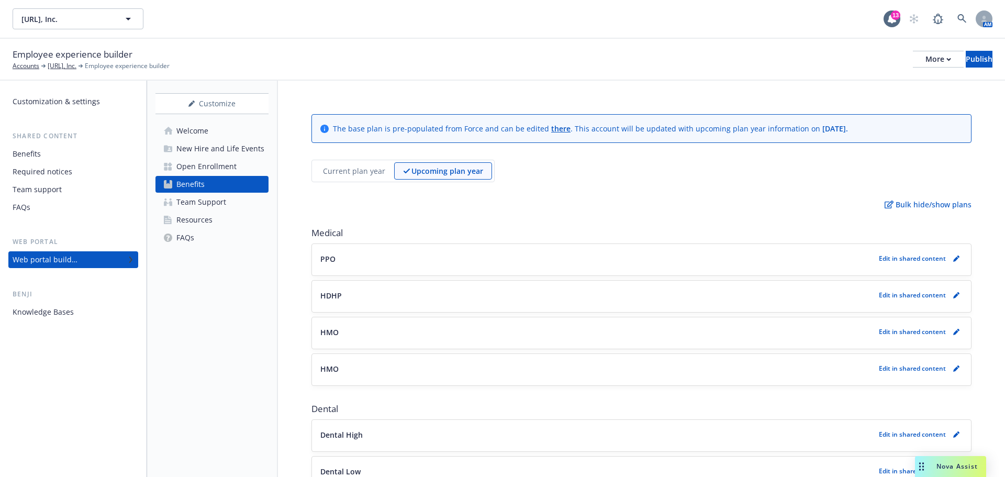
scroll to position [52, 0]
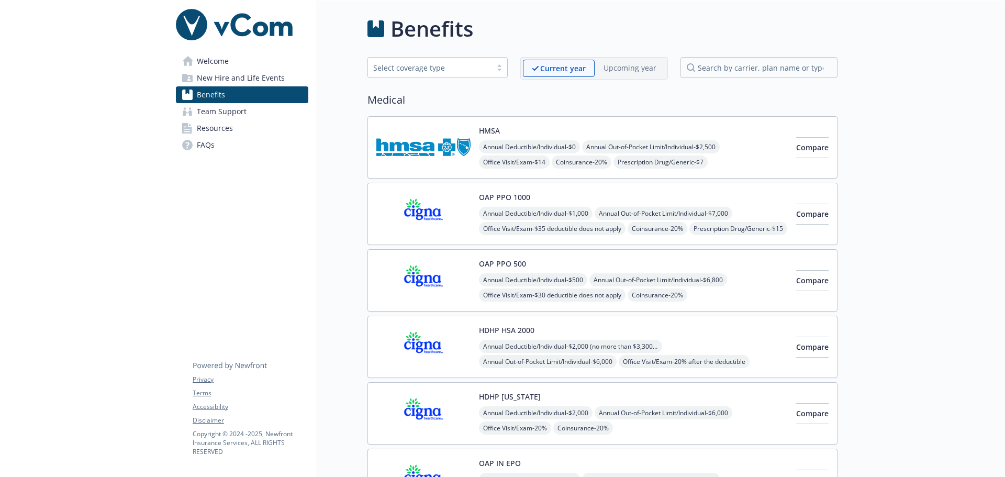
click at [263, 126] on link "Resources" at bounding box center [242, 128] width 132 height 17
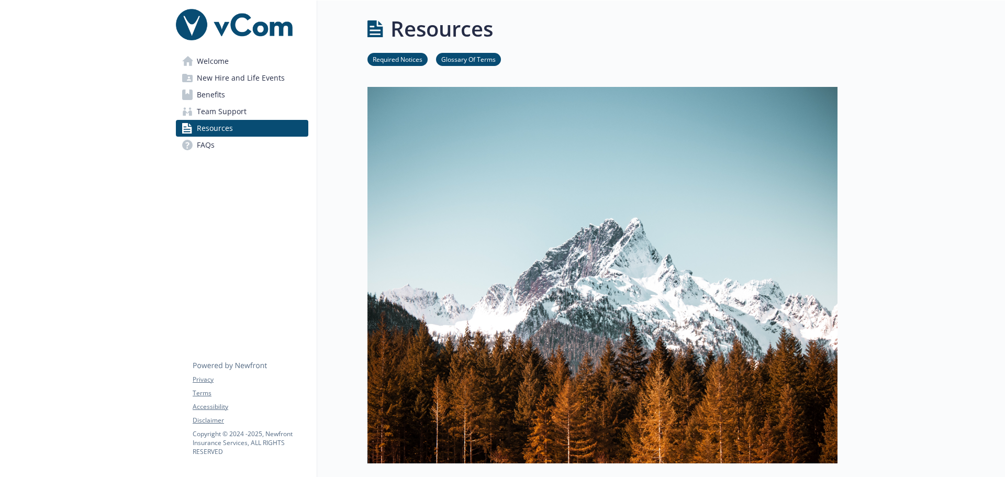
click at [259, 108] on link "Team Support" at bounding box center [242, 111] width 132 height 17
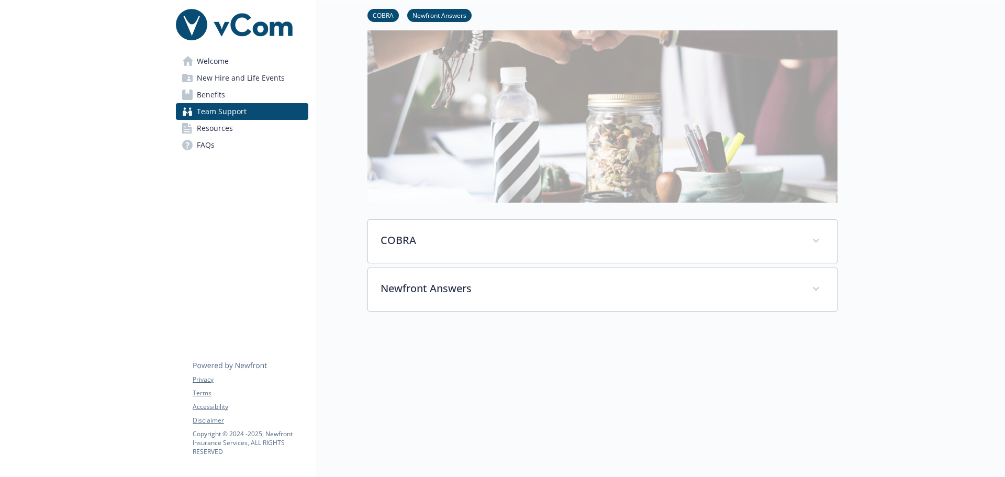
scroll to position [157, 0]
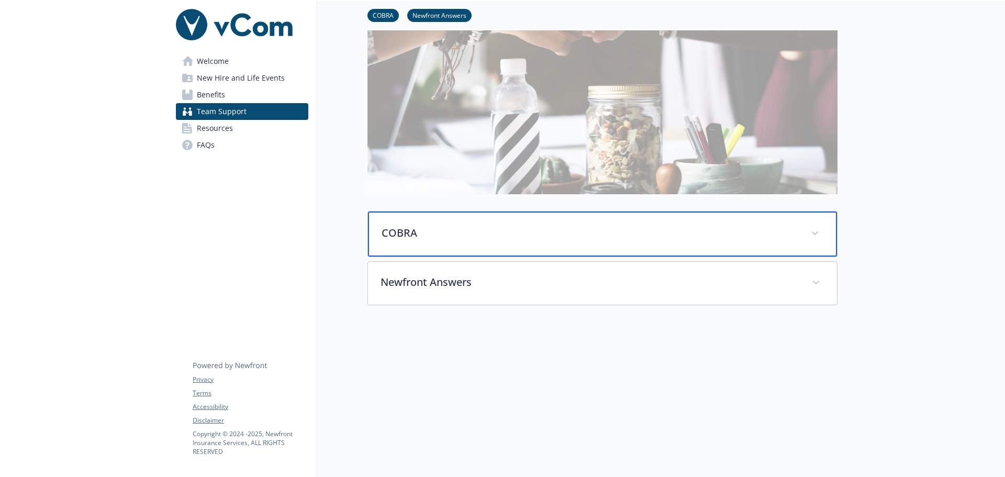
click at [431, 240] on div "COBRA" at bounding box center [602, 234] width 469 height 45
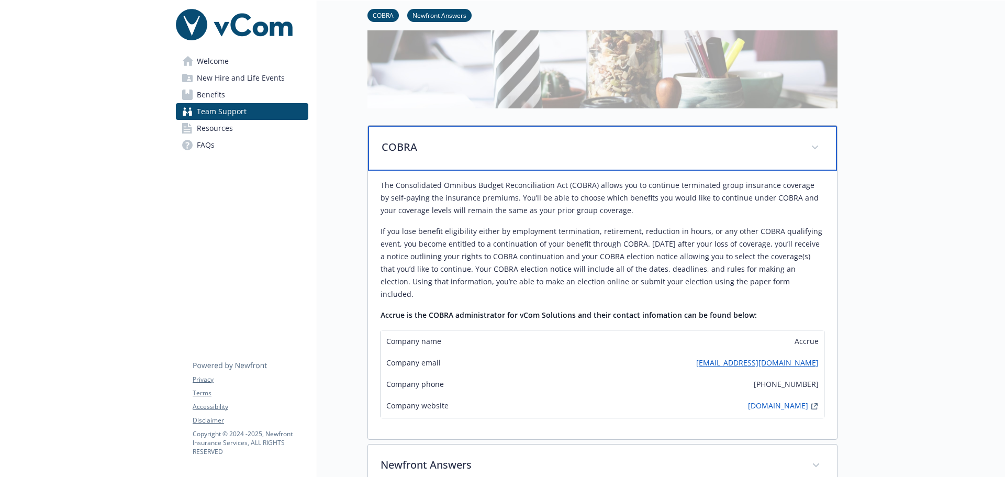
scroll to position [262, 0]
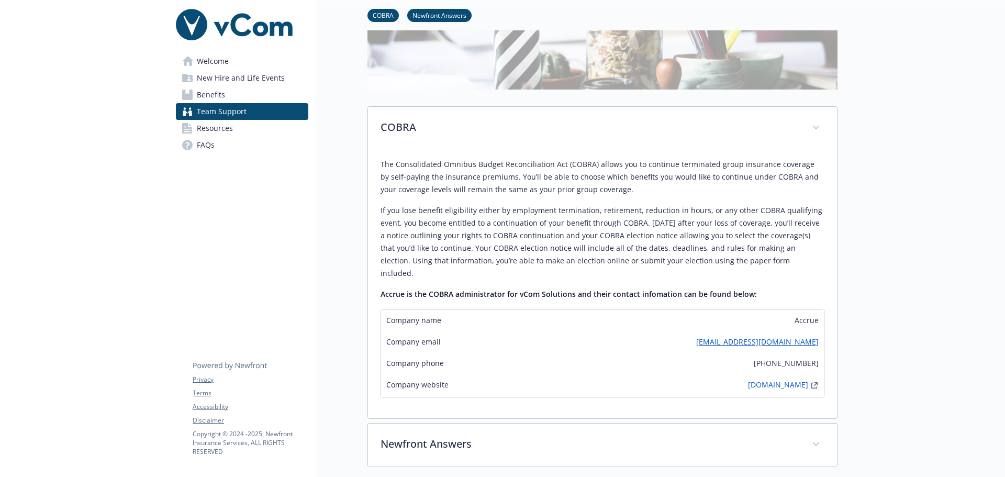
drag, startPoint x: 379, startPoint y: 166, endPoint x: 781, endPoint y: 264, distance: 414.3
click at [781, 264] on div "The Consolidated Omnibus Budget Reconciliation Act (COBRA) allows you to contin…" at bounding box center [602, 284] width 469 height 269
click at [781, 264] on p "If you lose benefit eligibility either by employment termination, retirement, r…" at bounding box center [603, 241] width 444 height 75
drag, startPoint x: 783, startPoint y: 264, endPoint x: 376, endPoint y: 162, distance: 420.0
click at [376, 162] on div "The Consolidated Omnibus Budget Reconciliation Act (COBRA) allows you to contin…" at bounding box center [602, 284] width 469 height 269
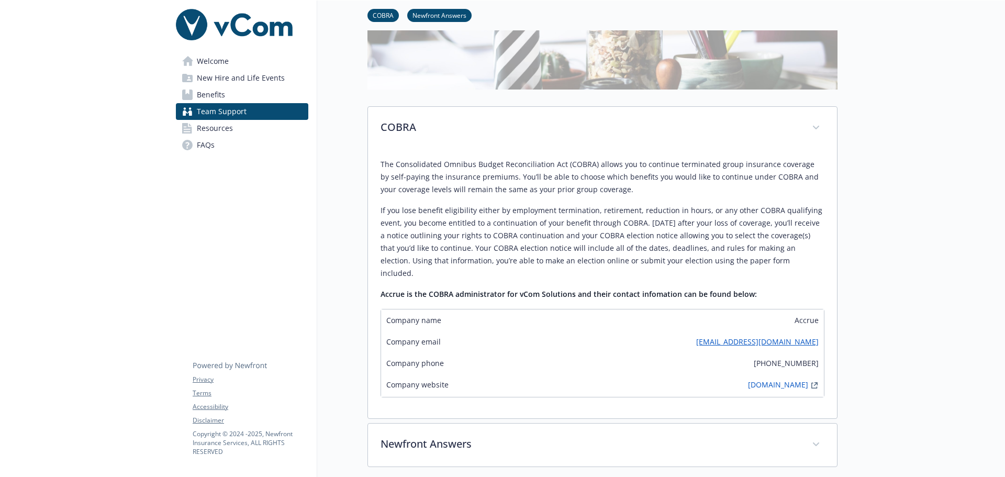
copy div "The Consolidated Omnibus Budget Reconciliation Act (COBRA) allows you to contin…"
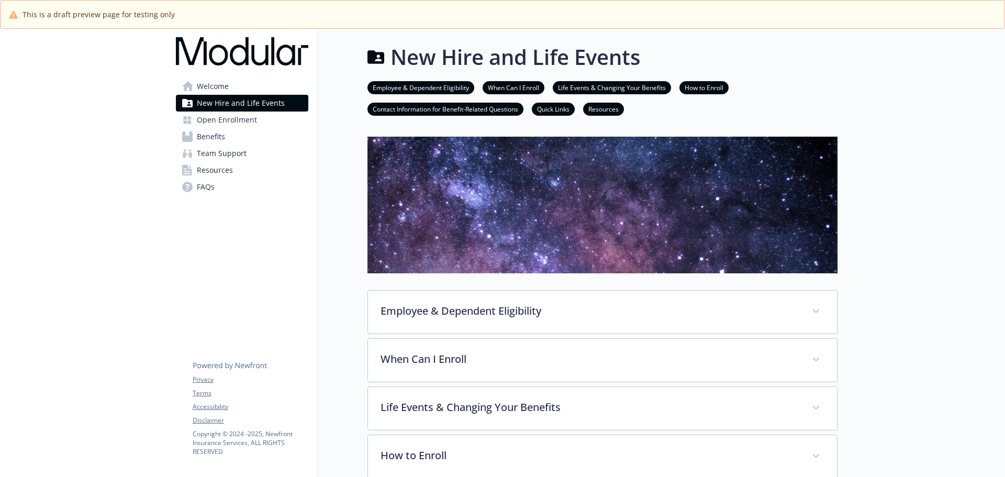
click at [240, 169] on link "Resources" at bounding box center [242, 170] width 132 height 17
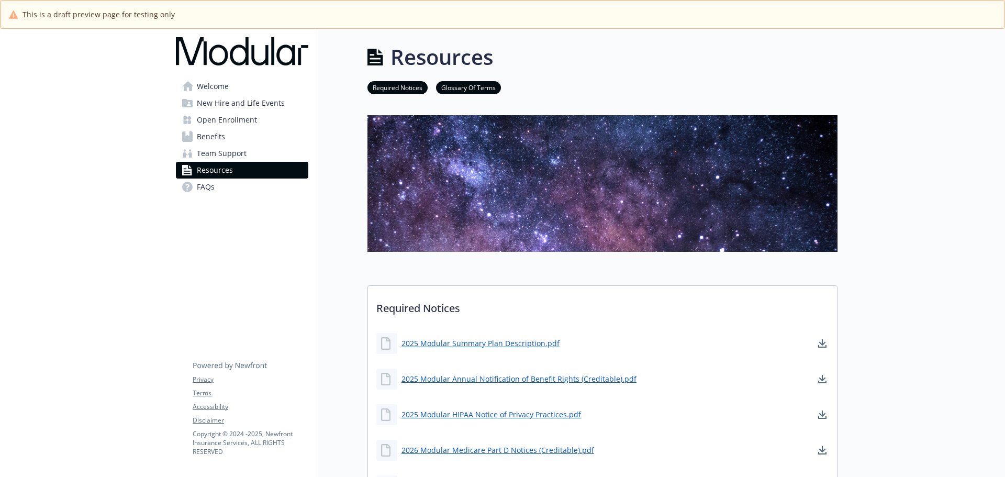
click at [240, 156] on span "Team Support" at bounding box center [222, 153] width 50 height 17
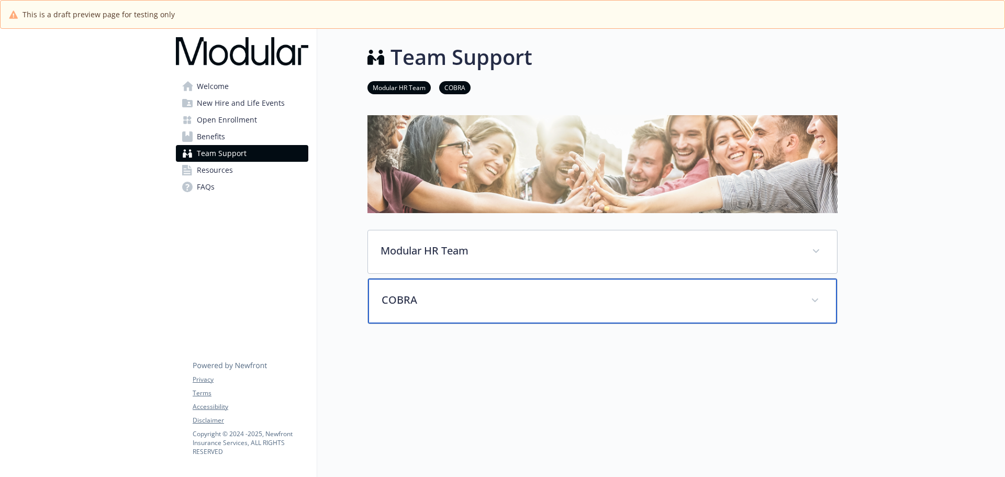
click at [401, 310] on div "COBRA" at bounding box center [602, 301] width 469 height 45
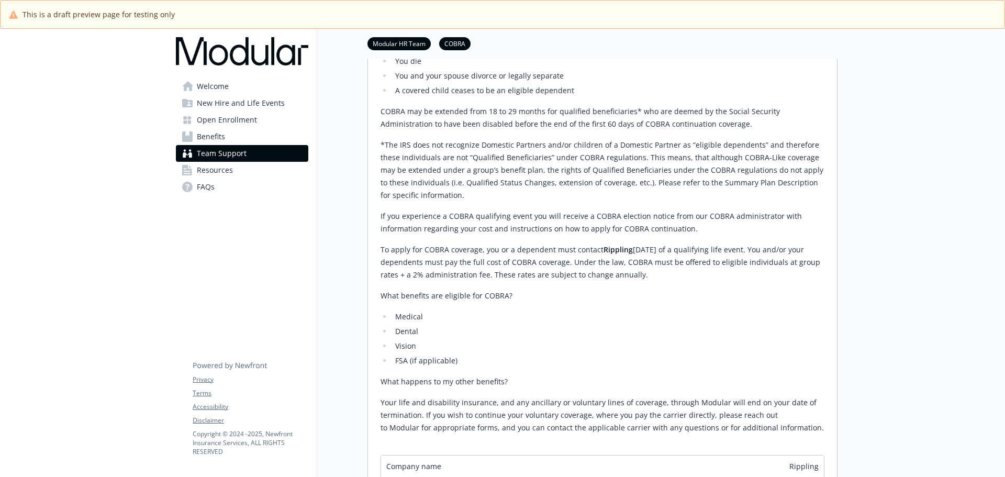
scroll to position [52, 0]
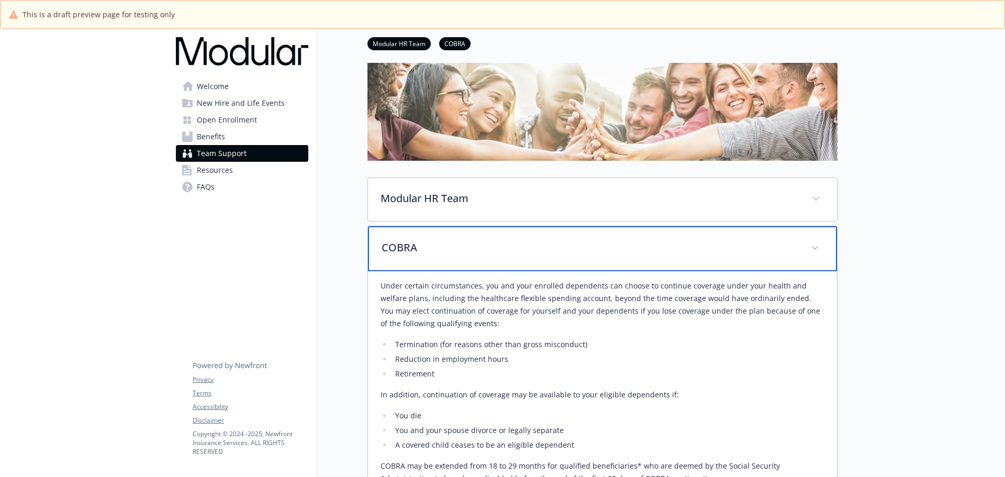
click at [424, 251] on p "COBRA" at bounding box center [590, 248] width 417 height 16
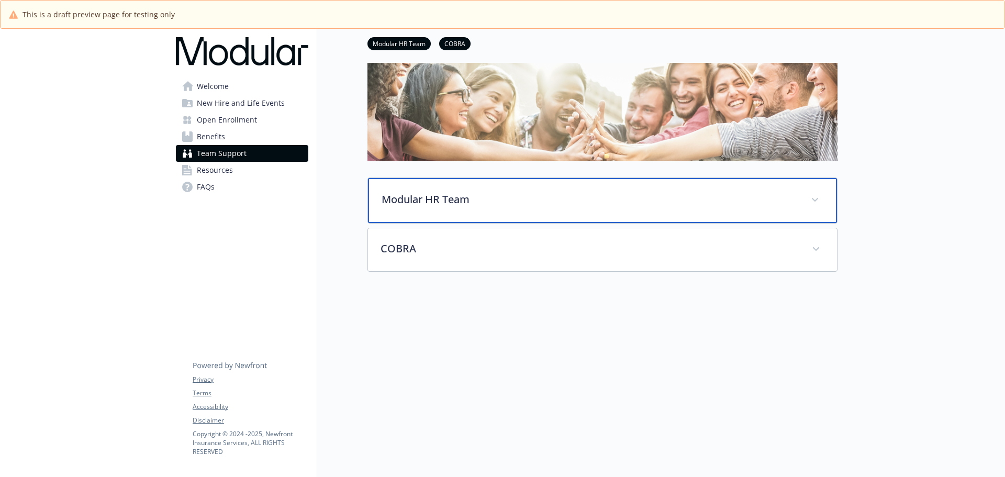
click at [407, 199] on p "Modular HR Team" at bounding box center [590, 200] width 417 height 16
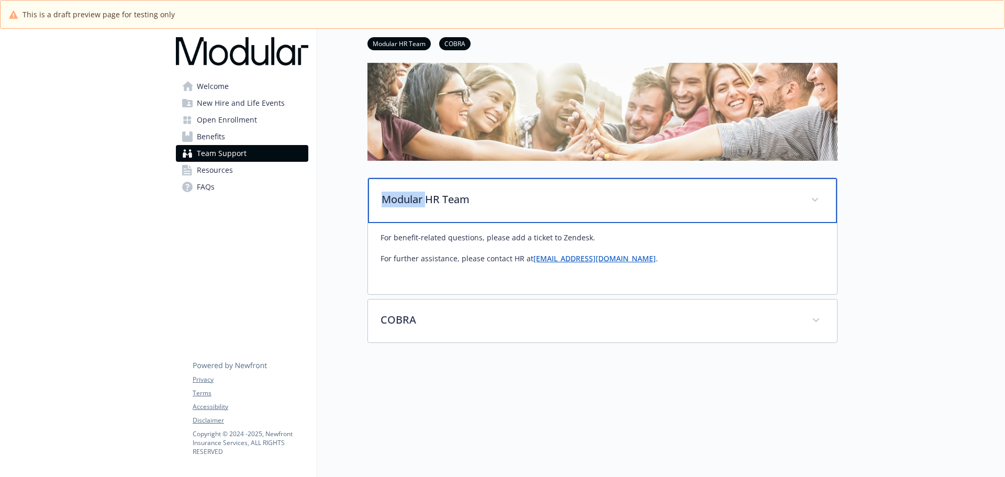
click at [407, 199] on p "Modular HR Team" at bounding box center [590, 200] width 417 height 16
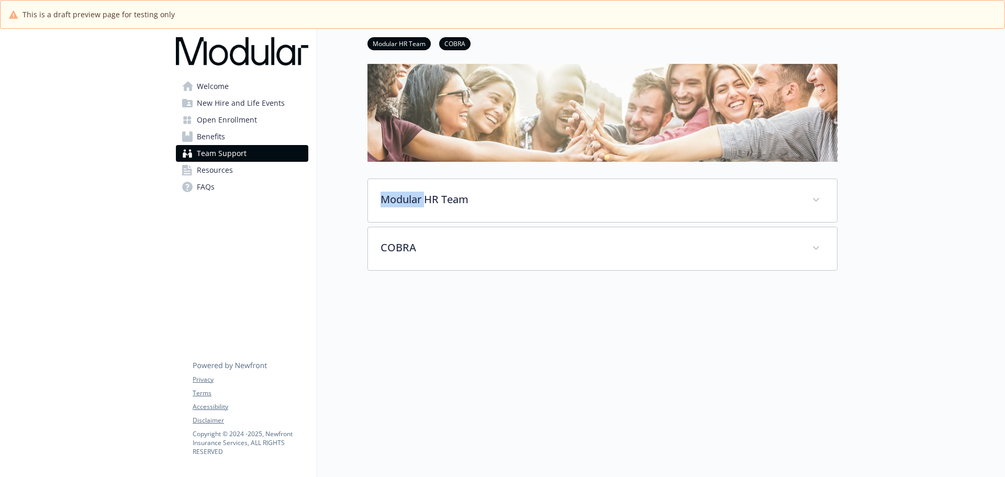
click at [351, 202] on div "Team Support Modular HR Team COBRA Modular HR Team For benefit-related question…" at bounding box center [577, 195] width 520 height 437
click at [262, 176] on link "Resources" at bounding box center [242, 170] width 132 height 17
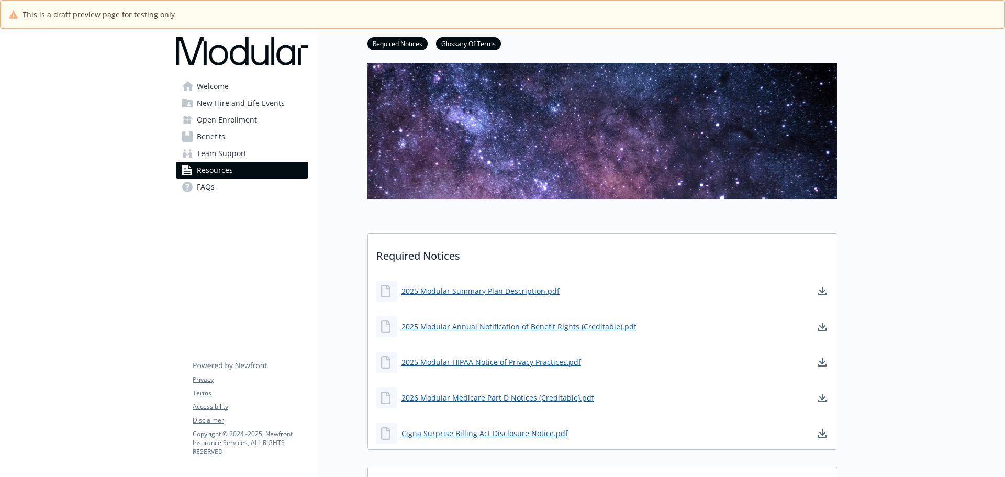
click at [246, 132] on link "Benefits" at bounding box center [242, 136] width 132 height 17
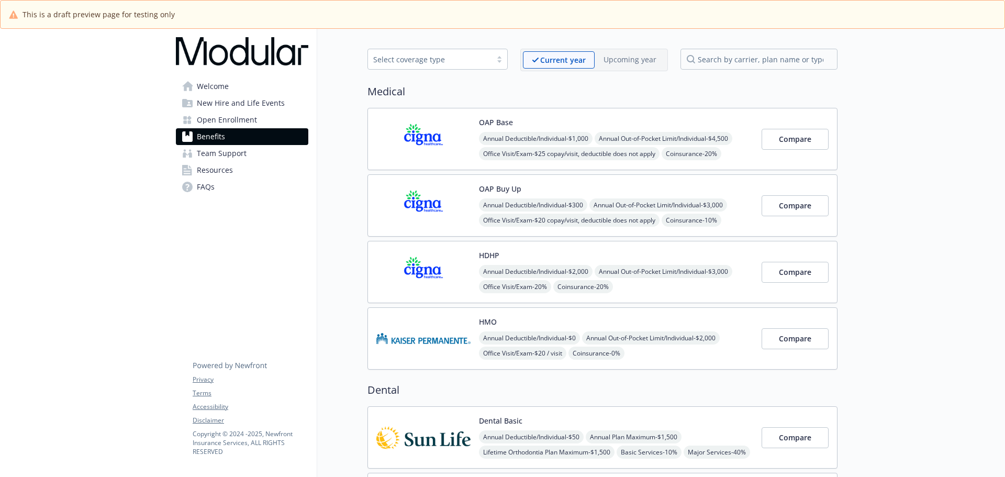
scroll to position [52, 0]
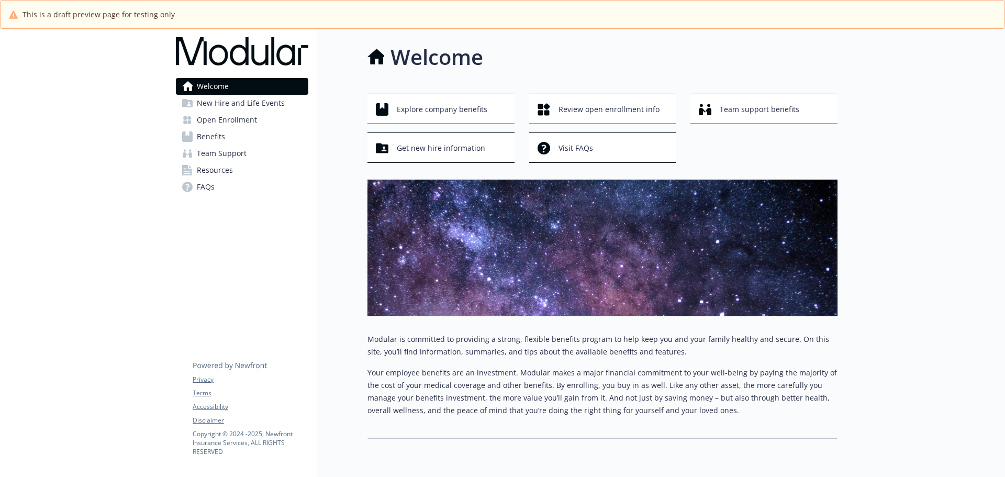
click at [219, 120] on span "Open Enrollment" at bounding box center [227, 120] width 60 height 17
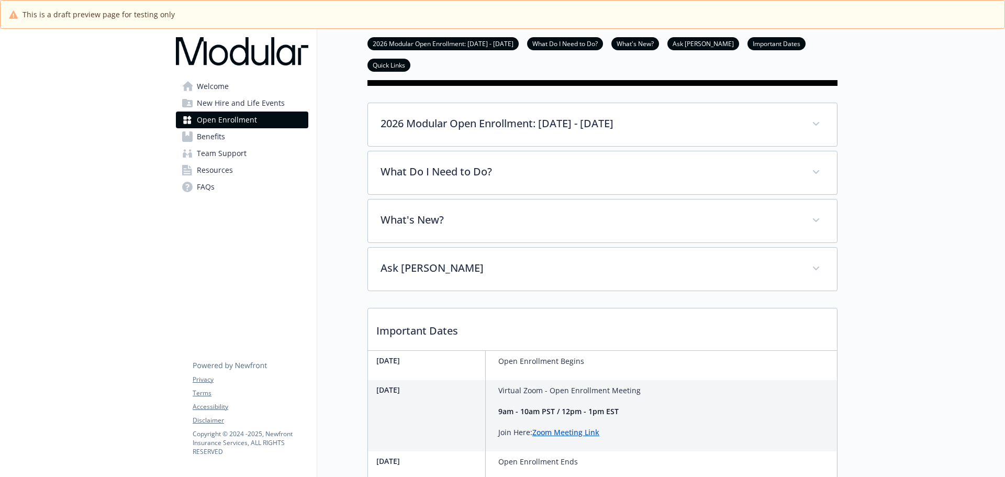
scroll to position [314, 0]
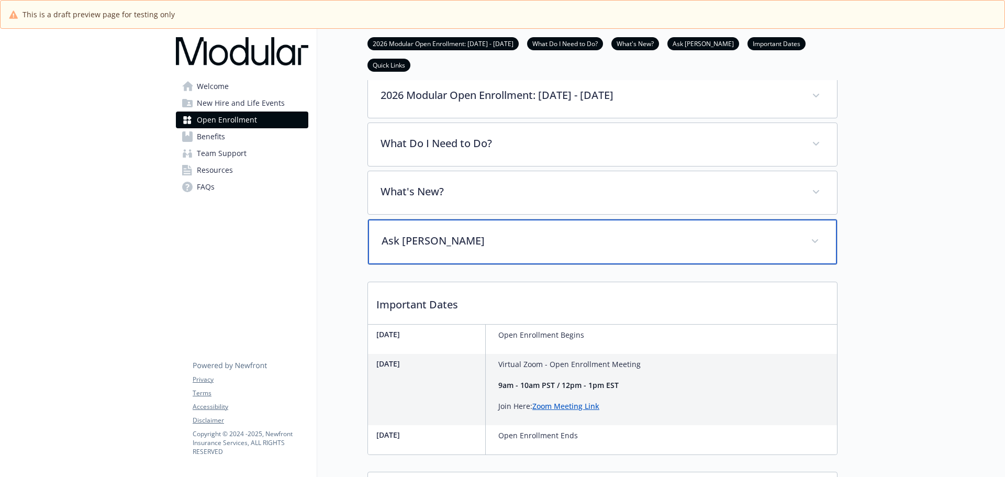
click at [458, 249] on p "Ask [PERSON_NAME]" at bounding box center [590, 241] width 417 height 16
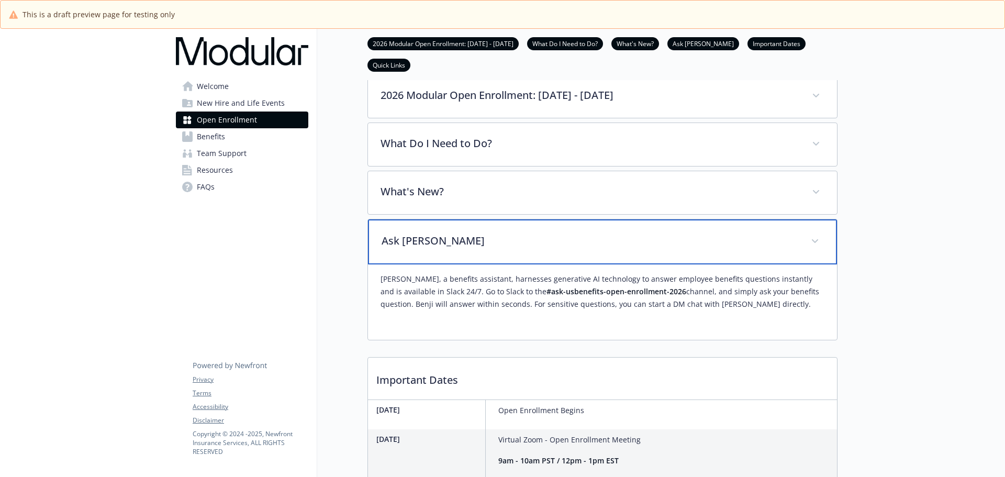
click at [458, 249] on p "Ask [PERSON_NAME]" at bounding box center [590, 241] width 417 height 16
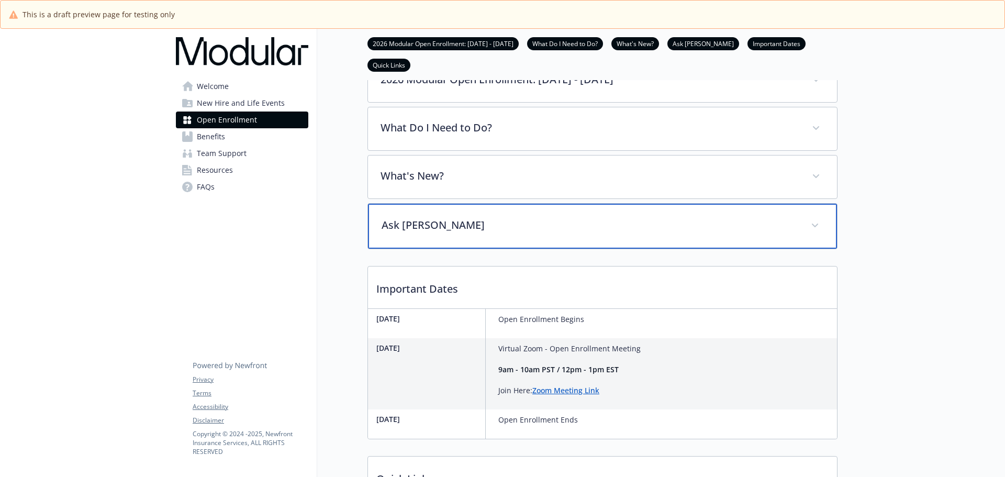
scroll to position [324, 0]
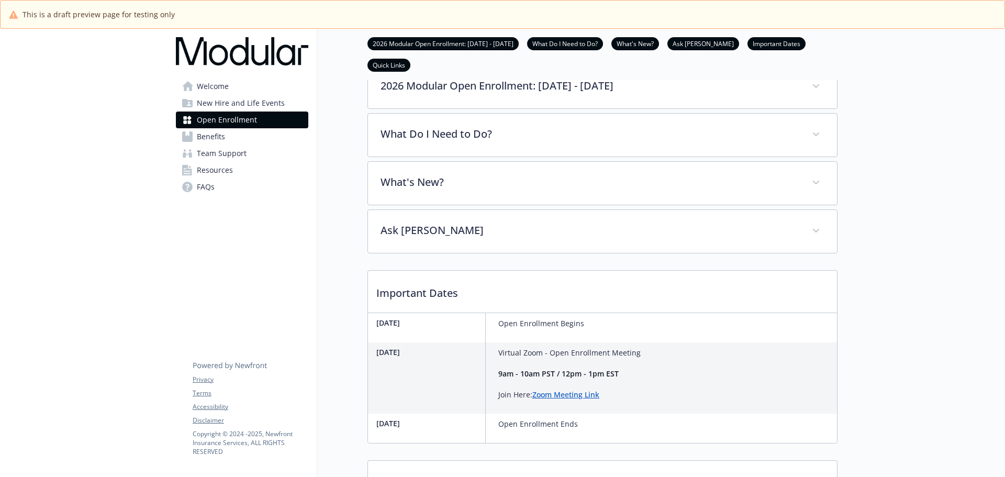
click at [910, 268] on div at bounding box center [922, 149] width 168 height 889
click at [253, 130] on link "Benefits" at bounding box center [242, 136] width 132 height 17
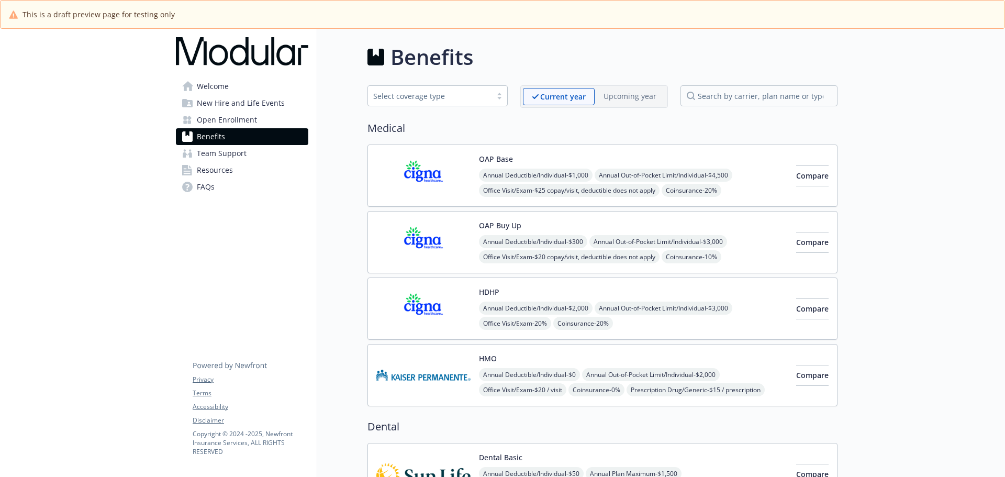
click at [634, 97] on p "Upcoming year" at bounding box center [630, 96] width 53 height 11
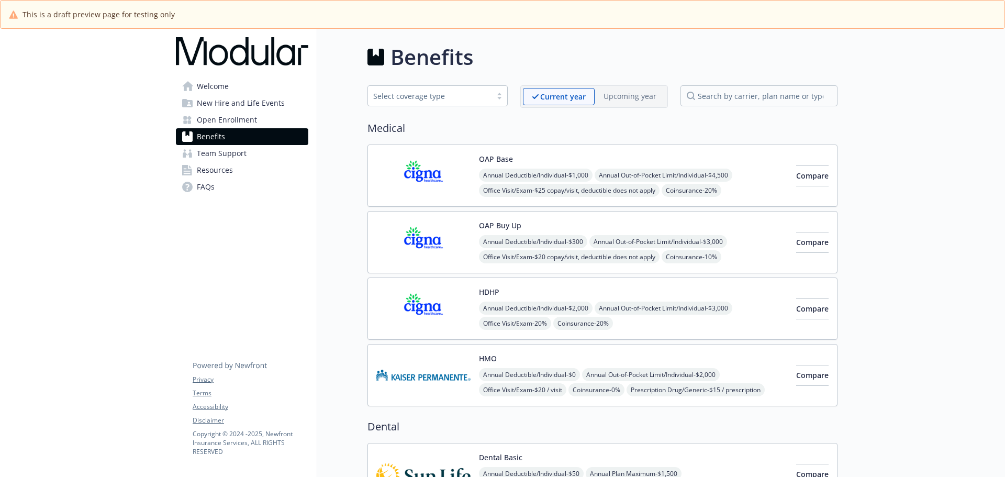
click at [221, 154] on span "Team Support" at bounding box center [222, 153] width 50 height 17
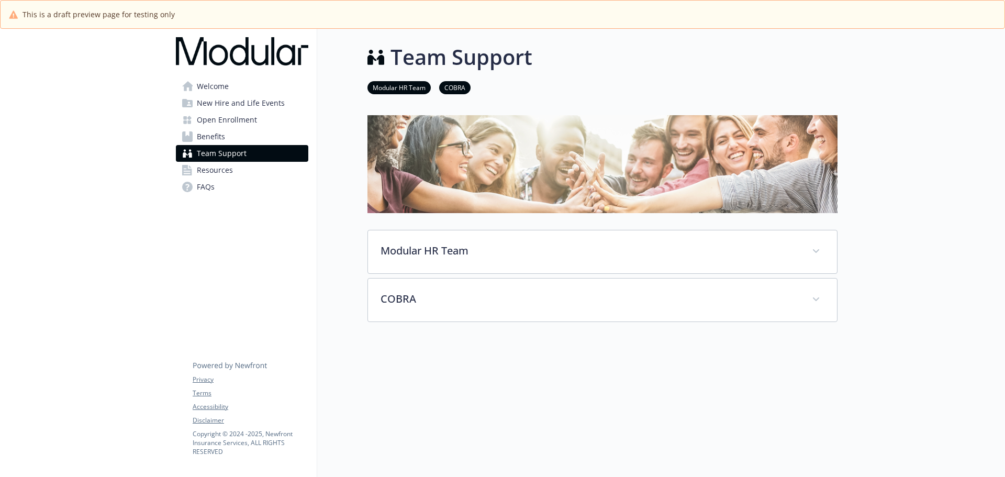
click at [226, 173] on span "Resources" at bounding box center [215, 170] width 36 height 17
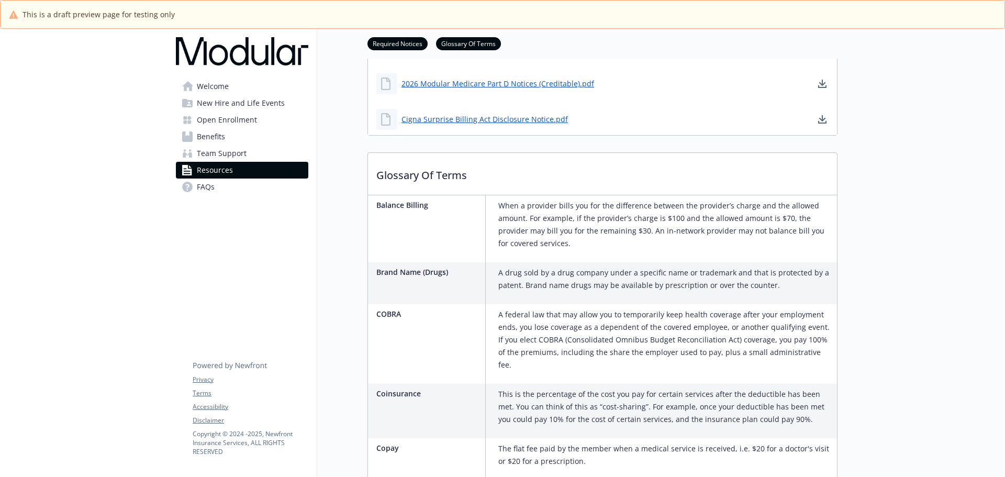
click at [244, 193] on link "FAQs" at bounding box center [242, 187] width 132 height 17
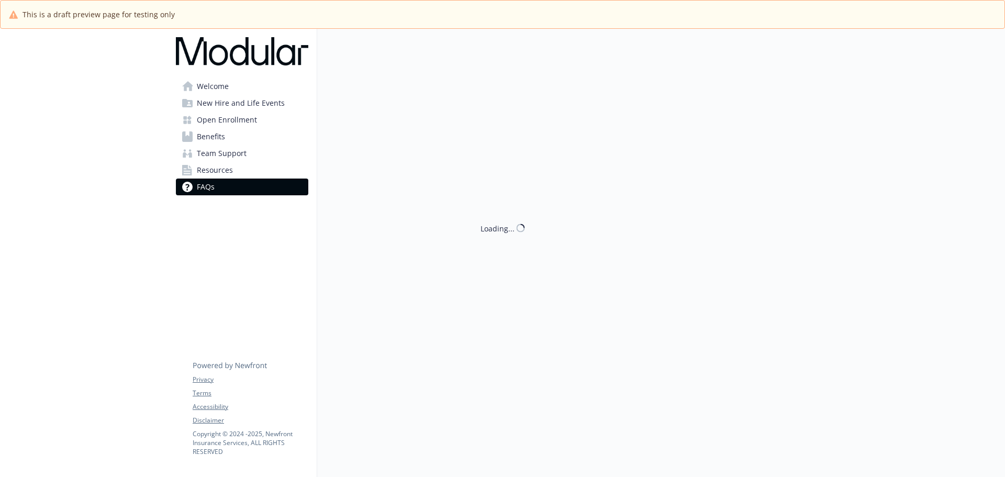
scroll to position [37, 0]
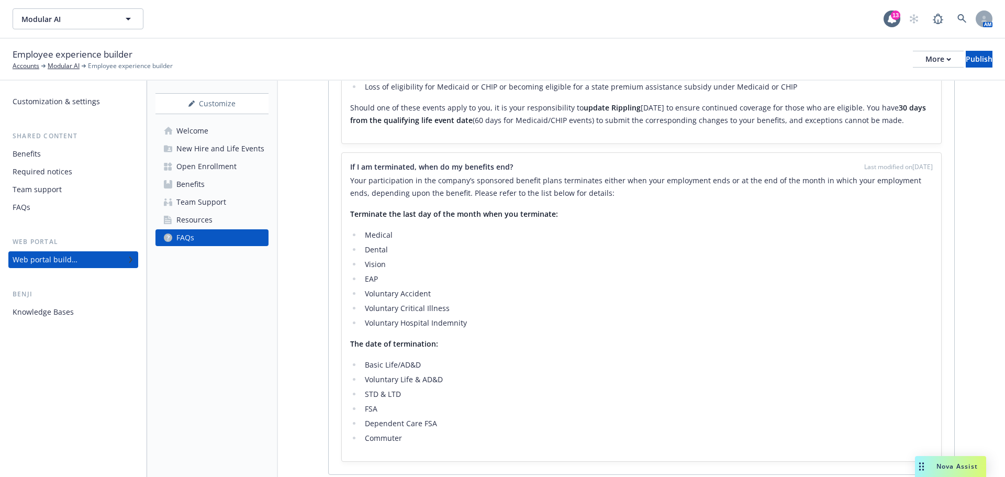
scroll to position [411, 0]
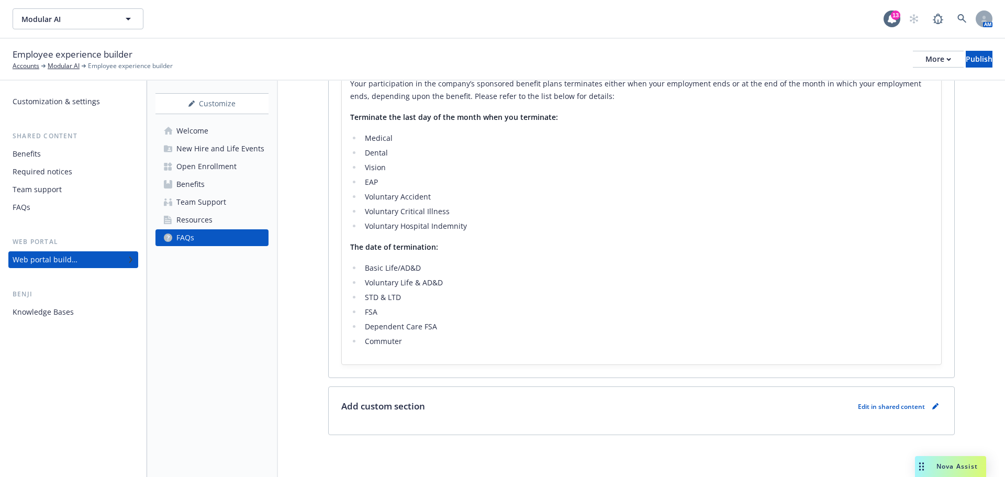
click at [227, 219] on link "Resources" at bounding box center [211, 220] width 113 height 17
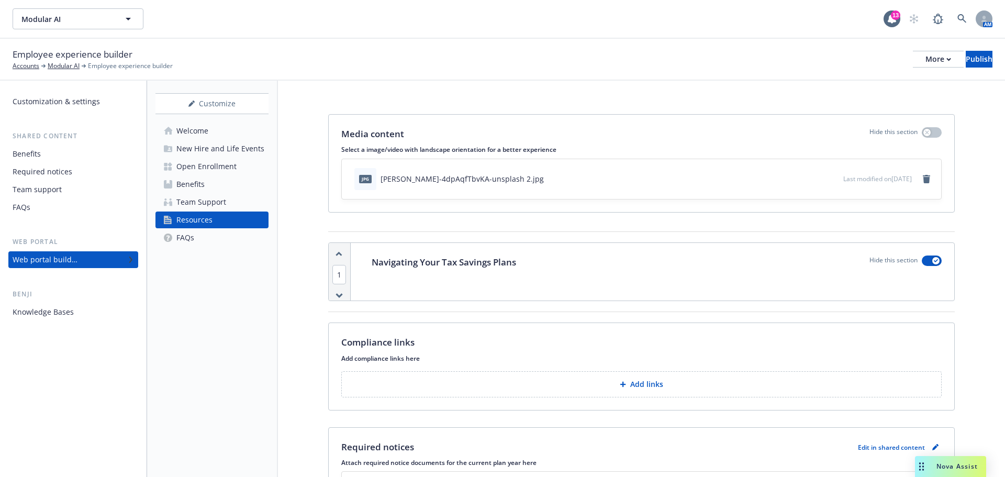
click at [231, 233] on link "FAQs" at bounding box center [211, 237] width 113 height 17
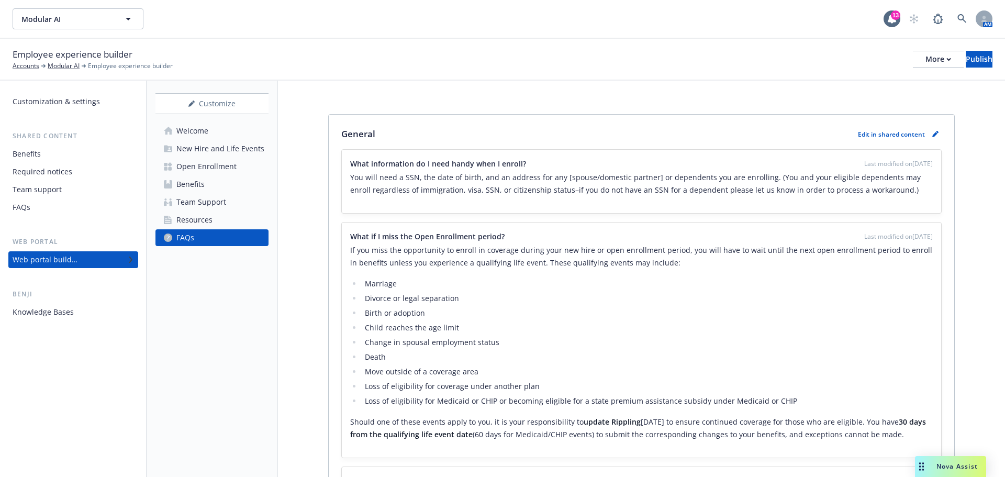
click at [224, 286] on div "Customize Welcome New Hire and Life Events Open Enrollment Benefits Team Suppor…" at bounding box center [212, 279] width 131 height 396
click at [186, 133] on div "Welcome" at bounding box center [192, 131] width 32 height 17
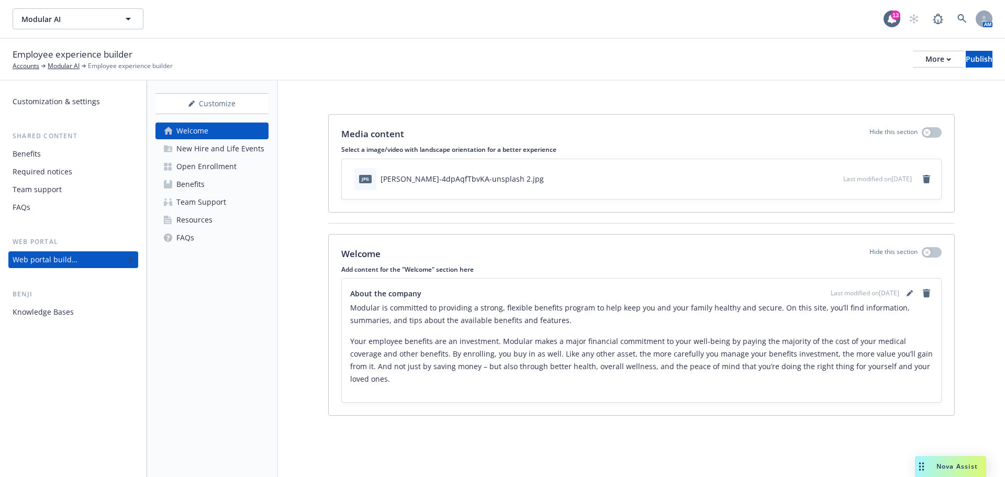
click at [294, 258] on div "Media content Hide this section Select a image/video with landscape orientation…" at bounding box center [641, 267] width 727 height 373
click at [242, 281] on div "Customize Welcome New Hire and Life Events Open Enrollment Benefits Team Suppor…" at bounding box center [212, 279] width 131 height 396
